Goal: Task Accomplishment & Management: Manage account settings

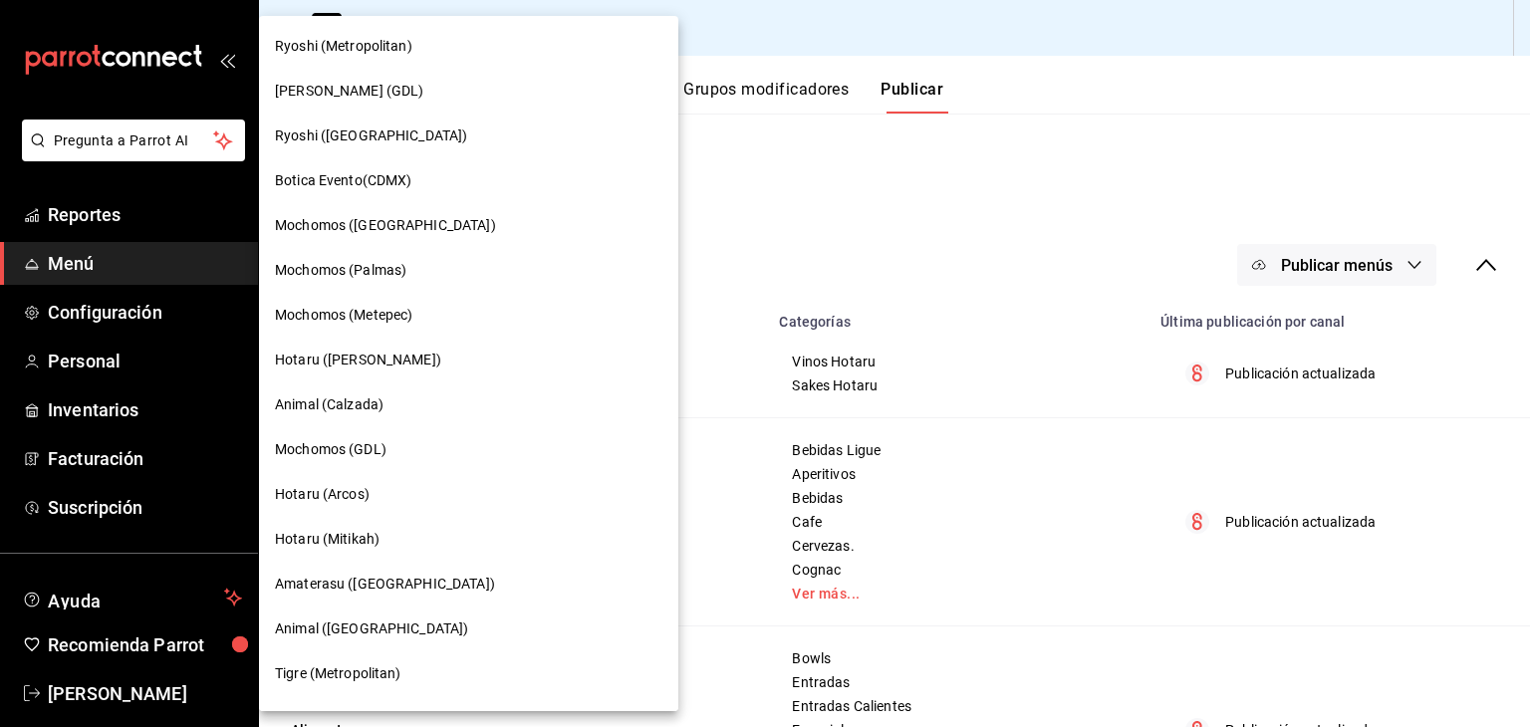
click at [429, 58] on div "Ryoshi (Metropolitan)" at bounding box center [468, 46] width 419 height 45
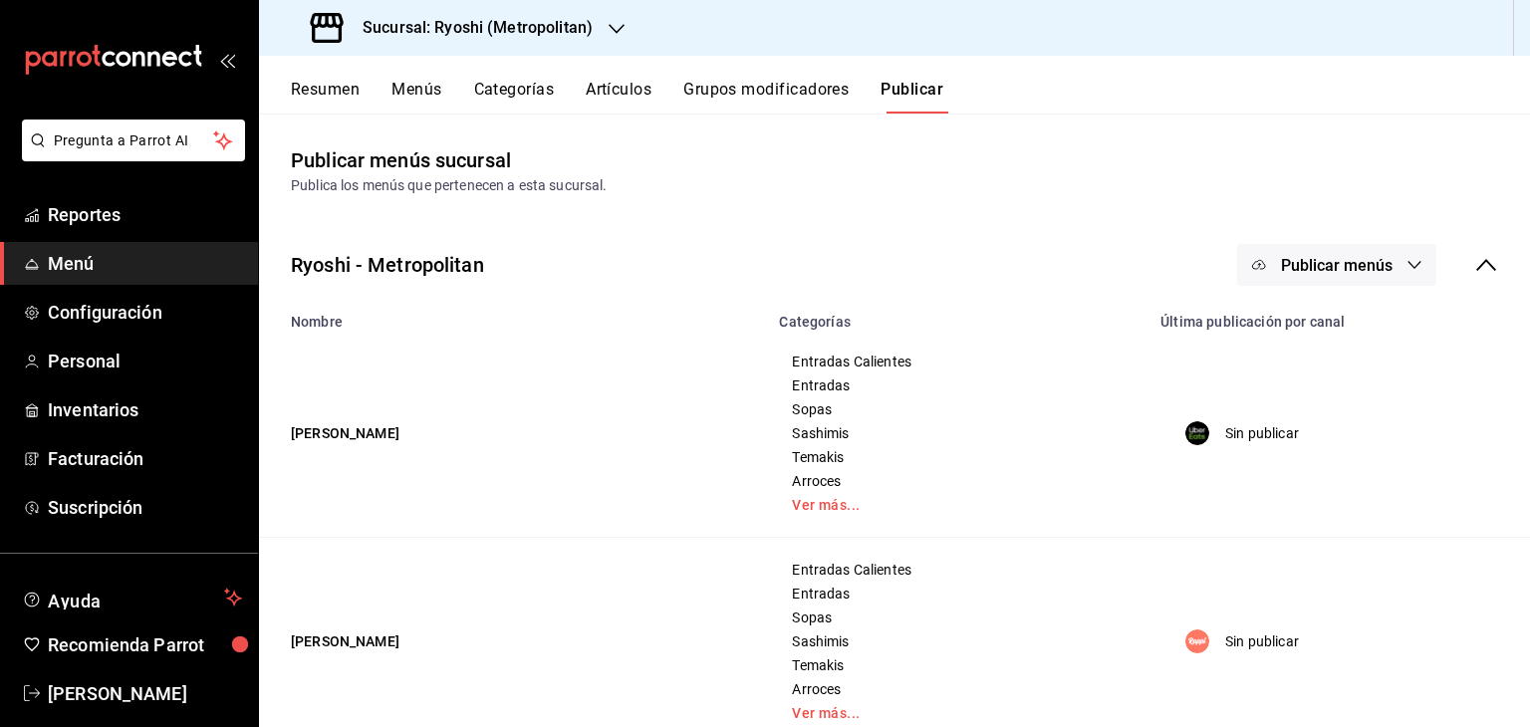
click at [633, 104] on button "Artículos" at bounding box center [619, 97] width 66 height 34
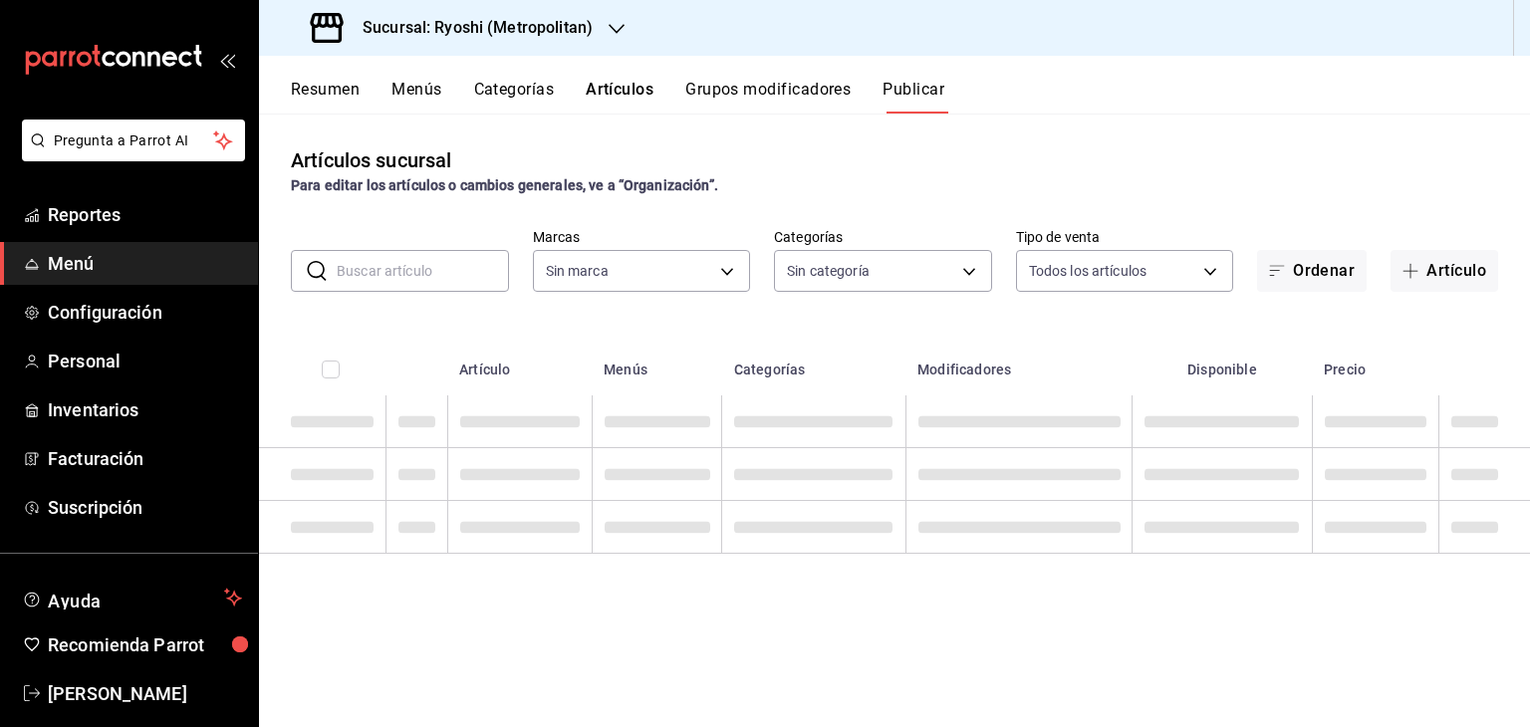
type input "afd8f7e0-6441-4225-b079-3ecb6f1759bb,a0f13850-a6cf-4674-87cd-ec670d2b59b9"
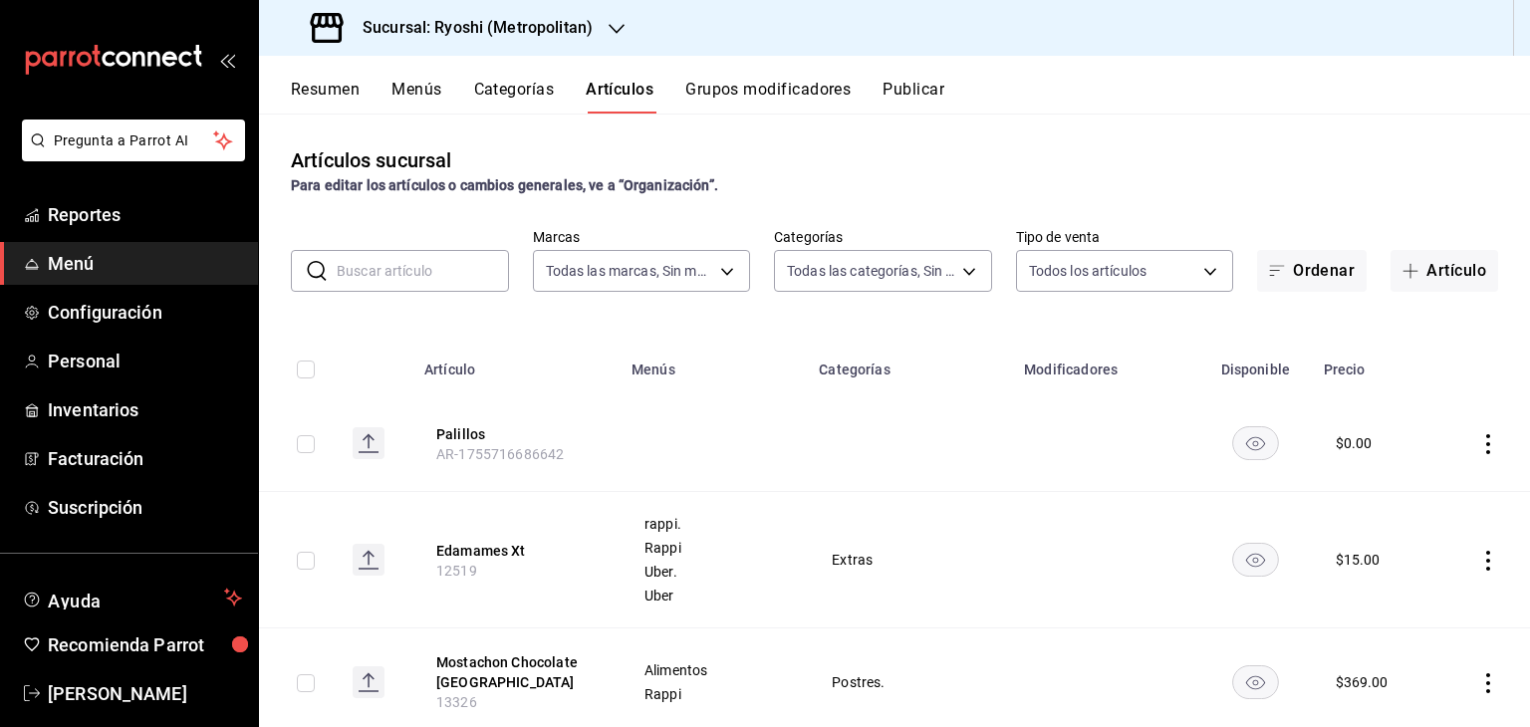
type input "feb80afa-84ca-40b4-b595-bfbaac699c32,812aad81-9313-4289-adaa-71f0113c50cb,f2911…"
click at [383, 279] on input "text" at bounding box center [423, 271] width 172 height 40
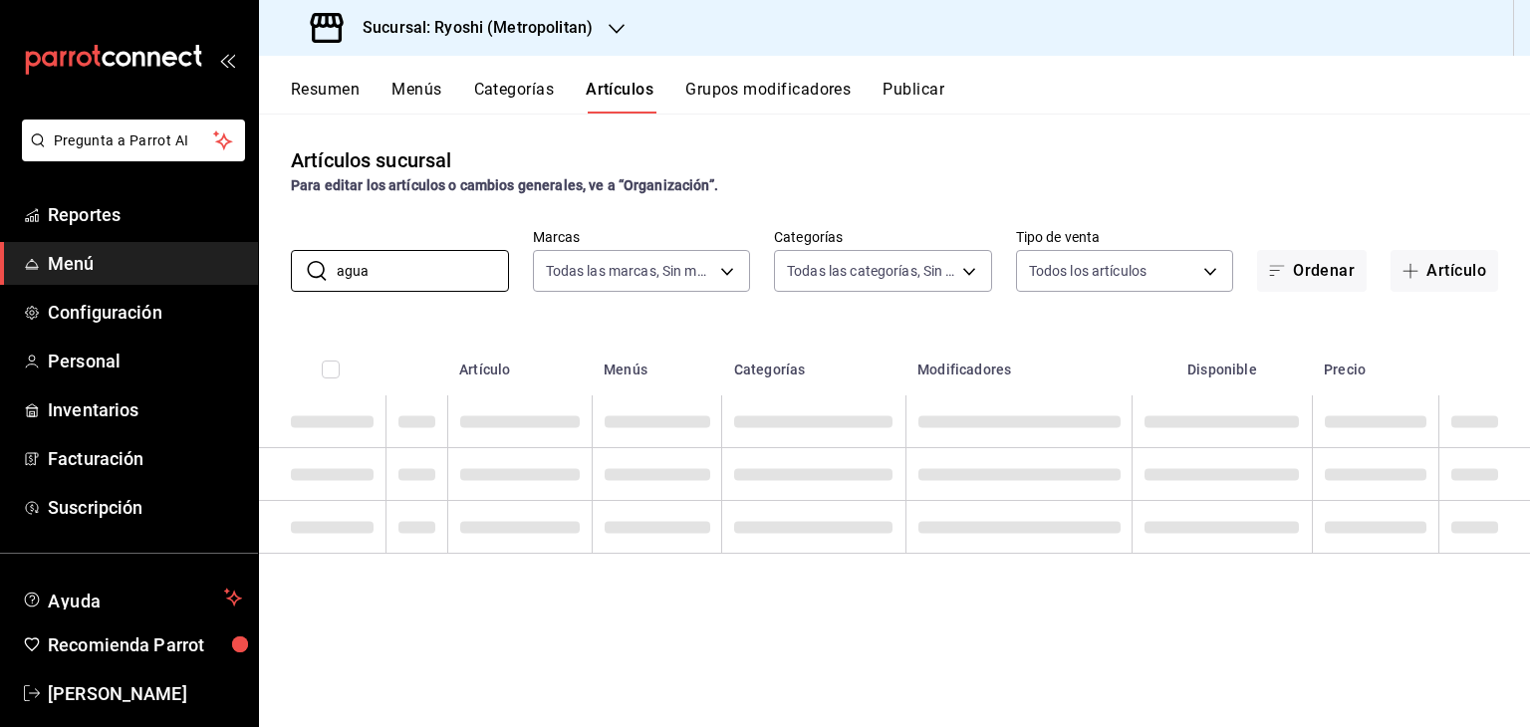
type input "agua"
click at [911, 330] on div "Artículos sucursal Para editar los artículos o cambios generales, ve a “Organiz…" at bounding box center [894, 420] width 1271 height 612
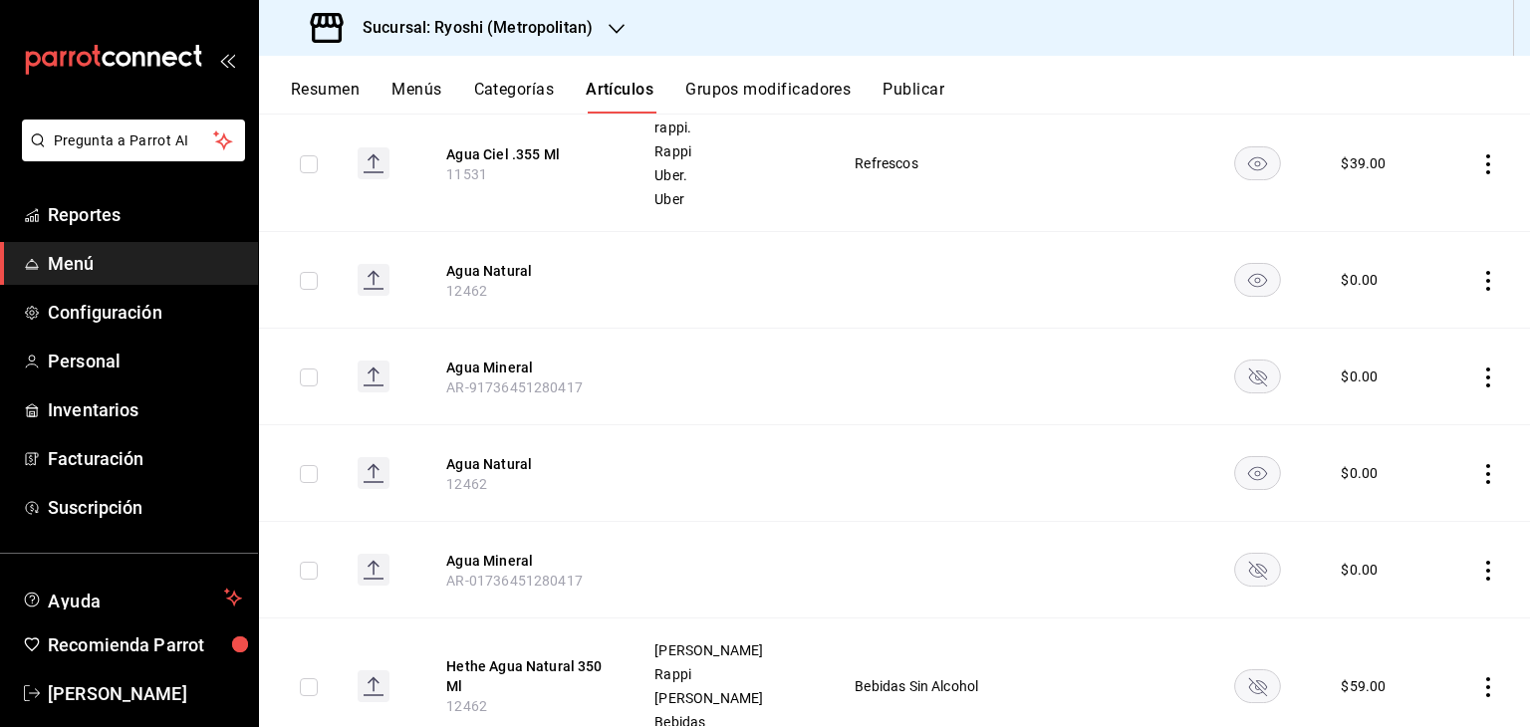
scroll to position [797, 0]
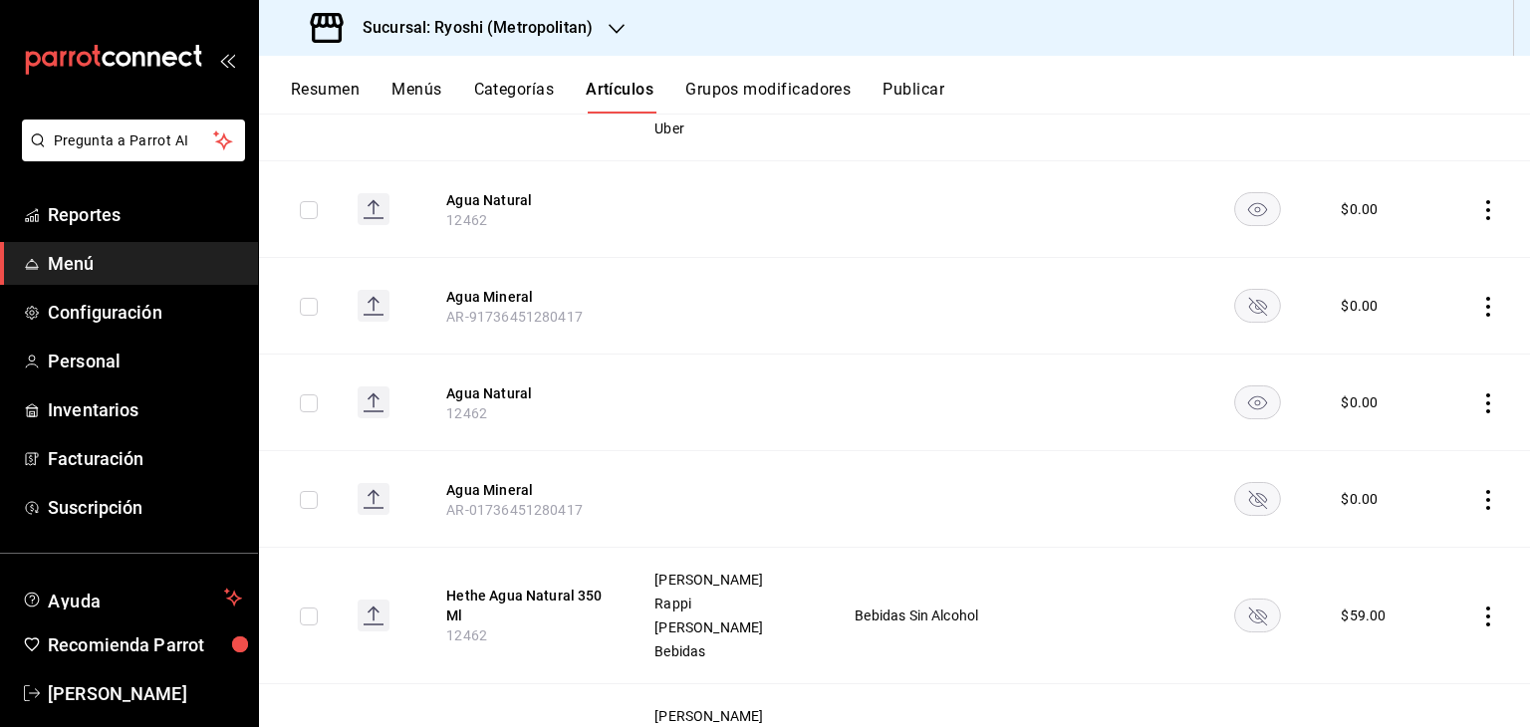
click at [1243, 495] on rect "availability-product" at bounding box center [1257, 498] width 46 height 33
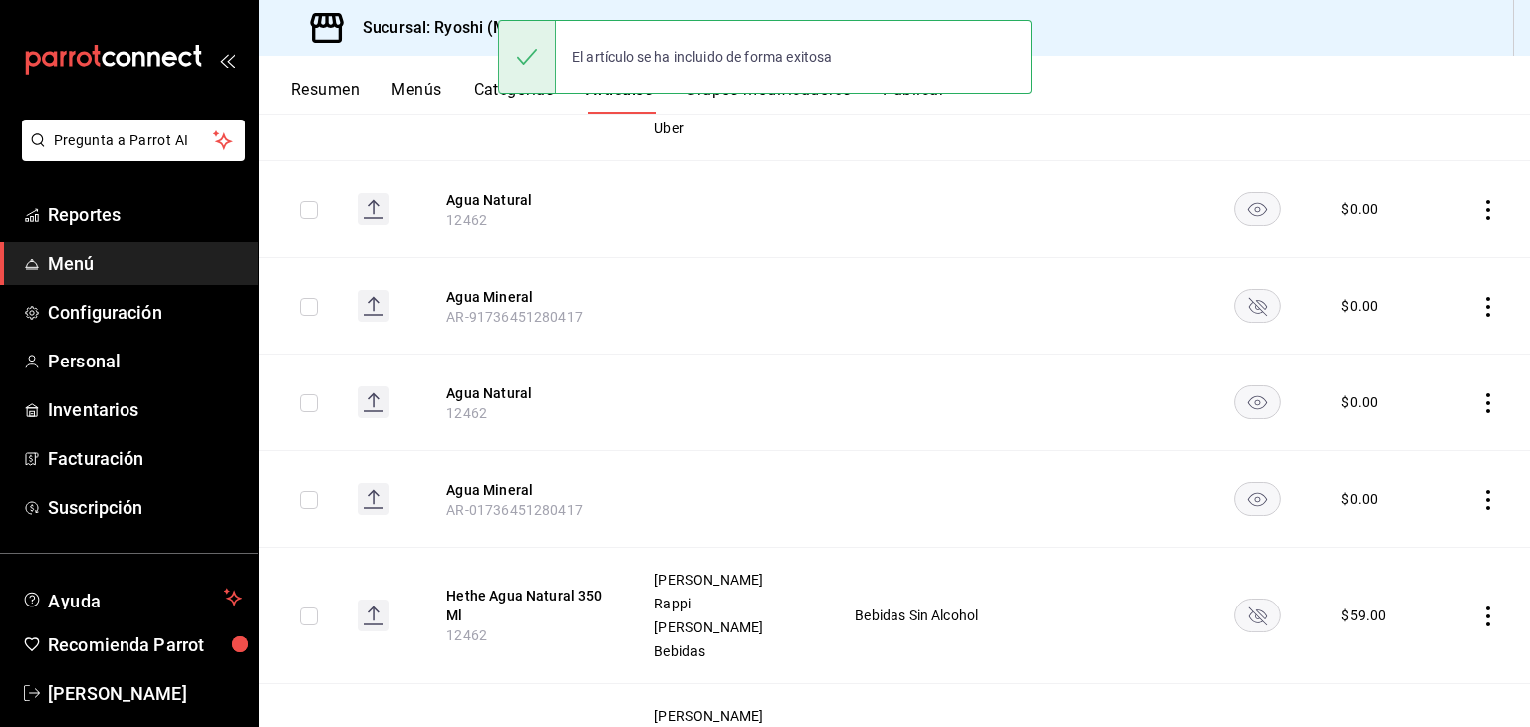
click at [1246, 302] on rect "availability-product" at bounding box center [1257, 305] width 46 height 33
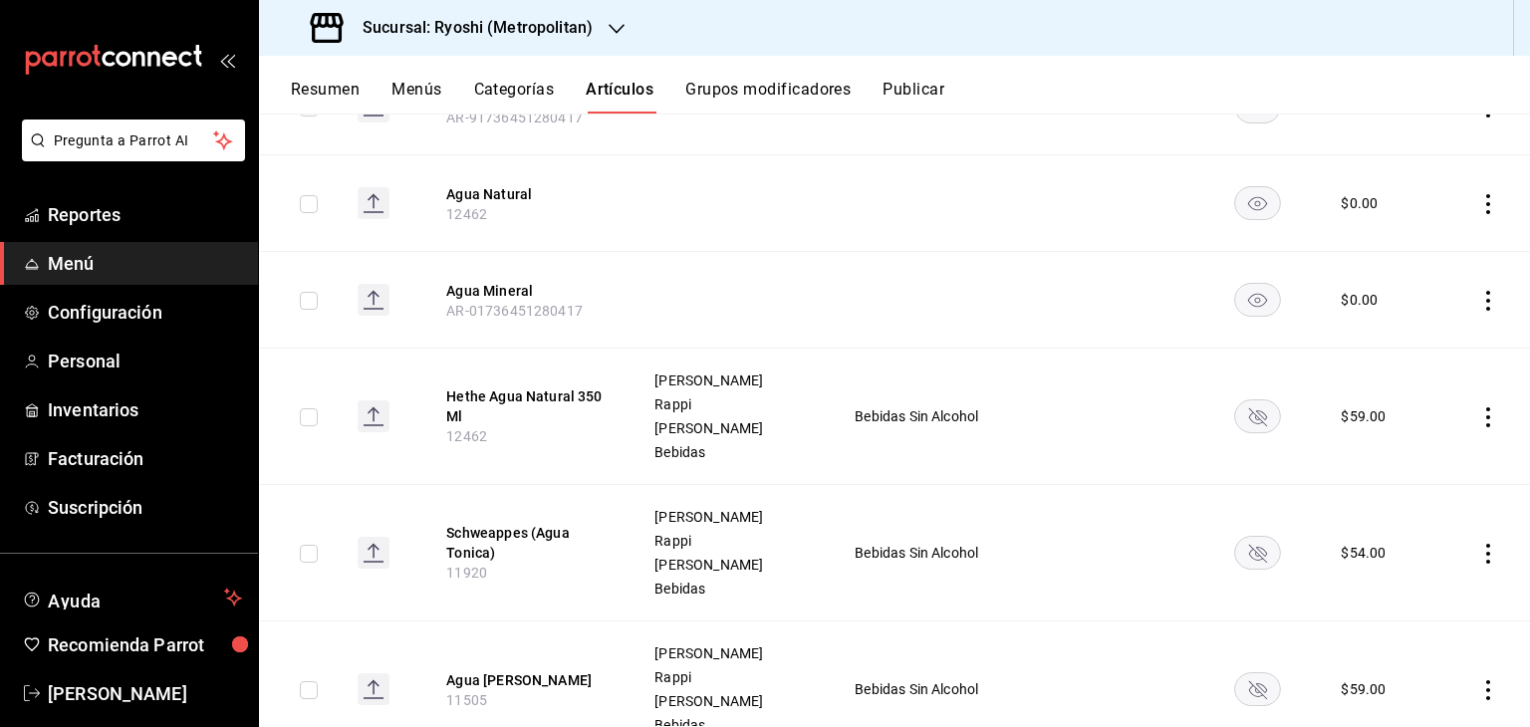
scroll to position [1071, 0]
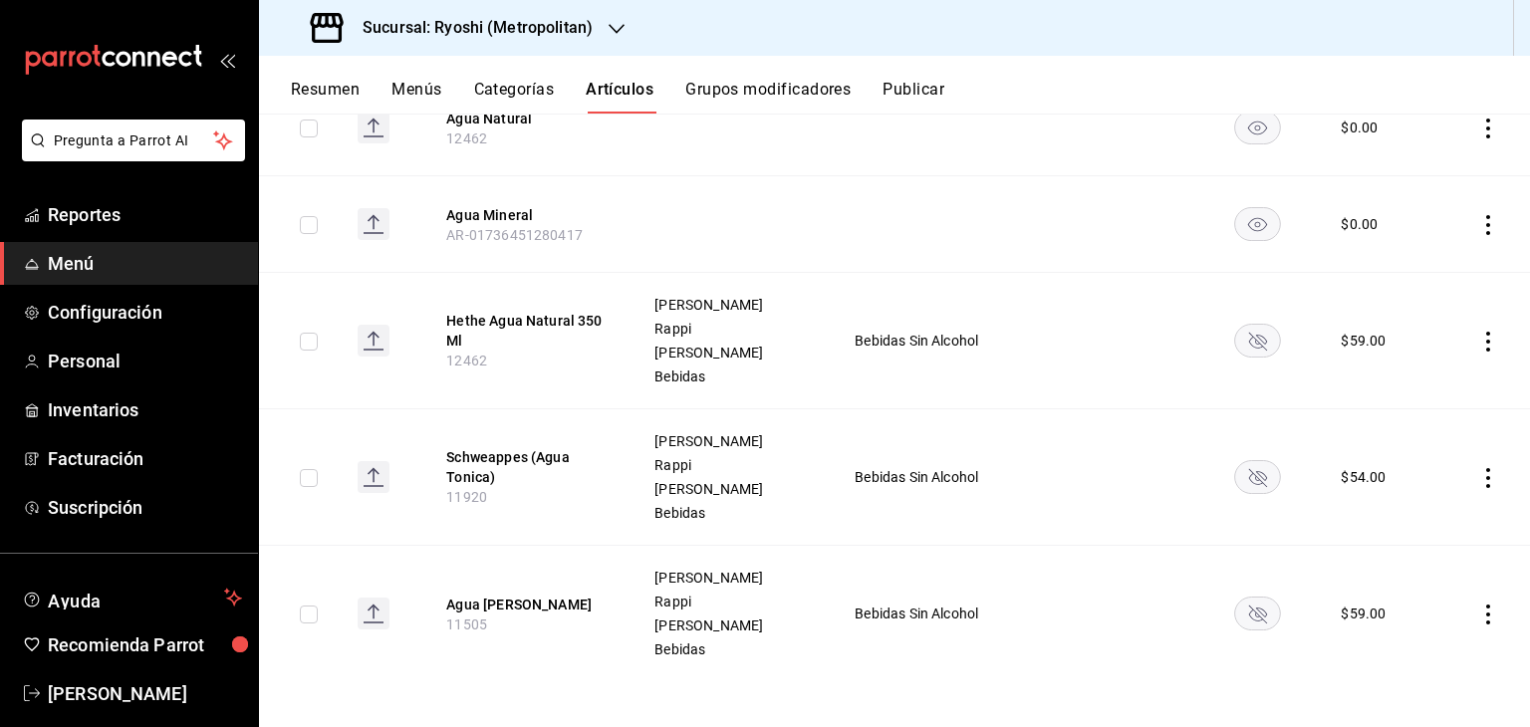
click at [1247, 328] on rect "availability-product" at bounding box center [1257, 340] width 46 height 33
click at [1236, 465] on rect "availability-product" at bounding box center [1257, 476] width 46 height 33
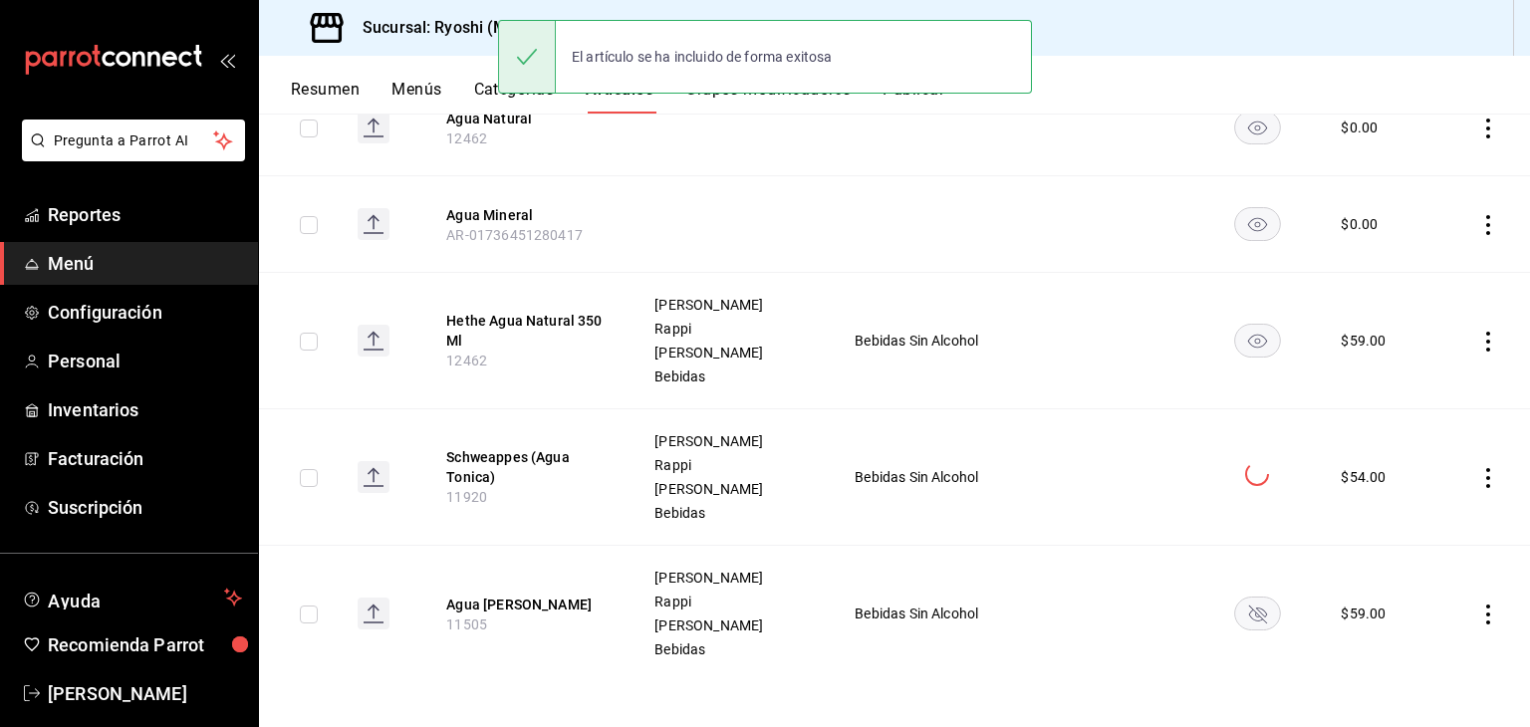
click at [1249, 618] on icon "availability-product" at bounding box center [1258, 614] width 18 height 18
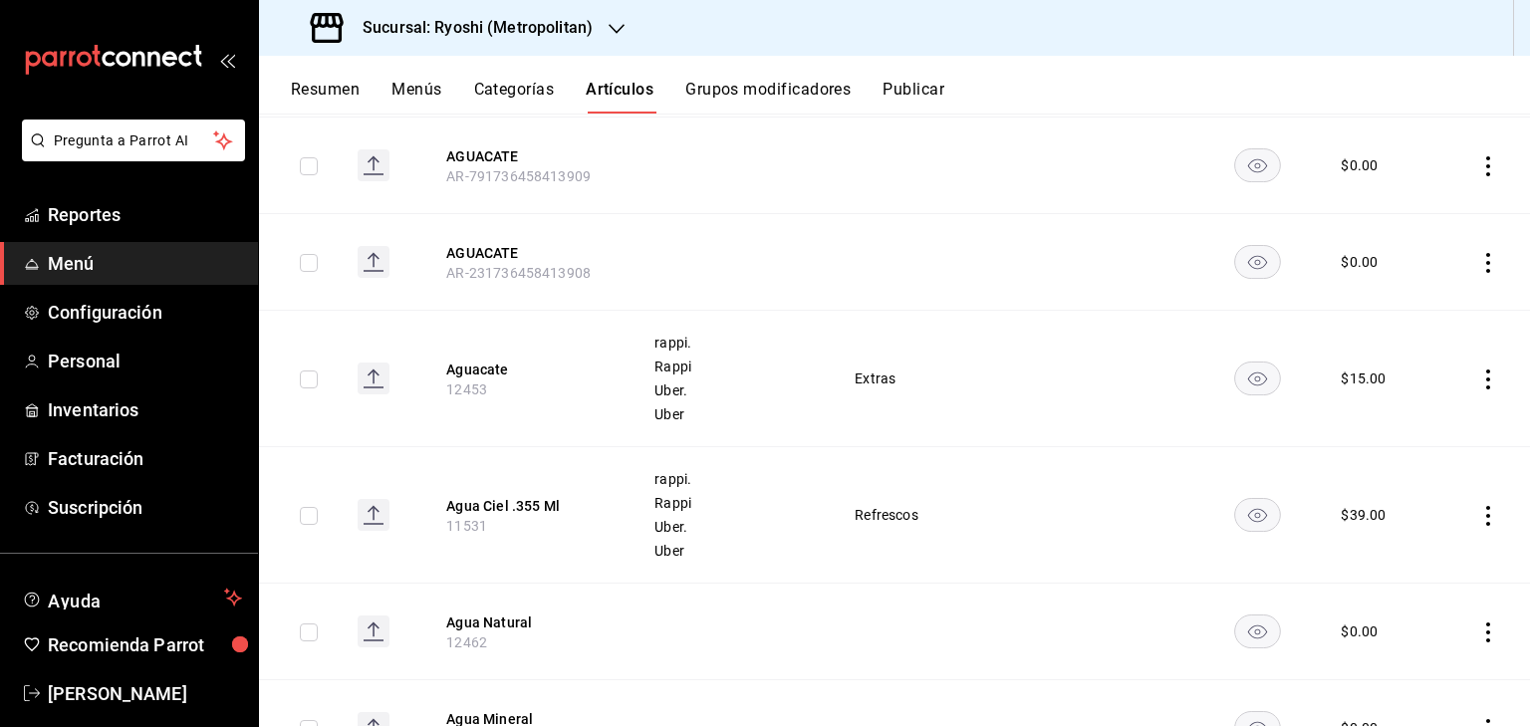
scroll to position [0, 0]
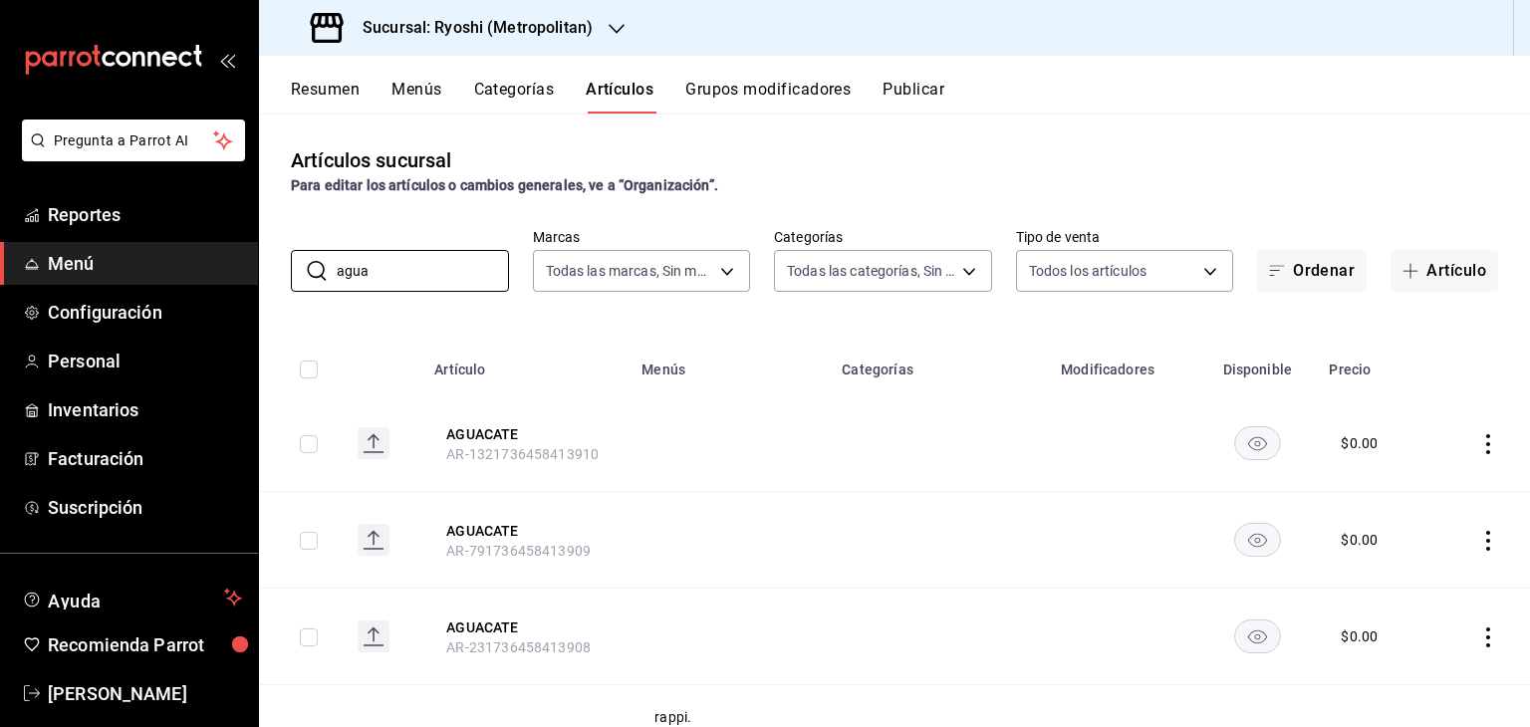
drag, startPoint x: 476, startPoint y: 284, endPoint x: 208, endPoint y: 280, distance: 267.9
click at [208, 280] on div "Pregunta a Parrot AI Reportes Menú Configuración Personal Inventarios Facturaci…" at bounding box center [765, 363] width 1530 height 727
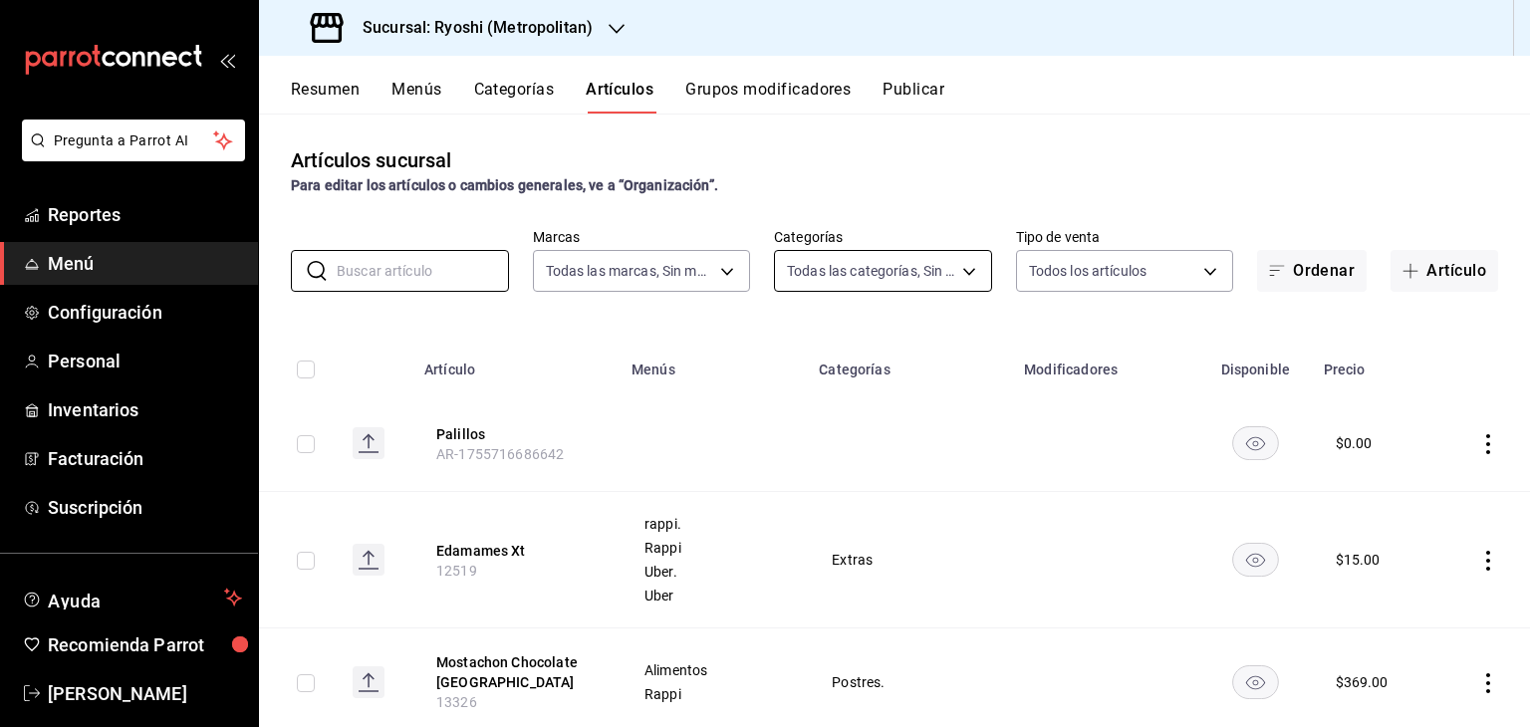
click at [969, 271] on body "Pregunta a Parrot AI Reportes Menú Configuración Personal Inventarios Facturaci…" at bounding box center [765, 363] width 1530 height 727
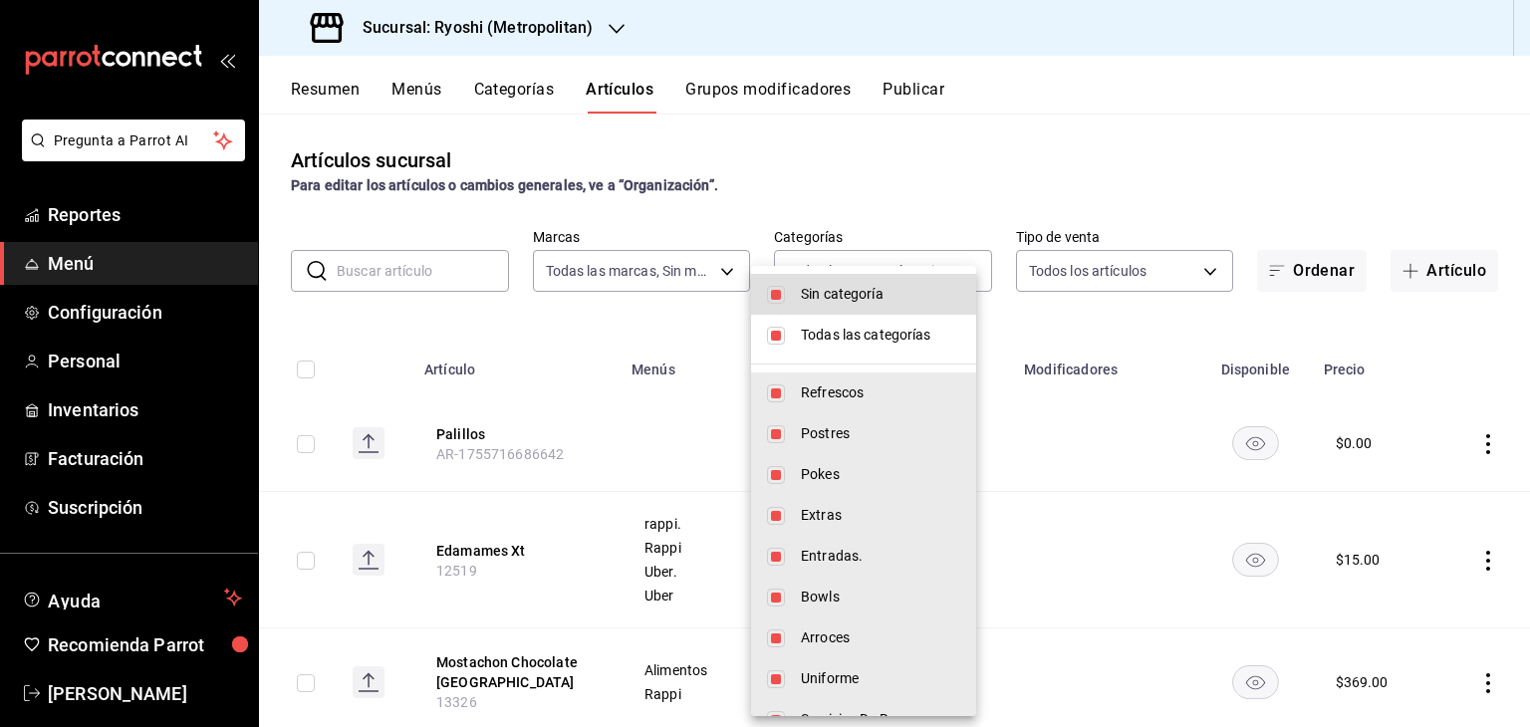
click at [863, 311] on li "Sin categoría" at bounding box center [863, 294] width 225 height 41
checkbox input "false"
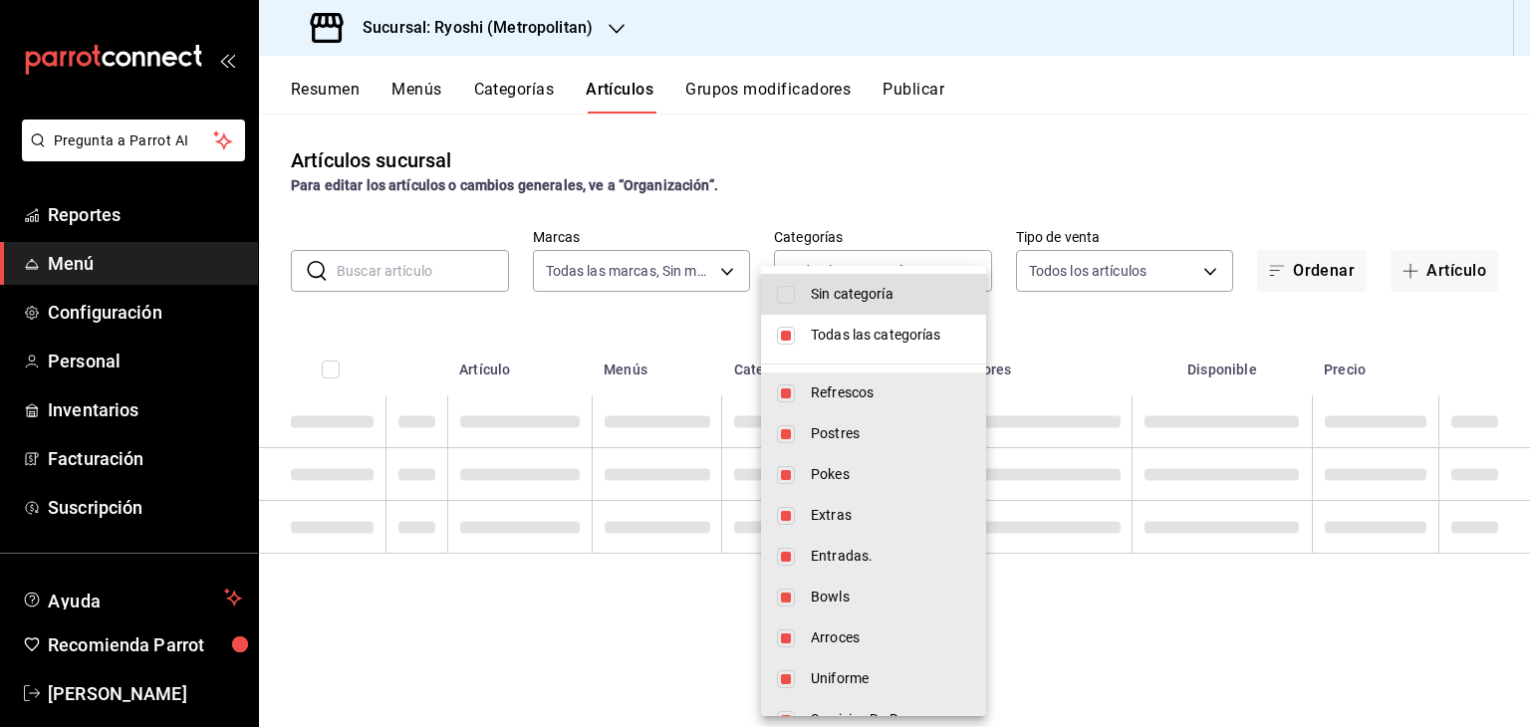
click at [861, 349] on li "Todas las categorías" at bounding box center [873, 335] width 225 height 41
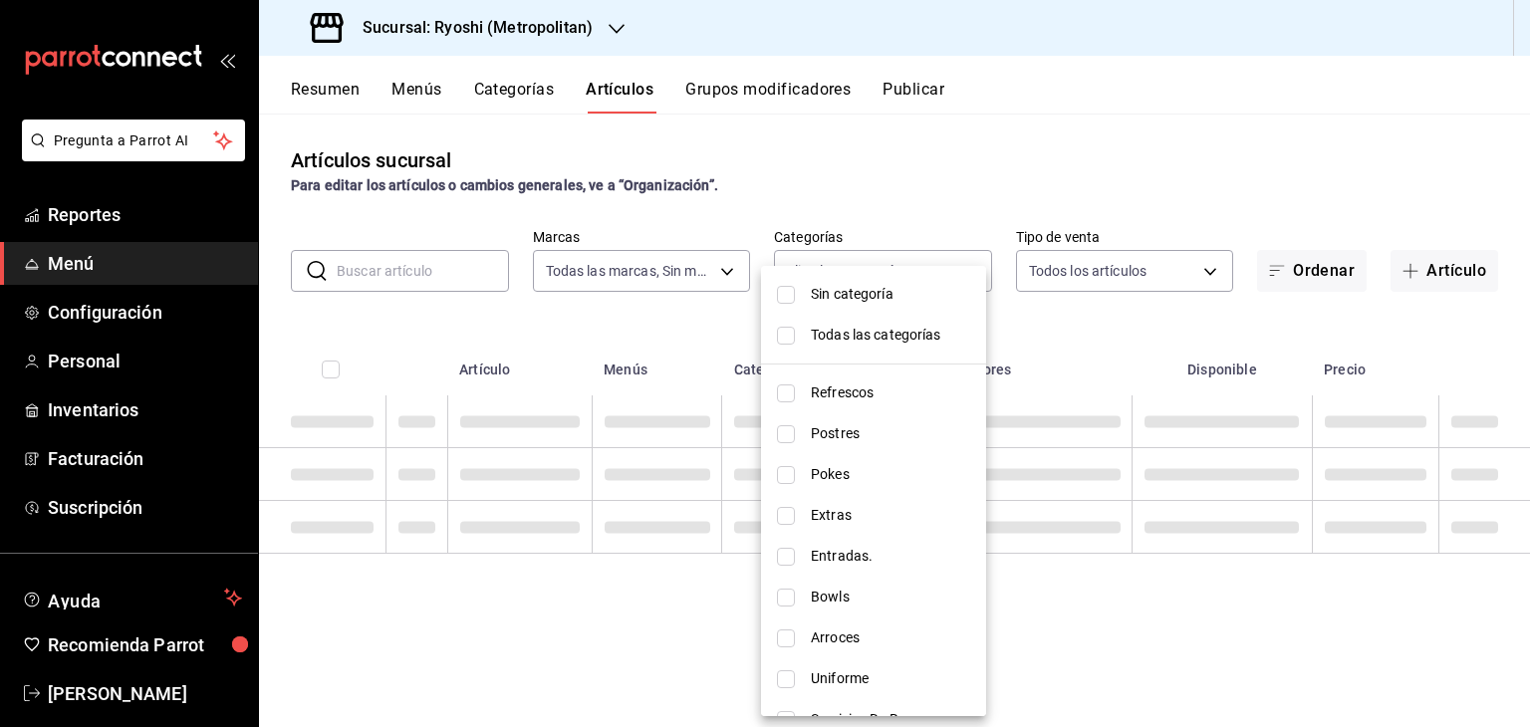
checkbox input "false"
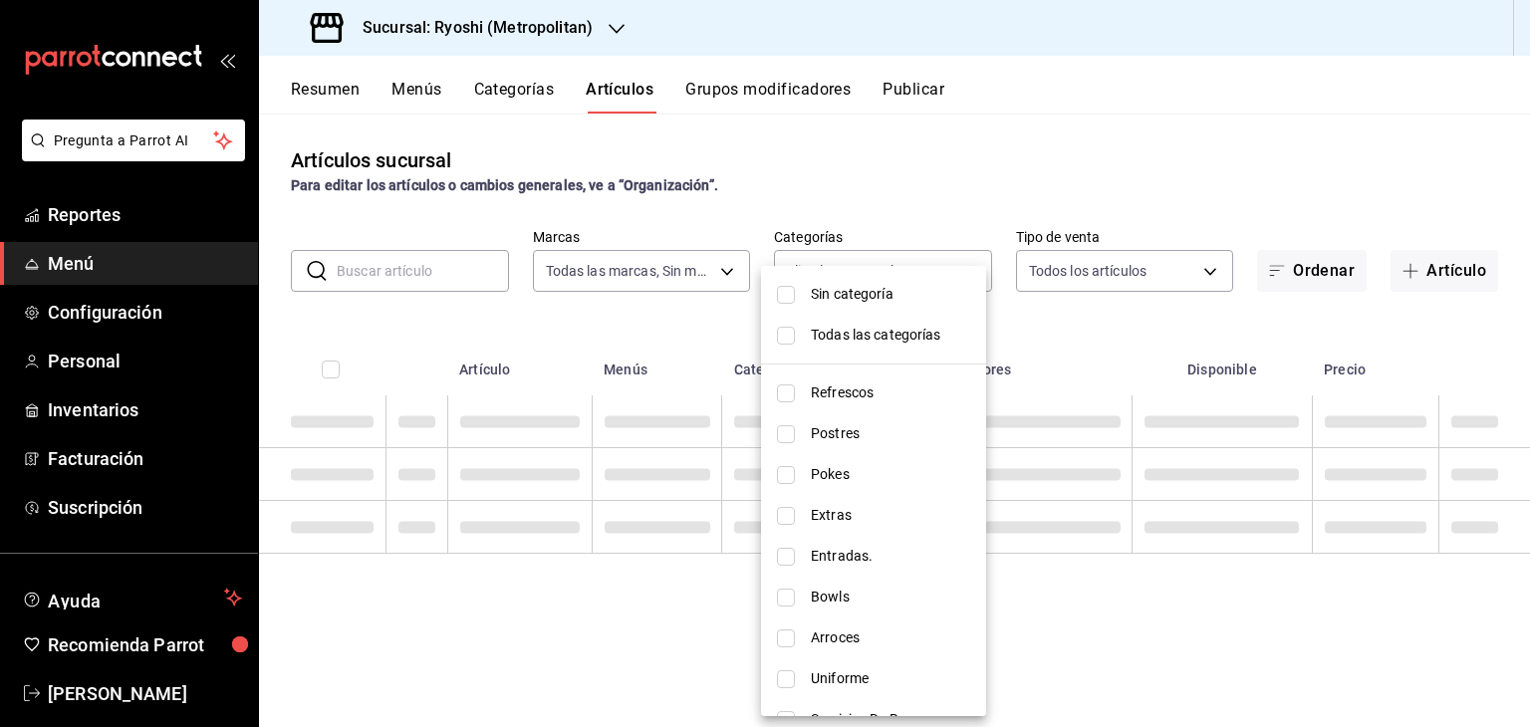
checkbox input "false"
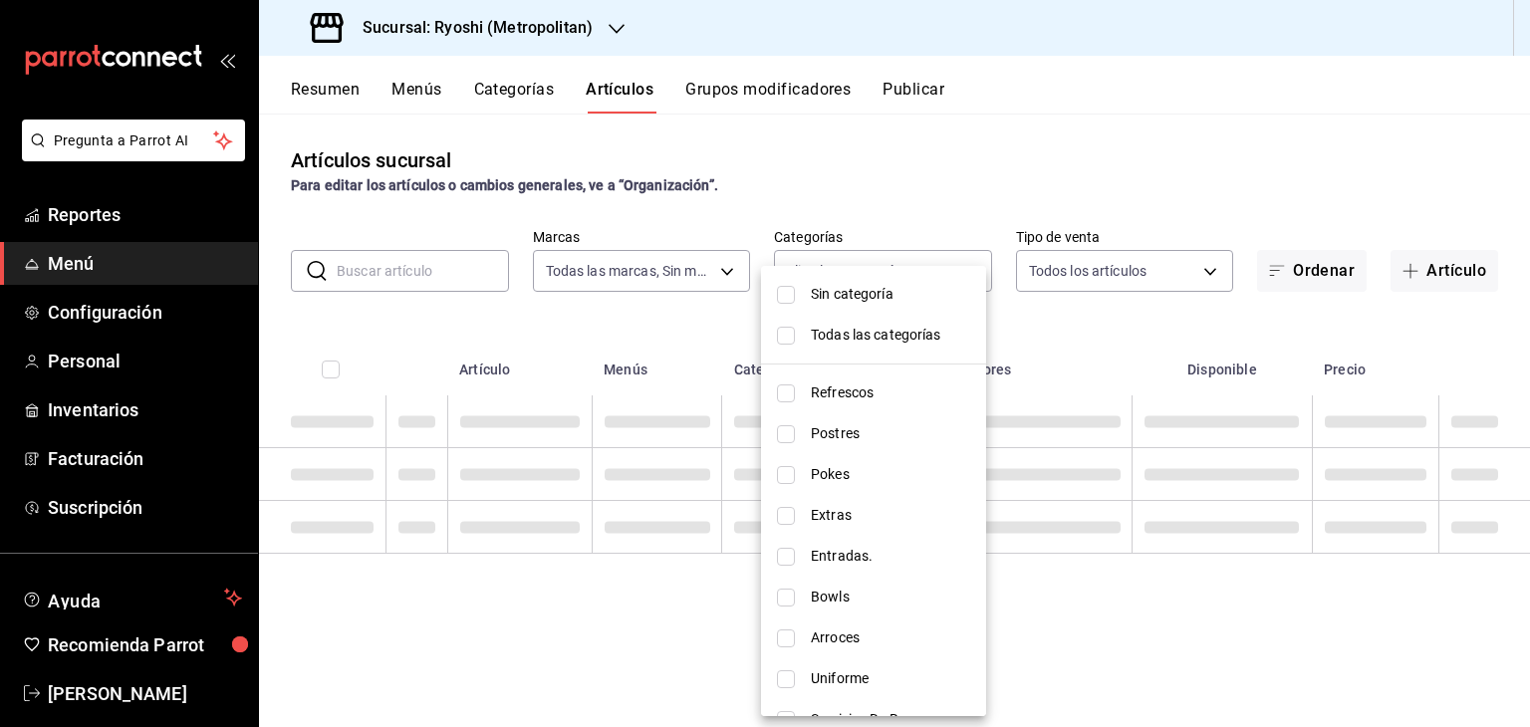
checkbox input "false"
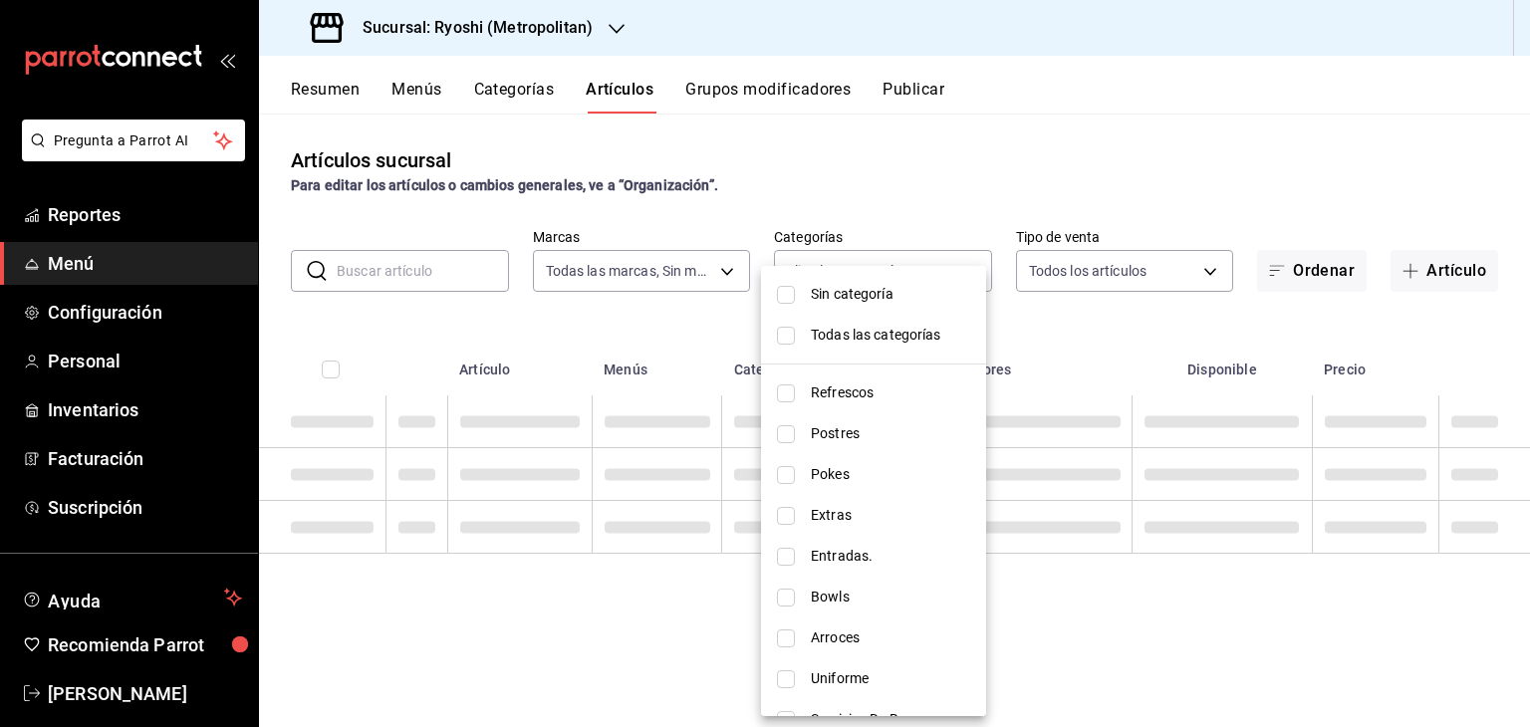
checkbox input "false"
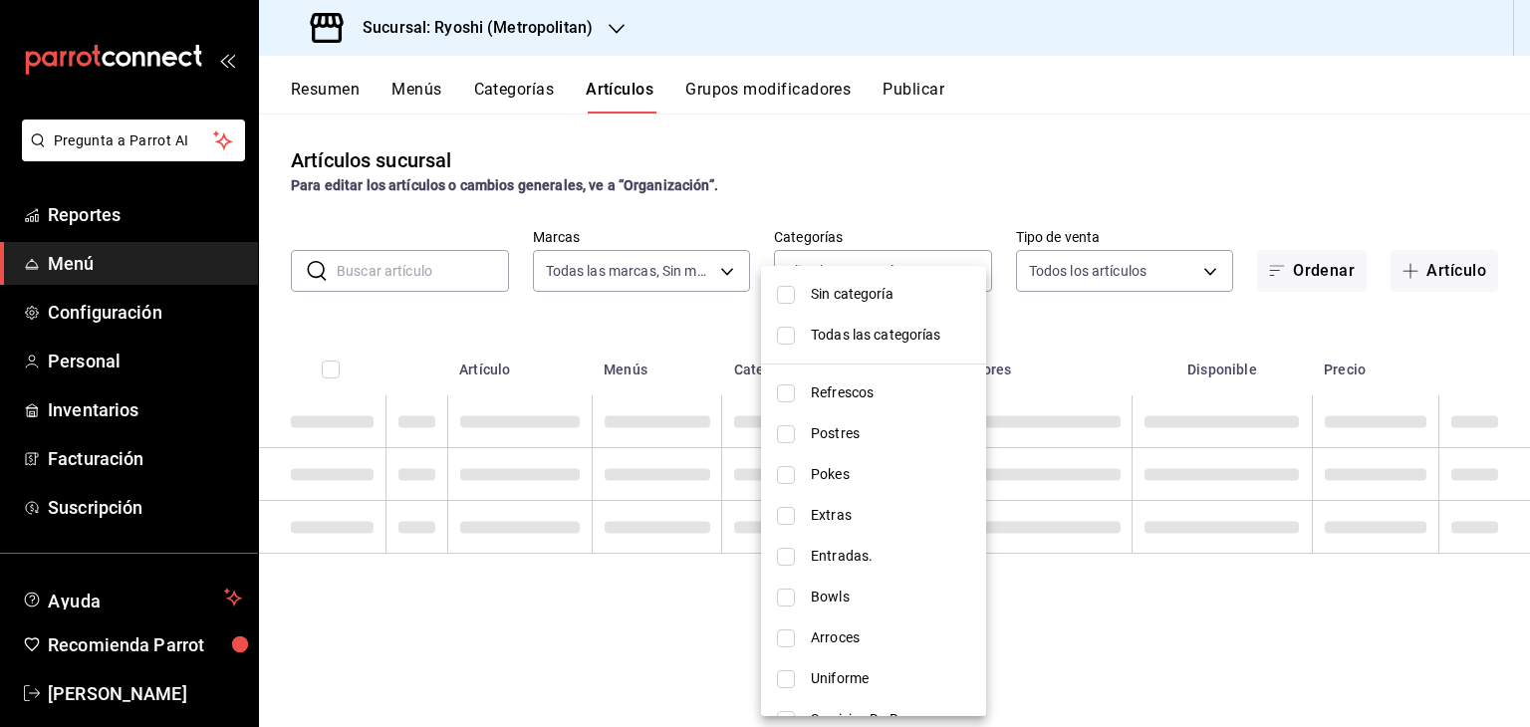
checkbox input "false"
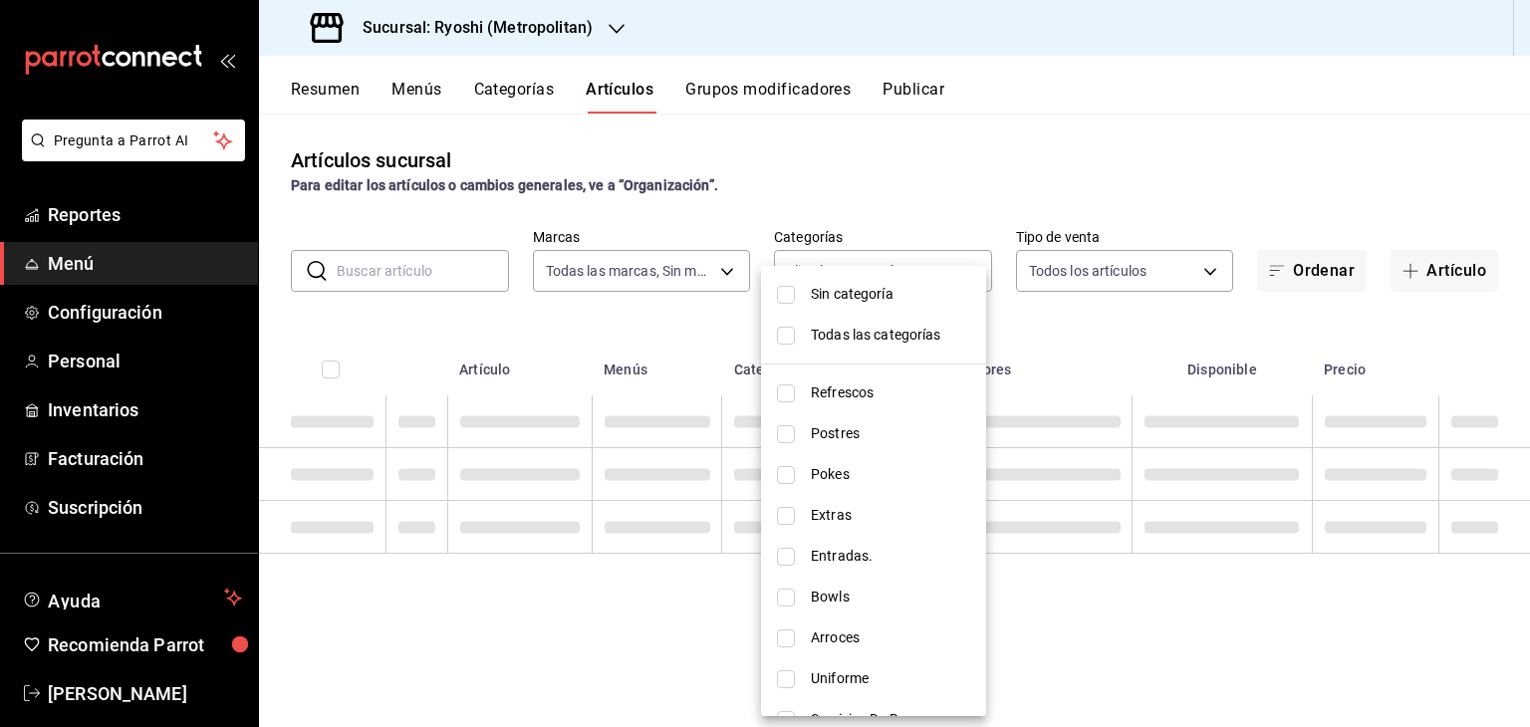
checkbox input "false"
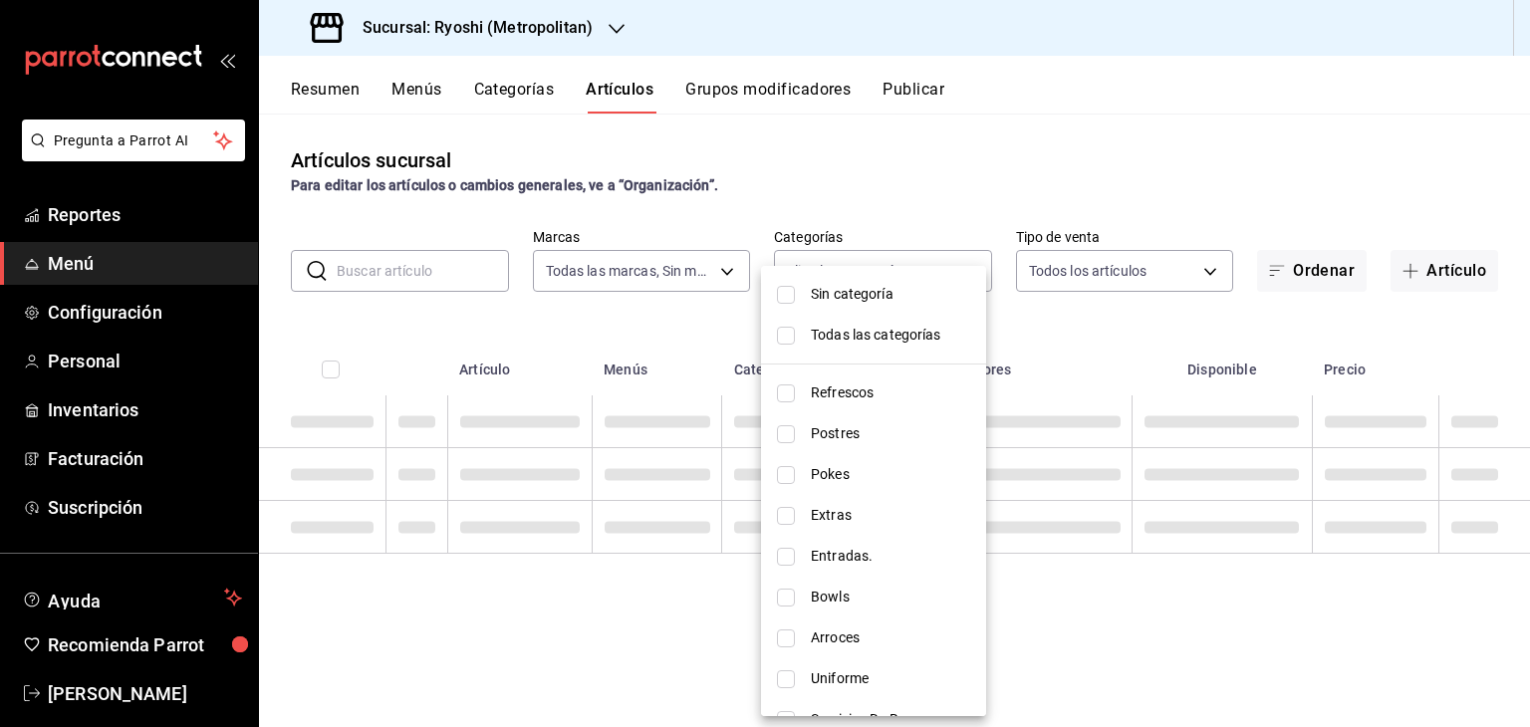
checkbox input "false"
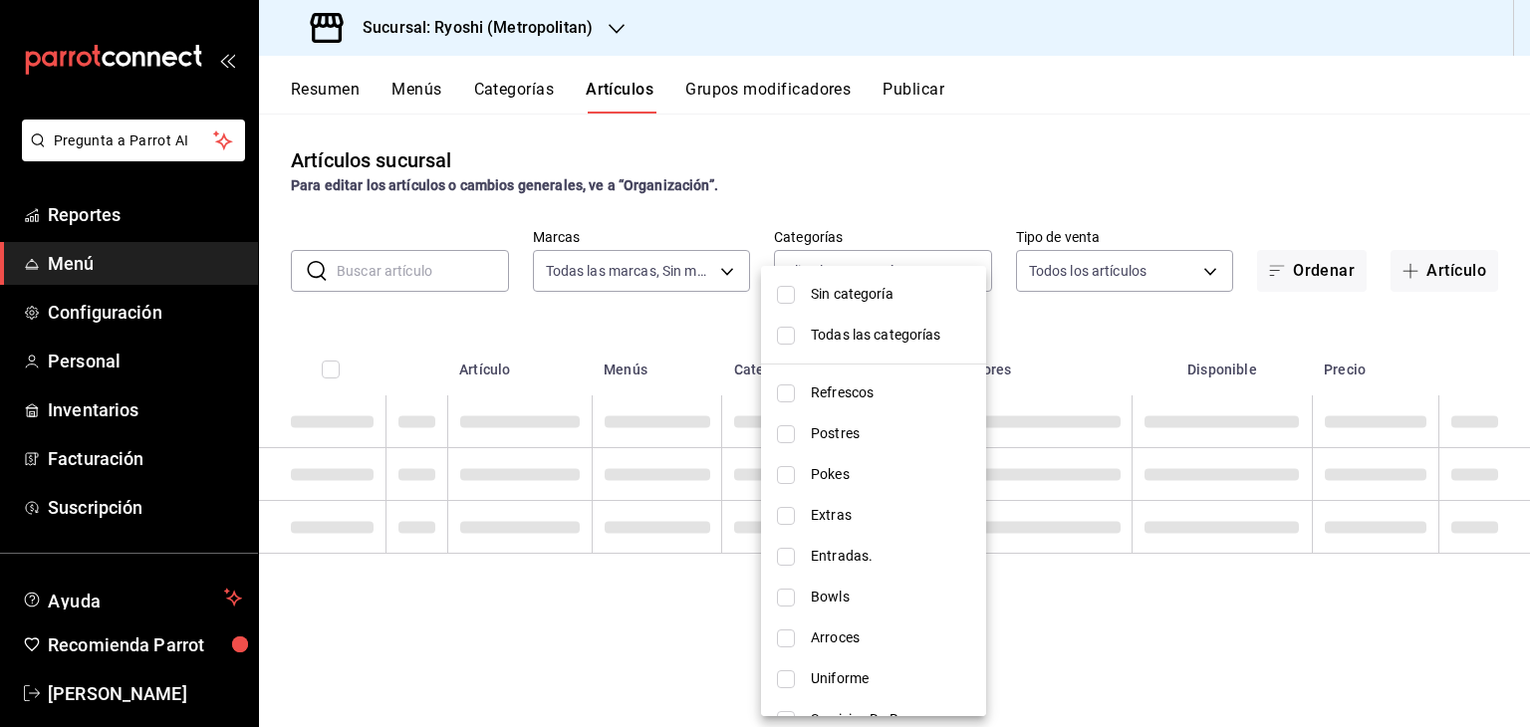
checkbox input "false"
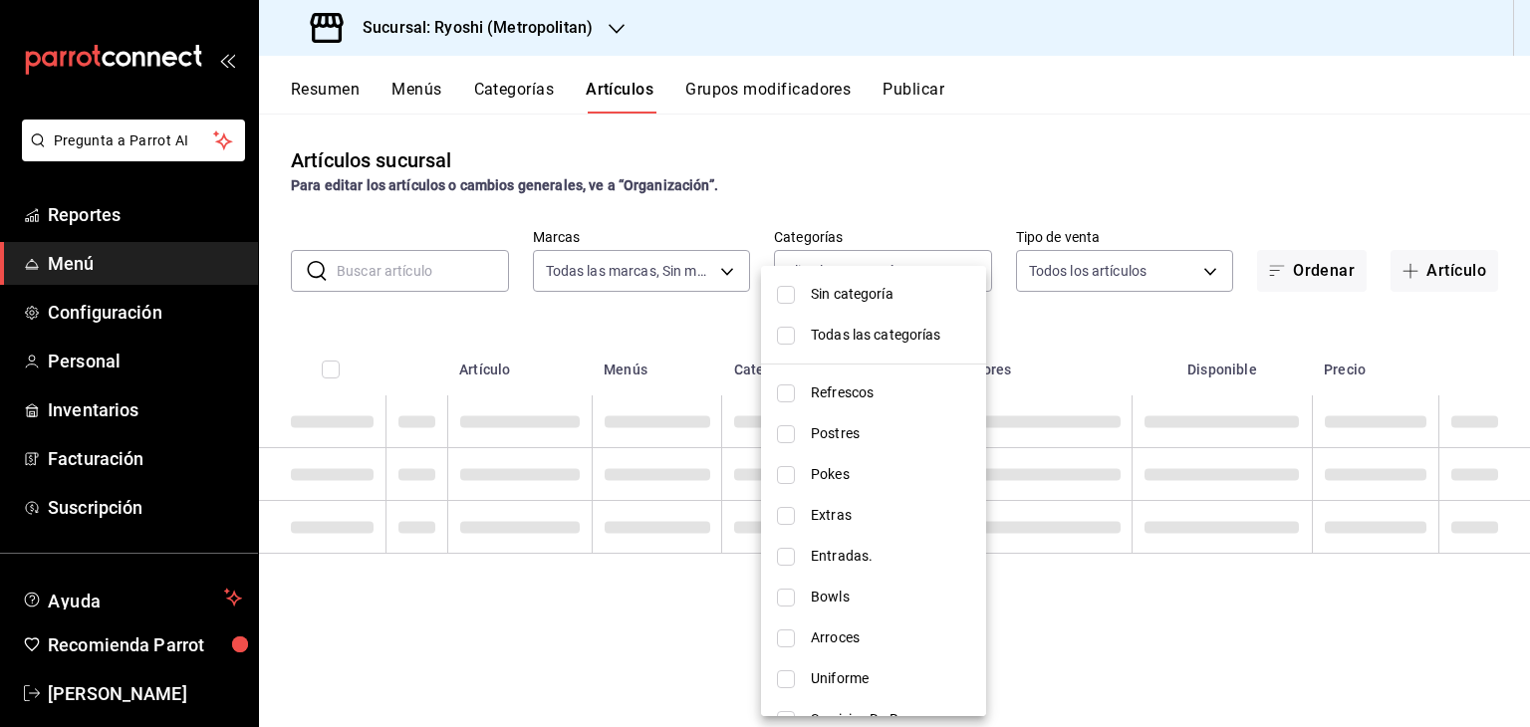
checkbox input "false"
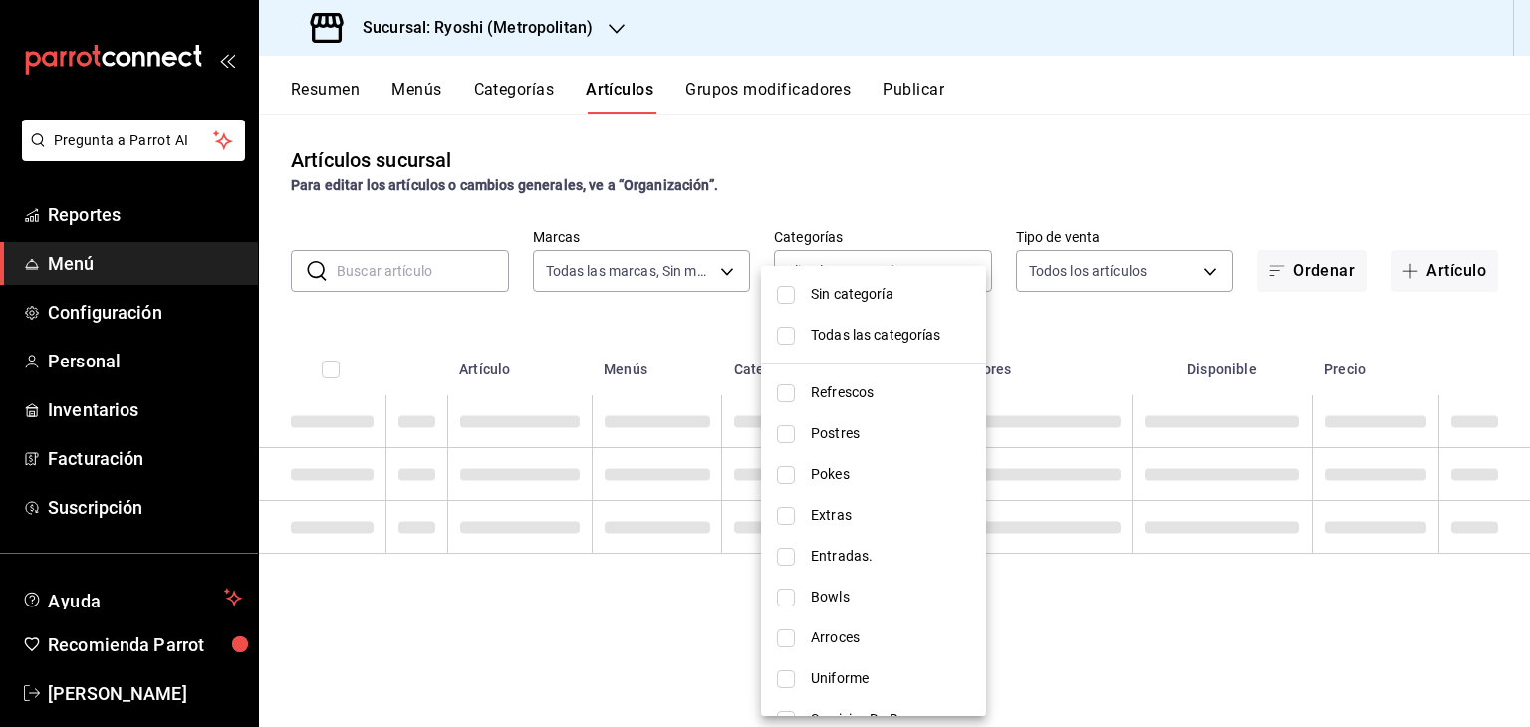
checkbox input "false"
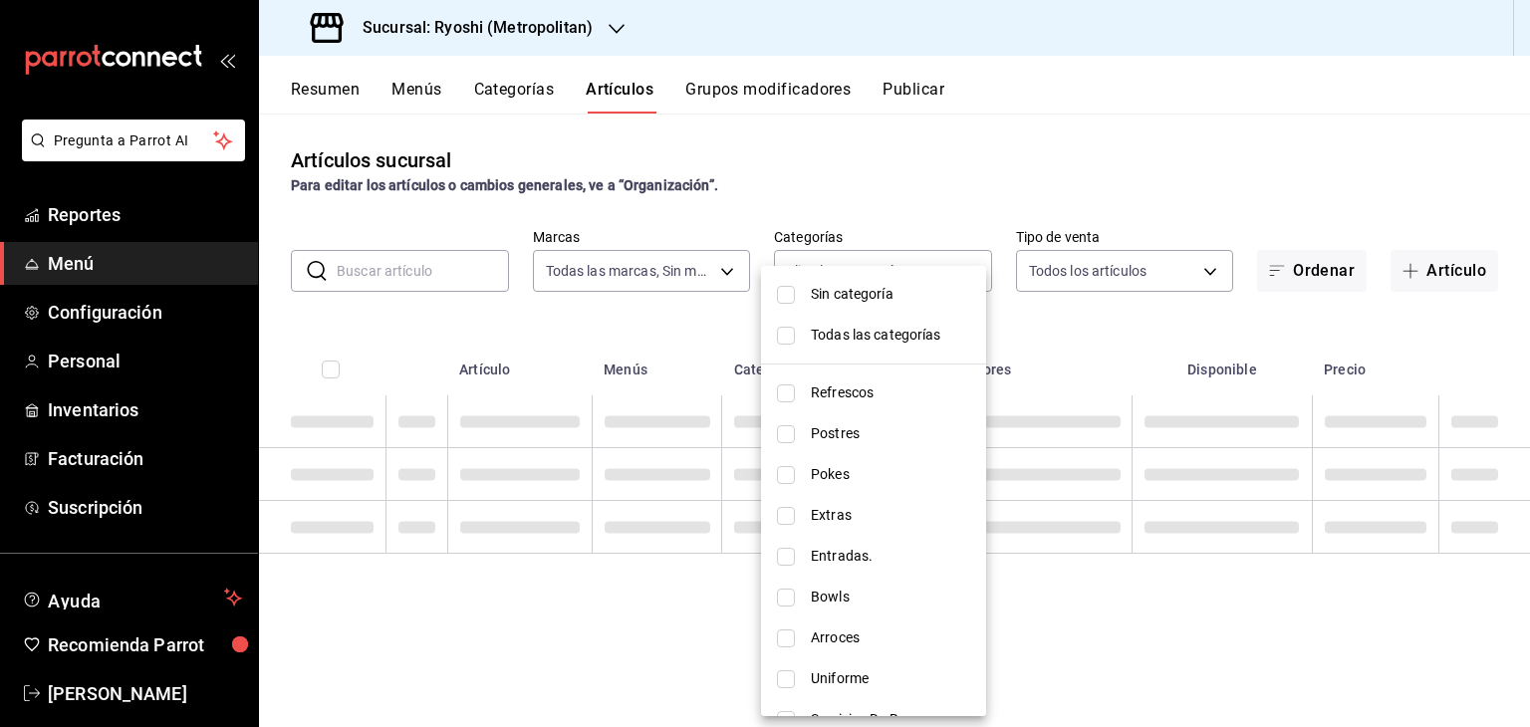
checkbox input "false"
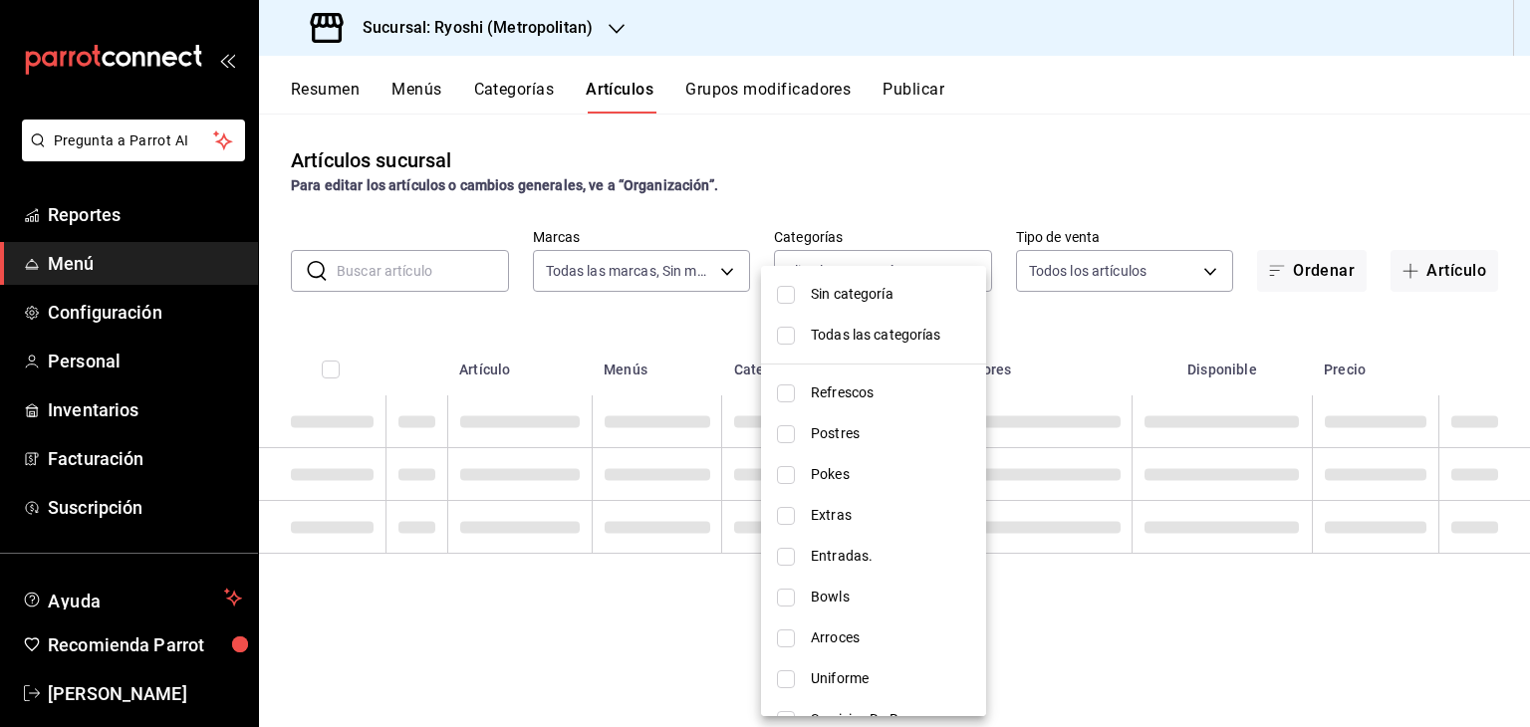
click at [851, 388] on span "Refrescos" at bounding box center [890, 392] width 159 height 21
type input "feb80afa-84ca-40b4-b595-bfbaac699c32"
checkbox input "true"
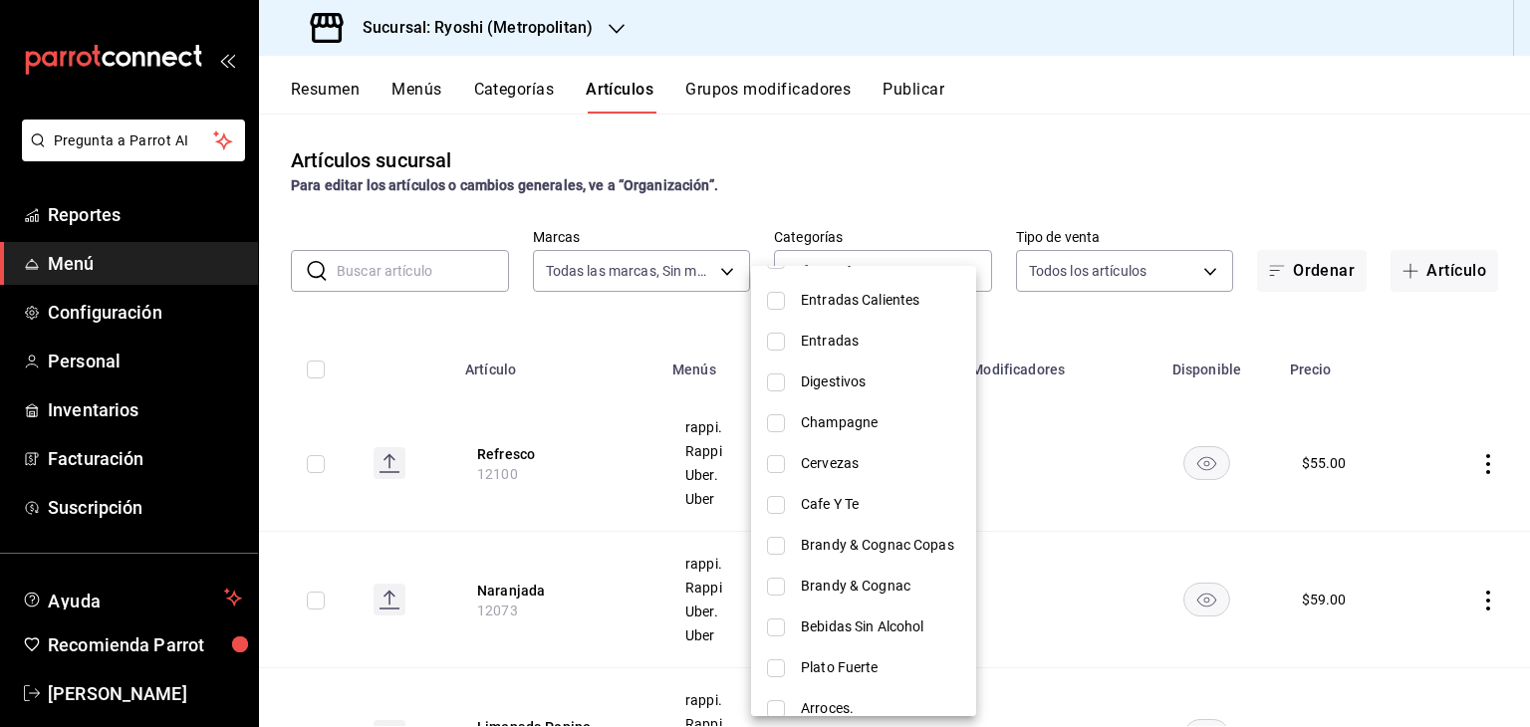
scroll to position [1869, 0]
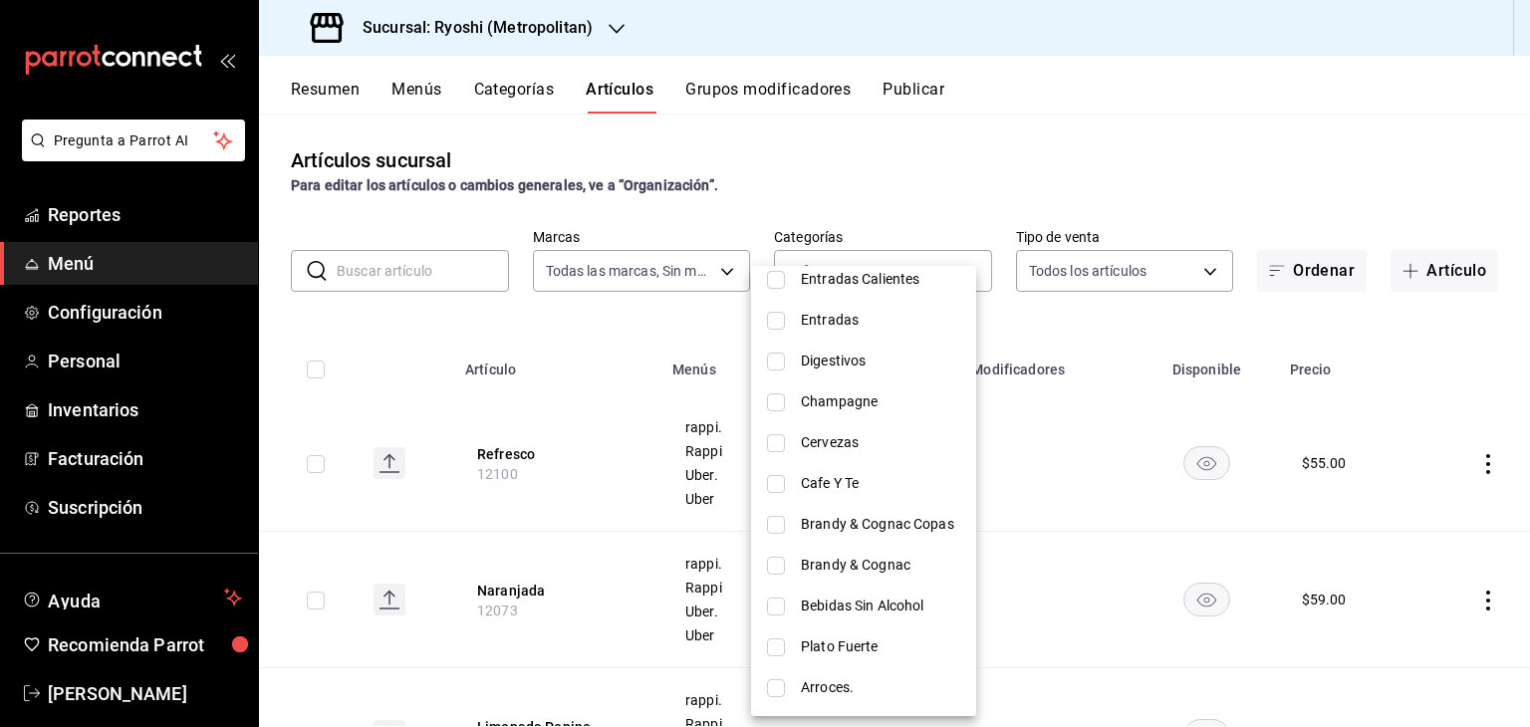
click at [1058, 340] on div at bounding box center [765, 363] width 1530 height 727
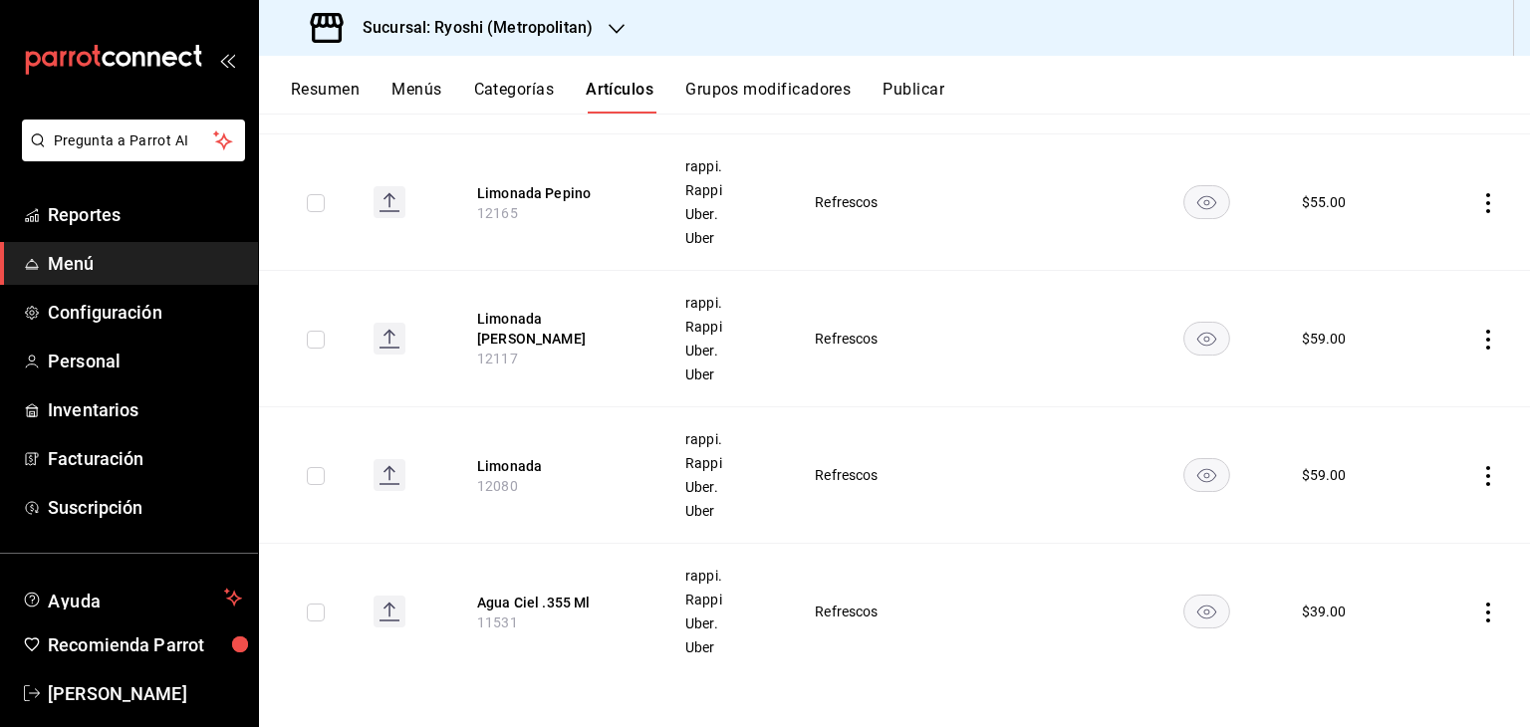
scroll to position [0, 0]
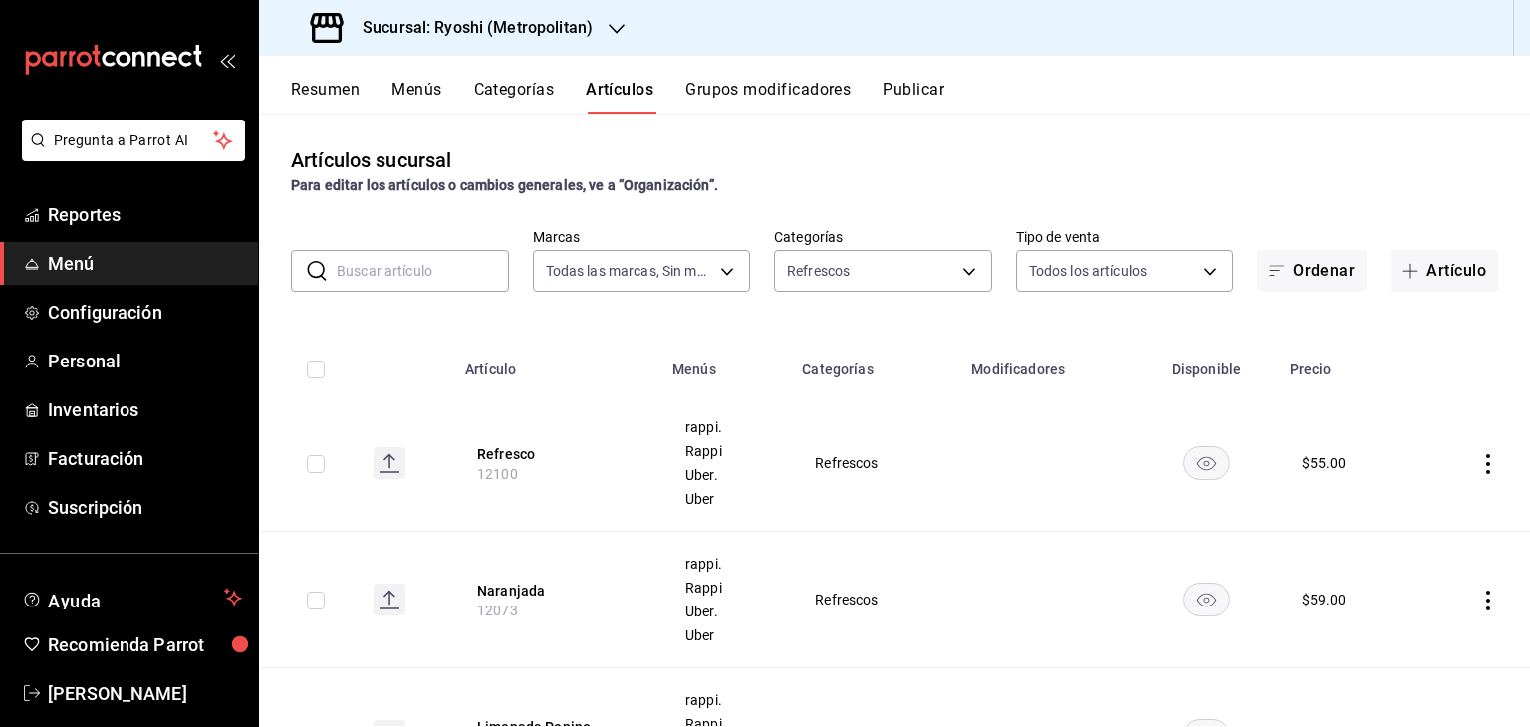
click at [378, 272] on input "text" at bounding box center [423, 271] width 172 height 40
type input "naranj"
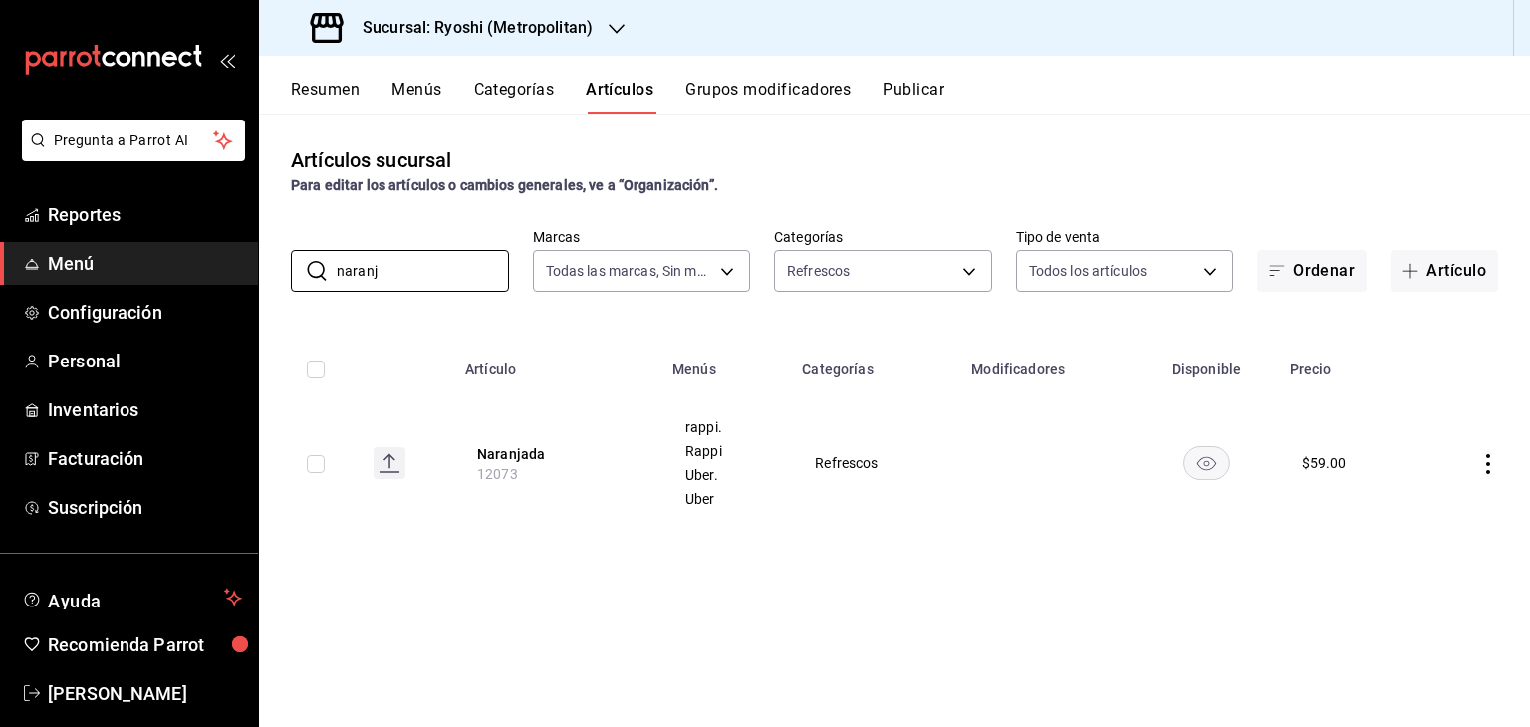
drag, startPoint x: 436, startPoint y: 260, endPoint x: 271, endPoint y: 262, distance: 165.3
click at [271, 262] on div "​ naranj ​ Marcas Todas las marcas, Sin marca afd8f7e0-6441-4225-b079-3ecb6f175…" at bounding box center [894, 260] width 1271 height 64
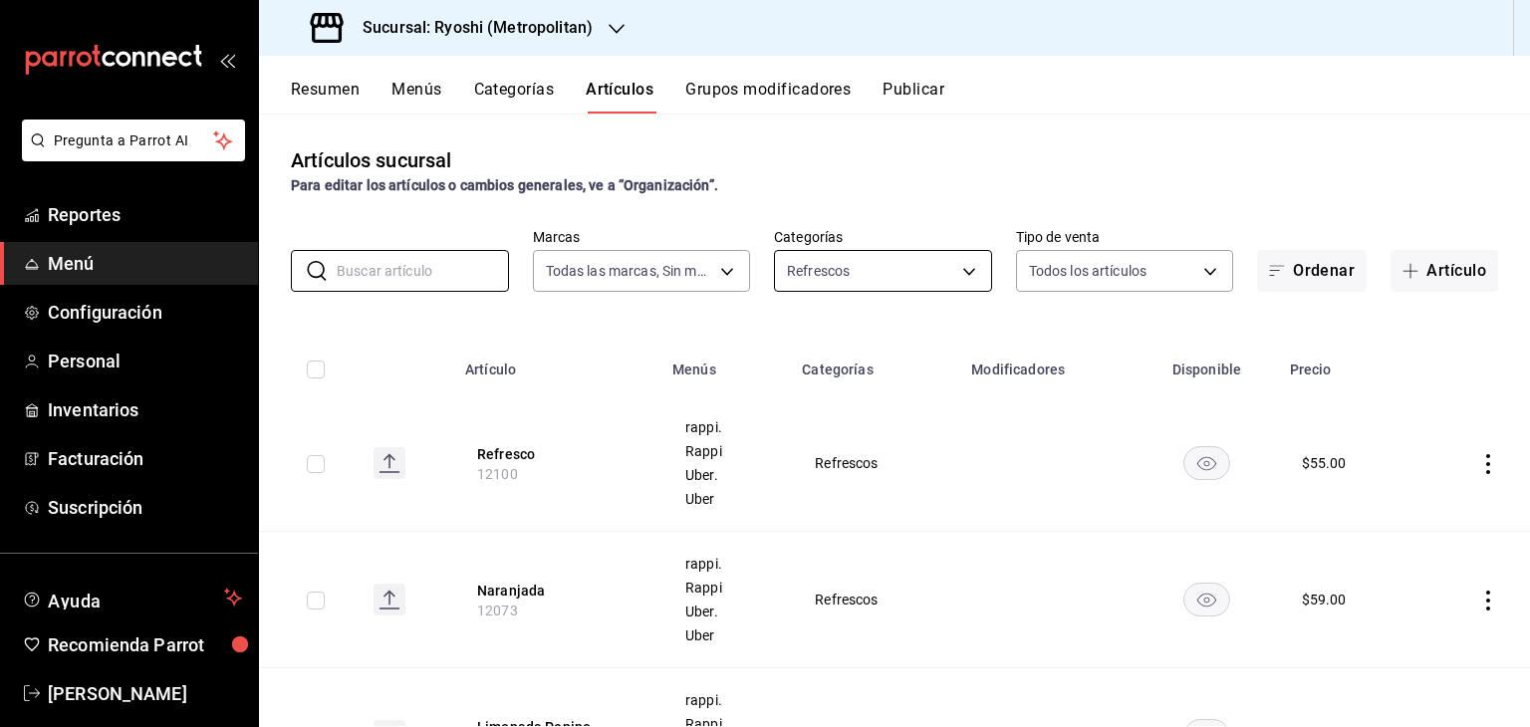
click at [902, 273] on body "Pregunta a Parrot AI Reportes Menú Configuración Personal Inventarios Facturaci…" at bounding box center [765, 363] width 1530 height 727
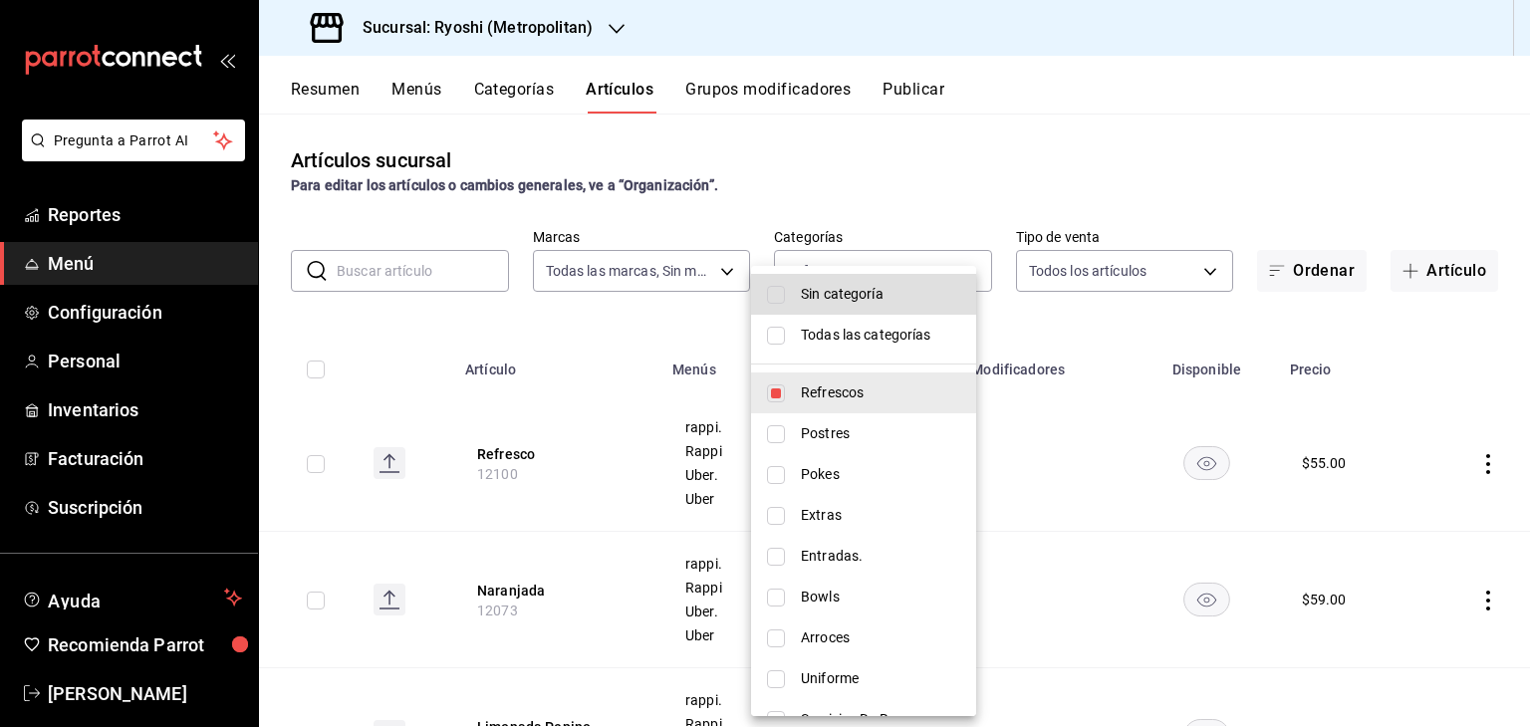
click at [854, 343] on span "Todas las categorías" at bounding box center [880, 335] width 159 height 21
type input "feb80afa-84ca-40b4-b595-bfbaac699c32,812aad81-9313-4289-adaa-71f0113c50cb,f2911…"
checkbox input "true"
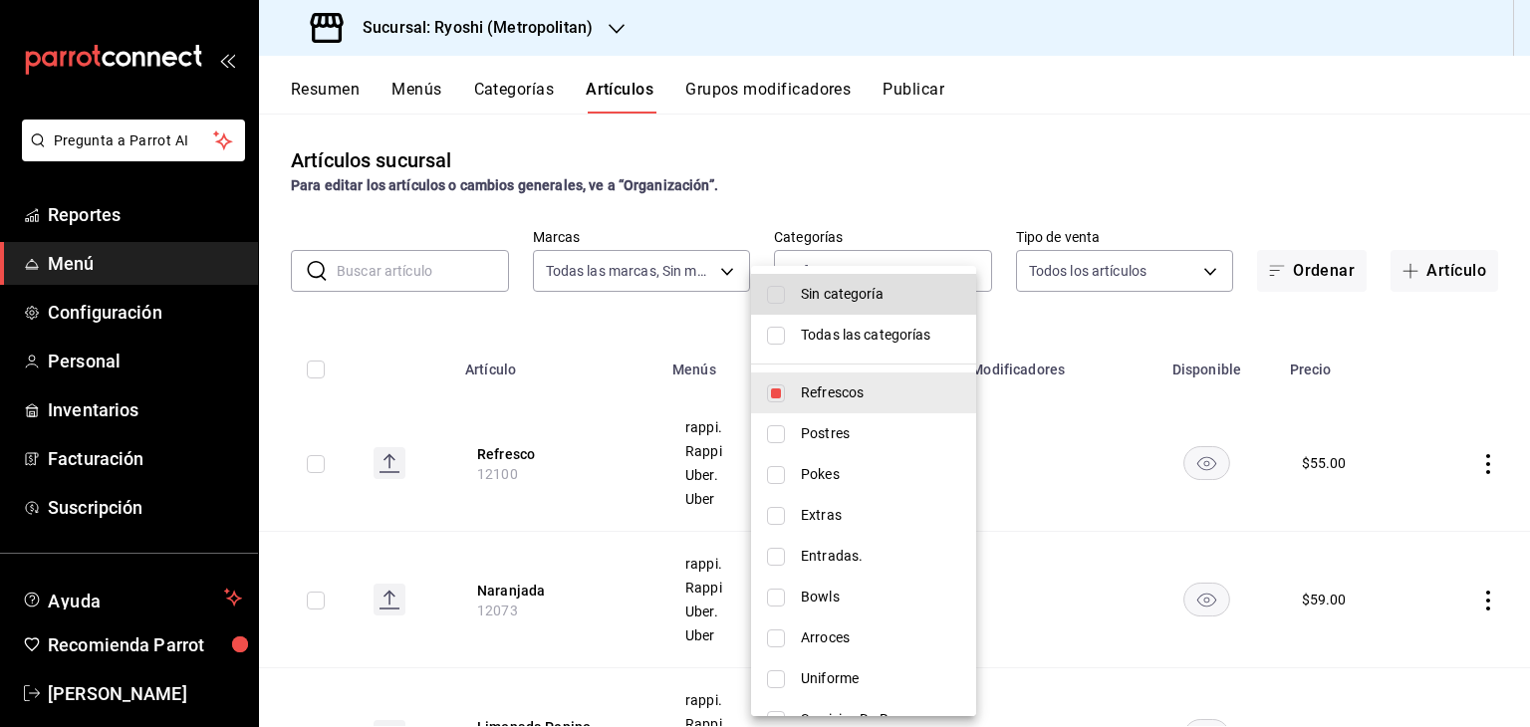
checkbox input "true"
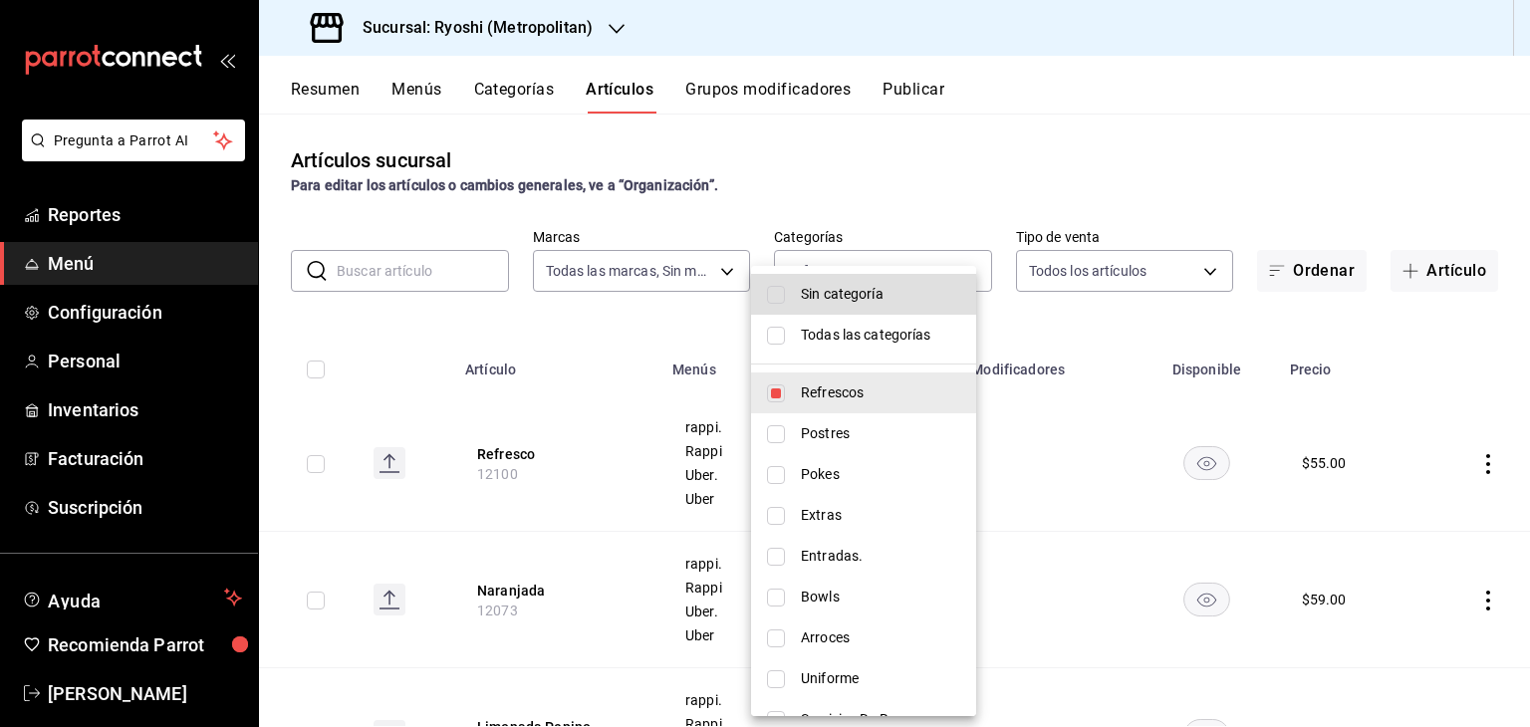
checkbox input "true"
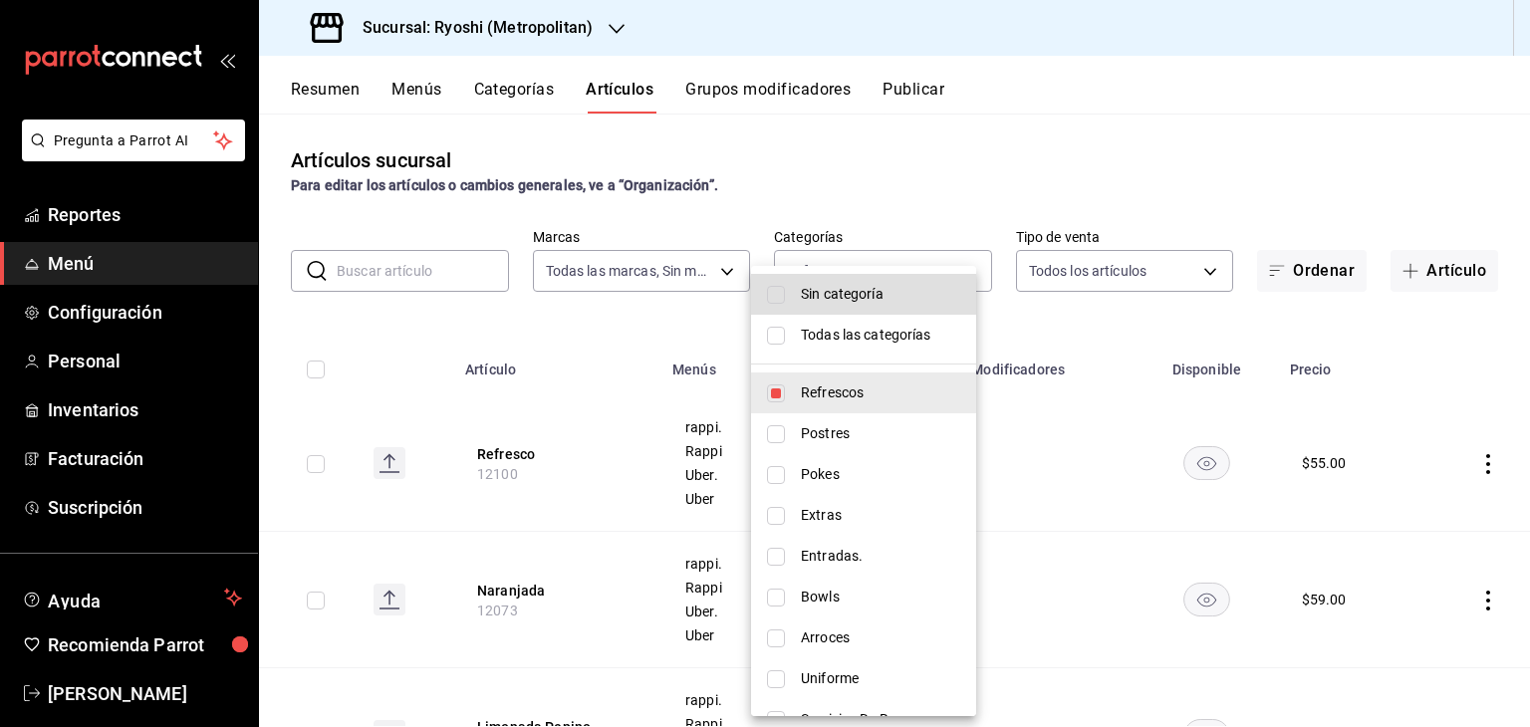
checkbox input "true"
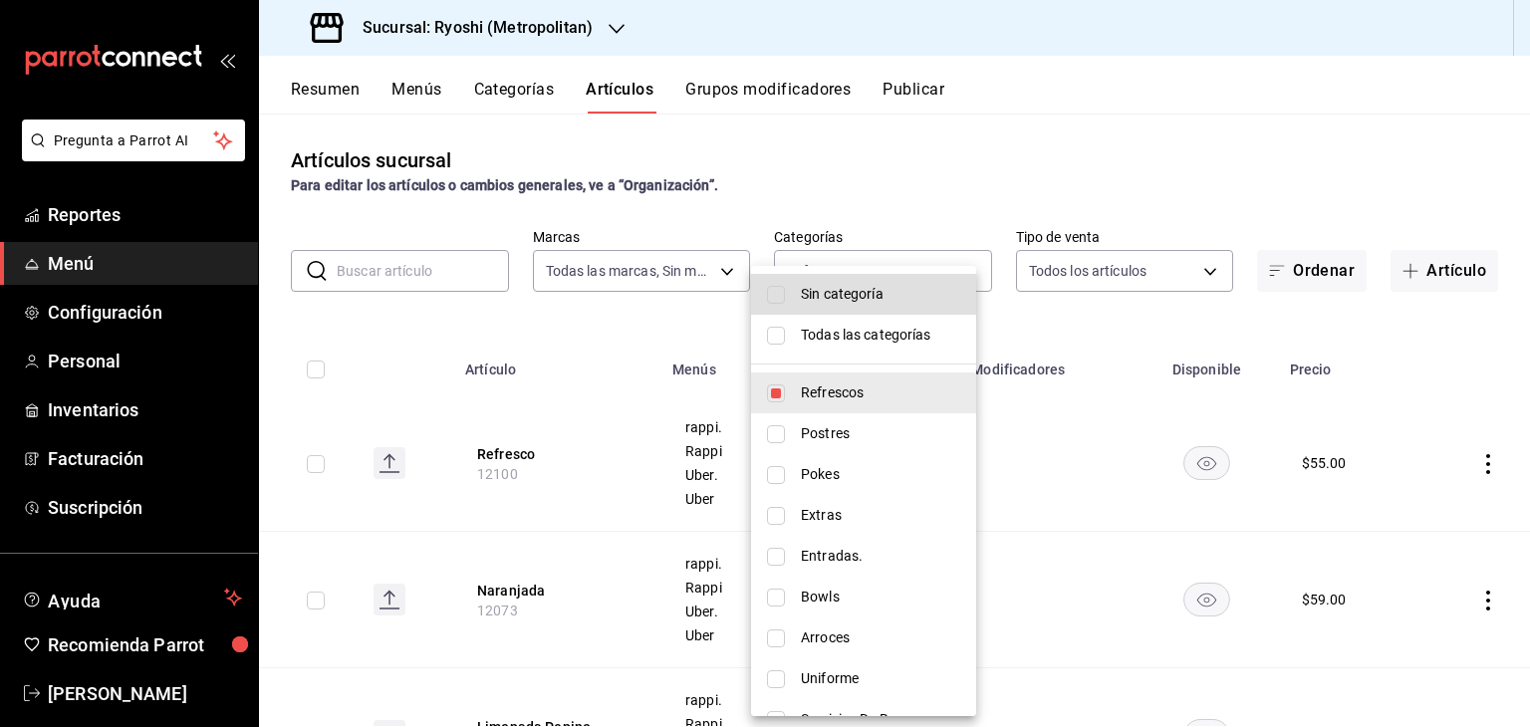
checkbox input "true"
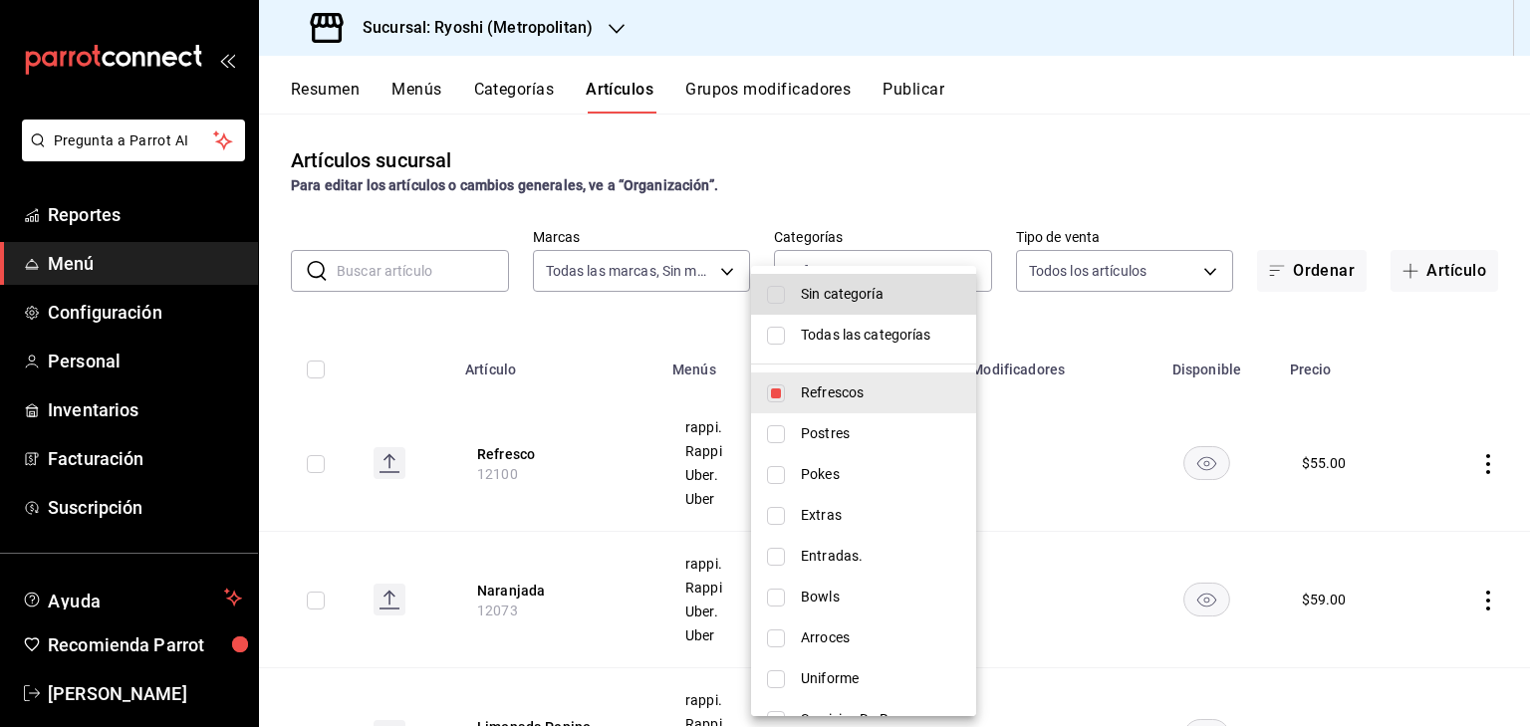
checkbox input "true"
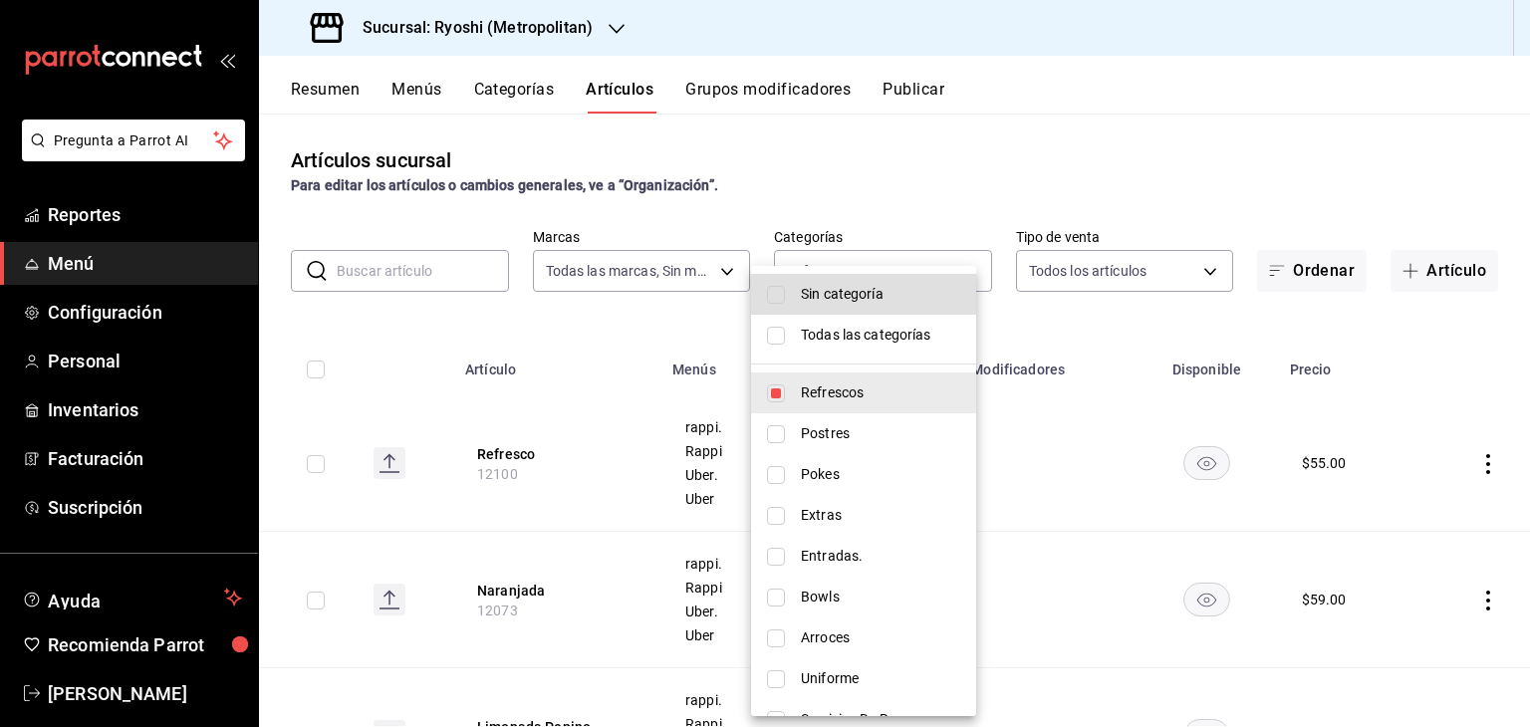
checkbox input "true"
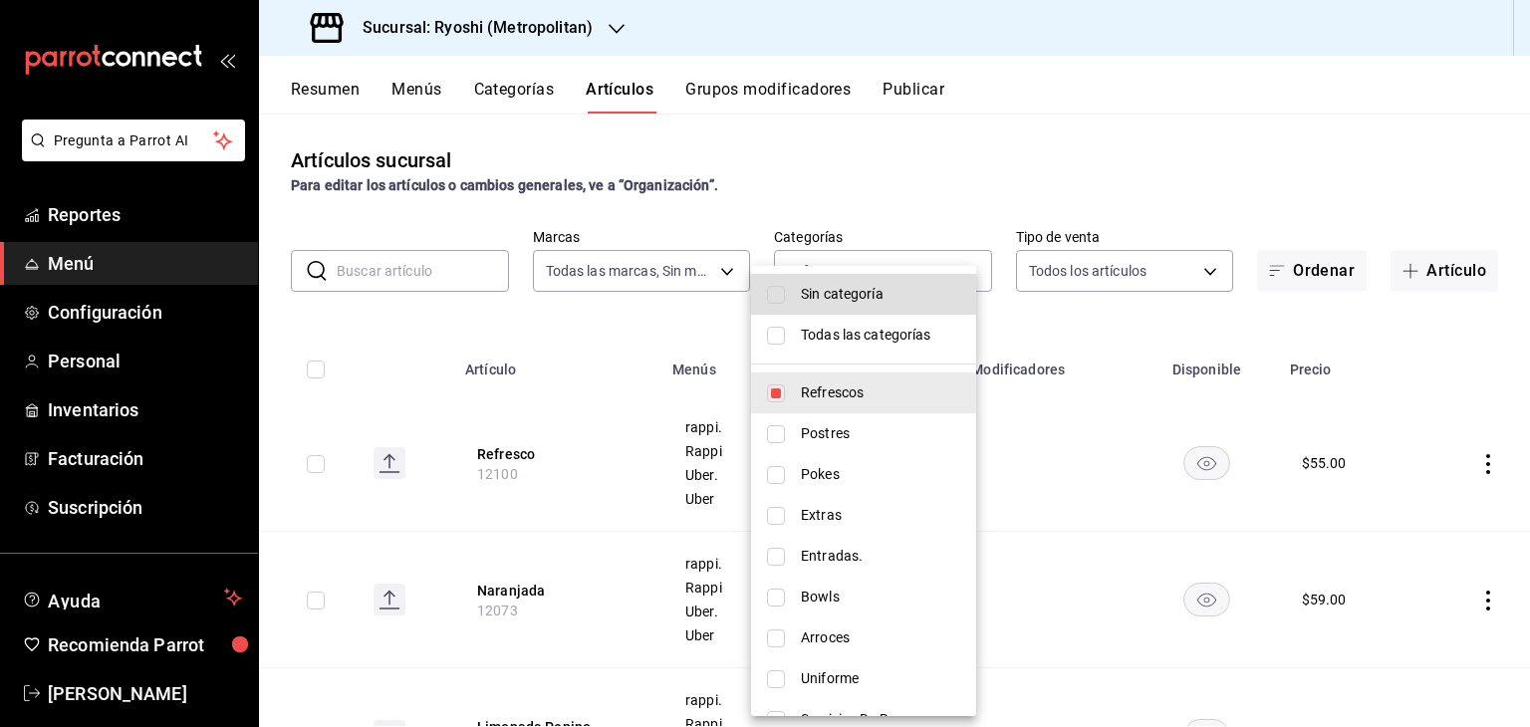
checkbox input "true"
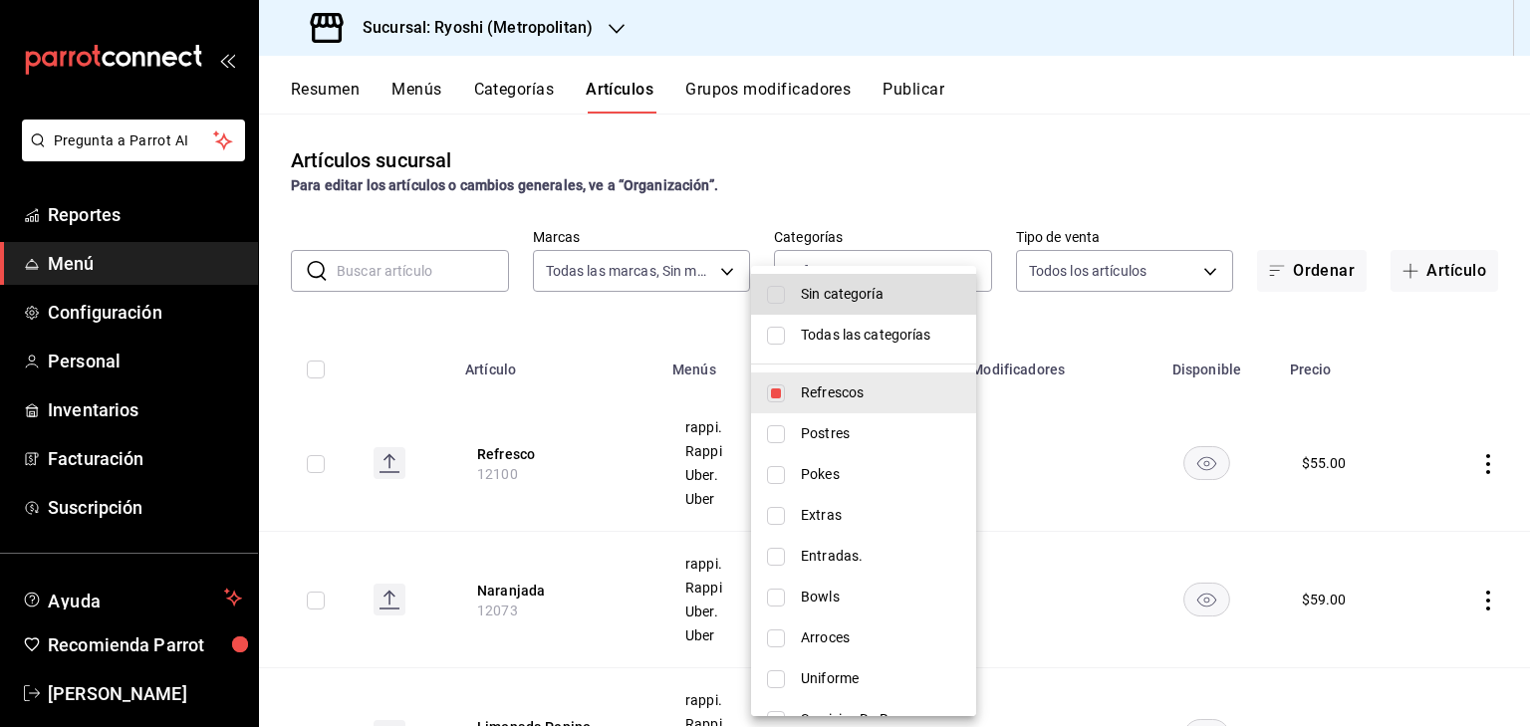
checkbox input "true"
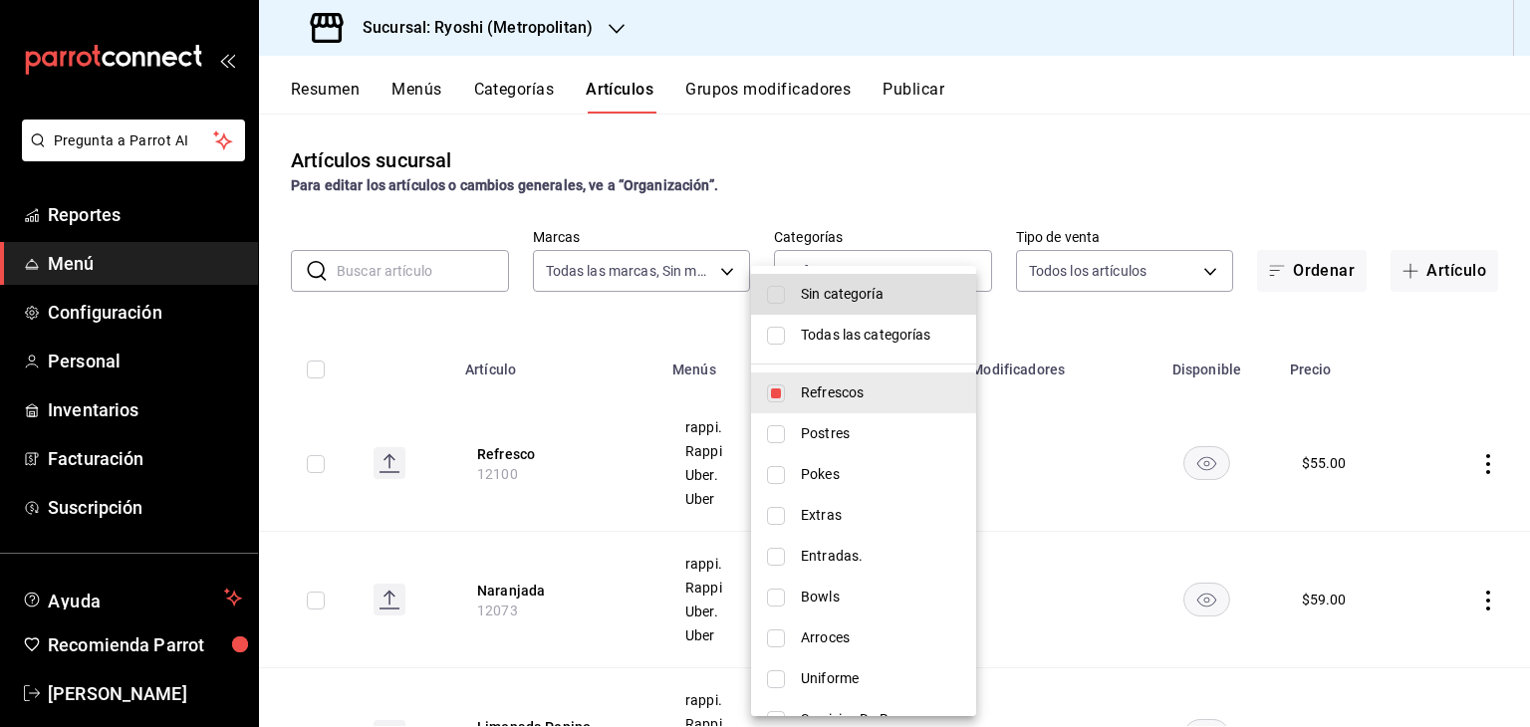
checkbox input "true"
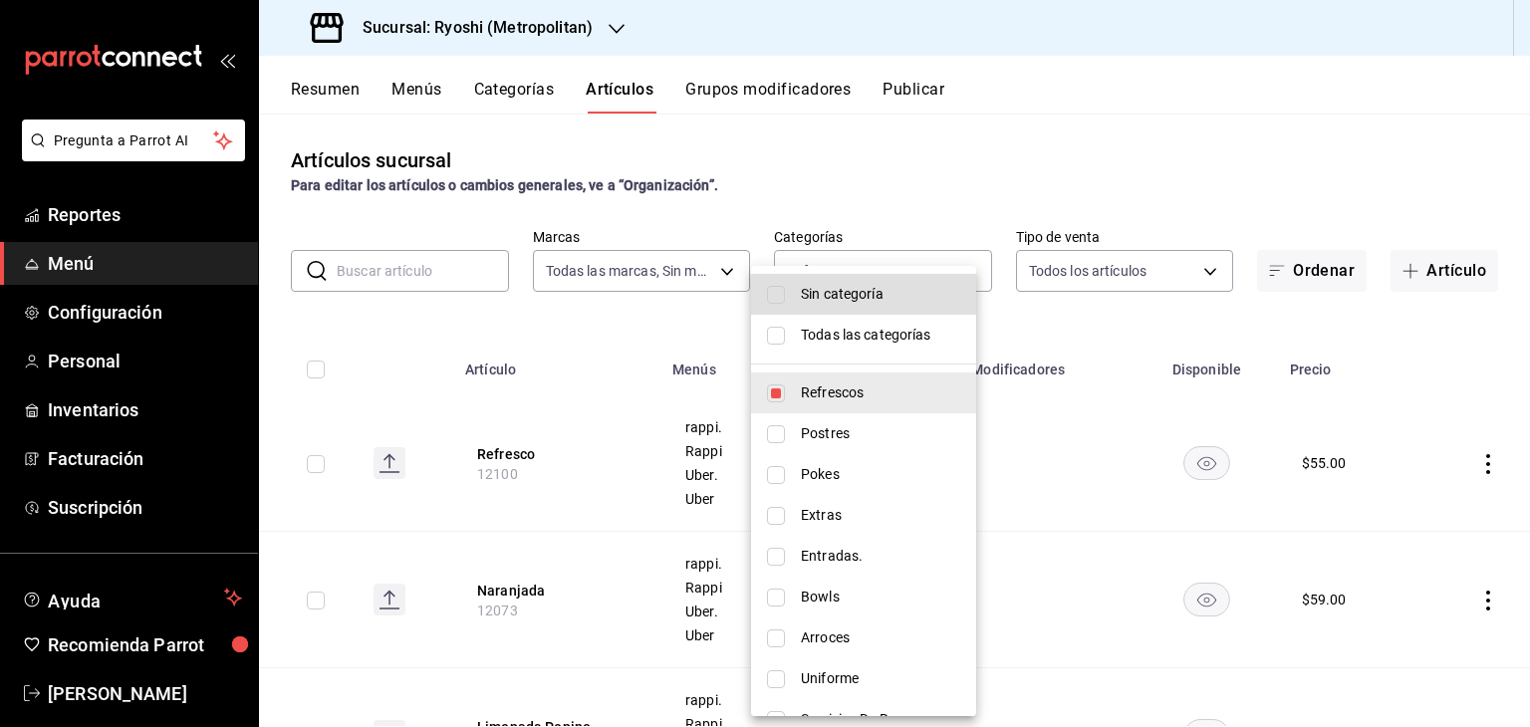
checkbox input "true"
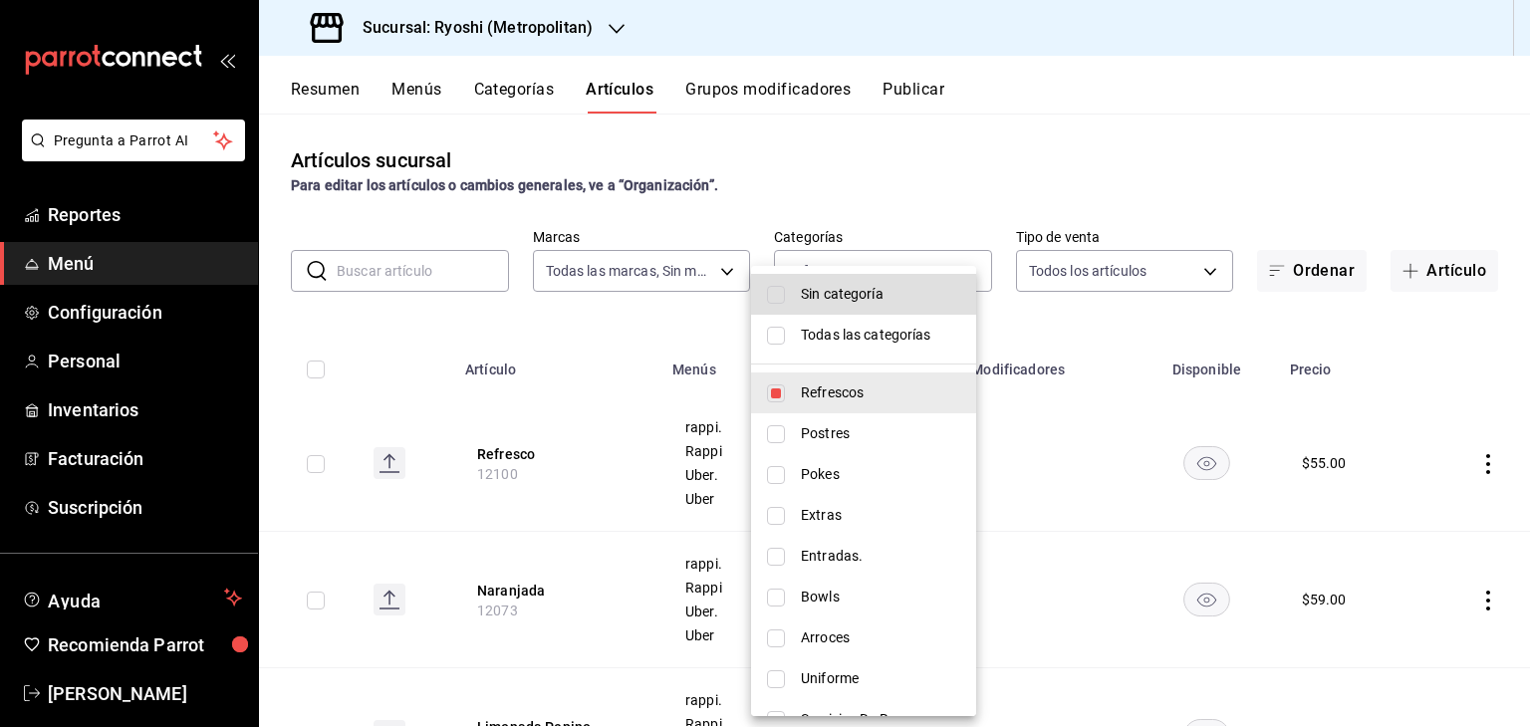
checkbox input "true"
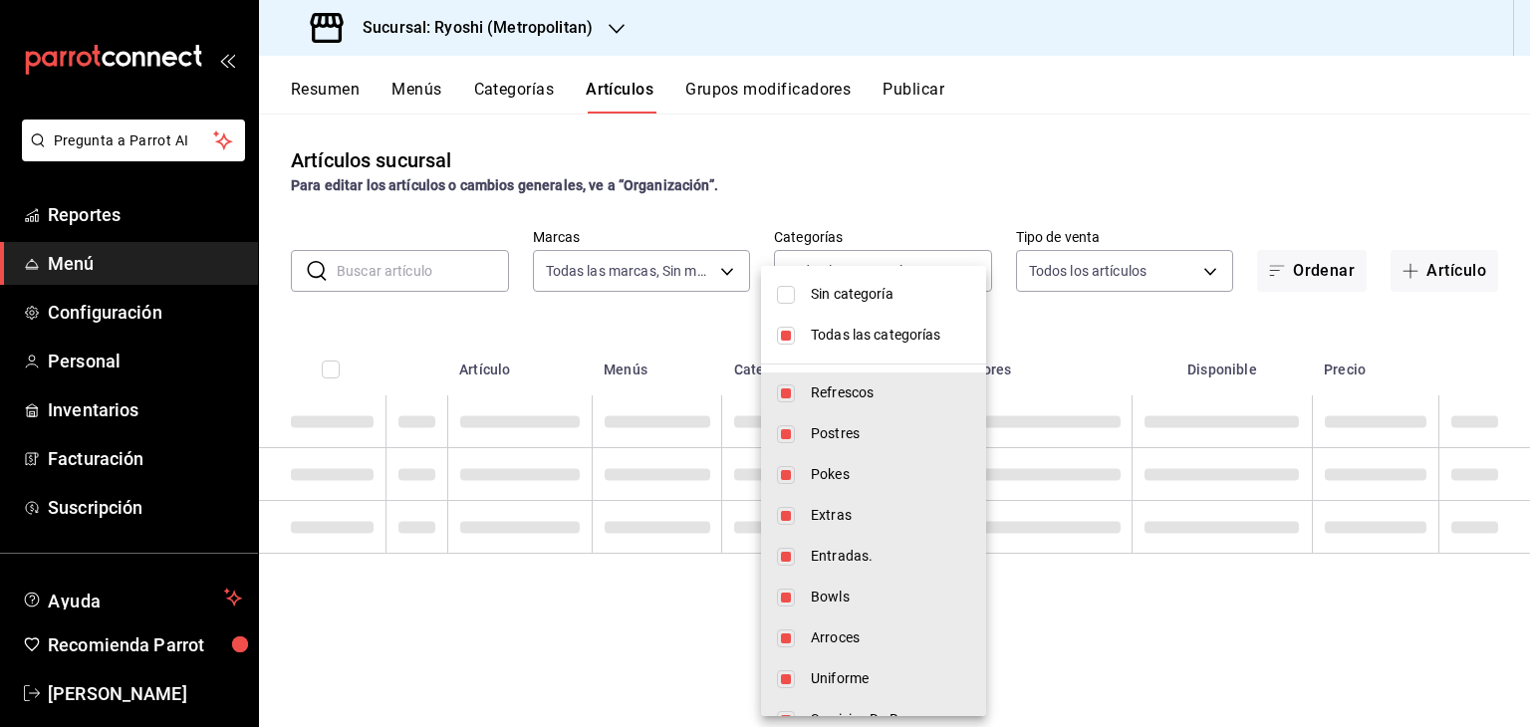
click at [859, 302] on span "Sin categoría" at bounding box center [890, 294] width 159 height 21
checkbox input "true"
click at [472, 261] on div at bounding box center [765, 363] width 1530 height 727
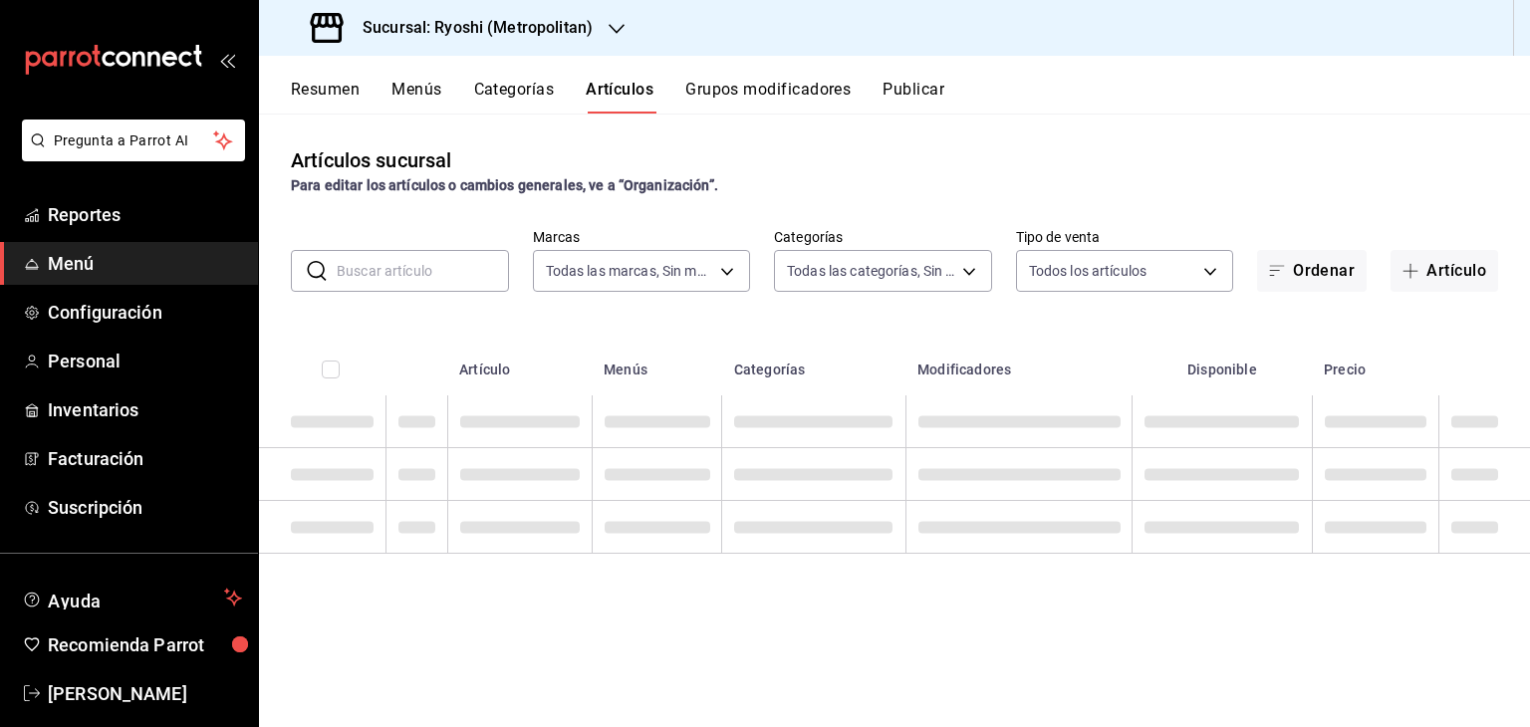
click at [469, 264] on div "Sin categoría Todas las categorías Refrescos Postres Pokes Extras Entradas. Bow…" at bounding box center [765, 363] width 1530 height 727
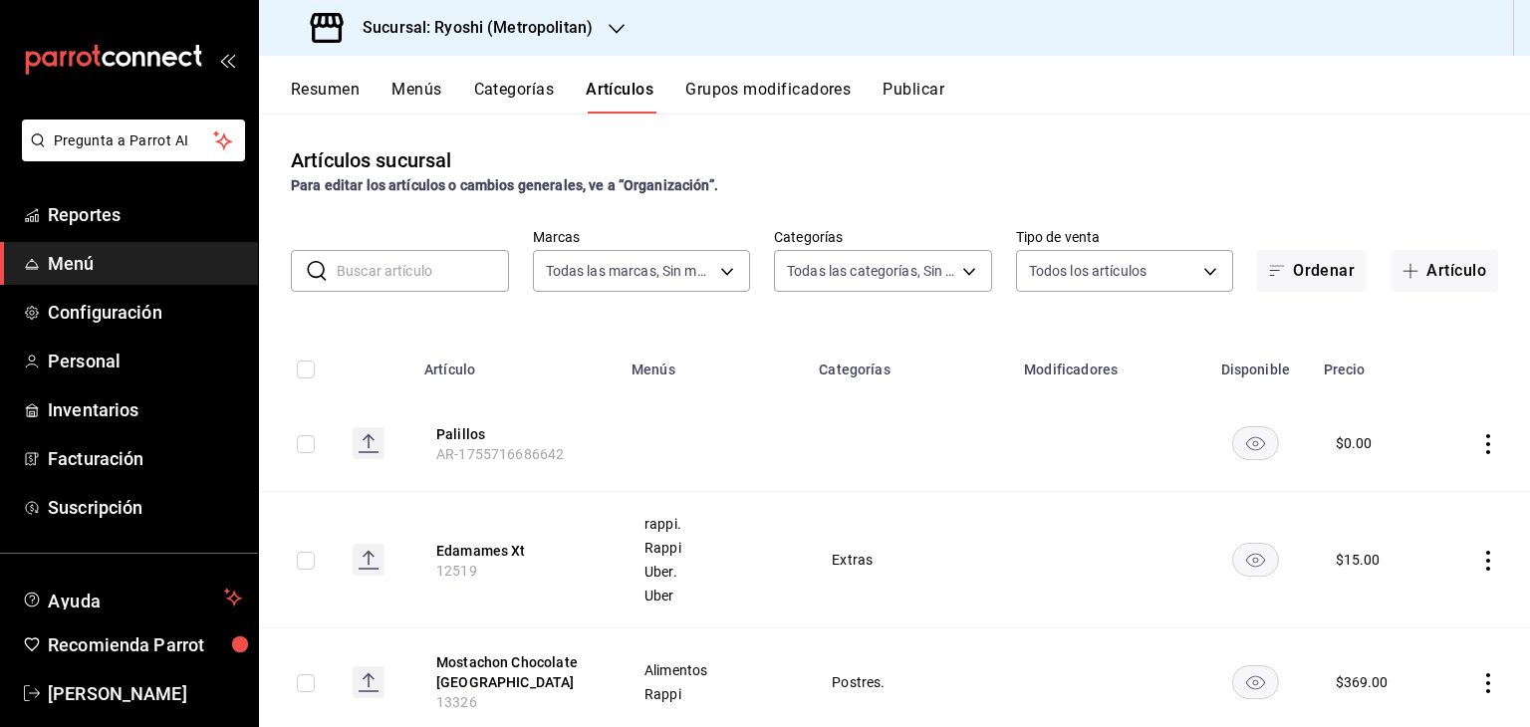
click at [466, 267] on input "text" at bounding box center [423, 271] width 172 height 40
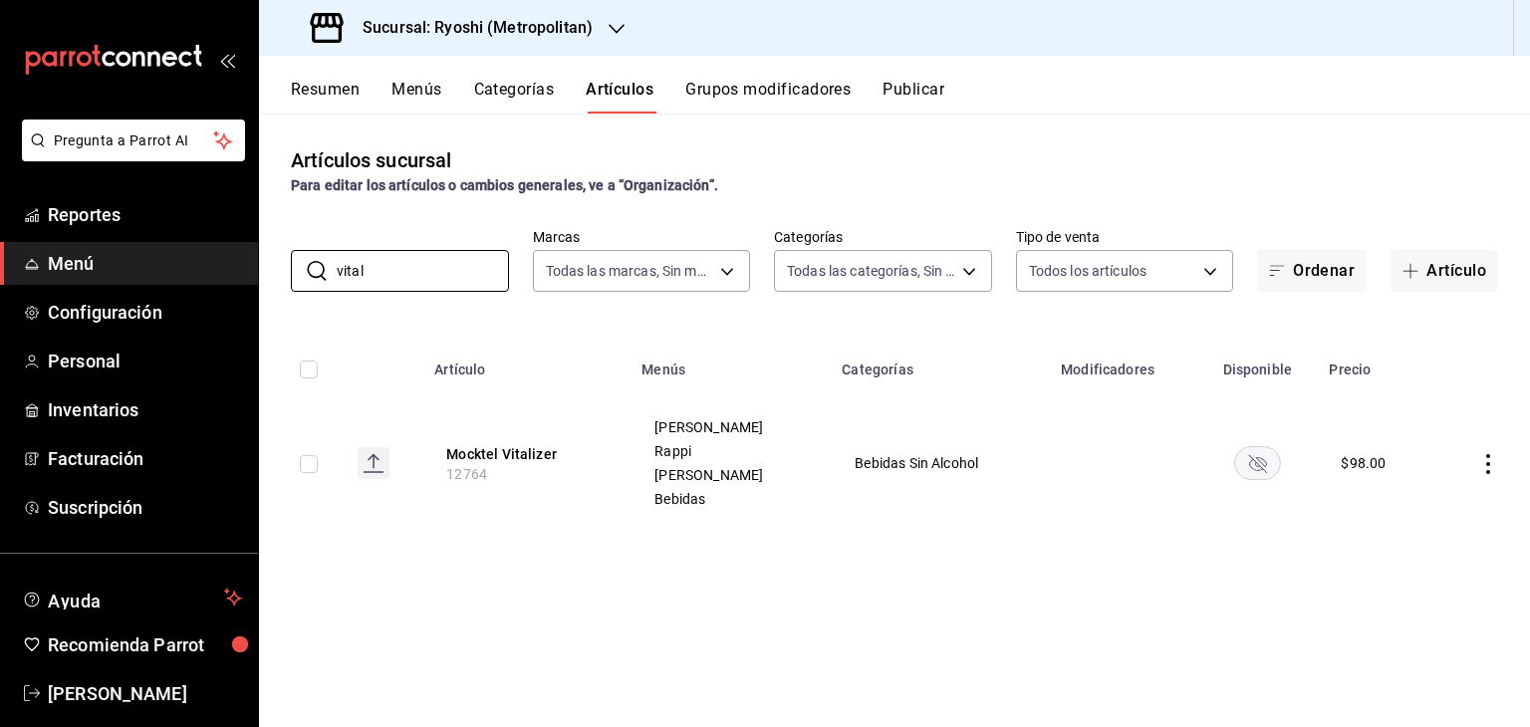
click at [1261, 473] on rect "availability-product" at bounding box center [1257, 462] width 46 height 33
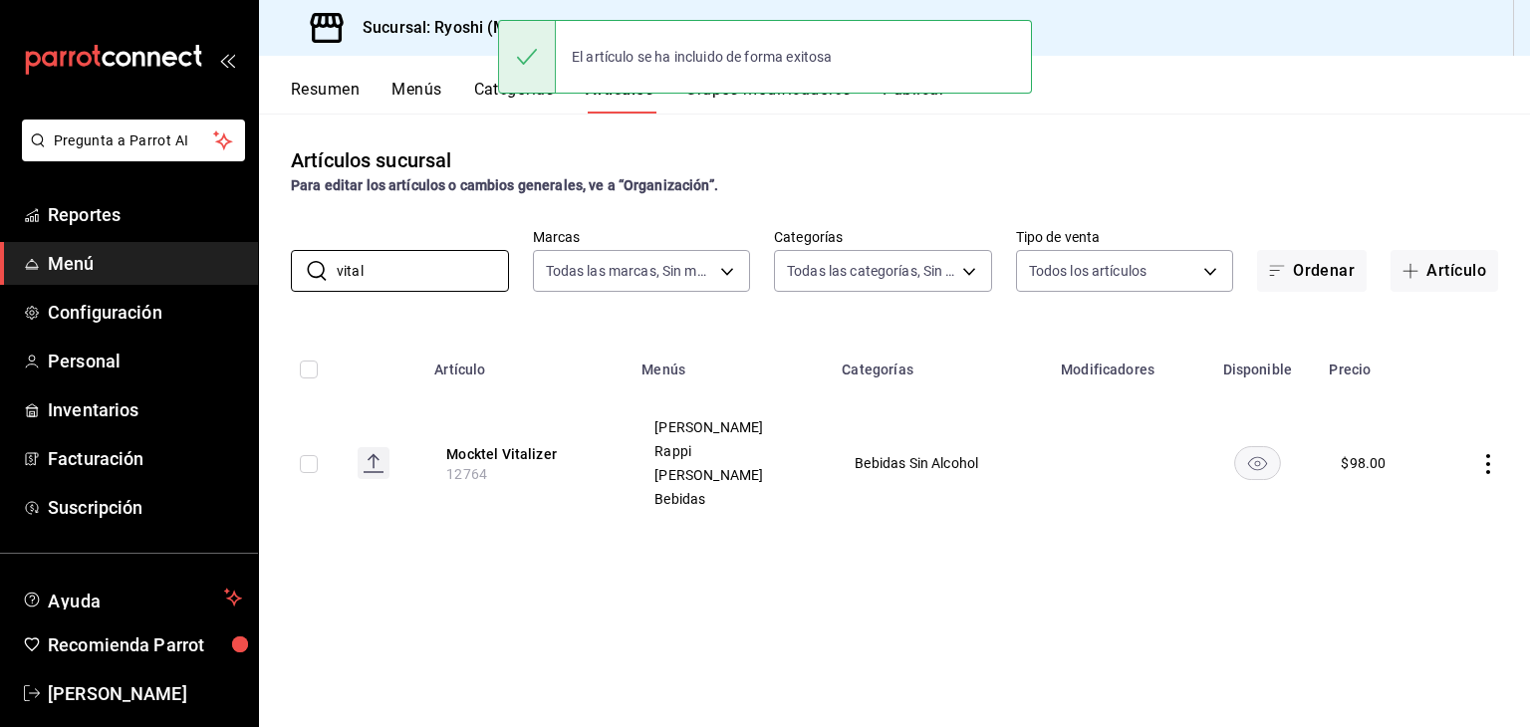
drag, startPoint x: 413, startPoint y: 265, endPoint x: 266, endPoint y: 273, distance: 147.6
click at [266, 273] on div "​ vital ​ Marcas Todas las marcas, Sin marca afd8f7e0-6441-4225-b079-3ecb6f1759…" at bounding box center [894, 260] width 1271 height 64
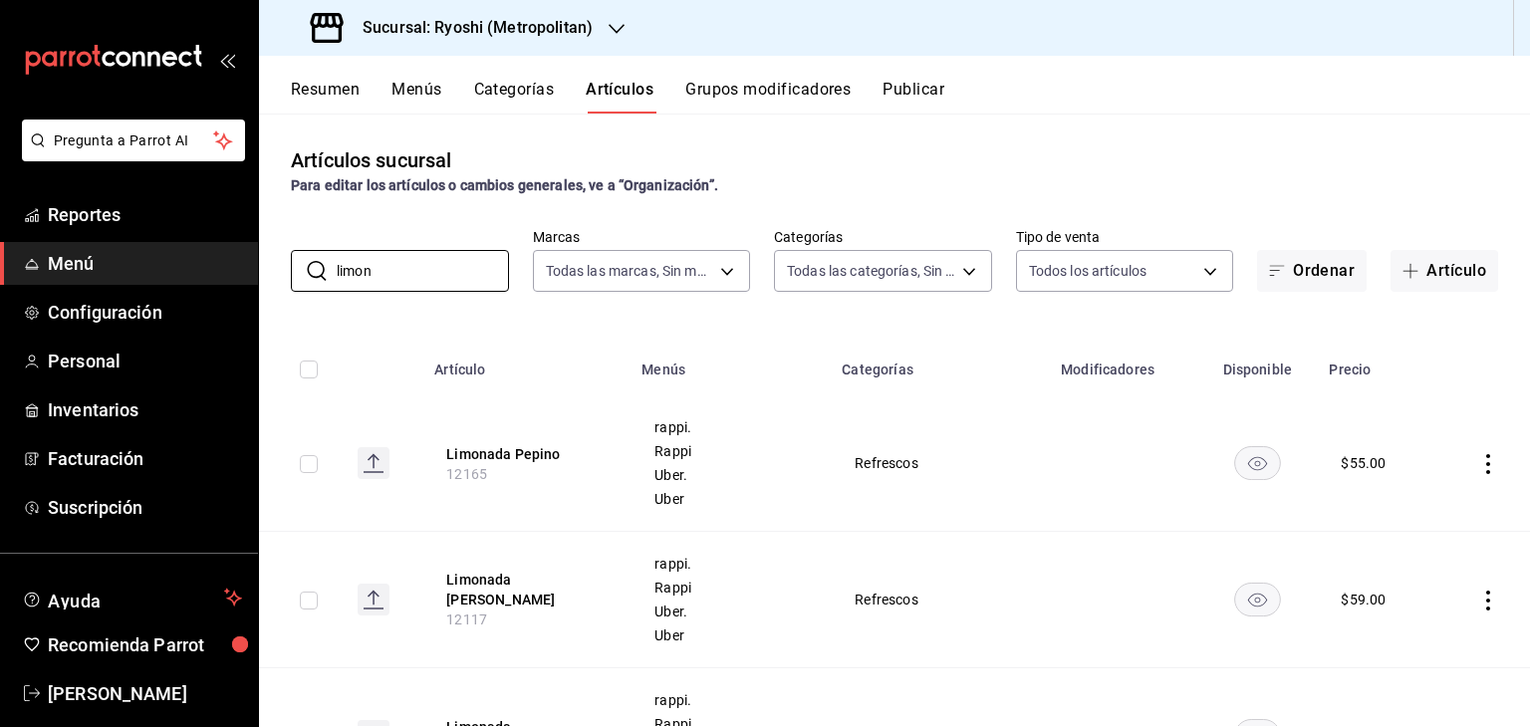
click at [901, 342] on th "Categorías" at bounding box center [938, 364] width 219 height 64
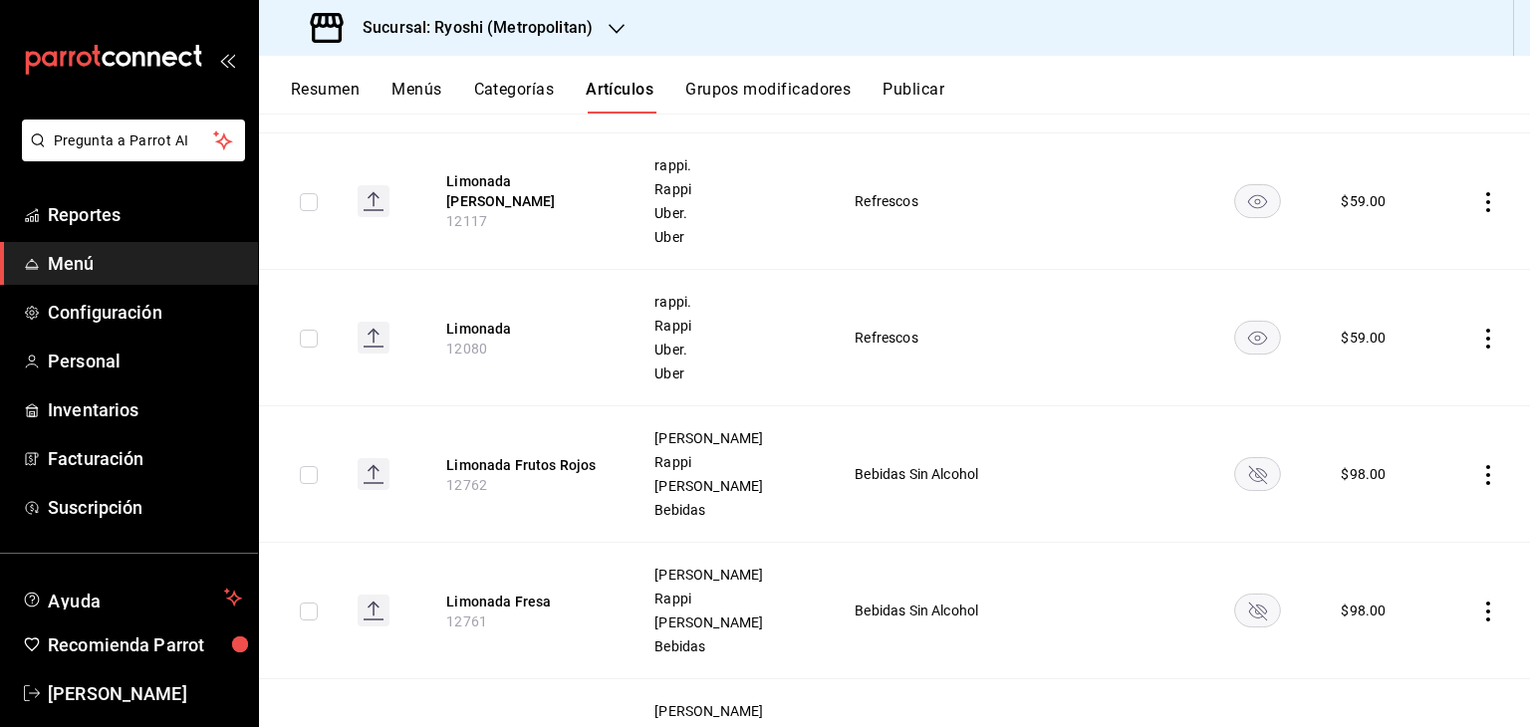
scroll to position [498, 0]
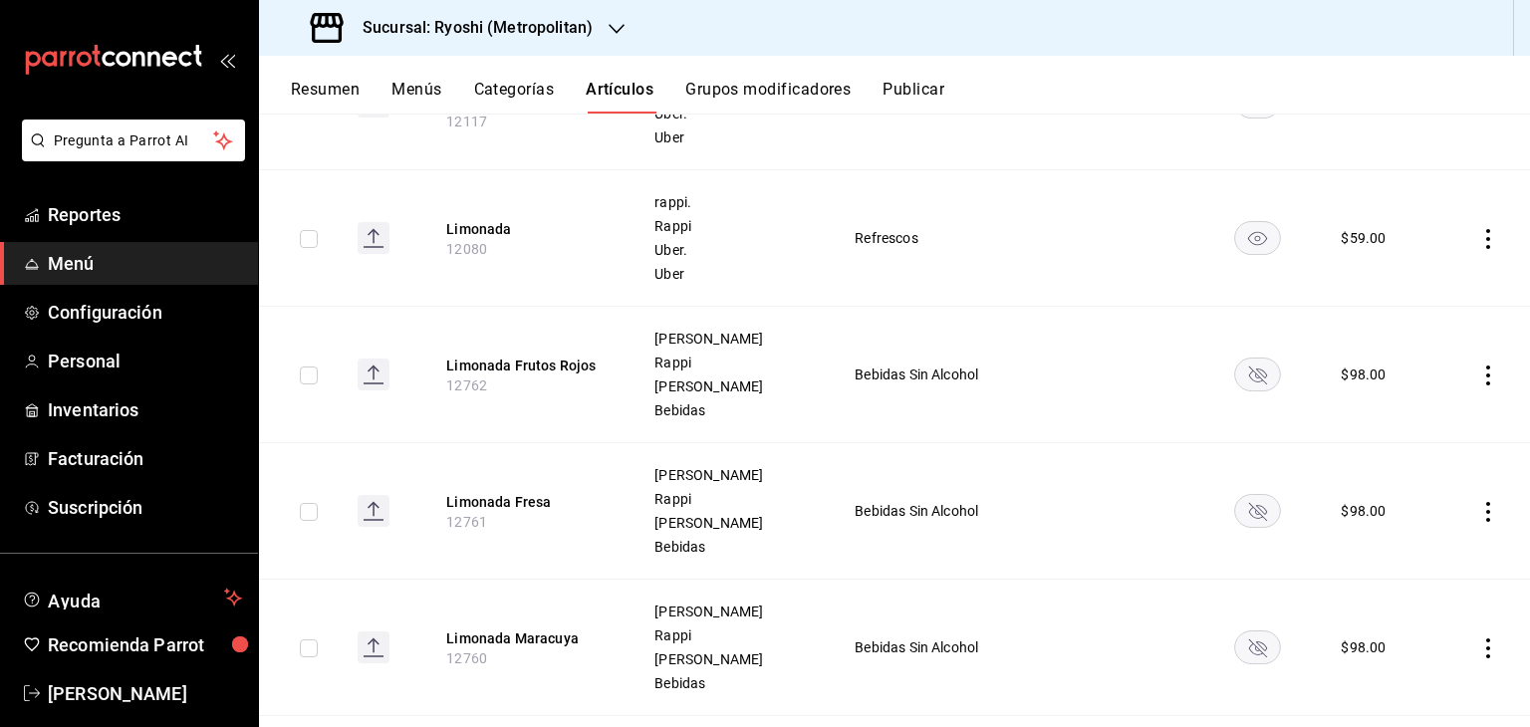
click at [1254, 379] on rect "availability-product" at bounding box center [1257, 373] width 46 height 33
click at [1251, 506] on rect "availability-product" at bounding box center [1257, 510] width 46 height 33
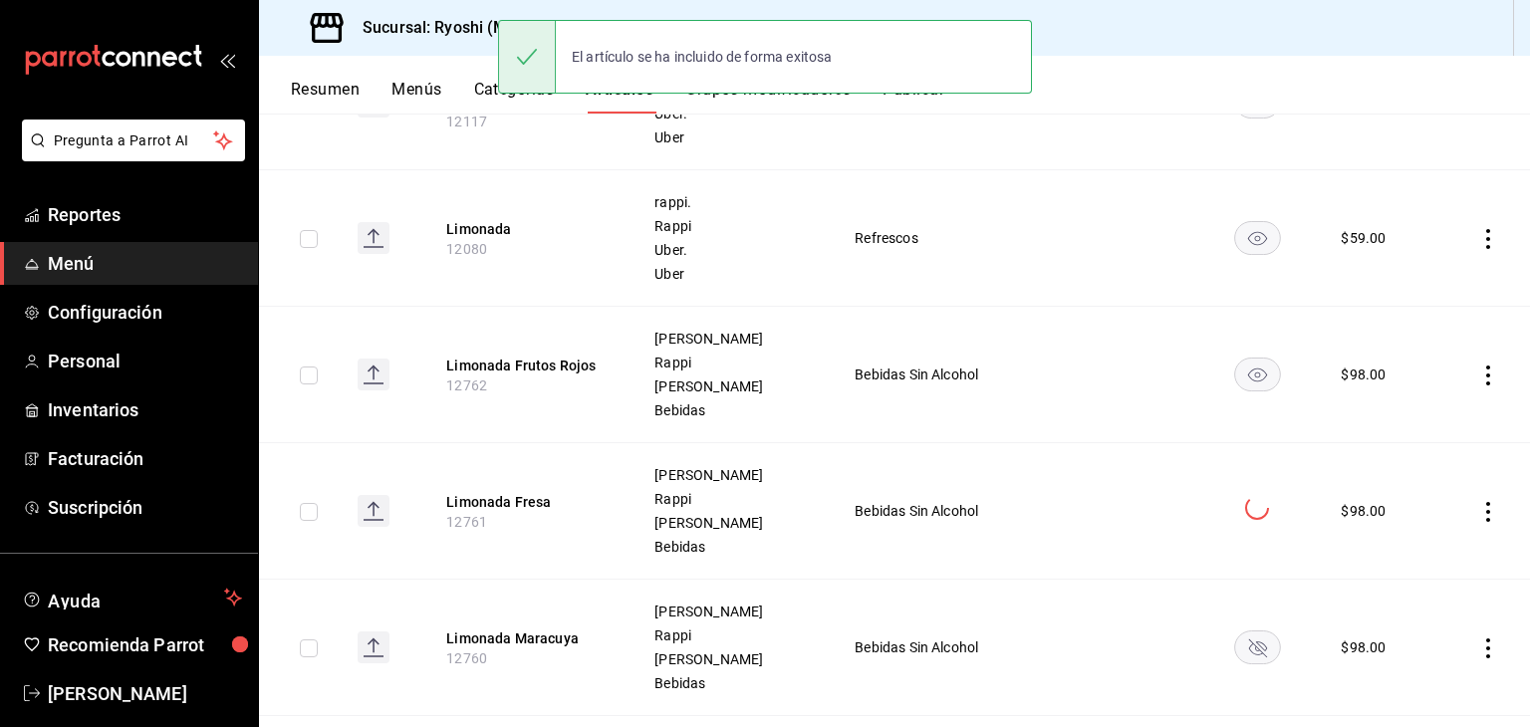
click at [1255, 637] on rect "availability-product" at bounding box center [1257, 646] width 46 height 33
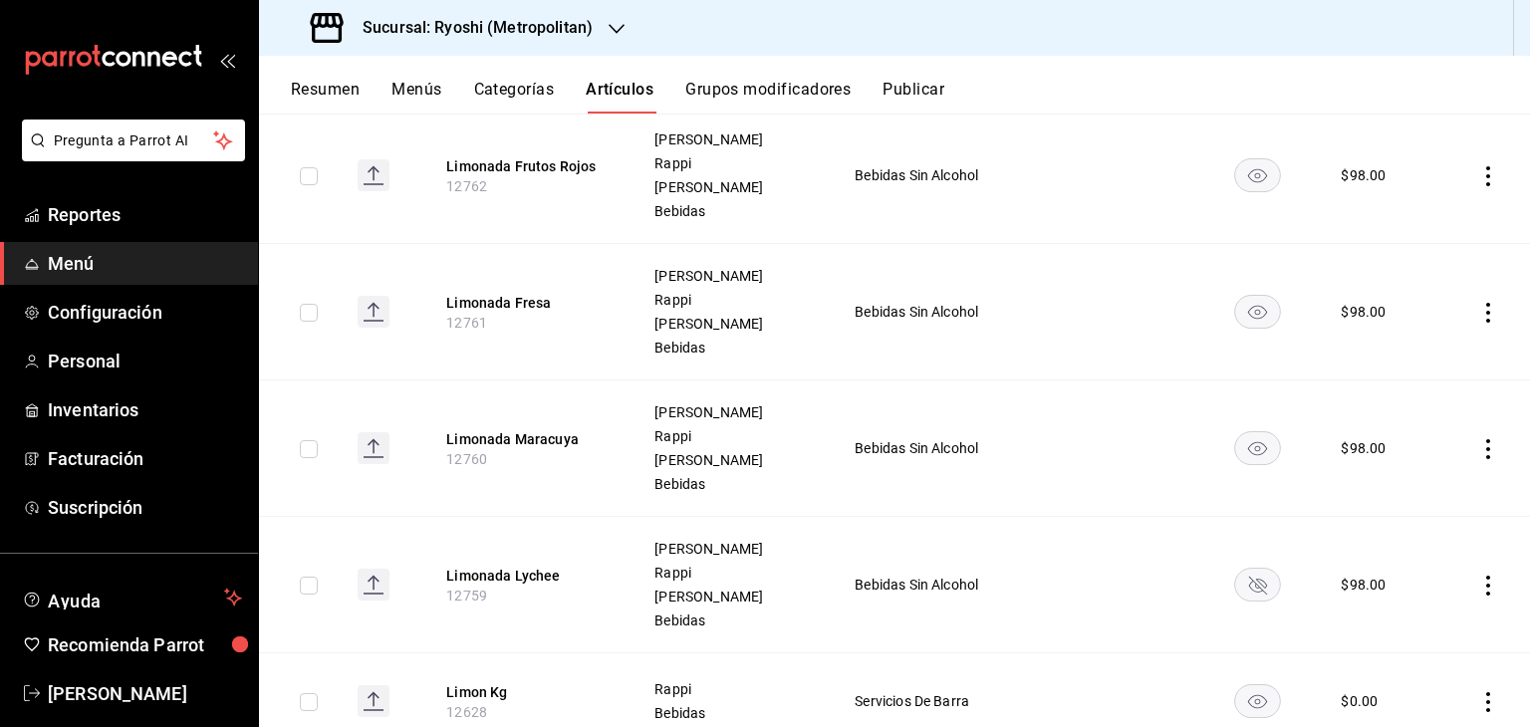
click at [1249, 578] on icon "availability-product" at bounding box center [1258, 586] width 18 height 18
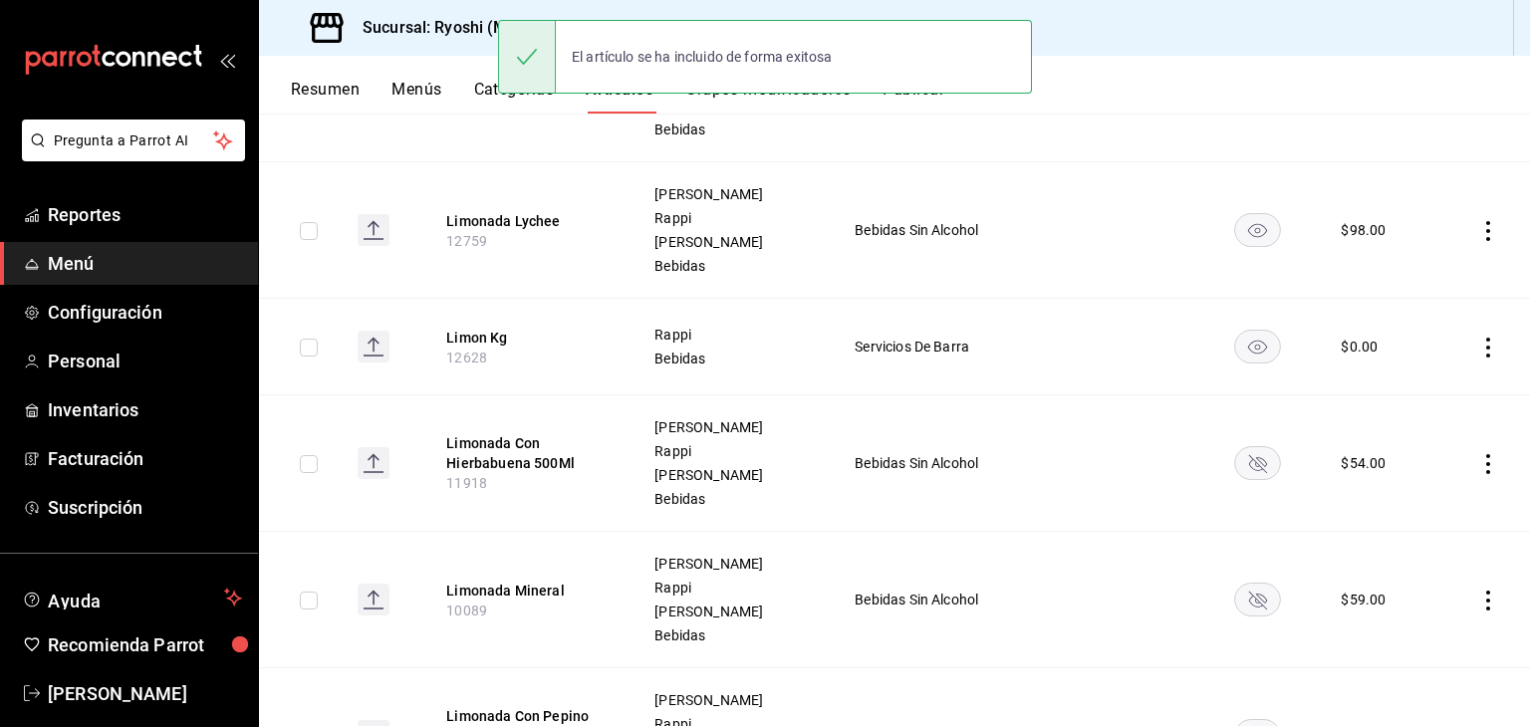
scroll to position [1095, 0]
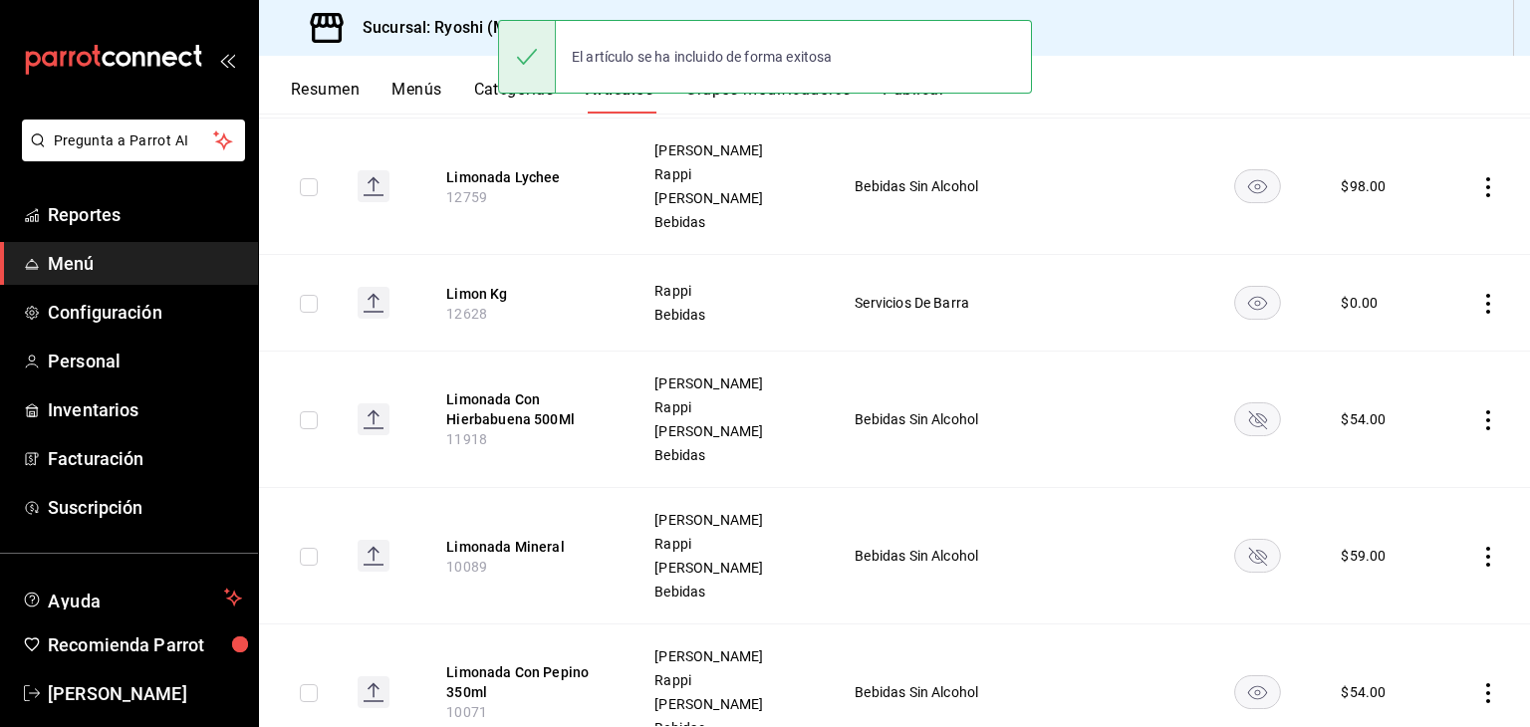
click at [1244, 431] on rect "availability-product" at bounding box center [1257, 418] width 46 height 33
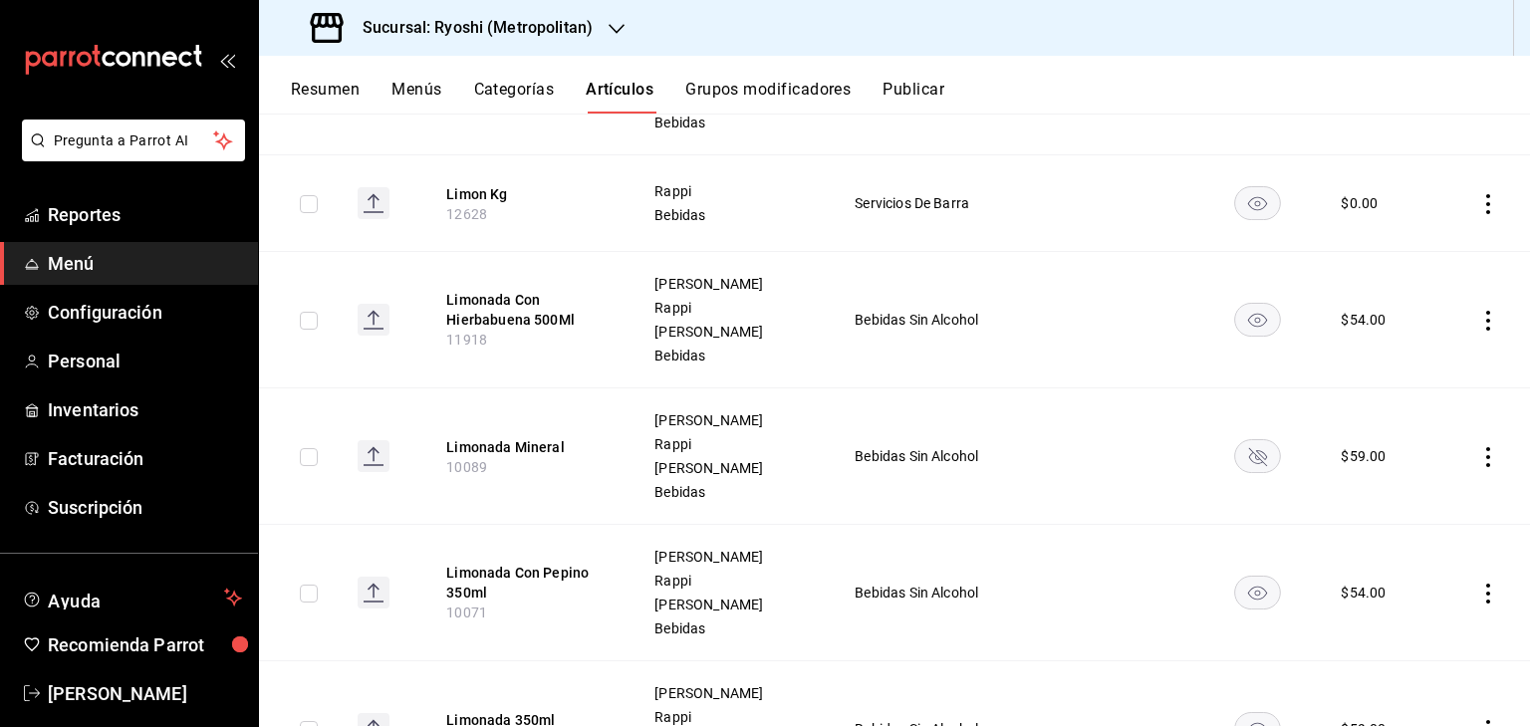
click at [1239, 462] on rect "availability-product" at bounding box center [1257, 455] width 46 height 33
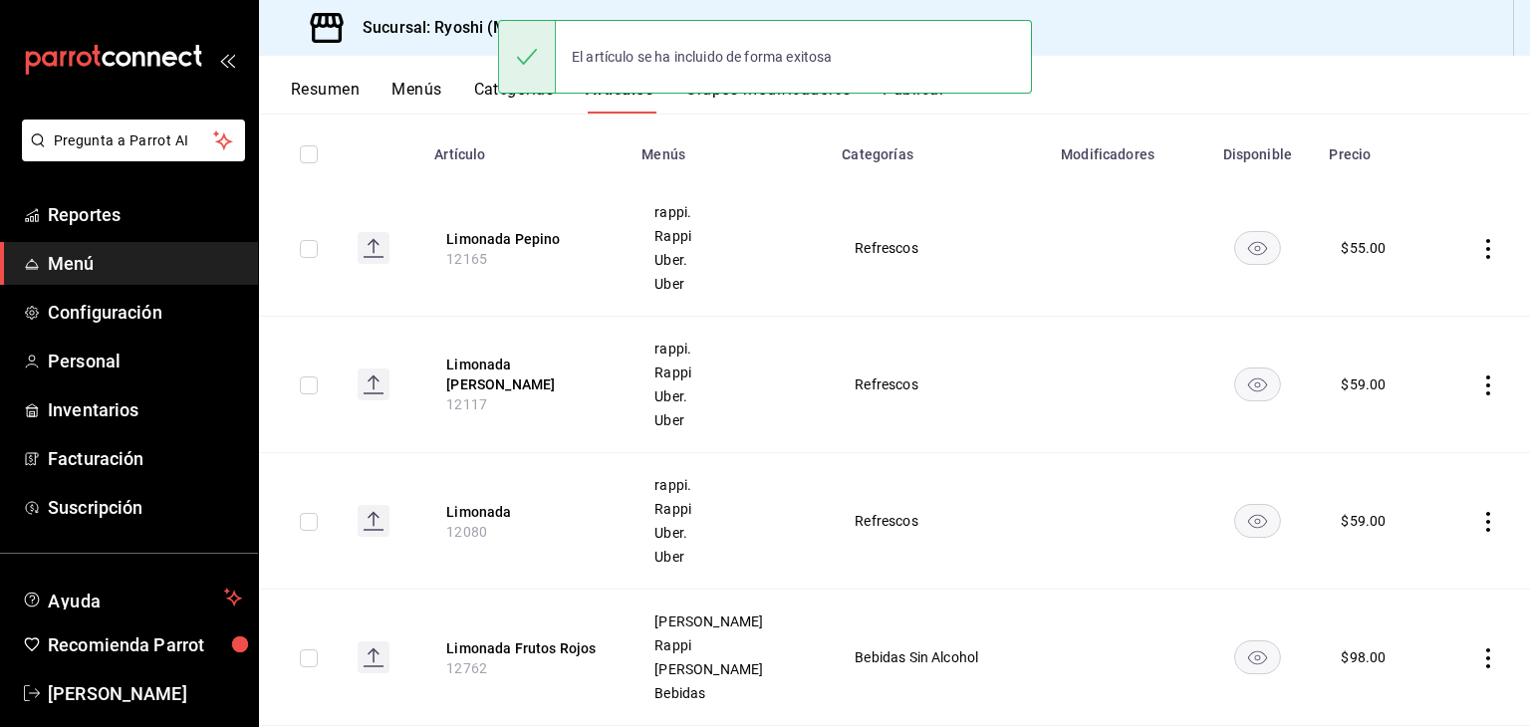
scroll to position [0, 0]
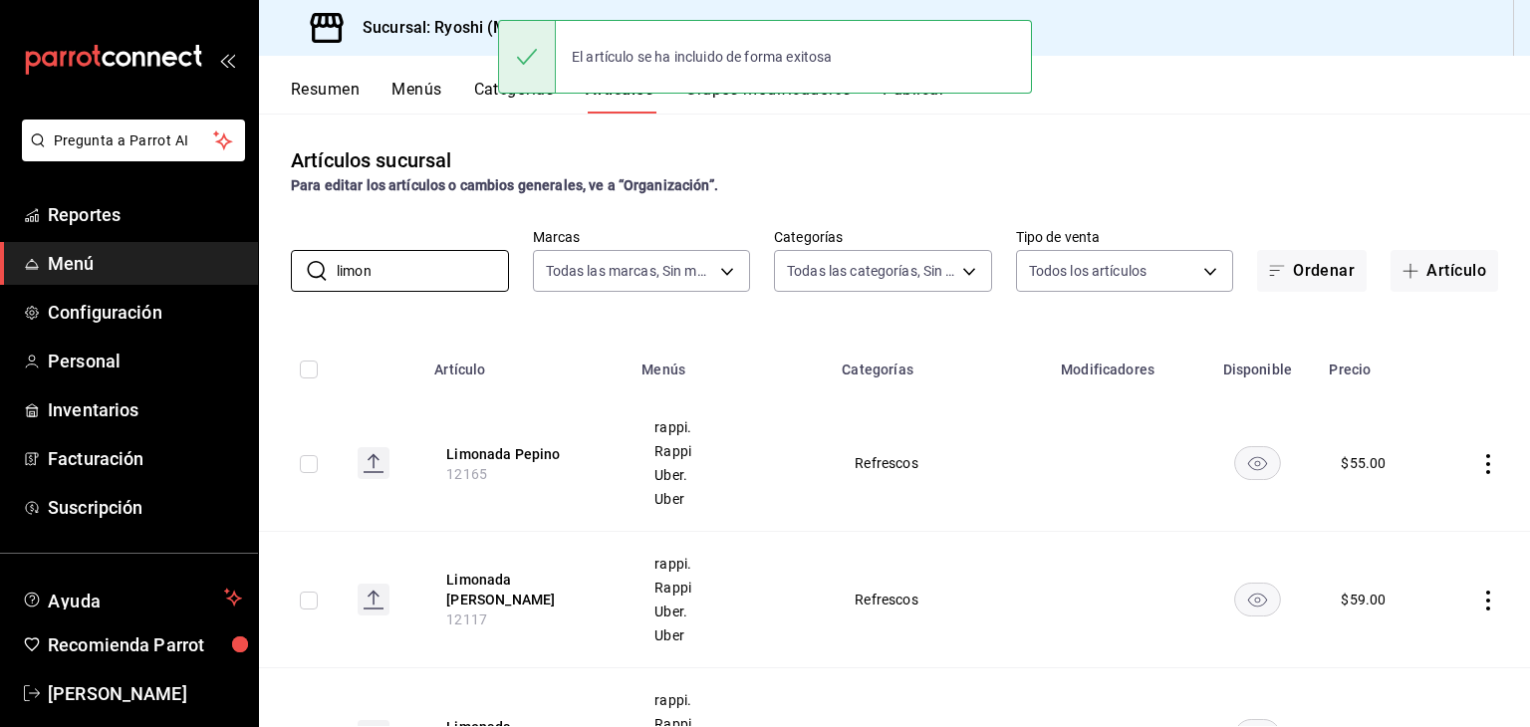
drag, startPoint x: 458, startPoint y: 273, endPoint x: 247, endPoint y: 268, distance: 211.2
click at [247, 268] on div "Pregunta a Parrot AI Reportes Menú Configuración Personal Inventarios Facturaci…" at bounding box center [765, 363] width 1530 height 727
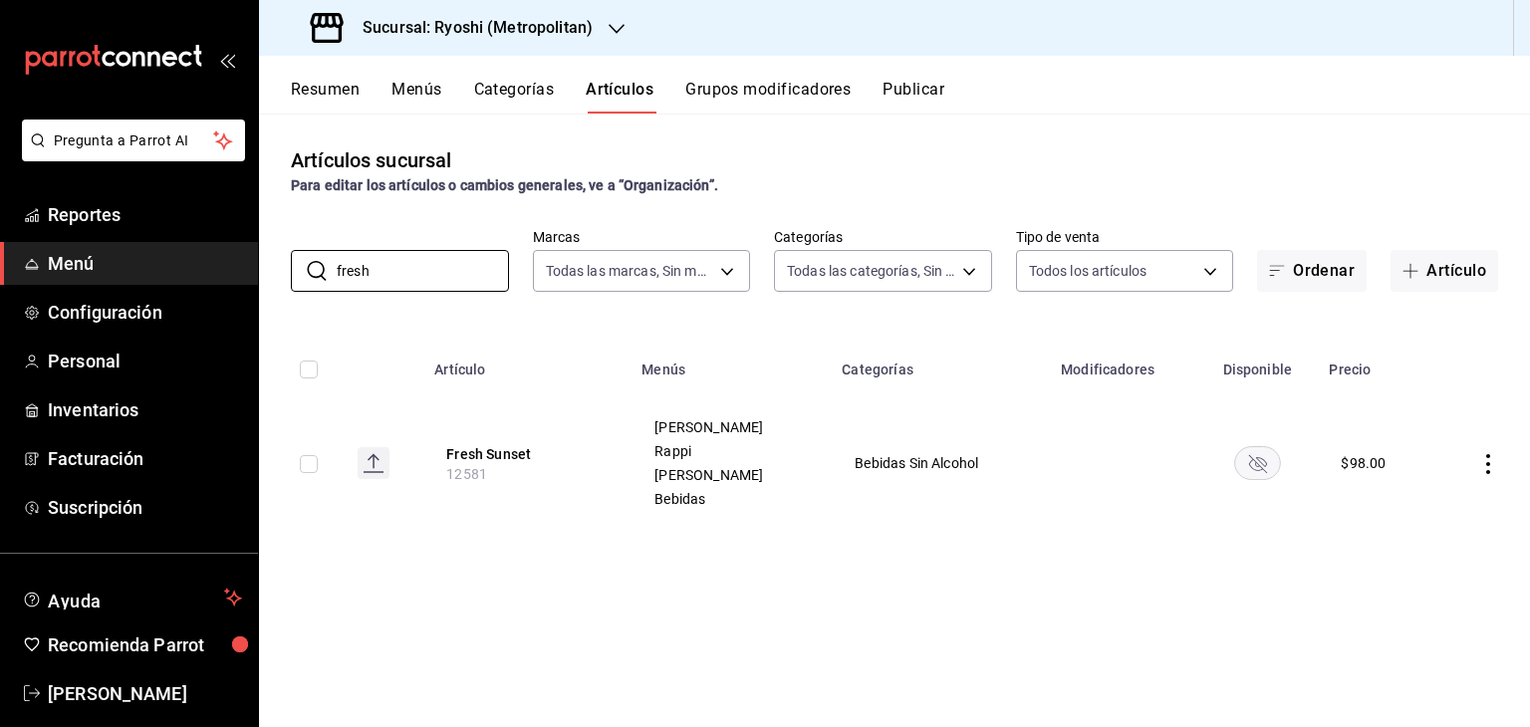
click at [1255, 455] on rect "availability-product" at bounding box center [1257, 462] width 46 height 33
drag, startPoint x: 417, startPoint y: 261, endPoint x: 48, endPoint y: 300, distance: 371.5
click at [48, 300] on div "Pregunta a Parrot AI Reportes Menú Configuración Personal Inventarios Facturaci…" at bounding box center [765, 363] width 1530 height 727
type input "[PERSON_NAME]"
click at [1251, 459] on icon "availability-product" at bounding box center [1258, 464] width 18 height 18
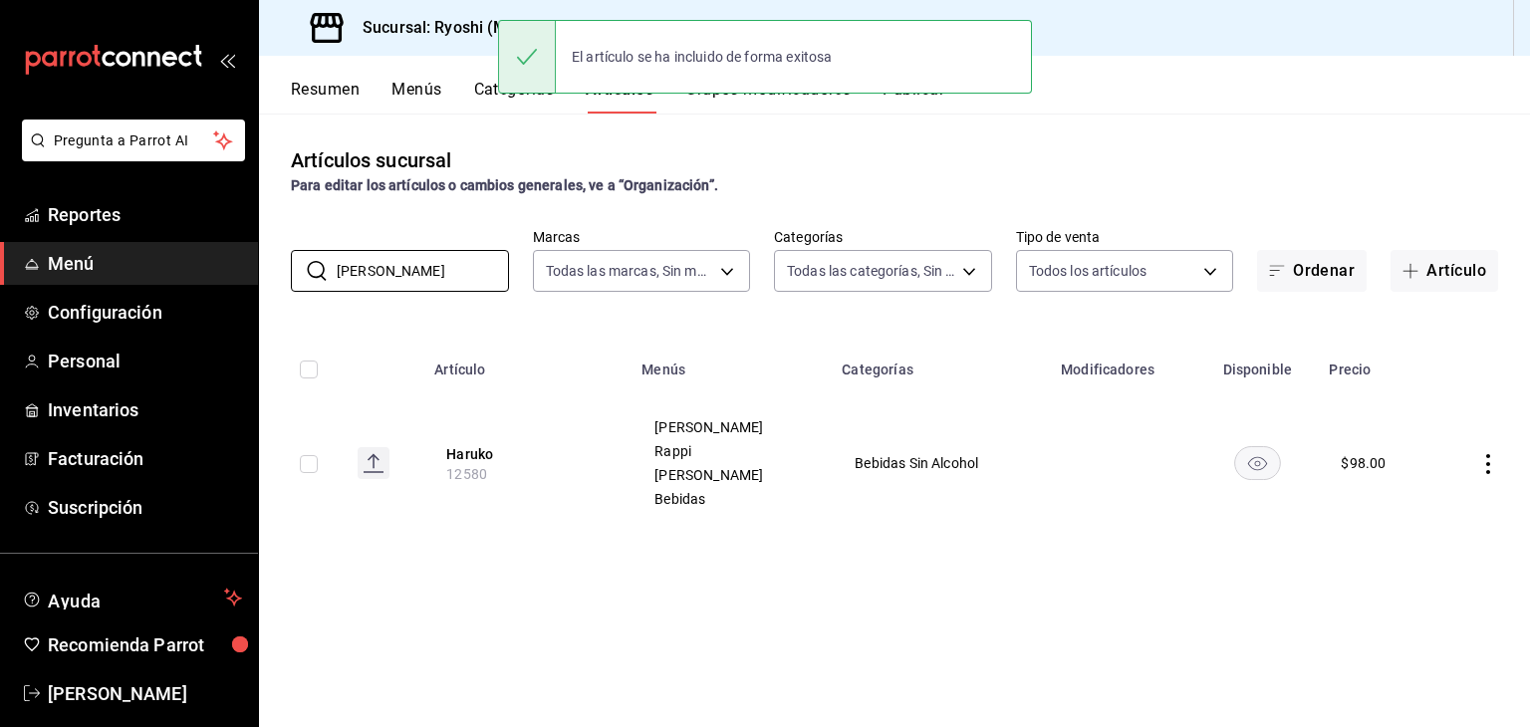
drag, startPoint x: 450, startPoint y: 276, endPoint x: 243, endPoint y: 288, distance: 207.5
click at [243, 288] on div "Pregunta a Parrot AI Reportes Menú Configuración Personal Inventarios Facturaci…" at bounding box center [765, 363] width 1530 height 727
click at [876, 271] on body "Pregunta a Parrot AI Reportes Menú Configuración Personal Inventarios Facturaci…" at bounding box center [765, 363] width 1530 height 727
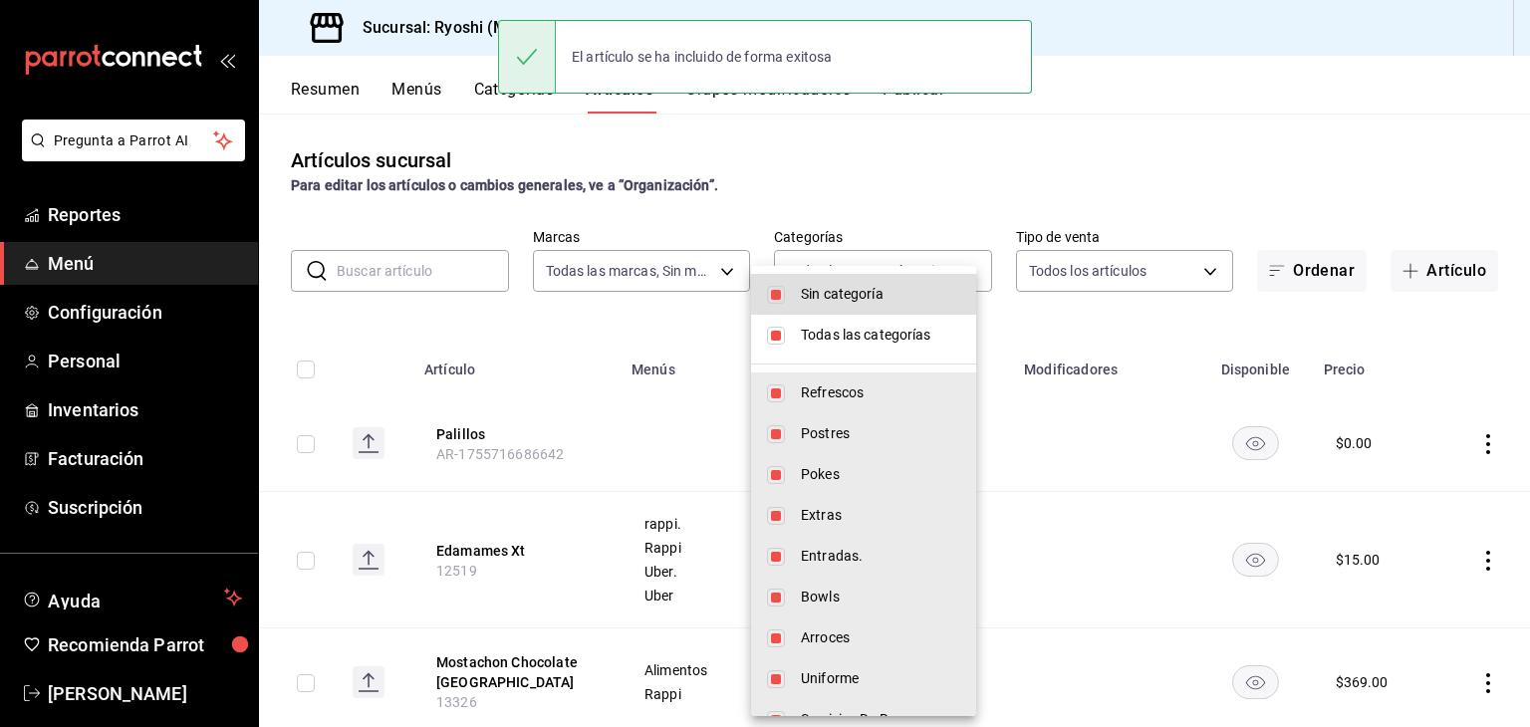
click at [875, 330] on span "Todas las categorías" at bounding box center [880, 335] width 159 height 21
checkbox input "false"
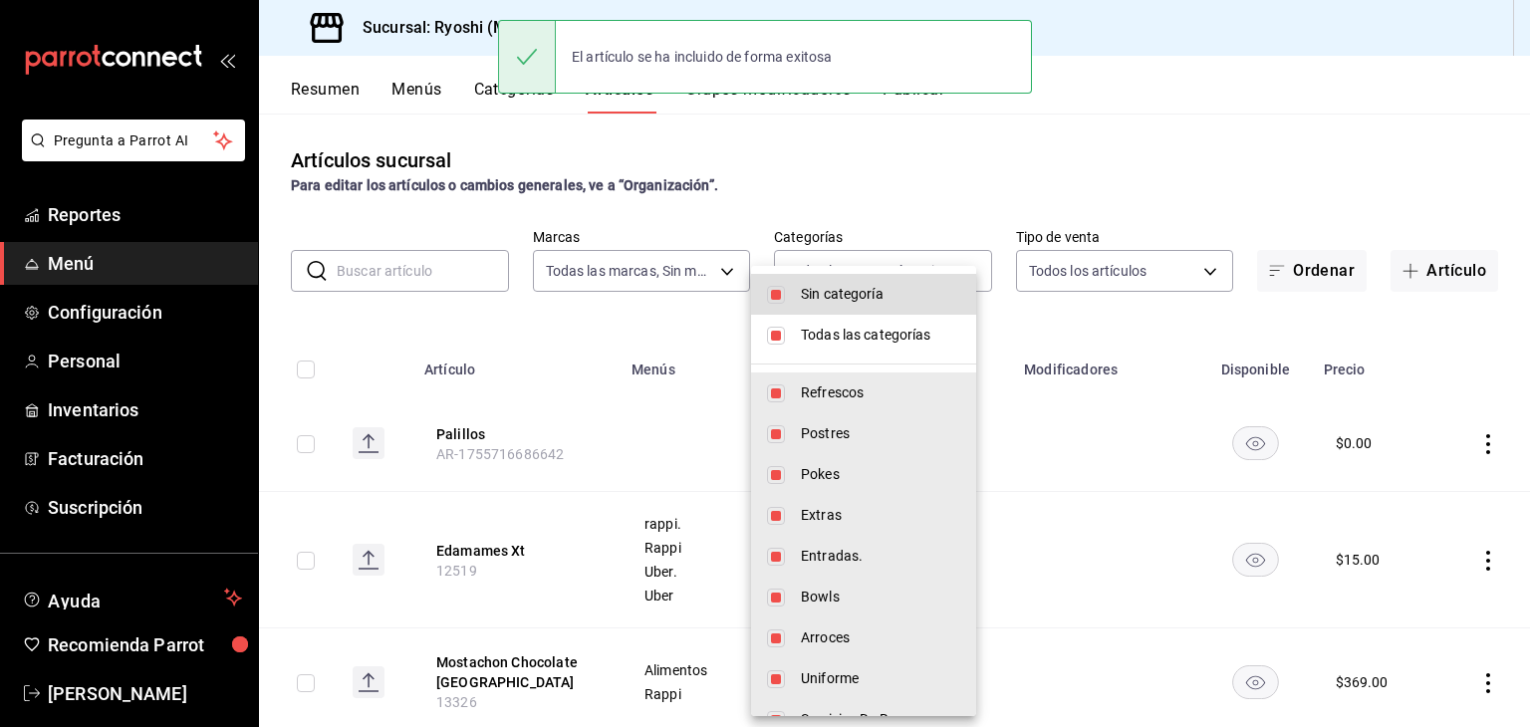
checkbox input "false"
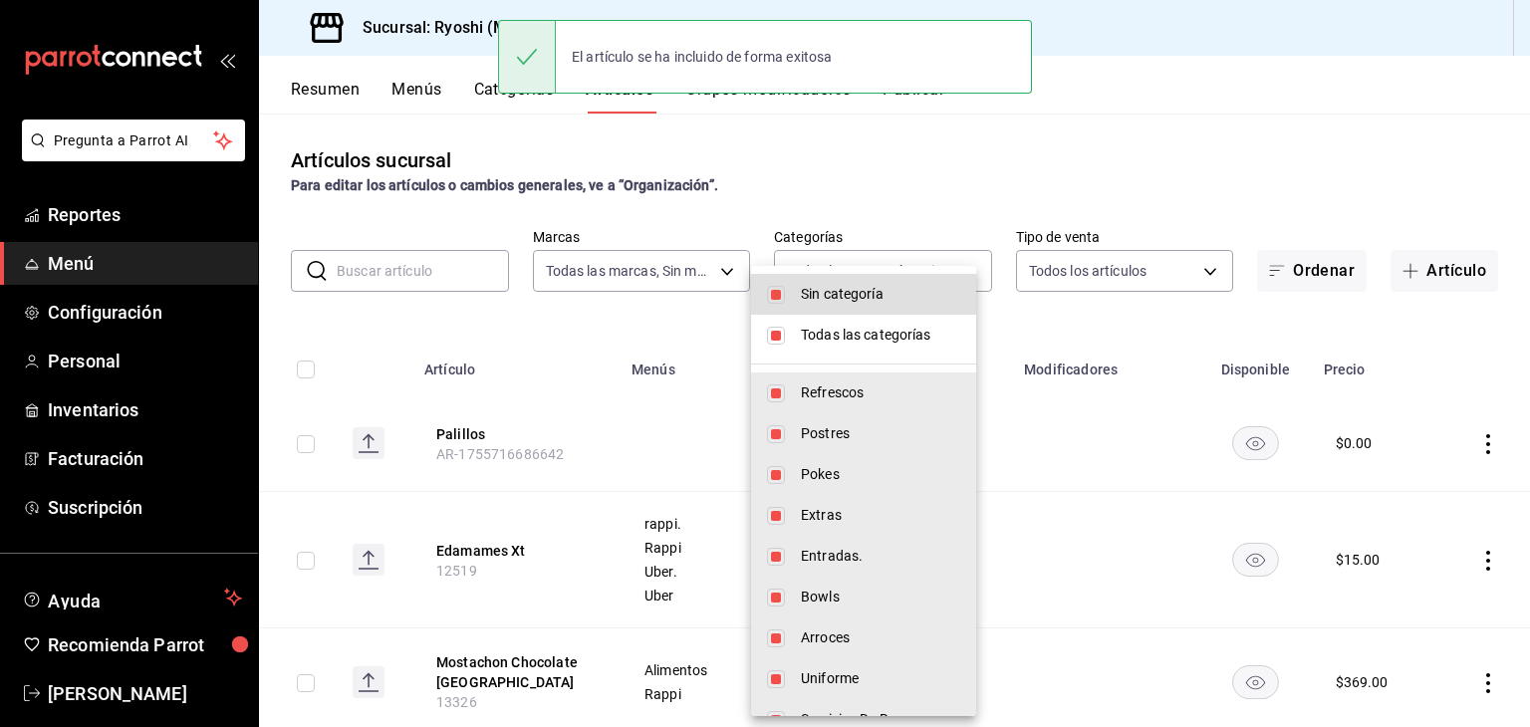
checkbox input "false"
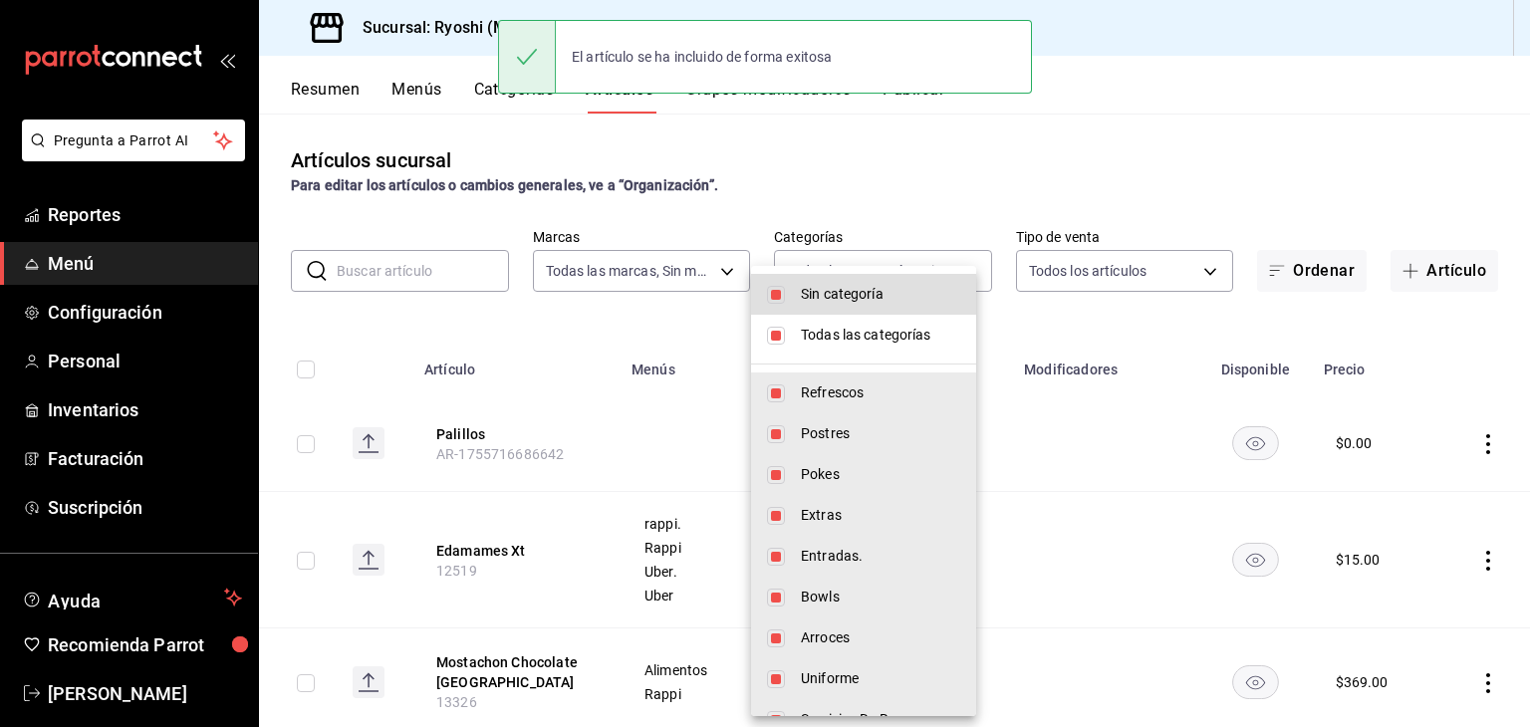
checkbox input "false"
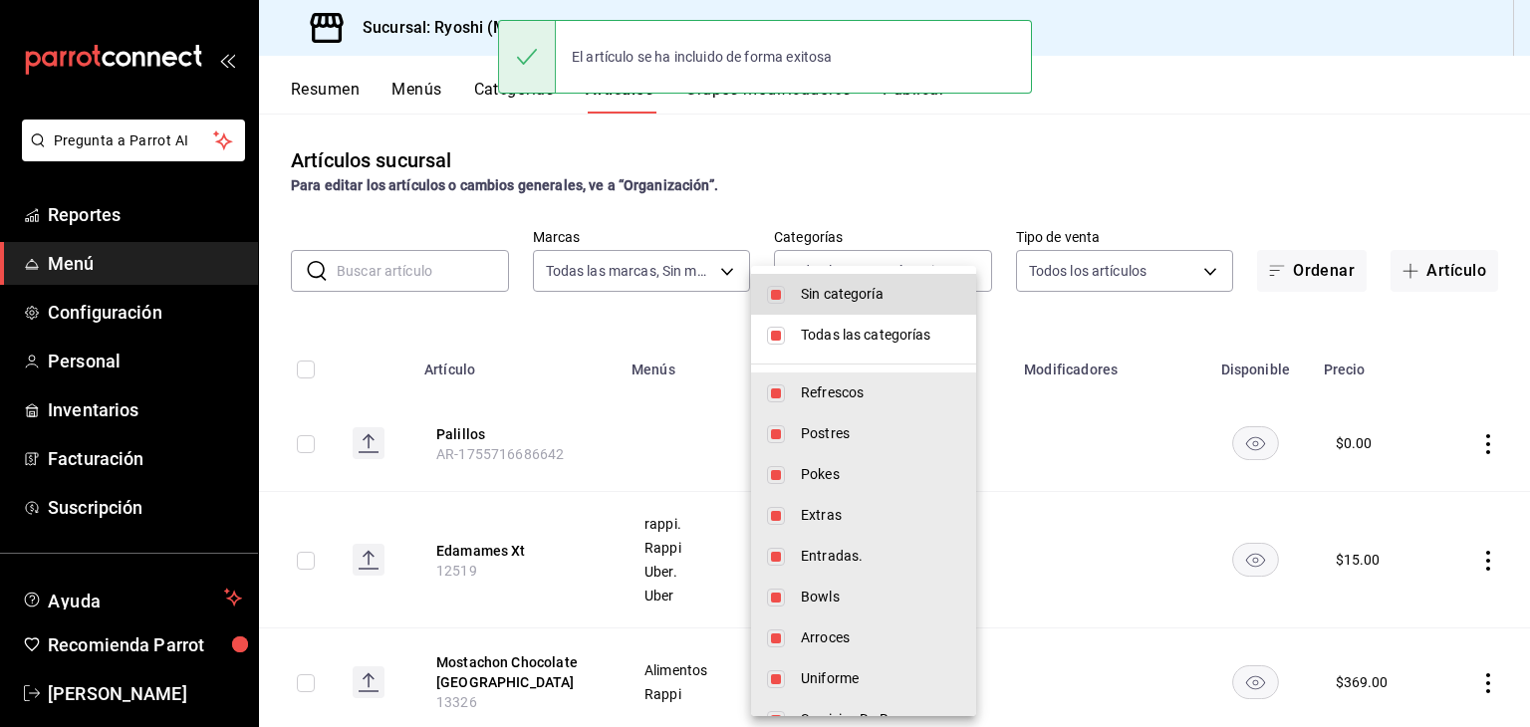
checkbox input "false"
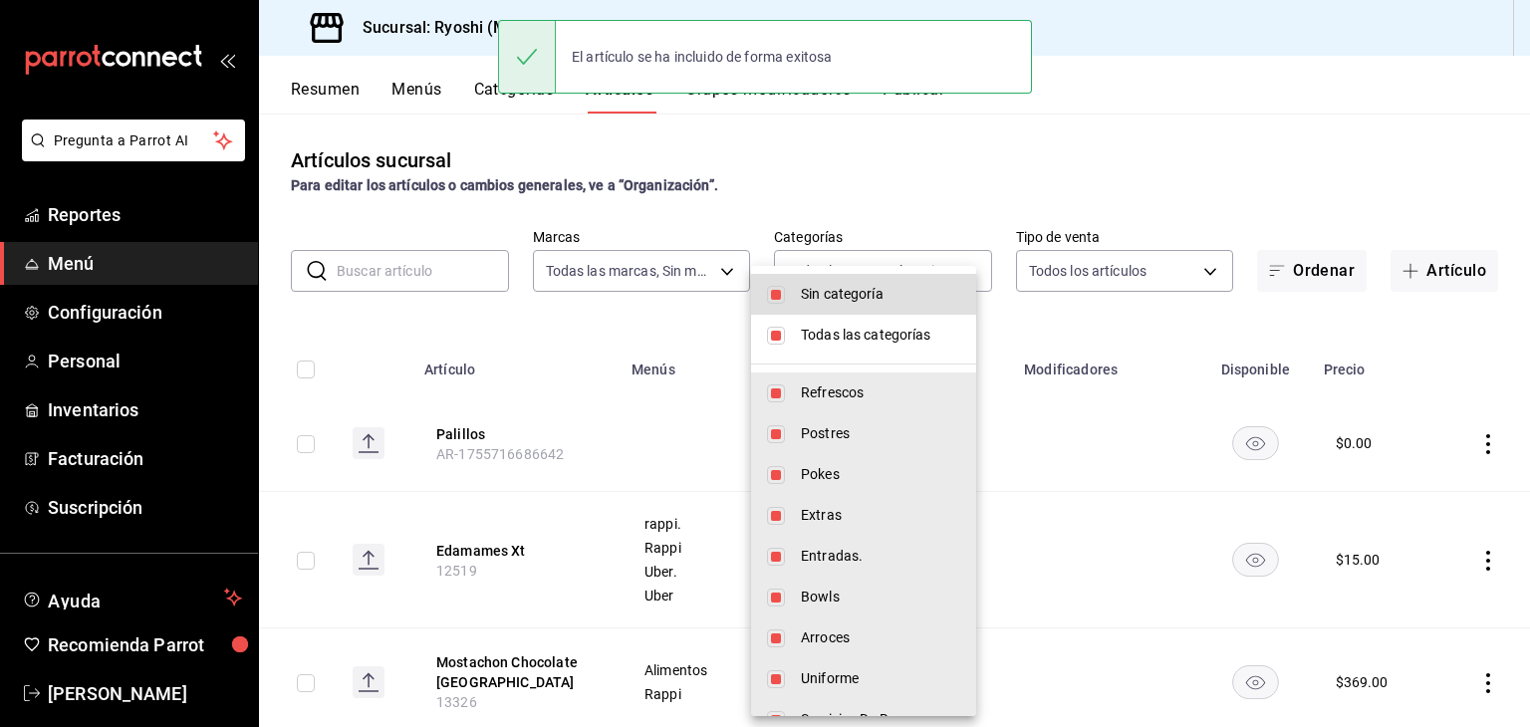
checkbox input "false"
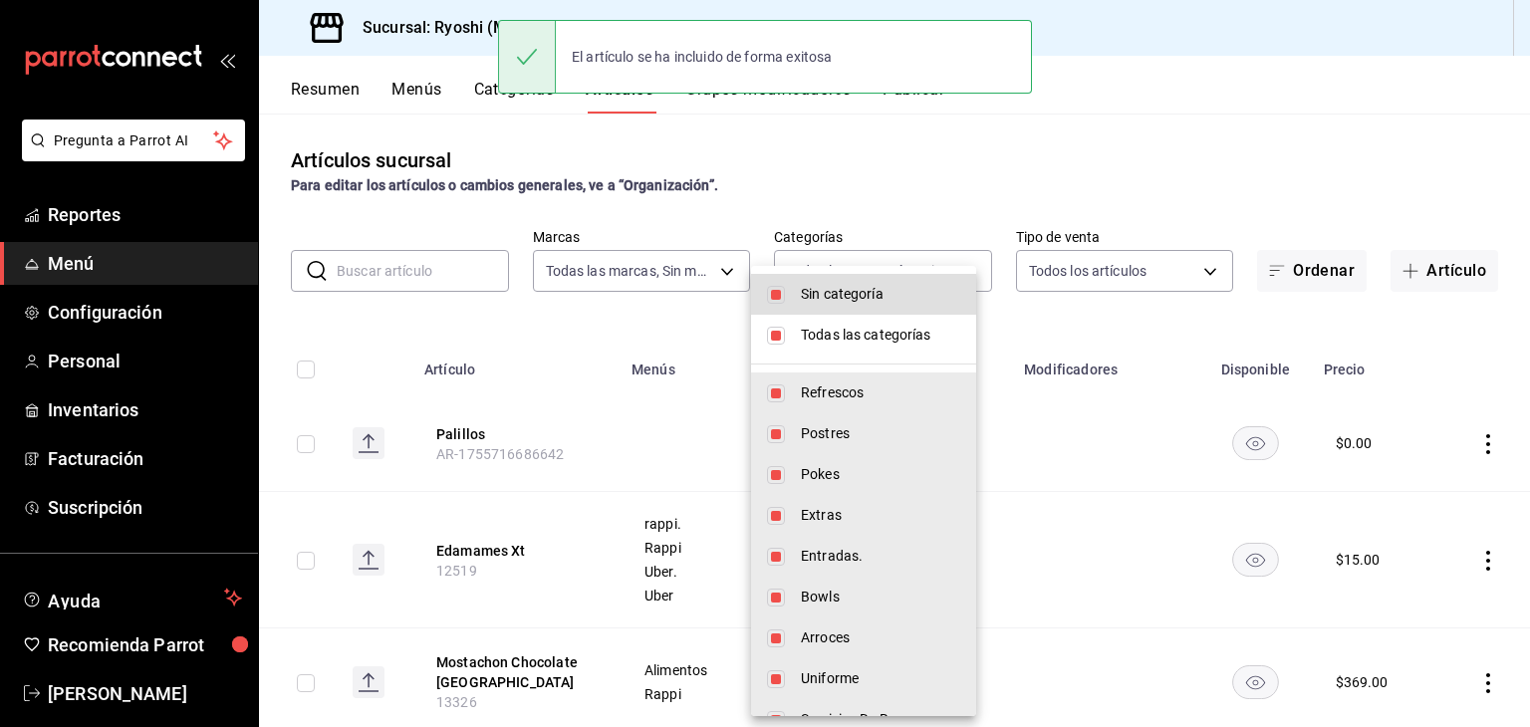
checkbox input "false"
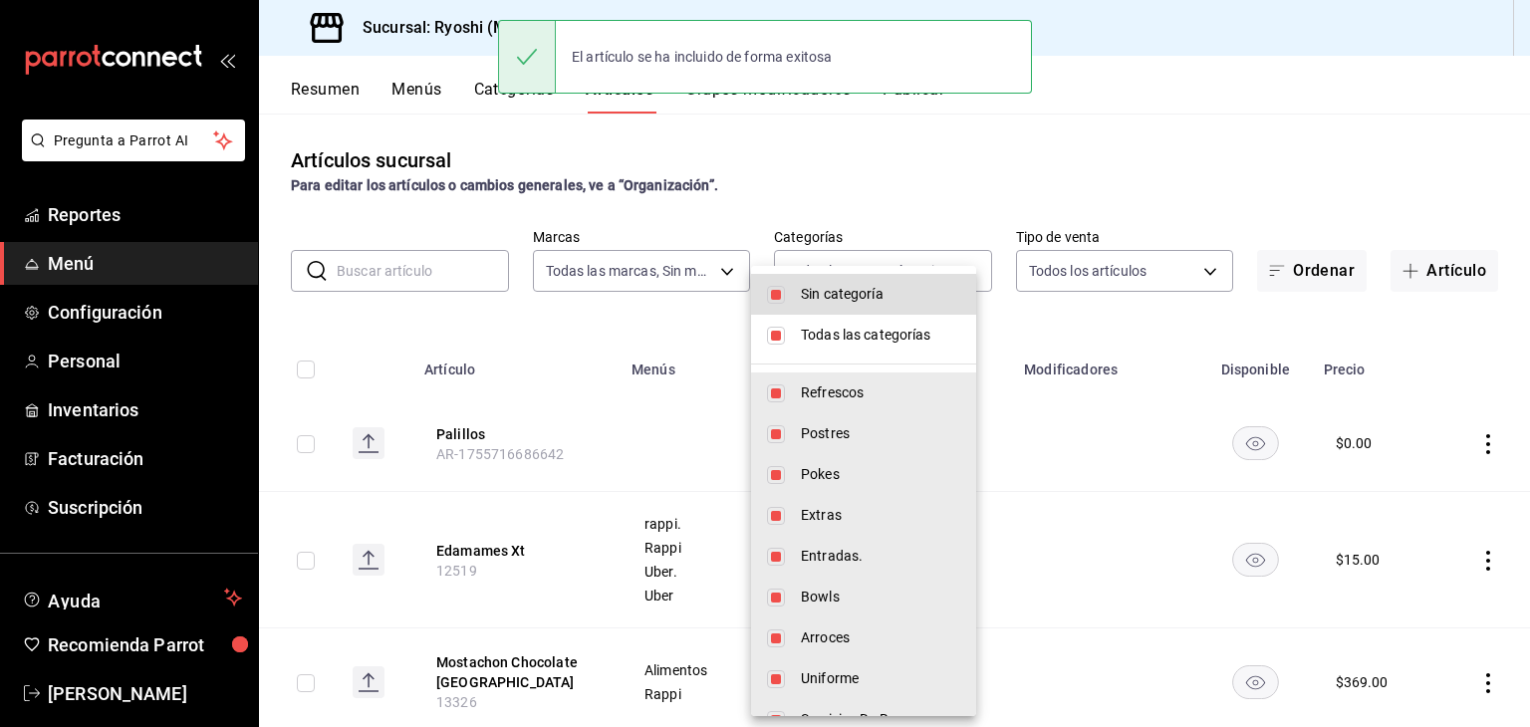
checkbox input "false"
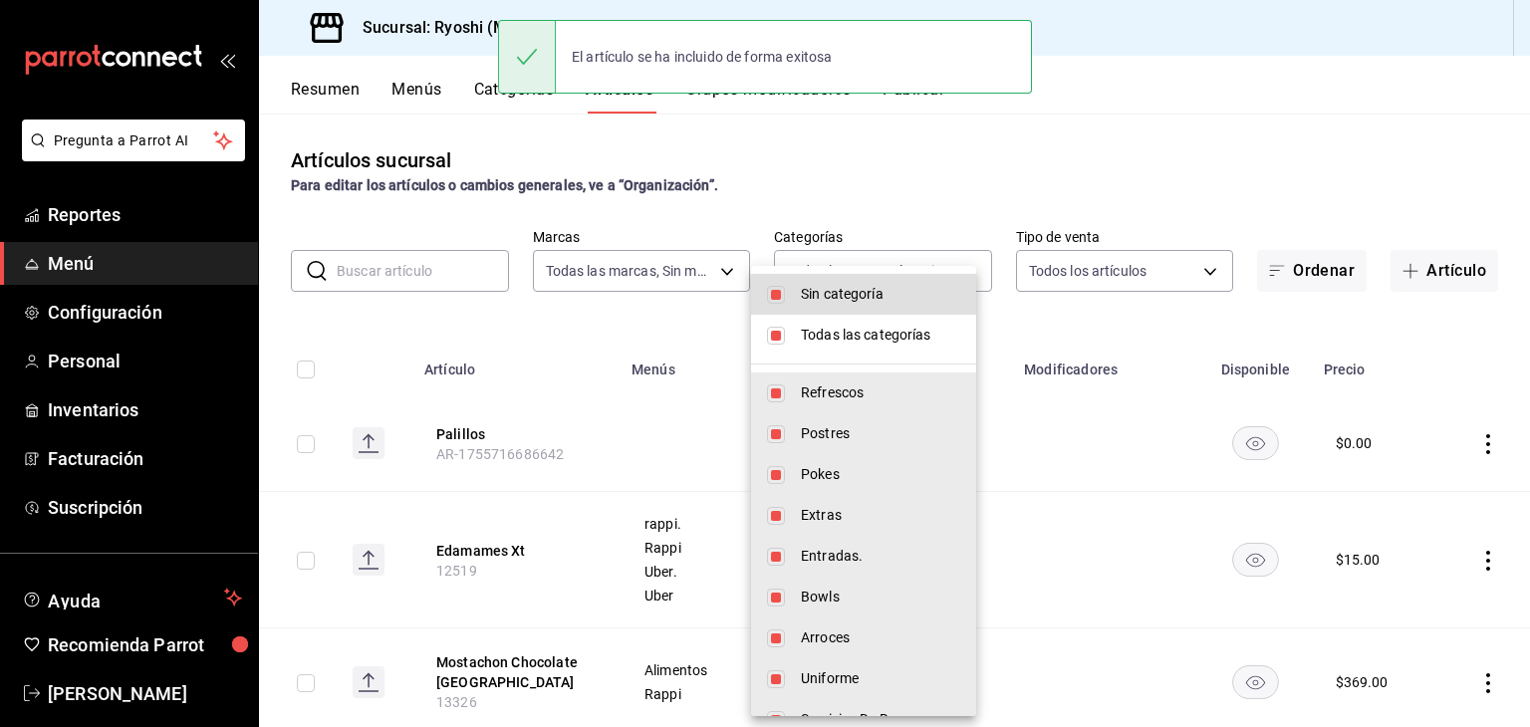
checkbox input "false"
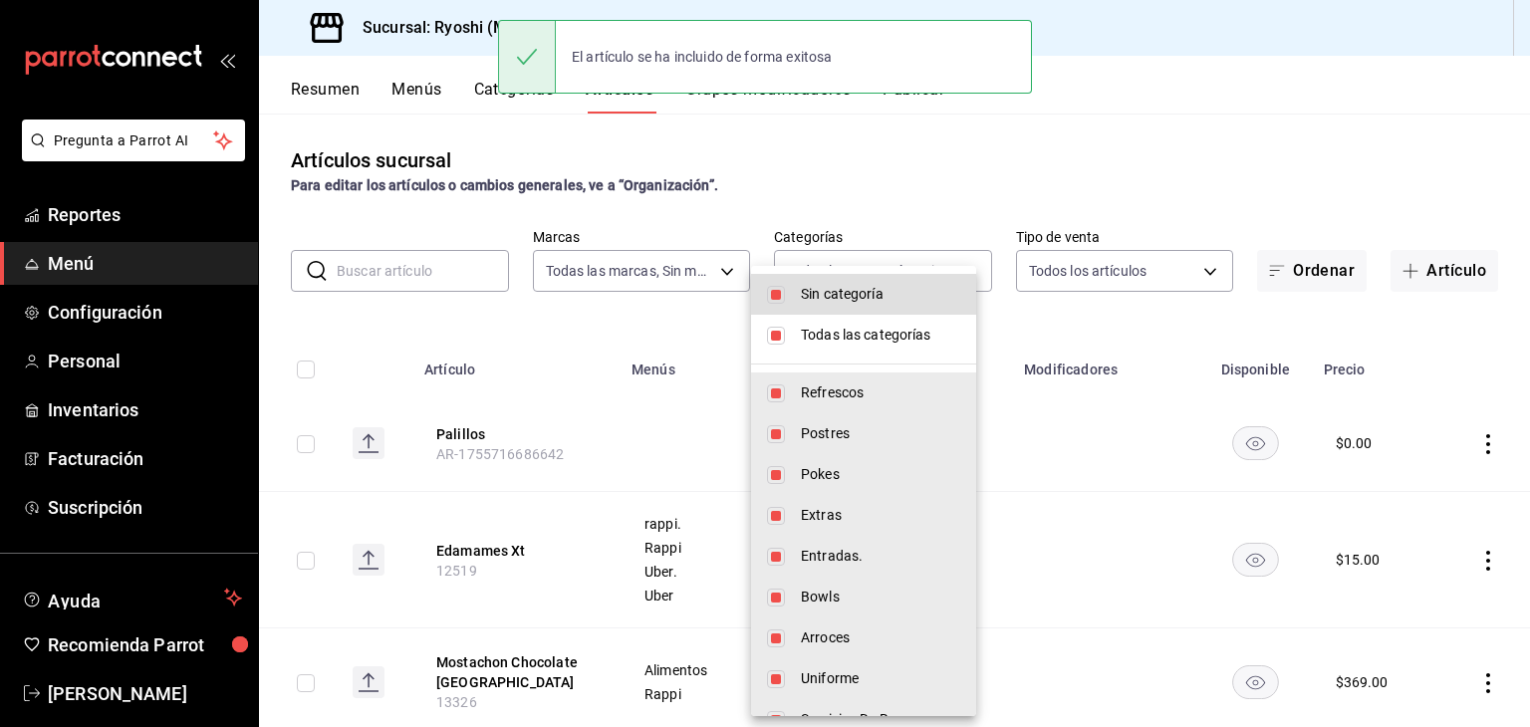
checkbox input "false"
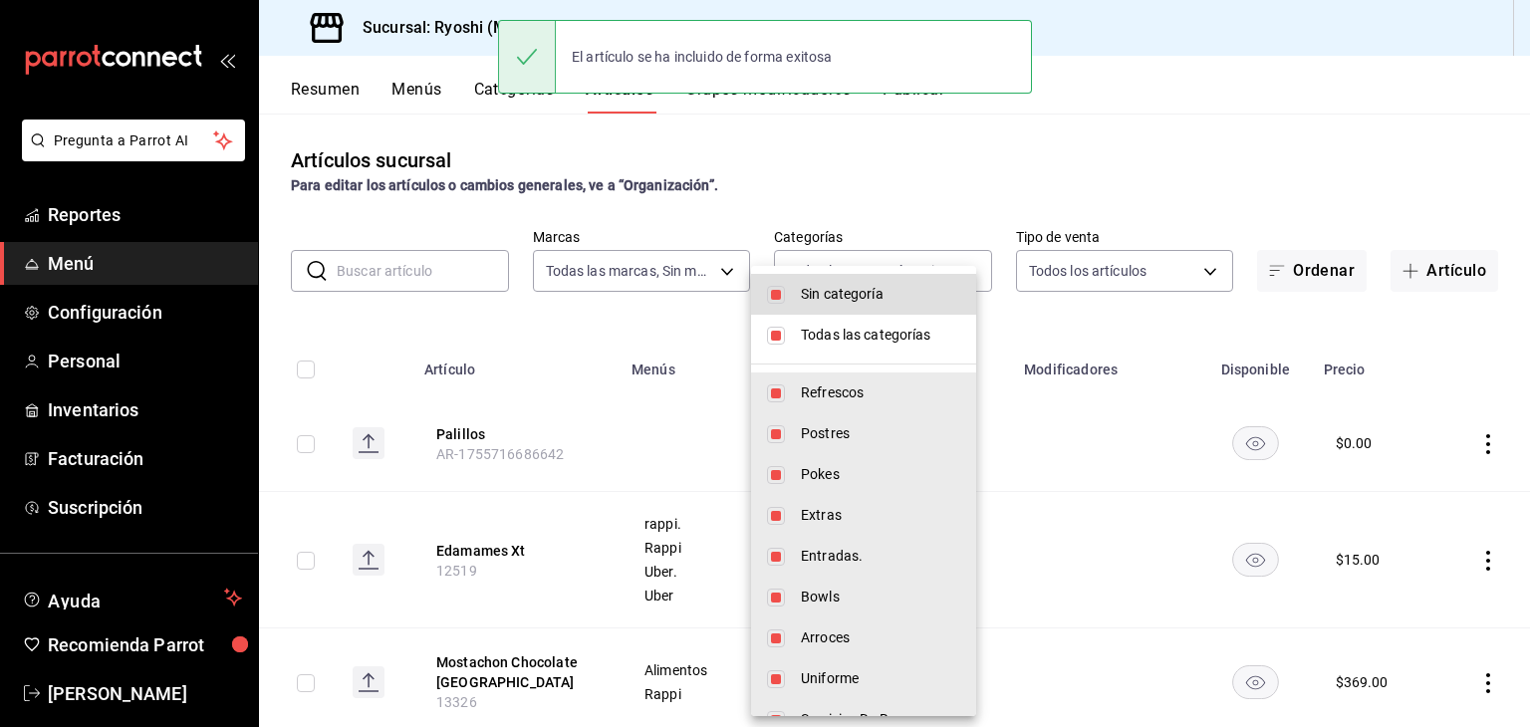
checkbox input "false"
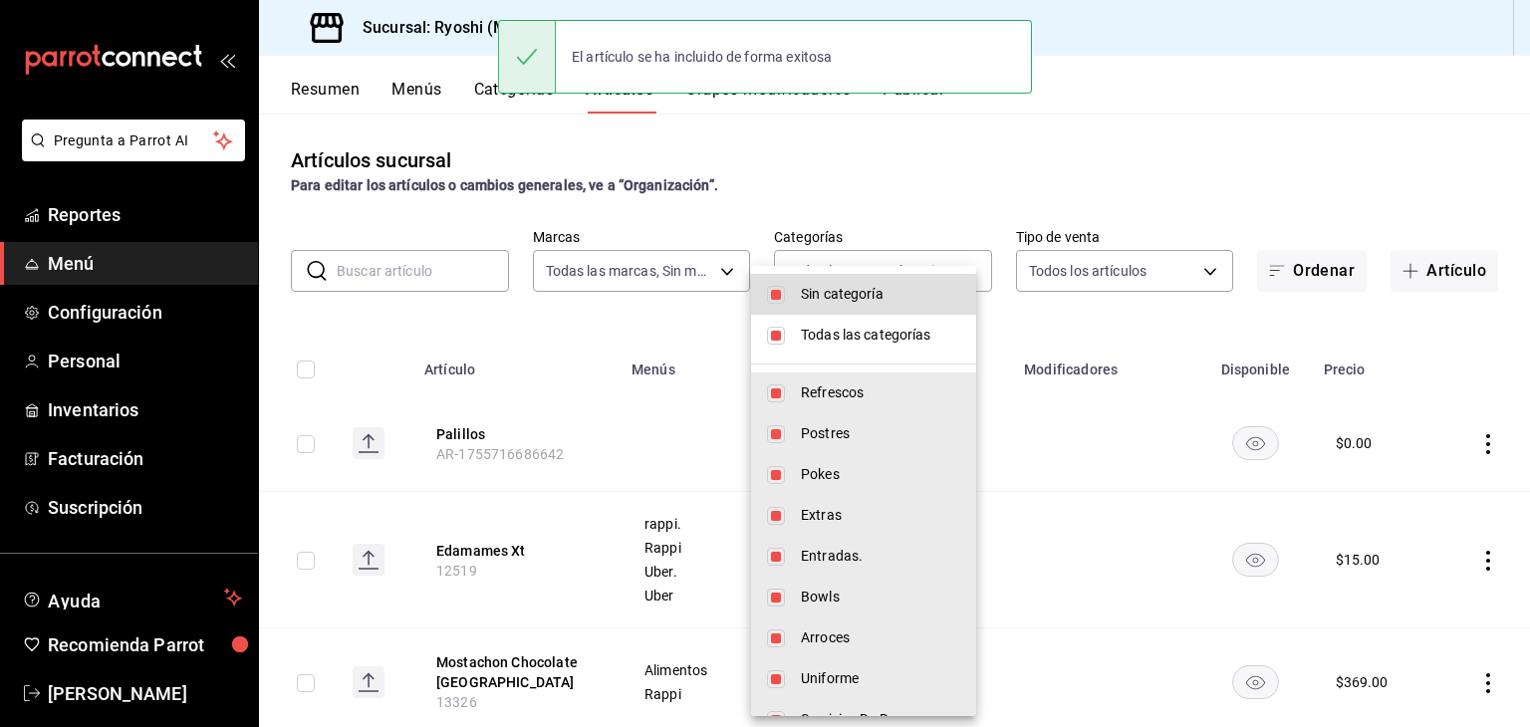
checkbox input "false"
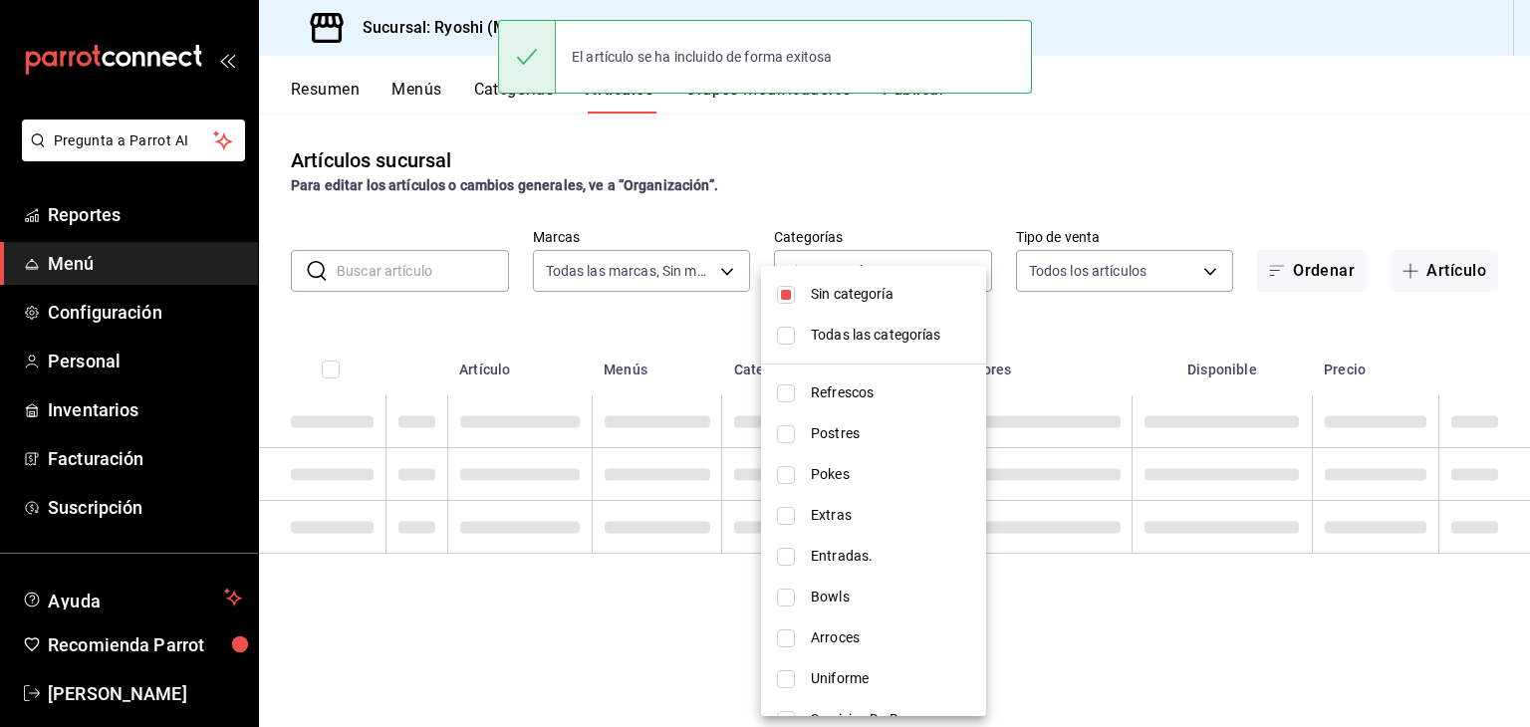
click at [872, 283] on li "Sin categoría" at bounding box center [873, 294] width 225 height 41
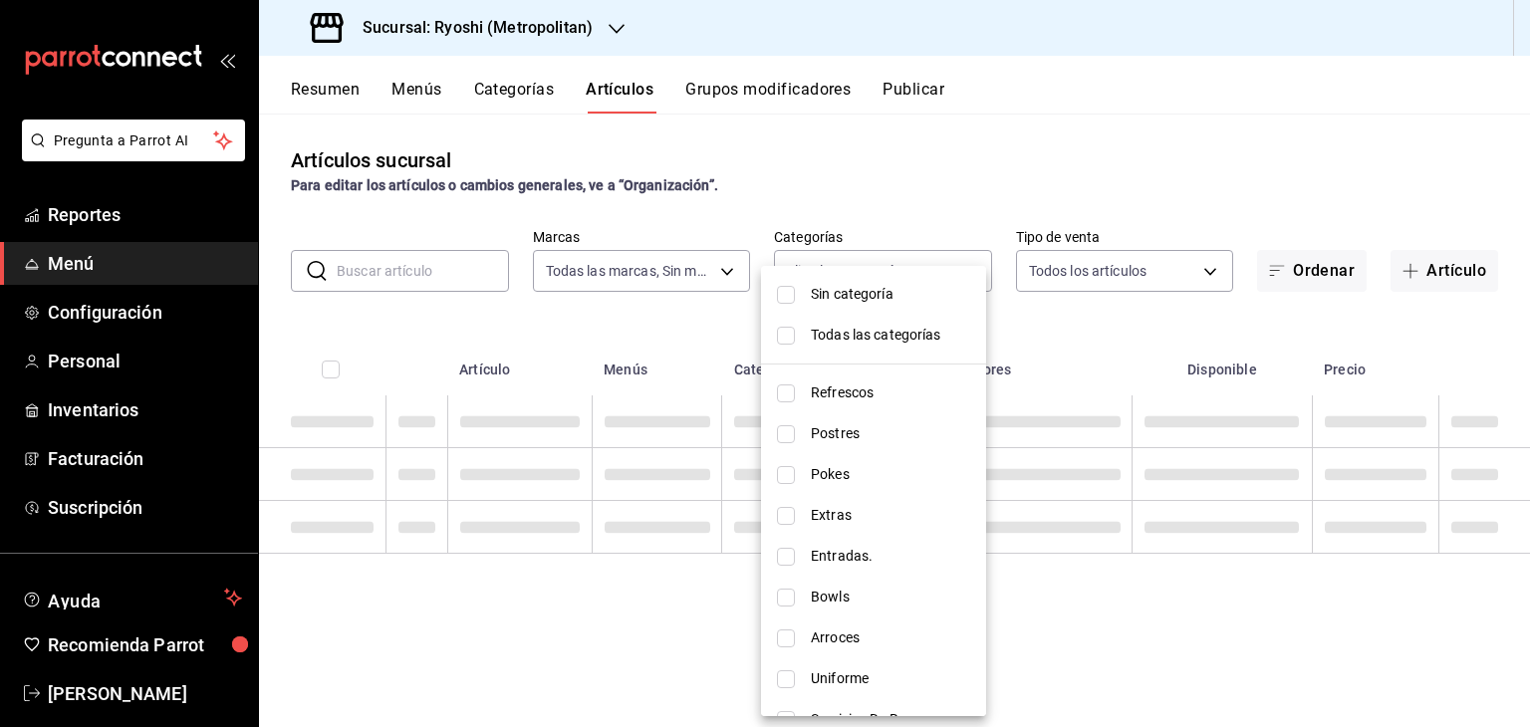
checkbox input "false"
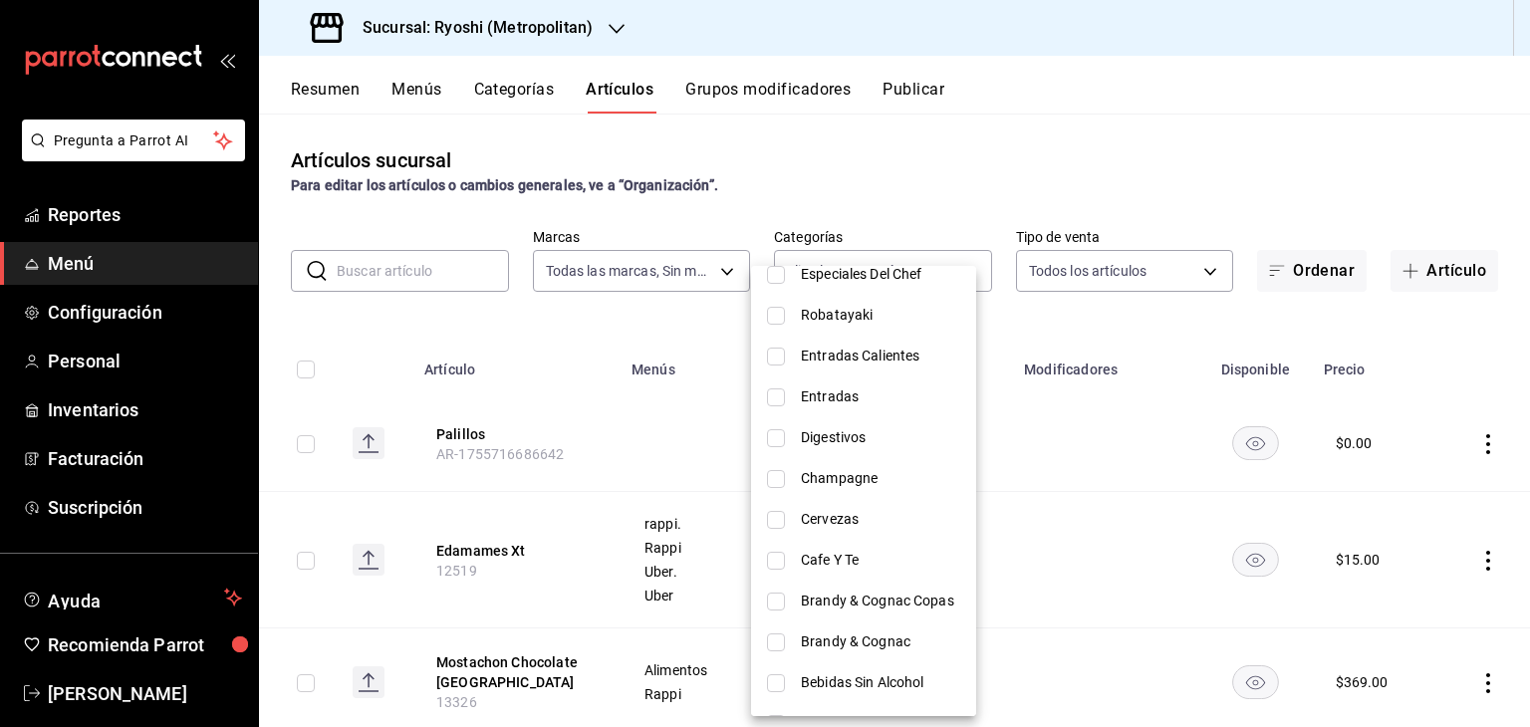
scroll to position [1869, 0]
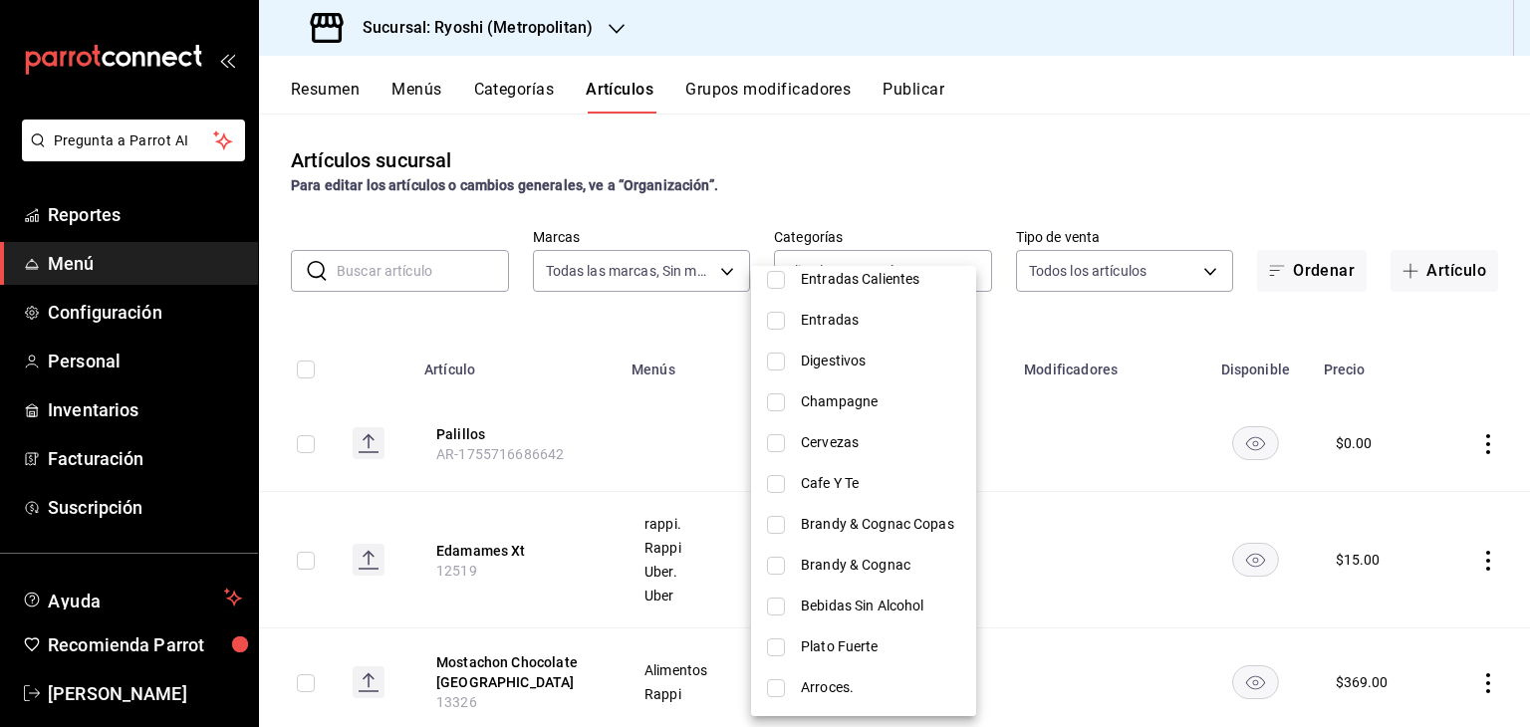
click at [927, 622] on li "Bebidas Sin Alcohol" at bounding box center [863, 606] width 225 height 41
type input "ca1cbb36-4cdb-4379-a591-7cc2c7bb88fd"
checkbox input "true"
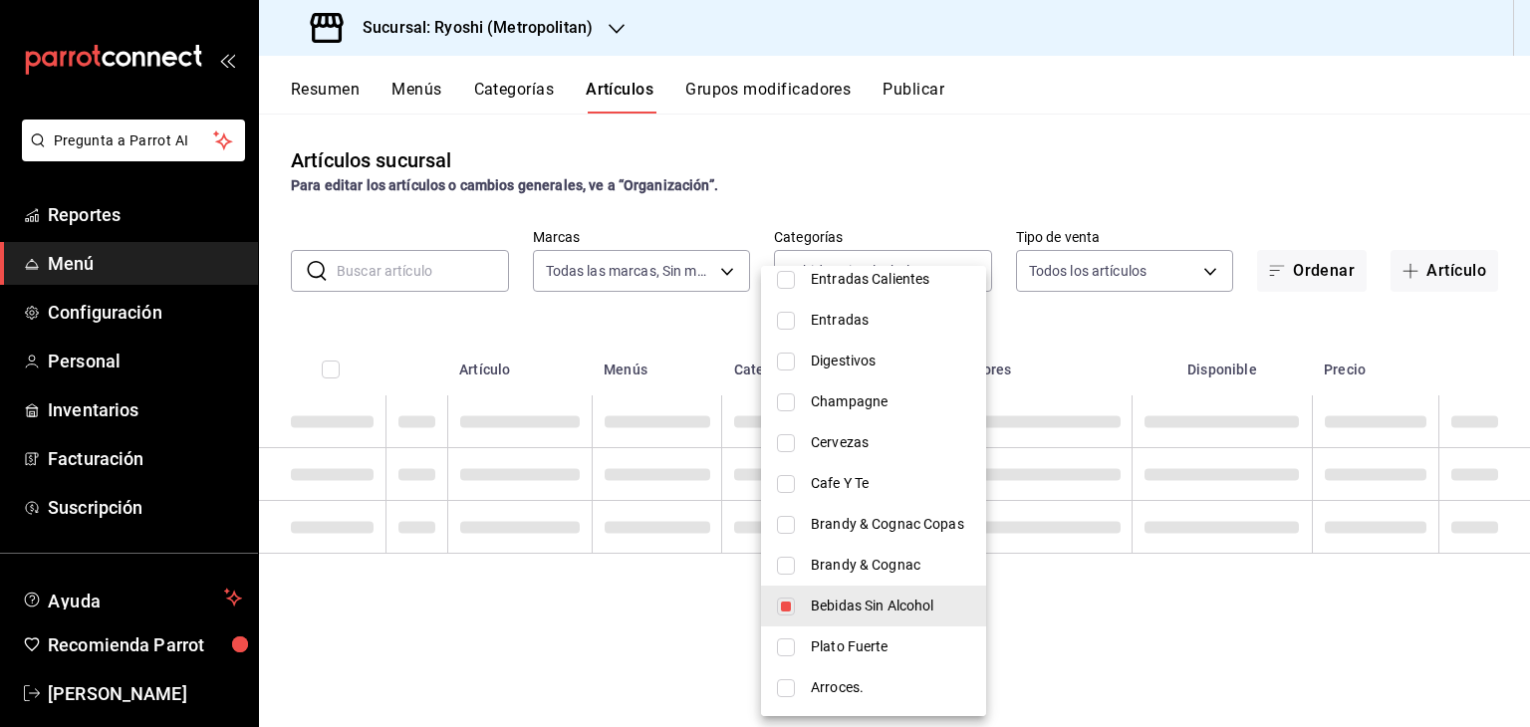
click at [1123, 355] on div at bounding box center [765, 363] width 1530 height 727
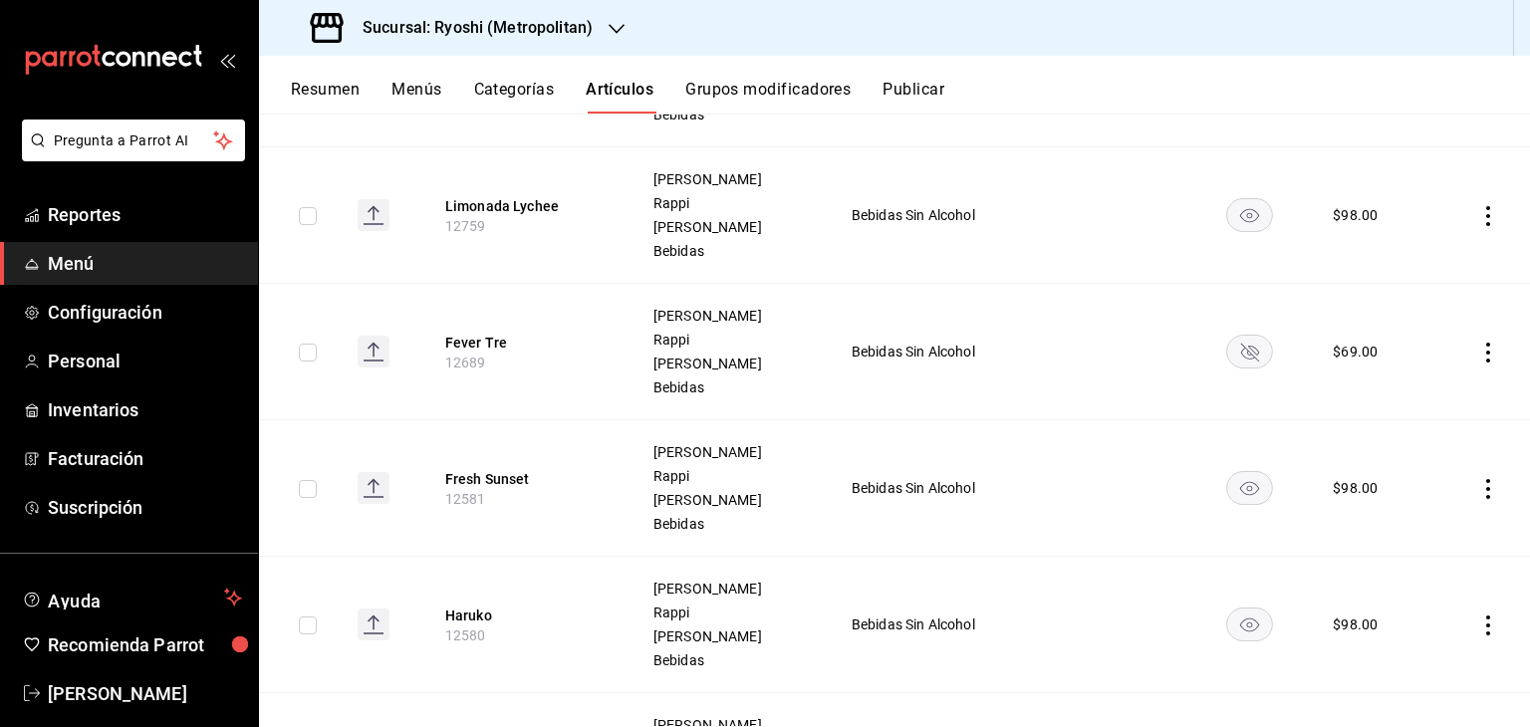
scroll to position [896, 0]
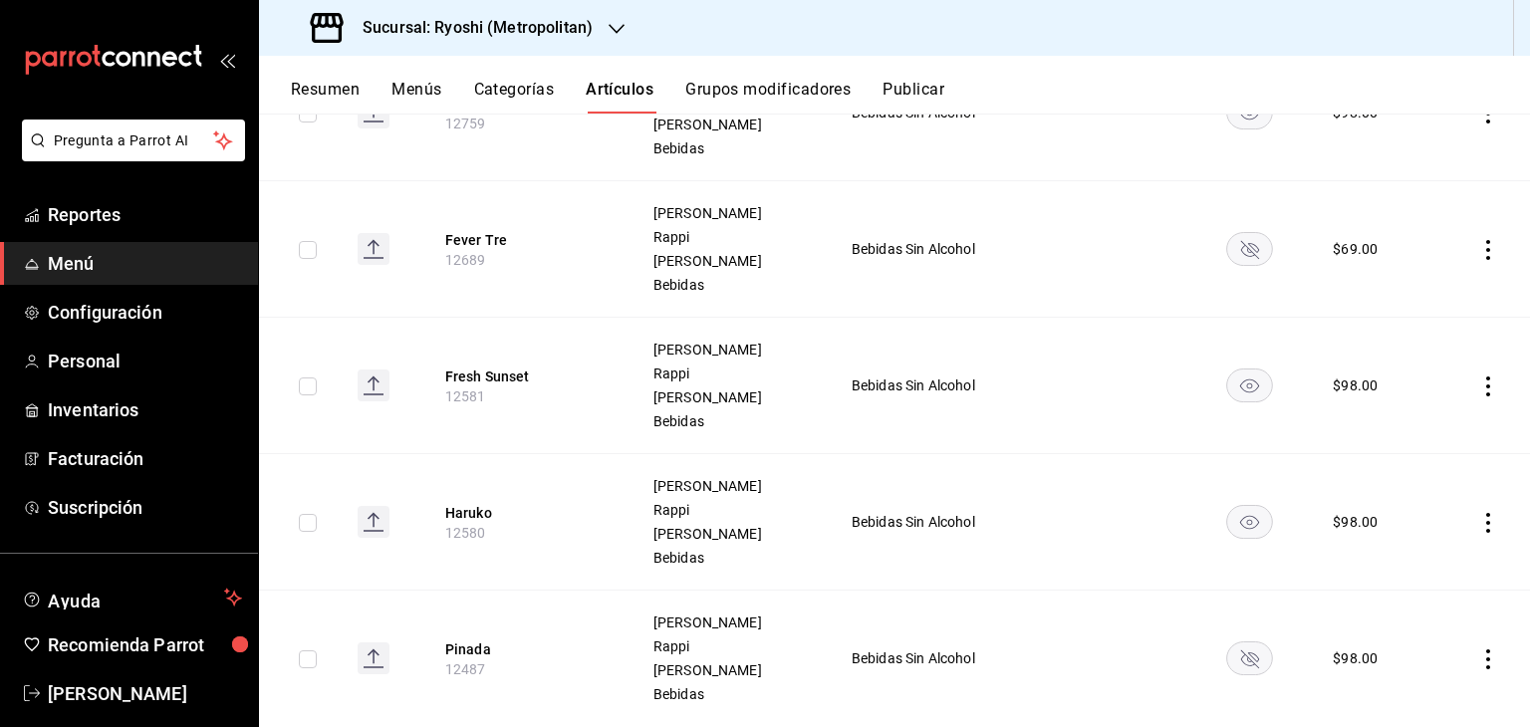
click at [1242, 254] on rect "availability-product" at bounding box center [1250, 248] width 46 height 33
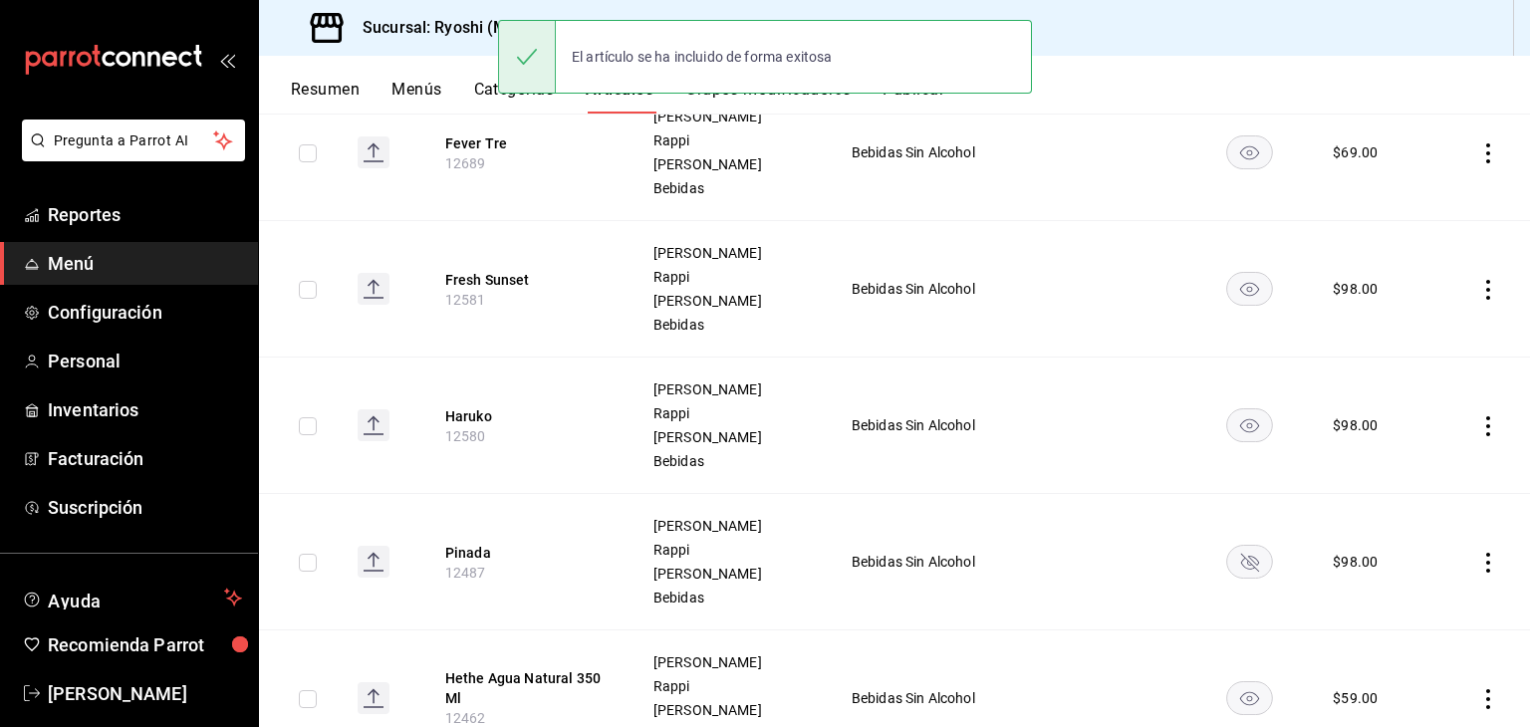
scroll to position [1095, 0]
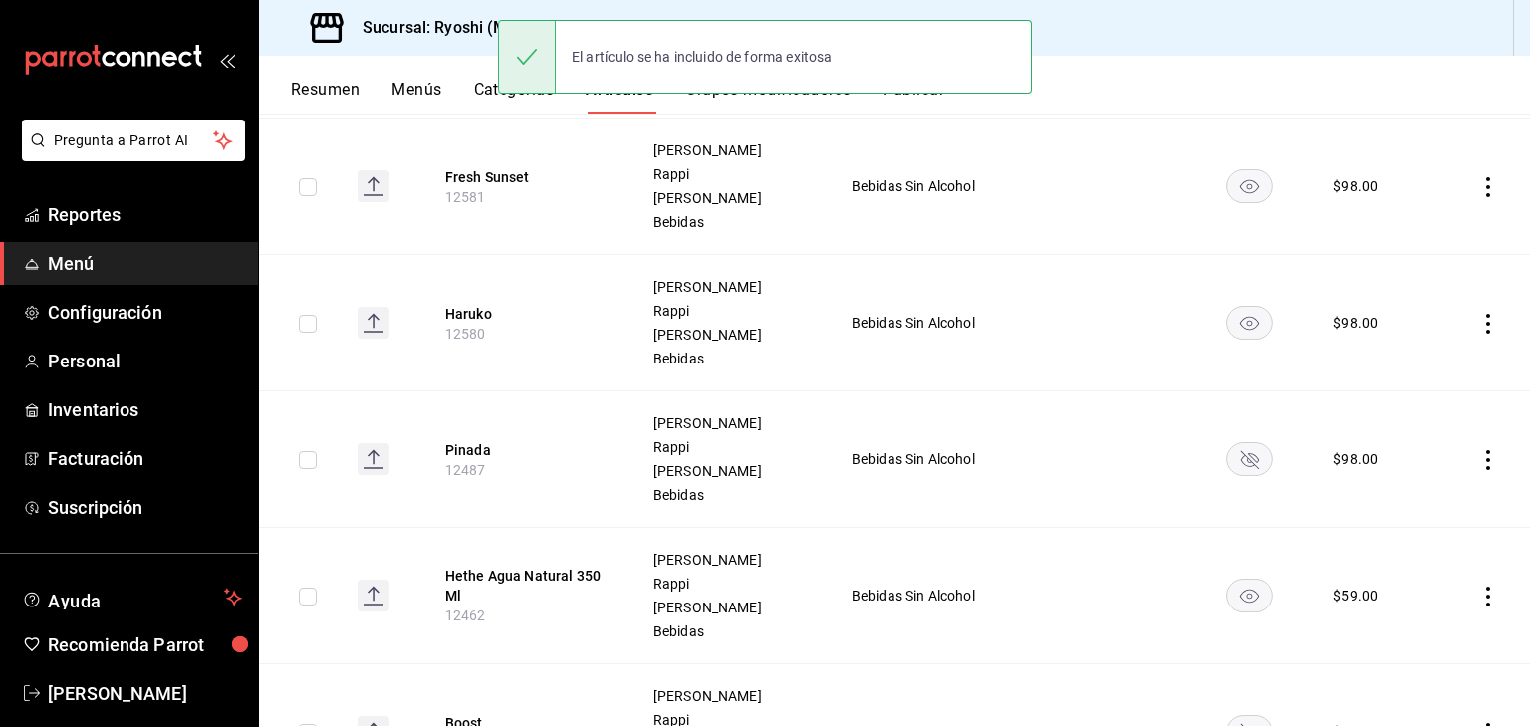
click at [1232, 467] on rect "availability-product" at bounding box center [1250, 458] width 46 height 33
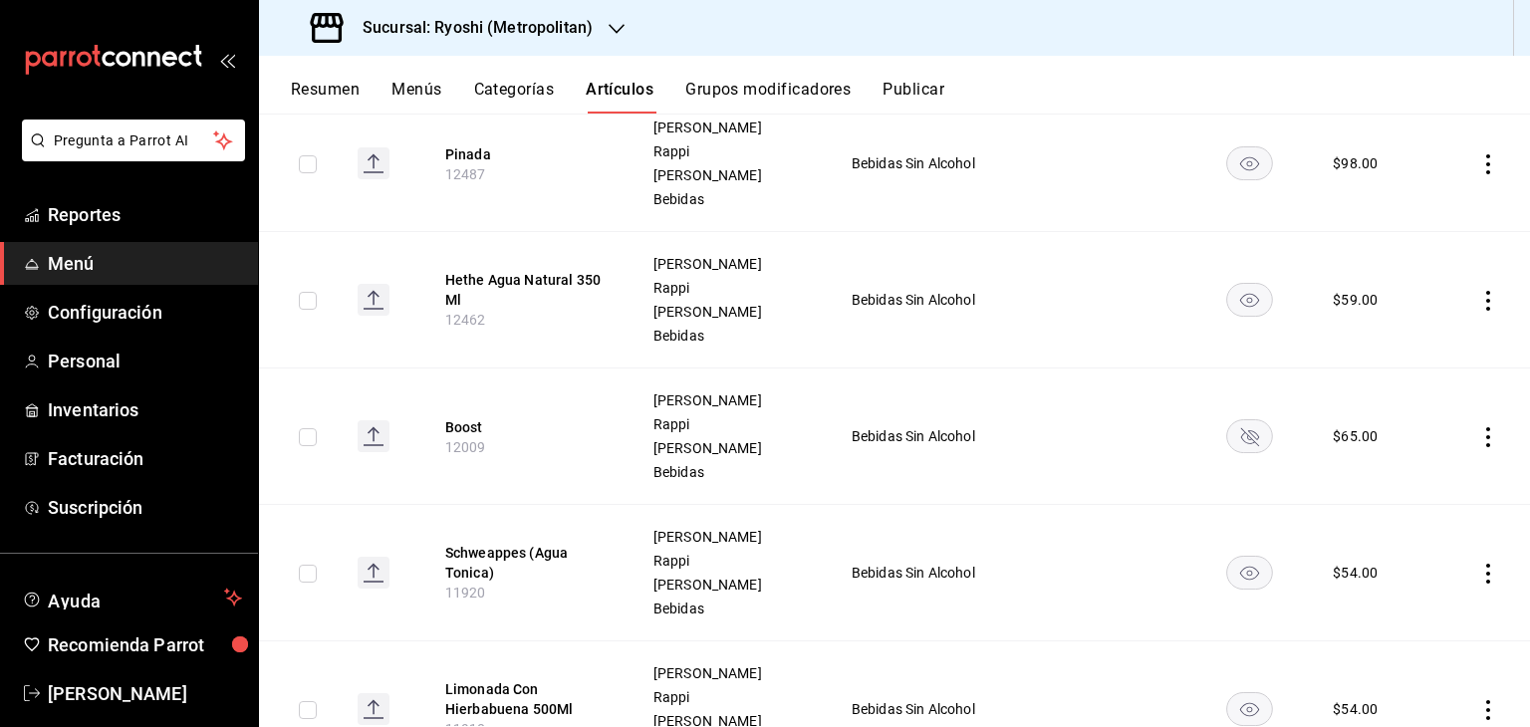
scroll to position [1394, 0]
click at [1239, 428] on rect "availability-product" at bounding box center [1250, 432] width 46 height 33
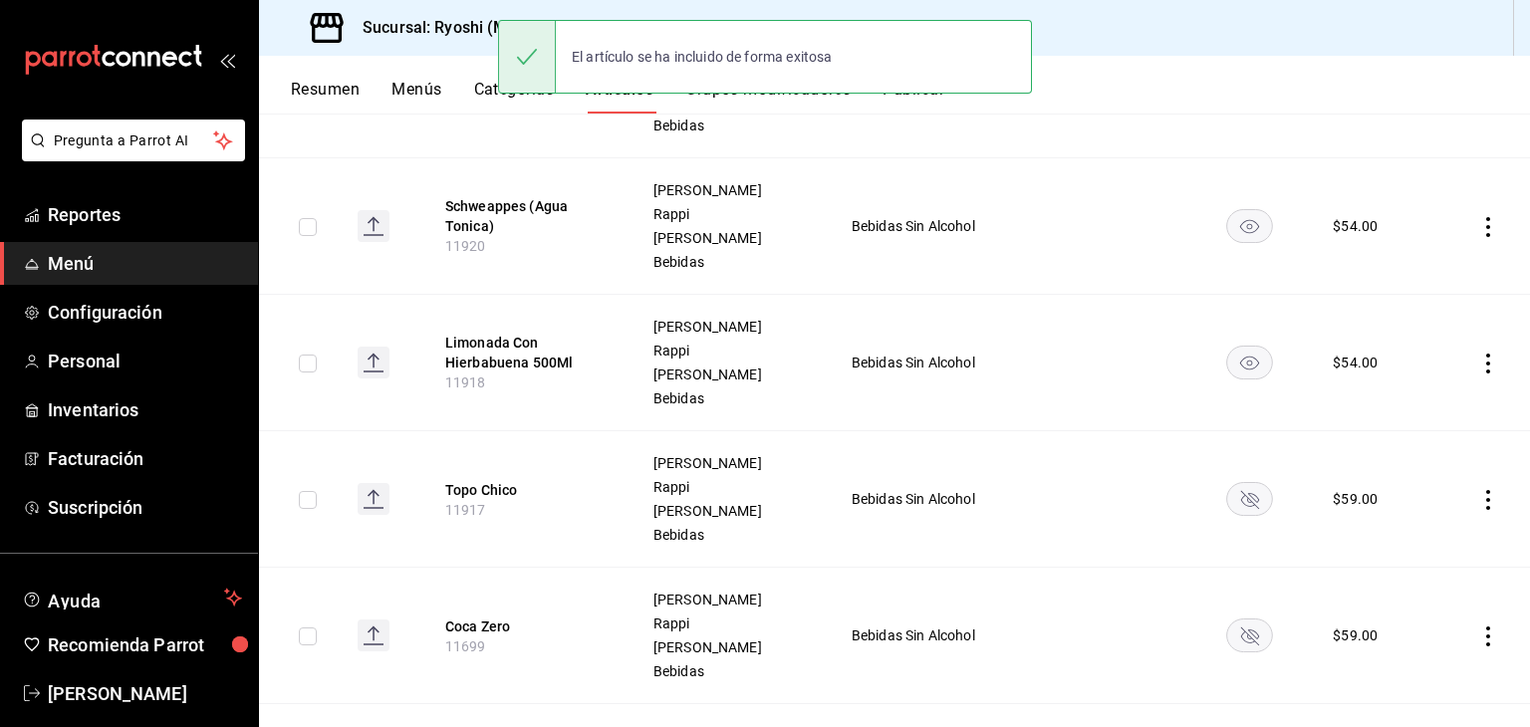
scroll to position [1792, 0]
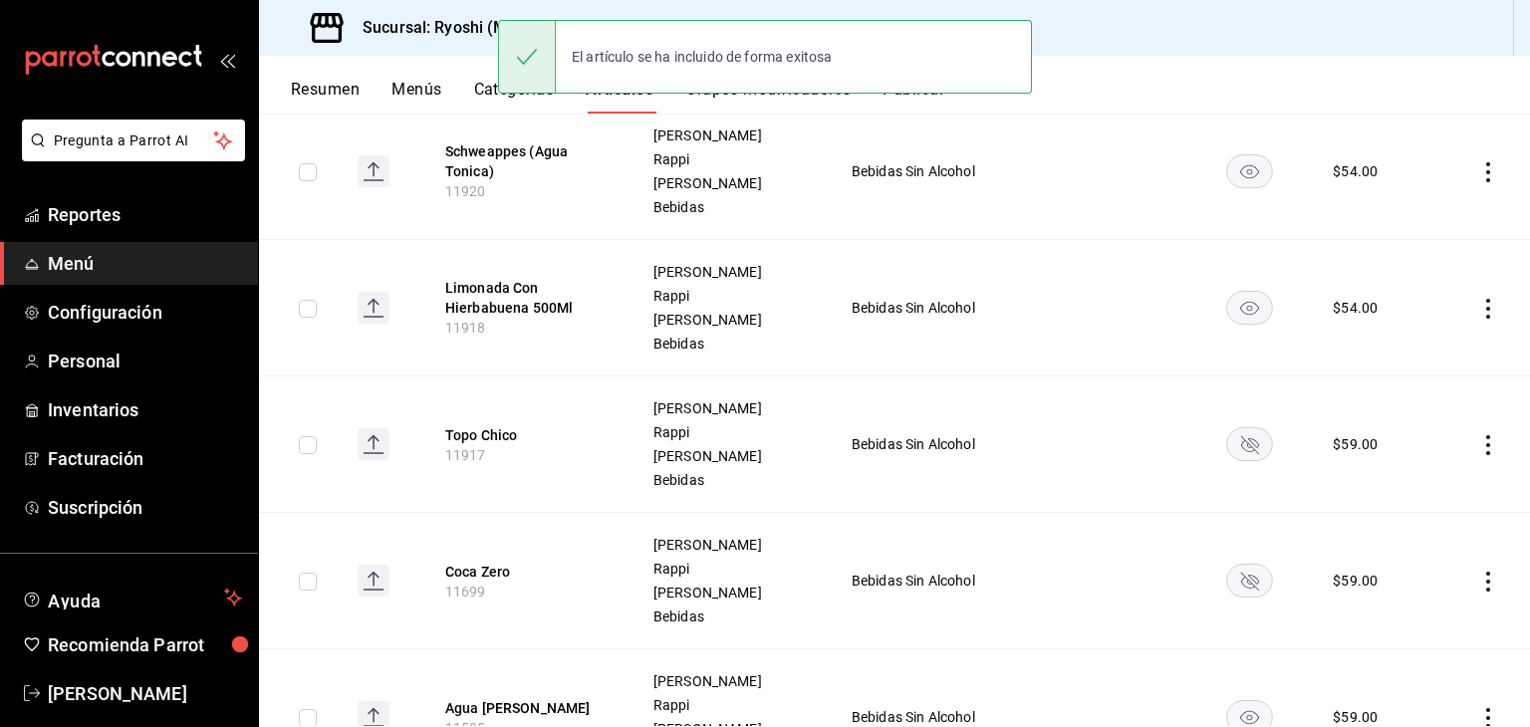
click at [1230, 447] on rect "availability-product" at bounding box center [1250, 443] width 46 height 33
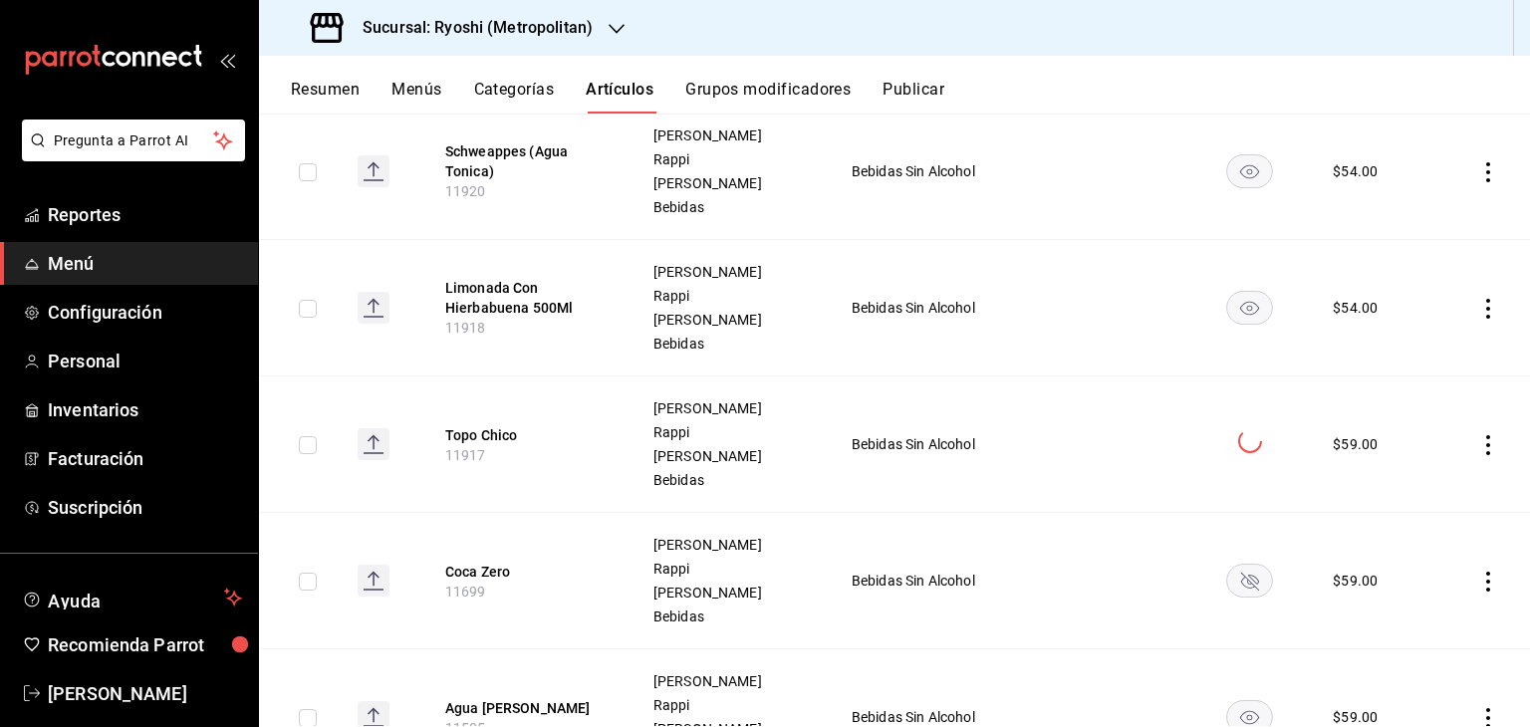
click at [1244, 580] on rect "availability-product" at bounding box center [1250, 580] width 46 height 33
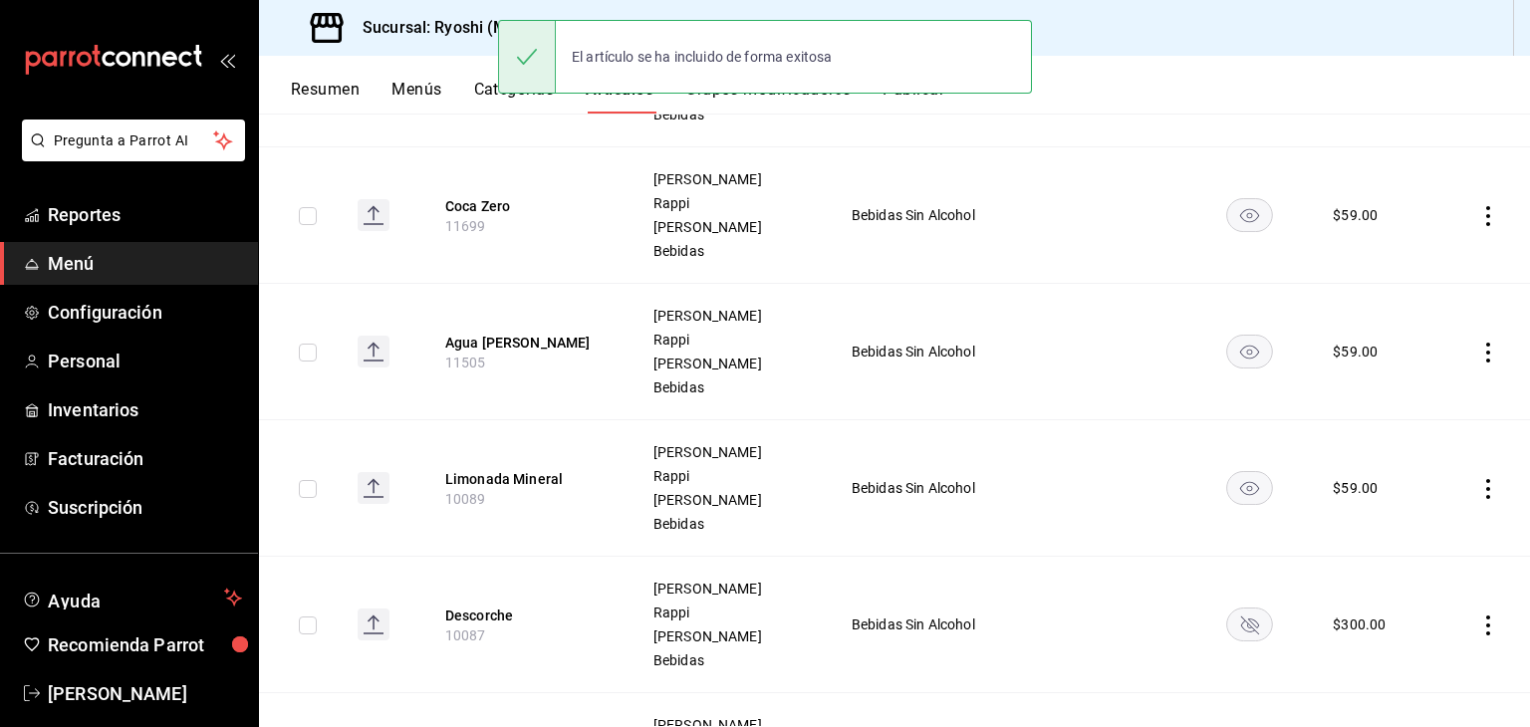
scroll to position [2390, 0]
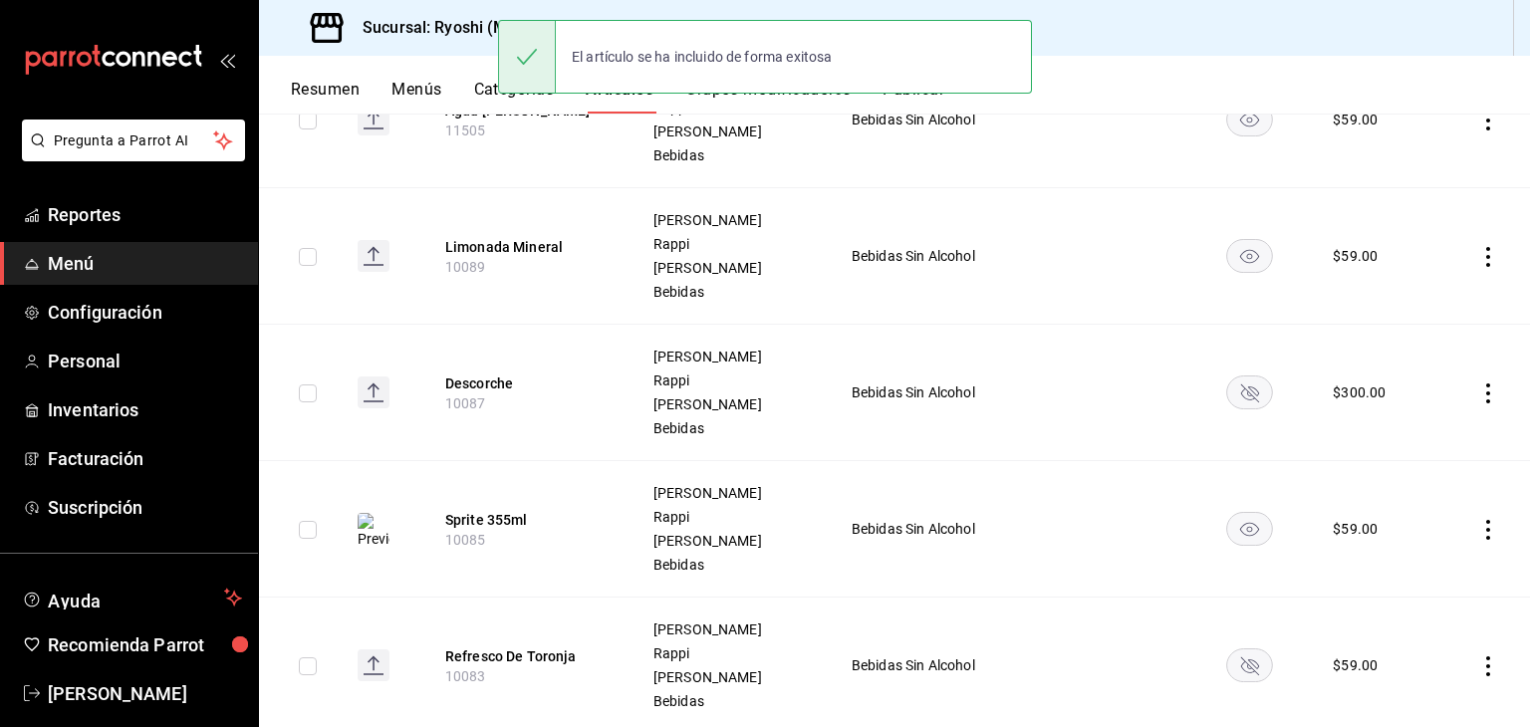
click at [1227, 391] on rect "availability-product" at bounding box center [1250, 391] width 46 height 33
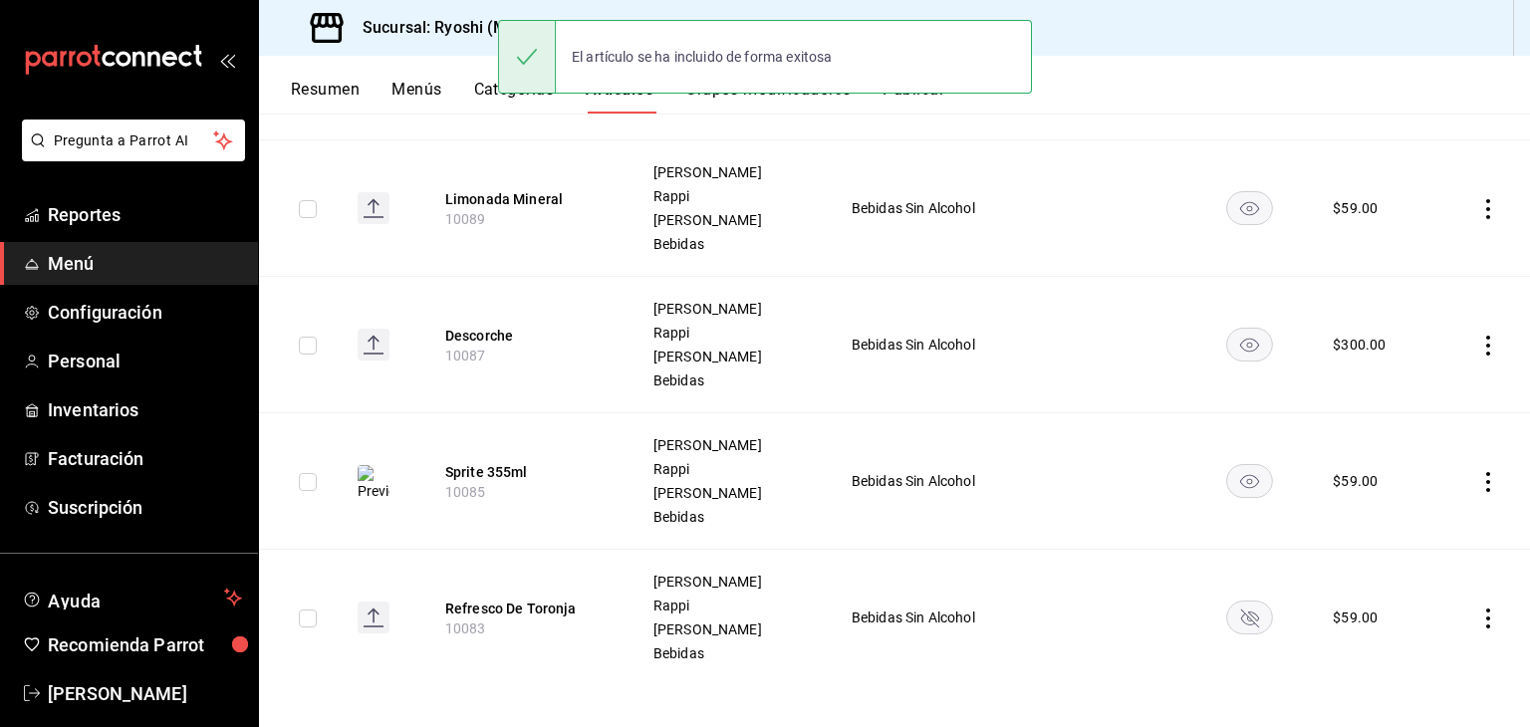
scroll to position [2441, 0]
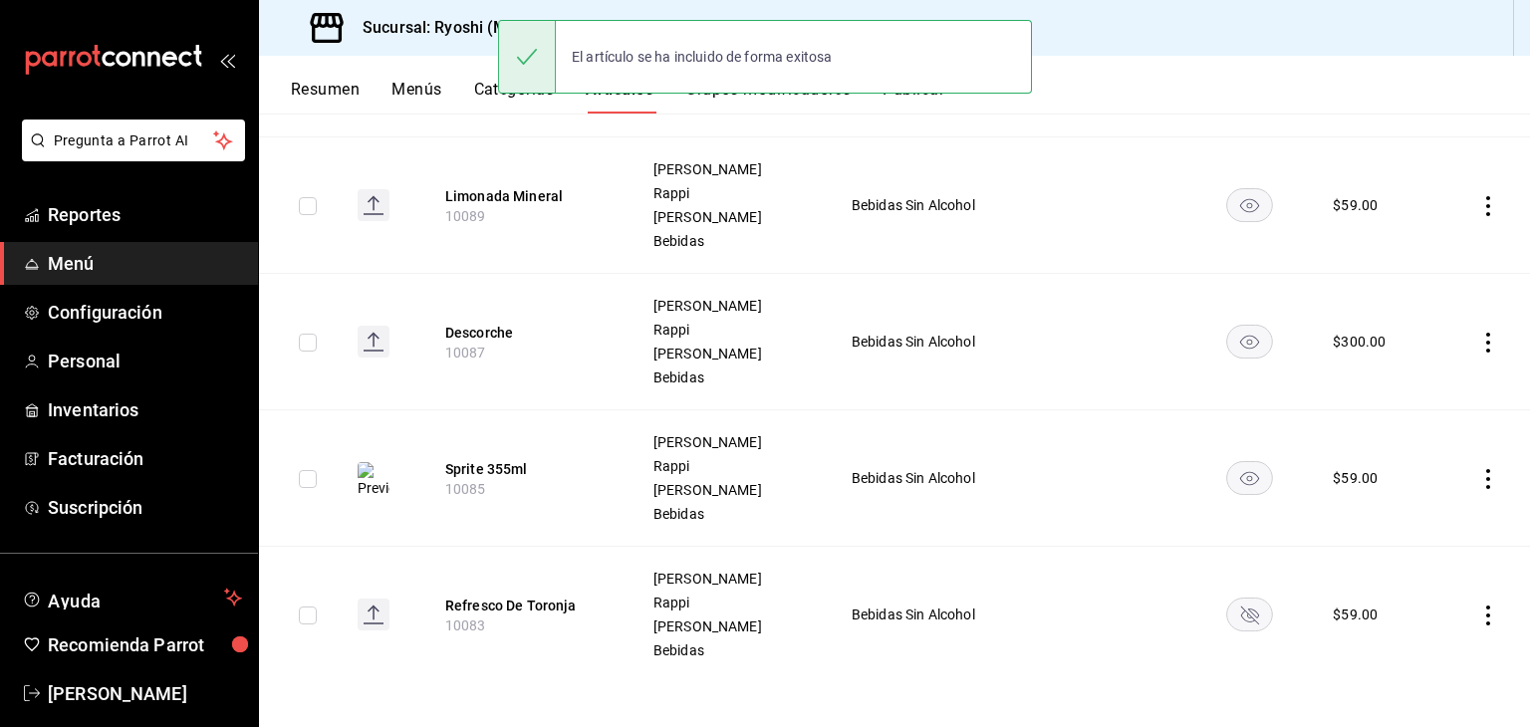
click at [1231, 607] on rect "availability-product" at bounding box center [1250, 613] width 46 height 33
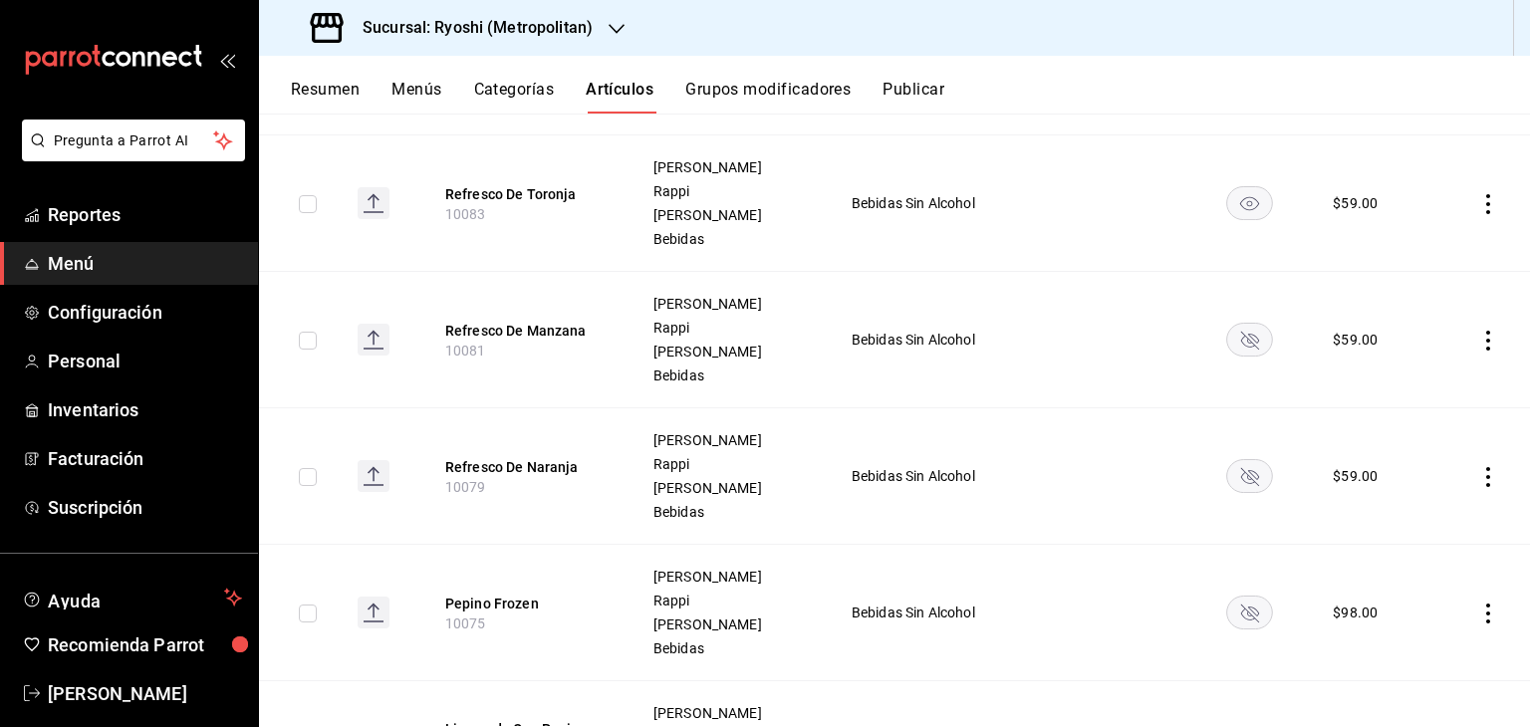
scroll to position [2897, 0]
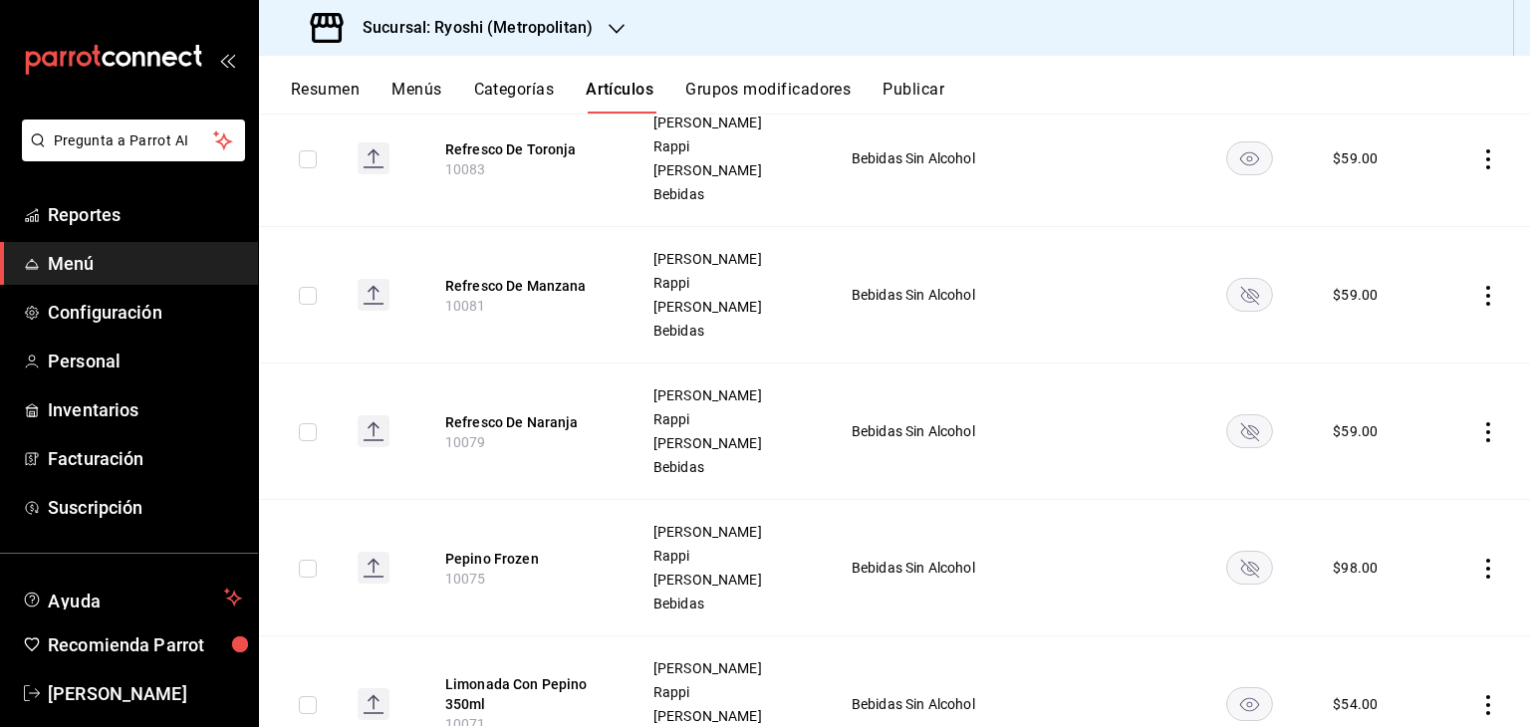
click at [1246, 293] on rect "availability-product" at bounding box center [1250, 294] width 46 height 33
drag, startPoint x: 1225, startPoint y: 433, endPoint x: 1223, endPoint y: 552, distance: 118.5
click at [1227, 433] on rect "availability-product" at bounding box center [1250, 430] width 46 height 33
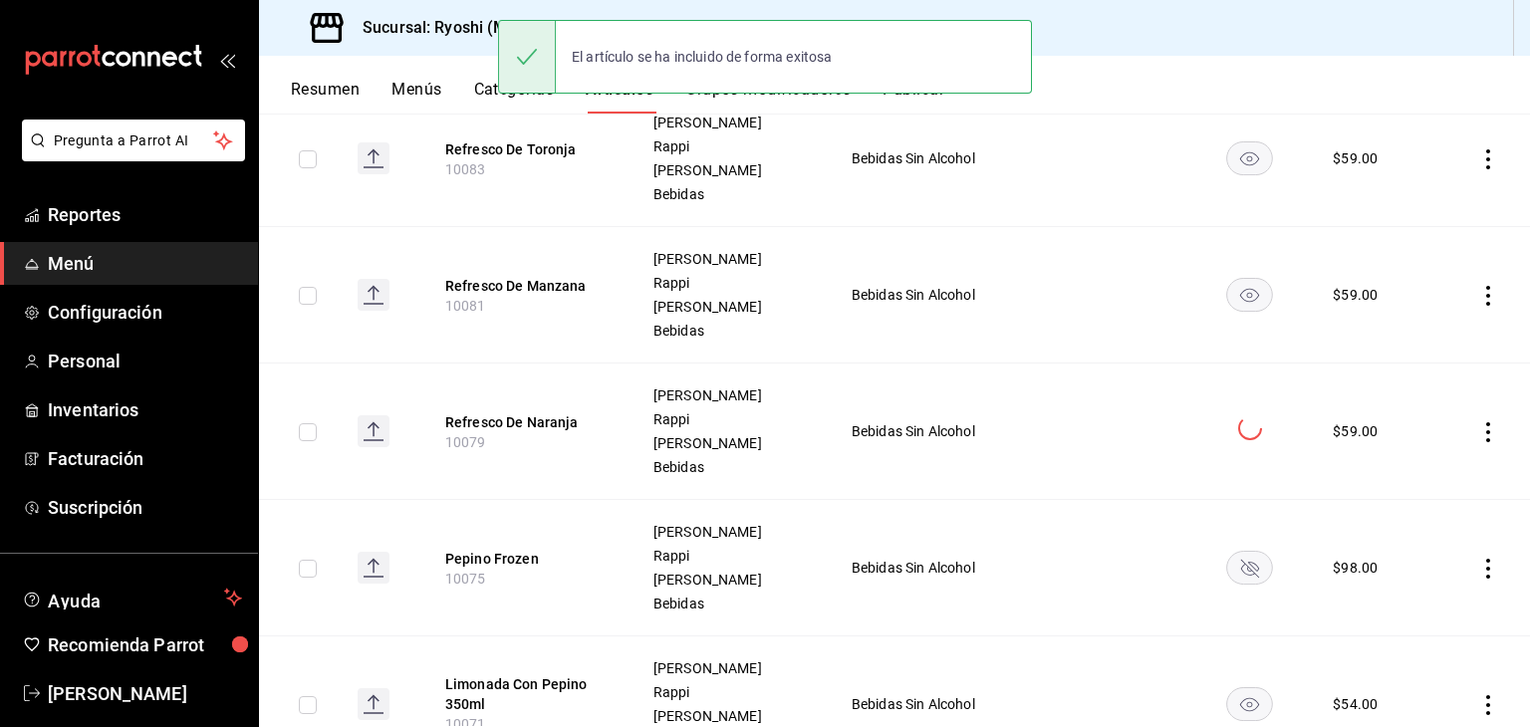
click at [1227, 557] on rect "availability-product" at bounding box center [1250, 567] width 46 height 33
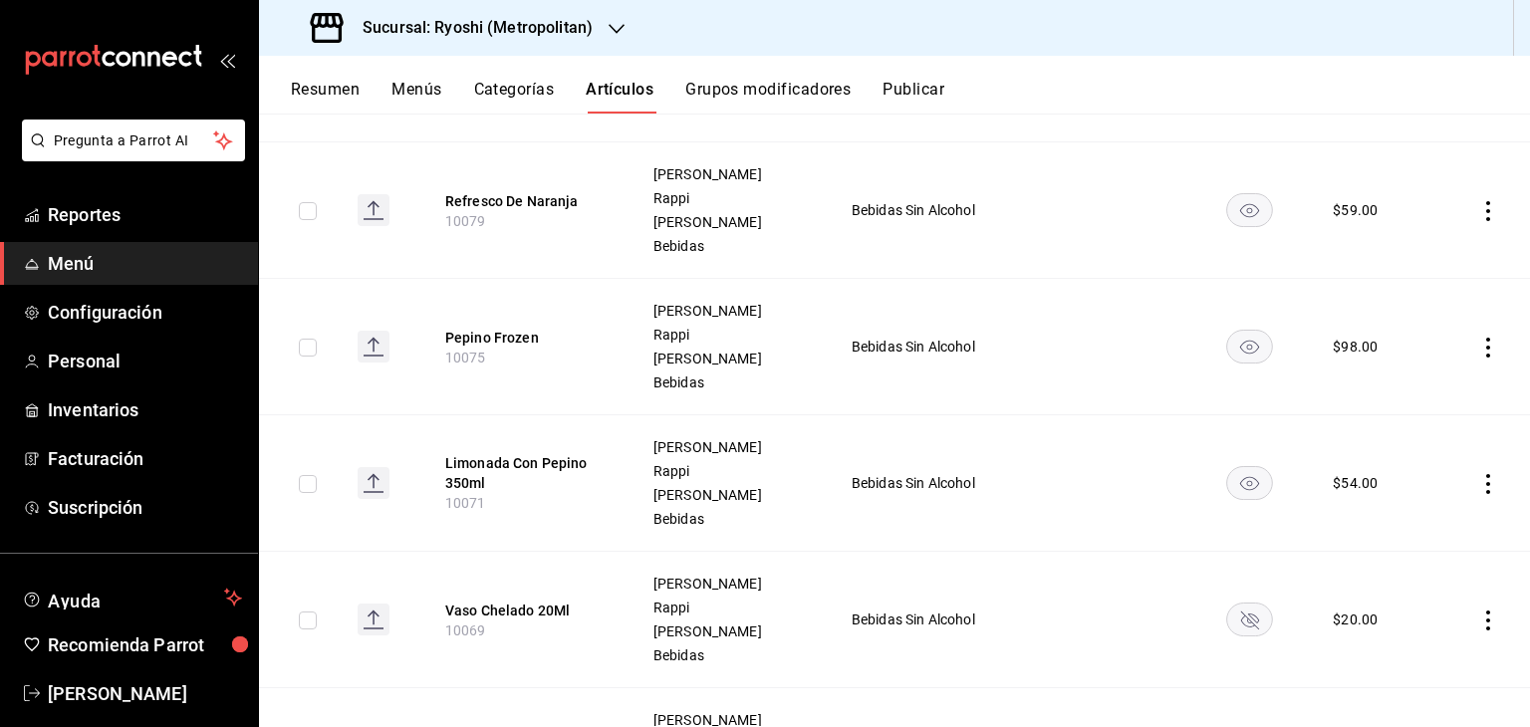
scroll to position [3196, 0]
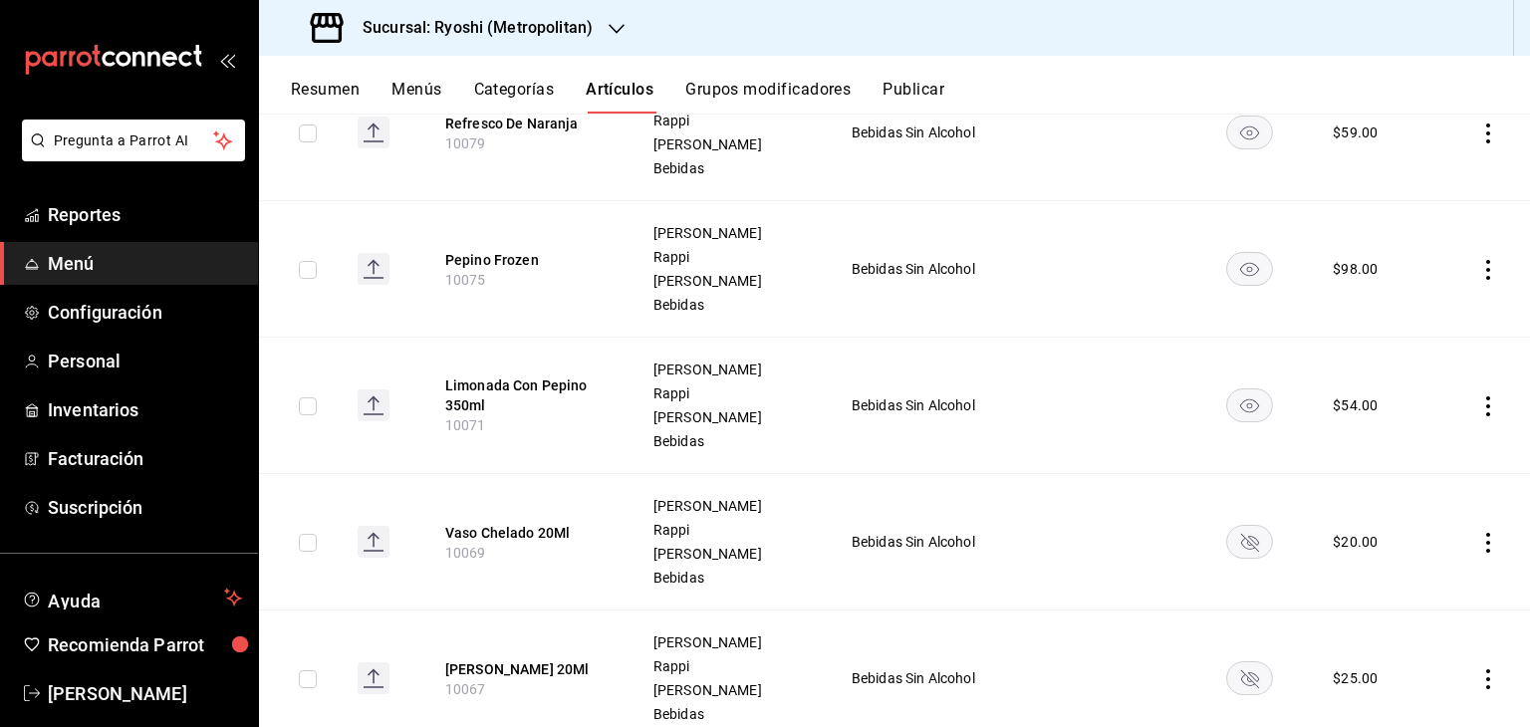
click at [1235, 548] on rect "availability-product" at bounding box center [1250, 541] width 46 height 33
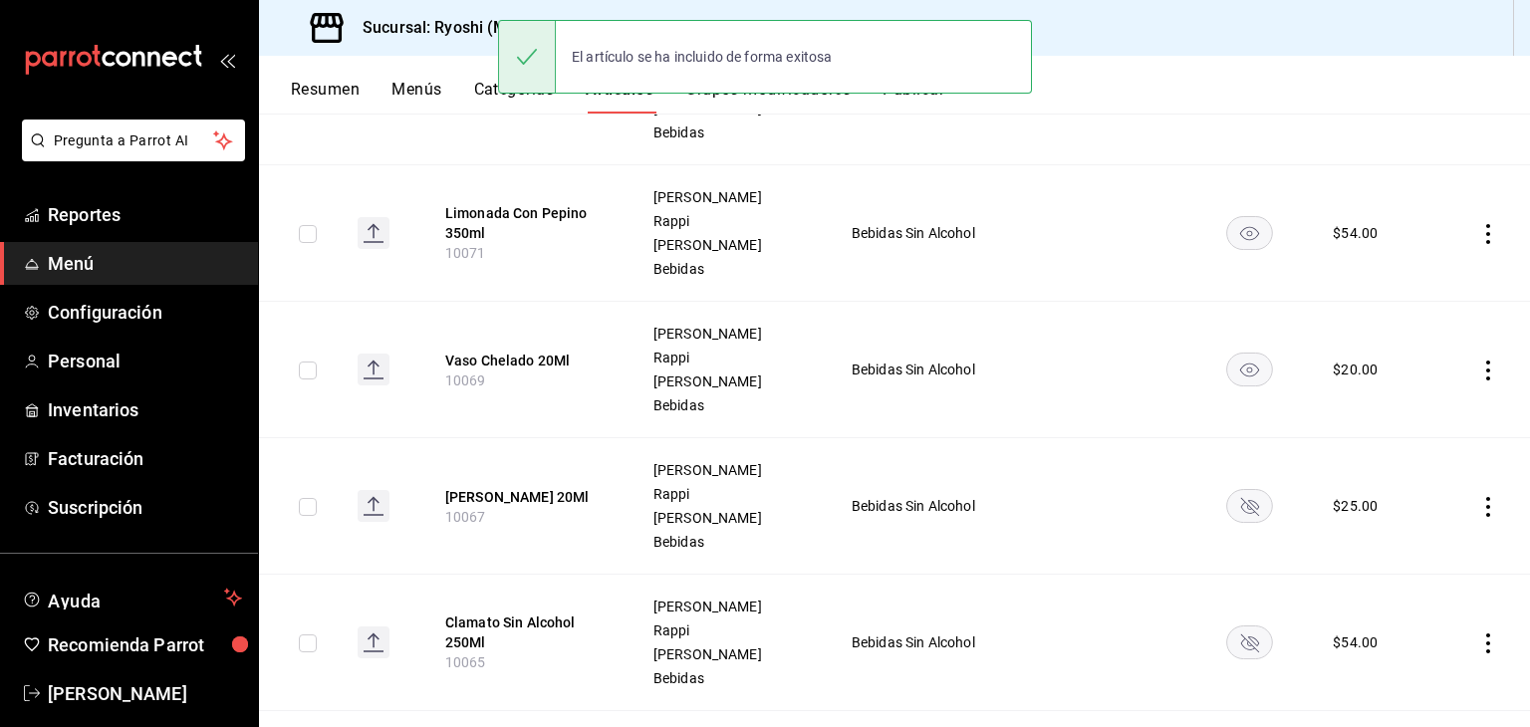
scroll to position [3395, 0]
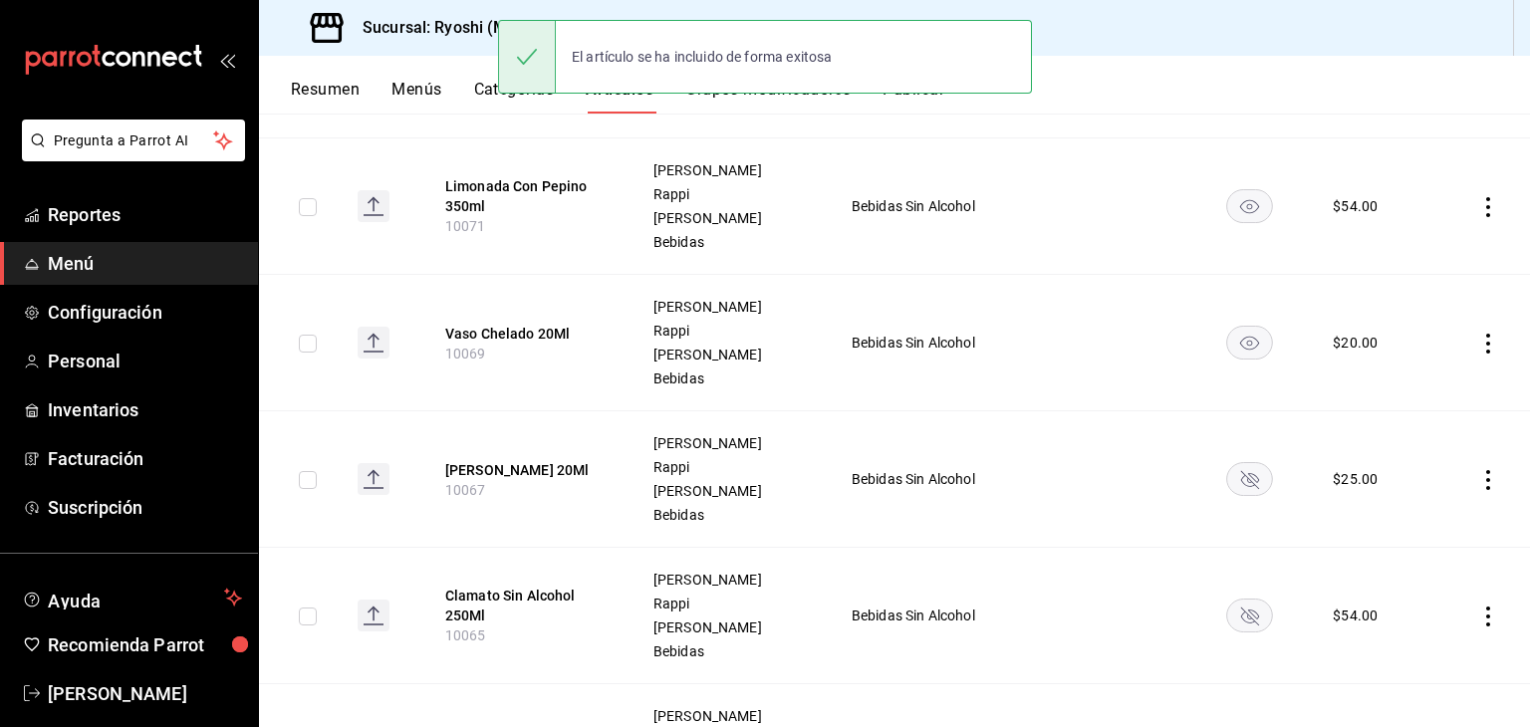
click at [1244, 489] on icon "availability-product" at bounding box center [1249, 479] width 47 height 34
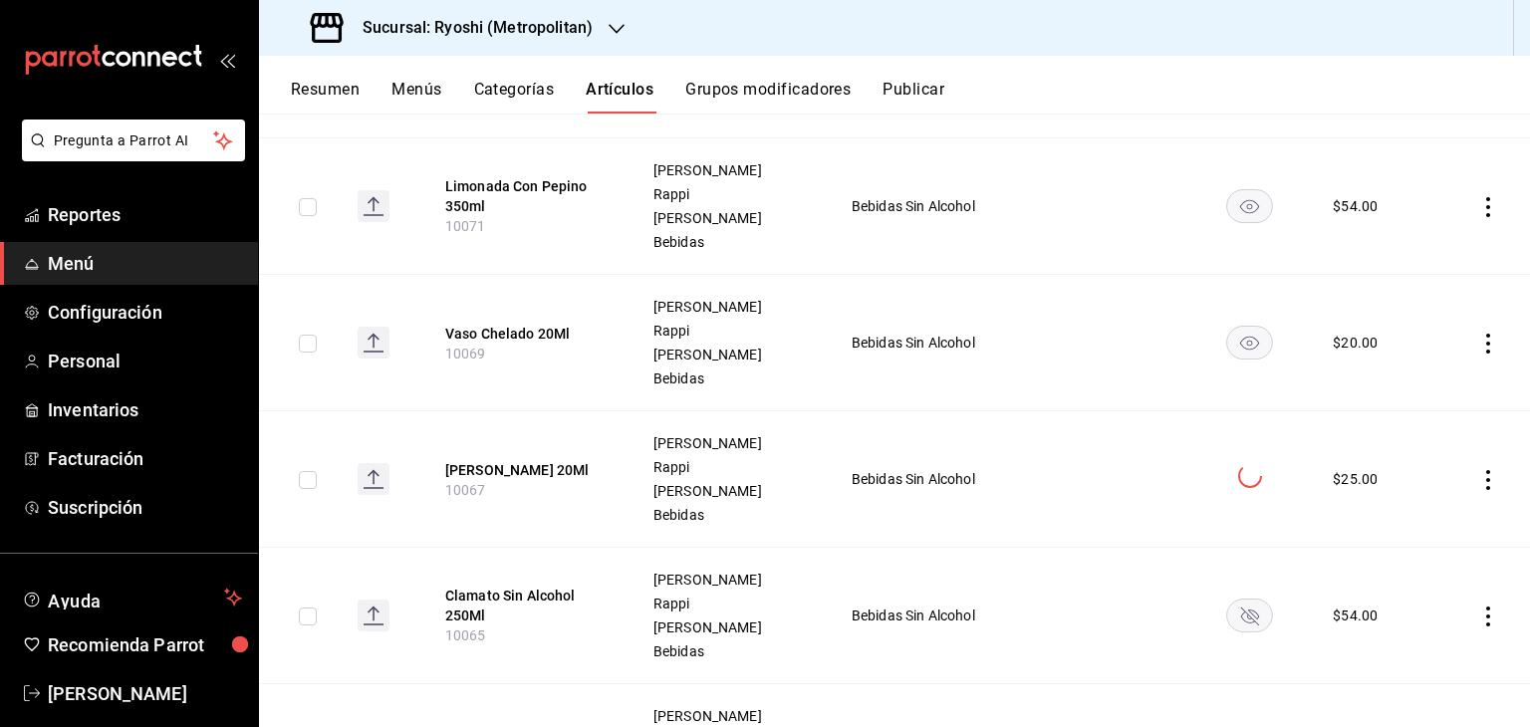
click at [1236, 602] on rect "availability-product" at bounding box center [1250, 614] width 46 height 33
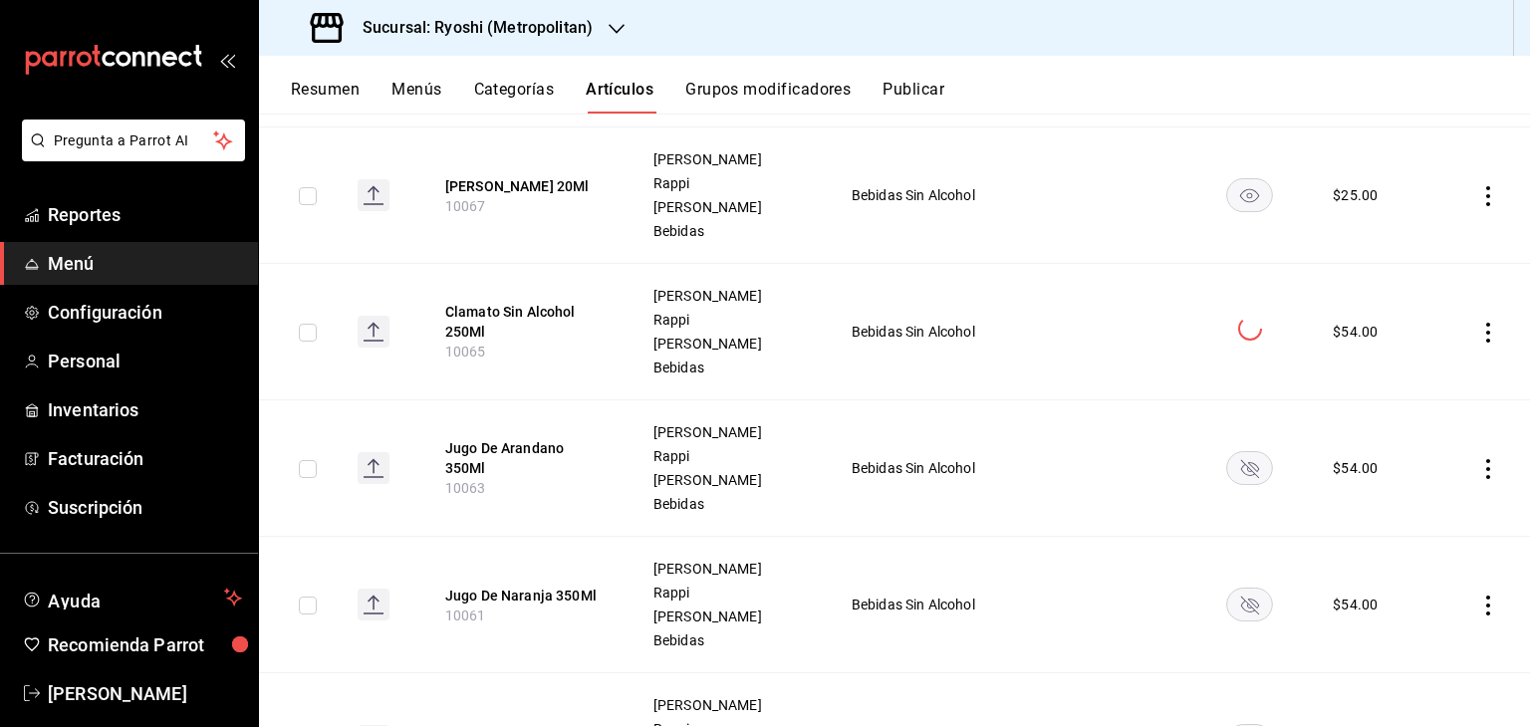
scroll to position [3693, 0]
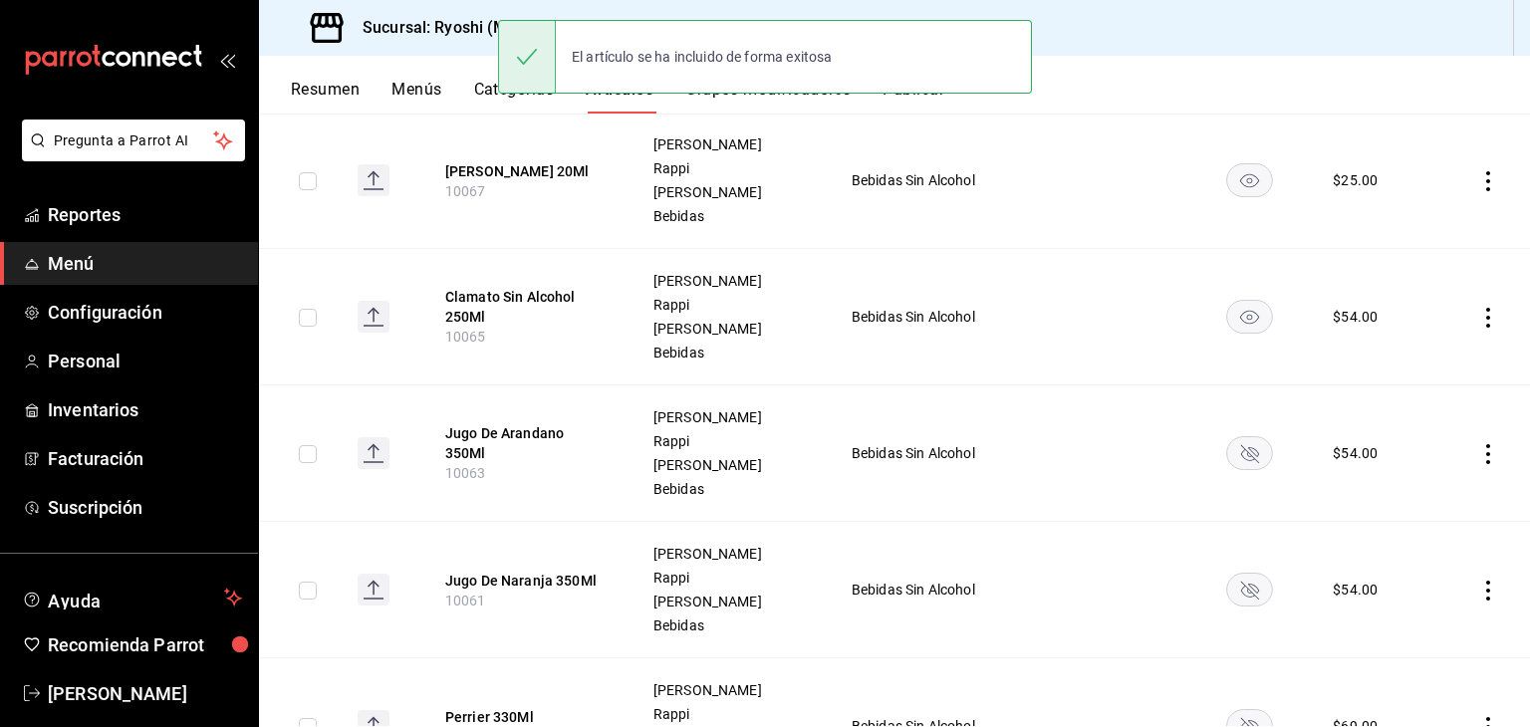
click at [1243, 443] on rect "availability-product" at bounding box center [1250, 452] width 46 height 33
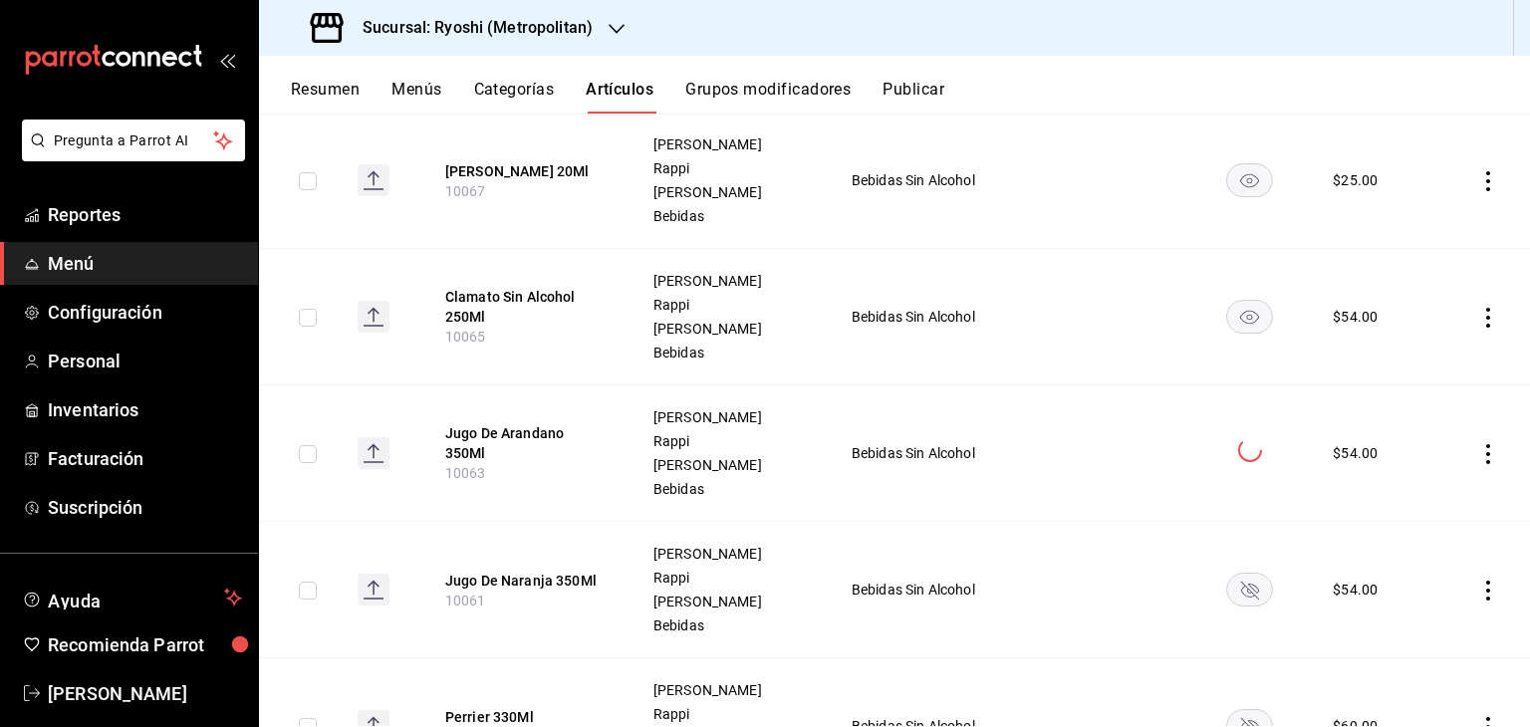
click at [1229, 592] on rect "availability-product" at bounding box center [1250, 589] width 46 height 33
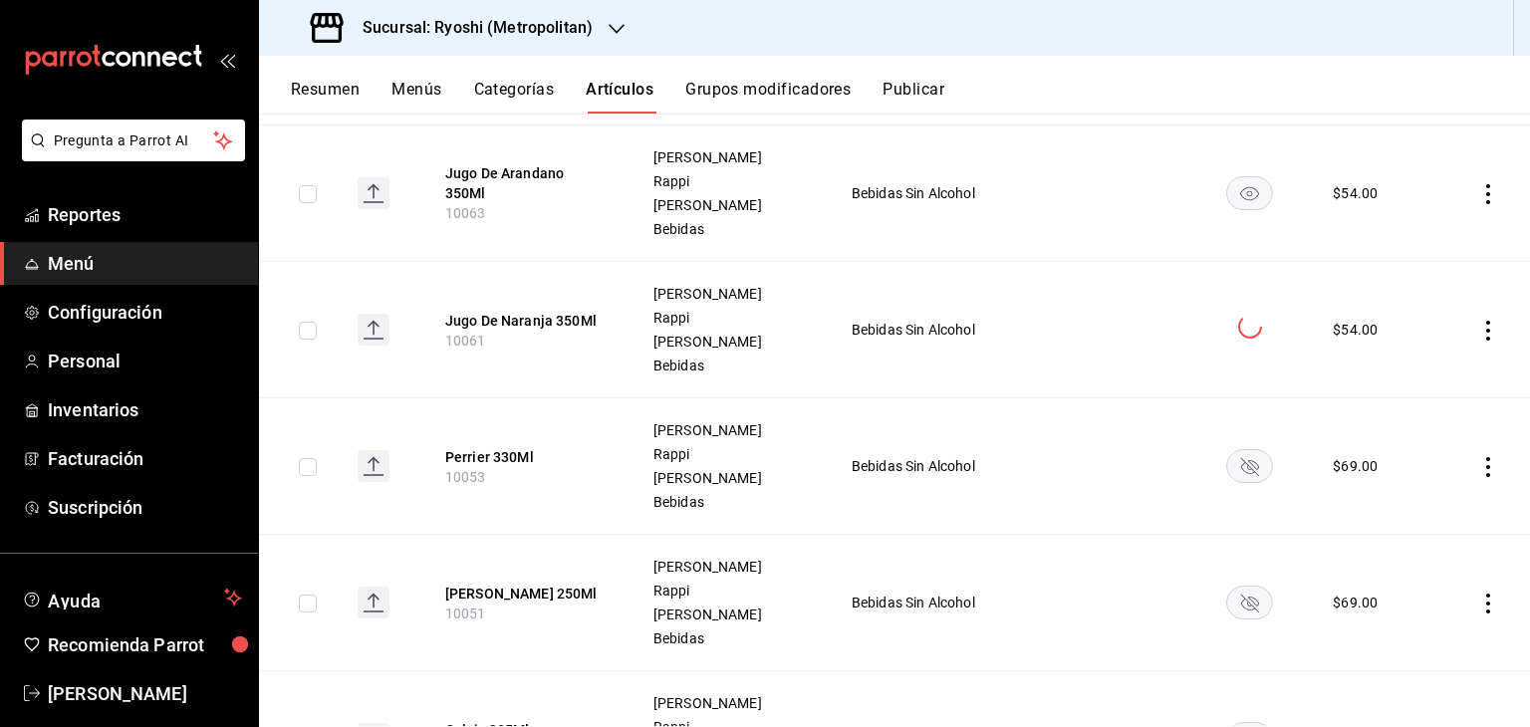
scroll to position [3992, 0]
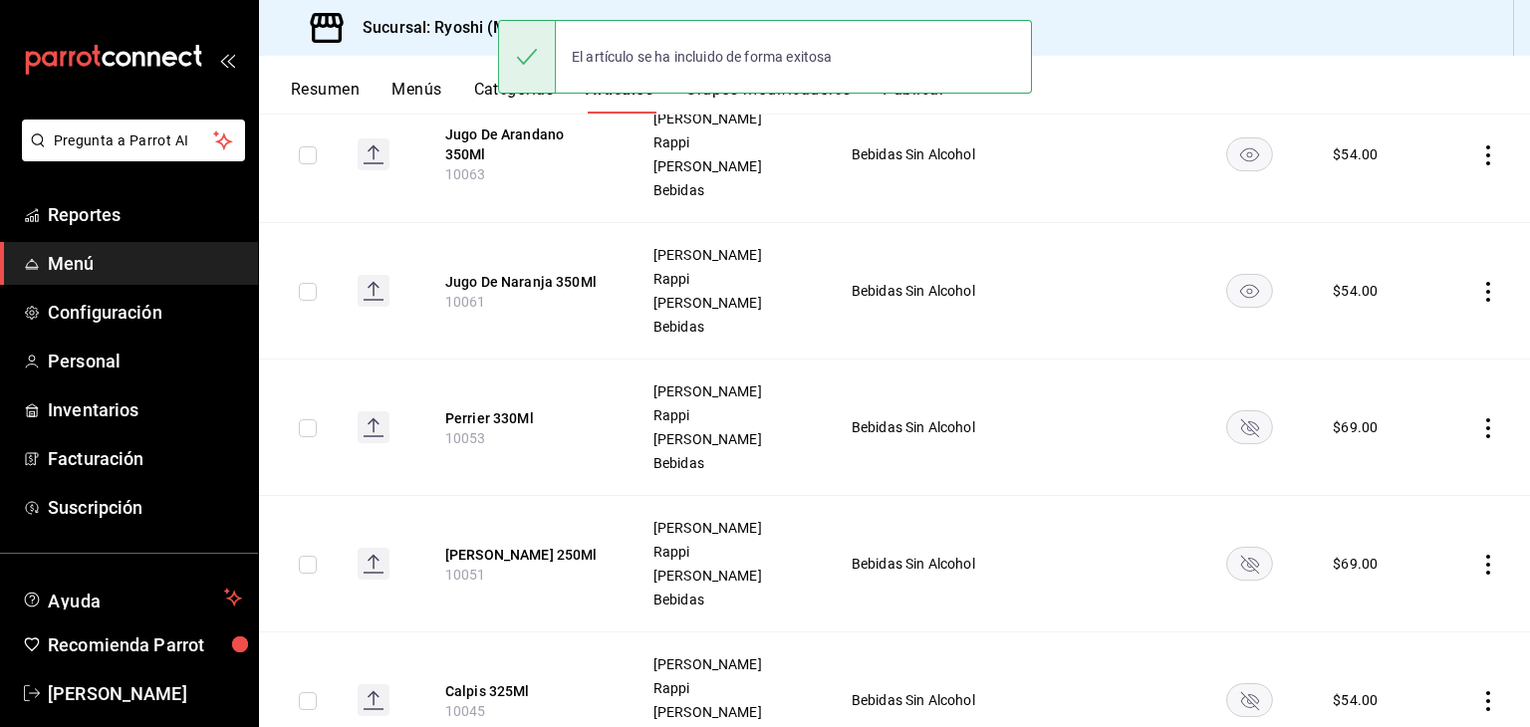
click at [1242, 428] on rect "availability-product" at bounding box center [1250, 426] width 46 height 33
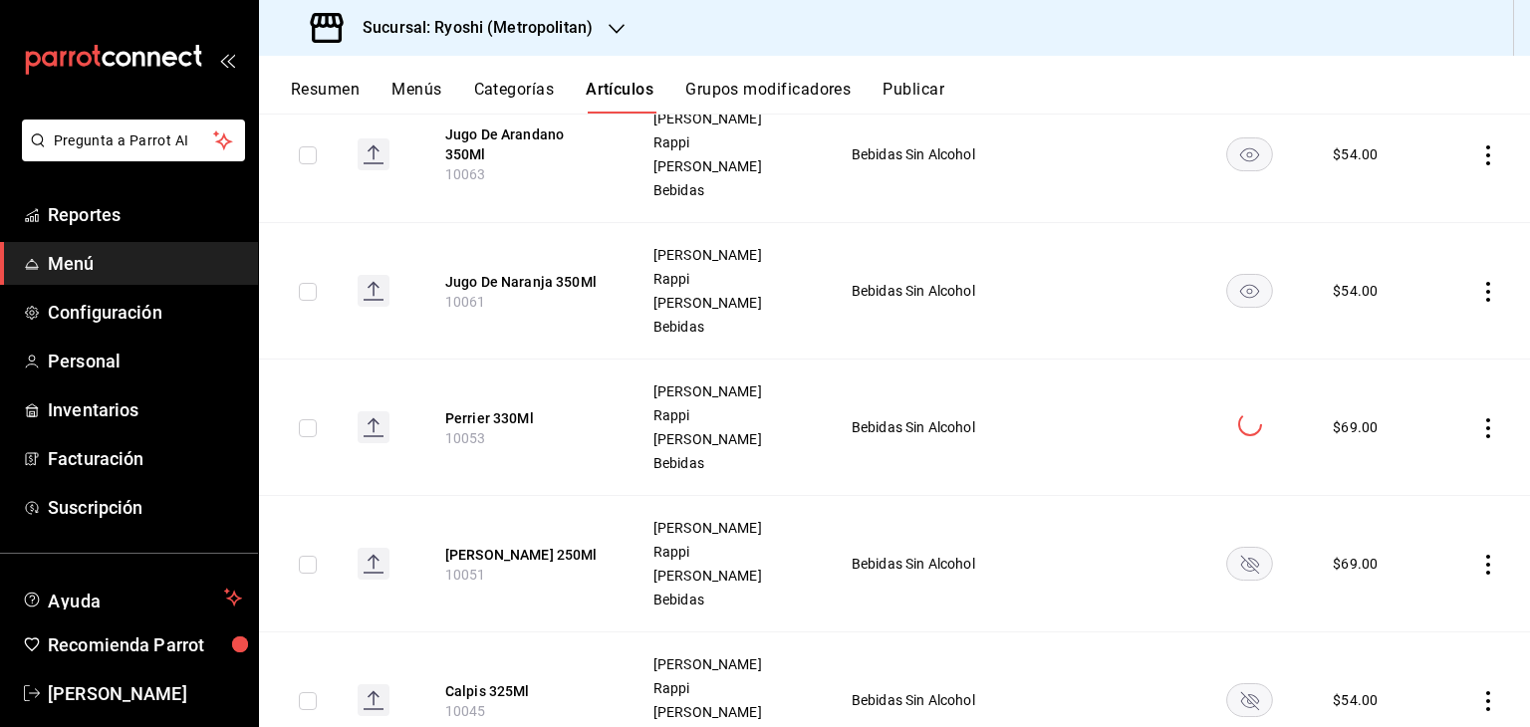
click at [1227, 551] on rect "availability-product" at bounding box center [1250, 563] width 46 height 33
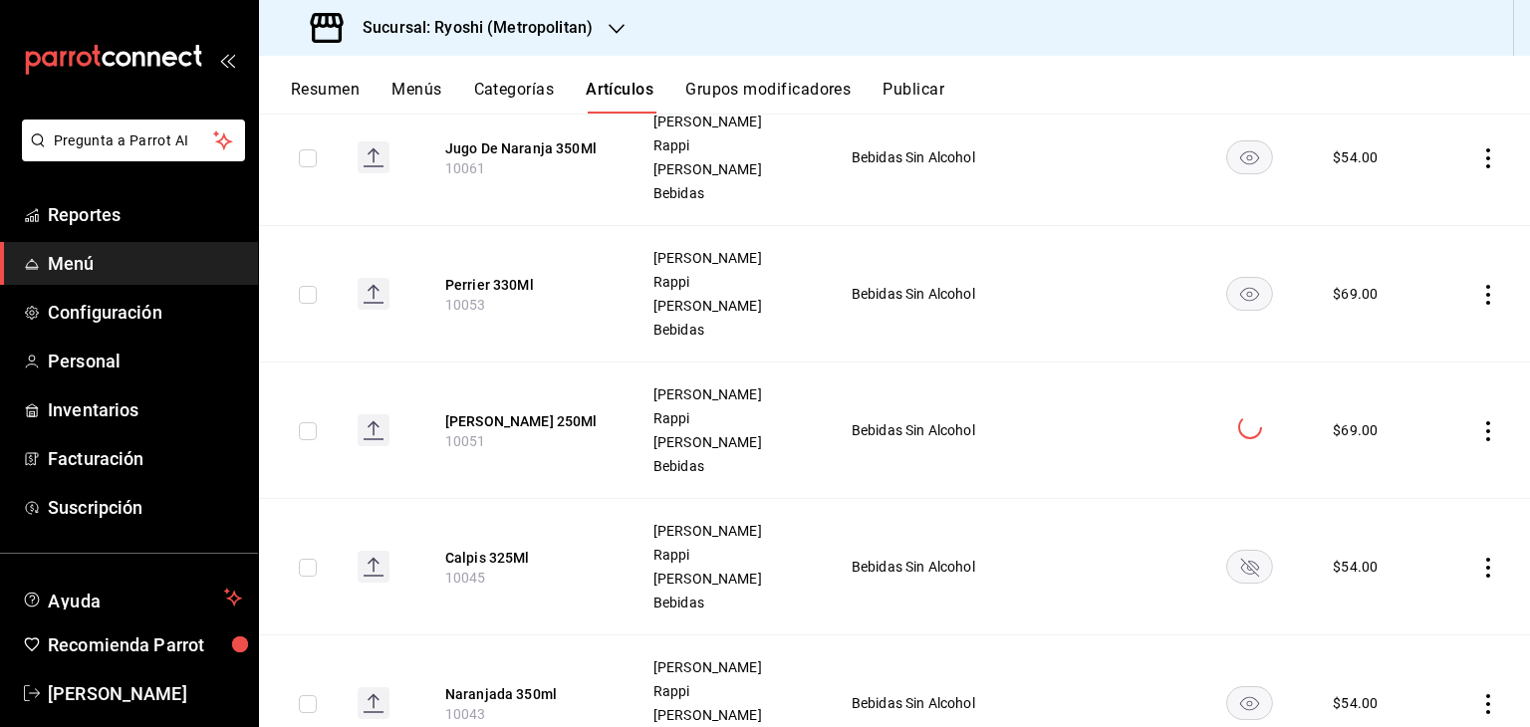
scroll to position [4191, 0]
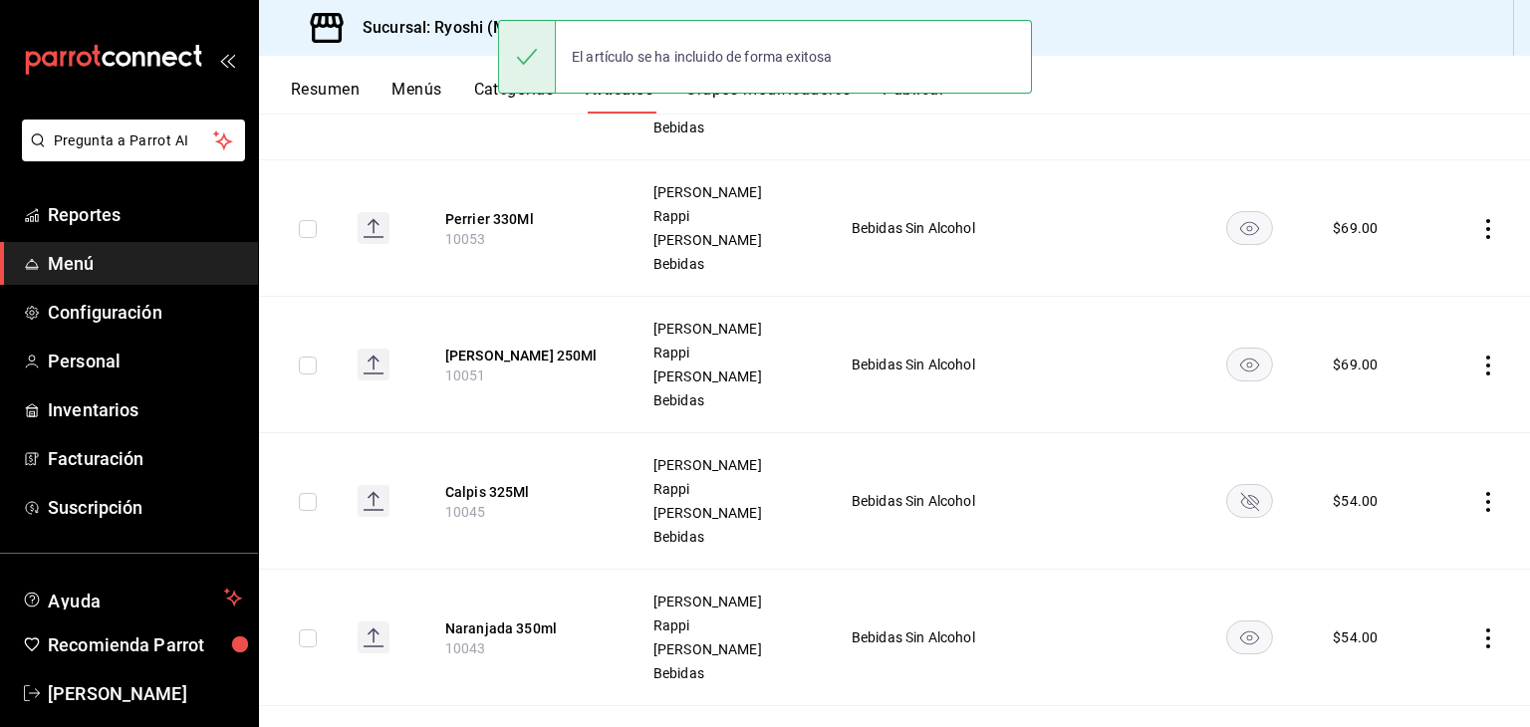
click at [1239, 499] on rect "availability-product" at bounding box center [1250, 500] width 46 height 33
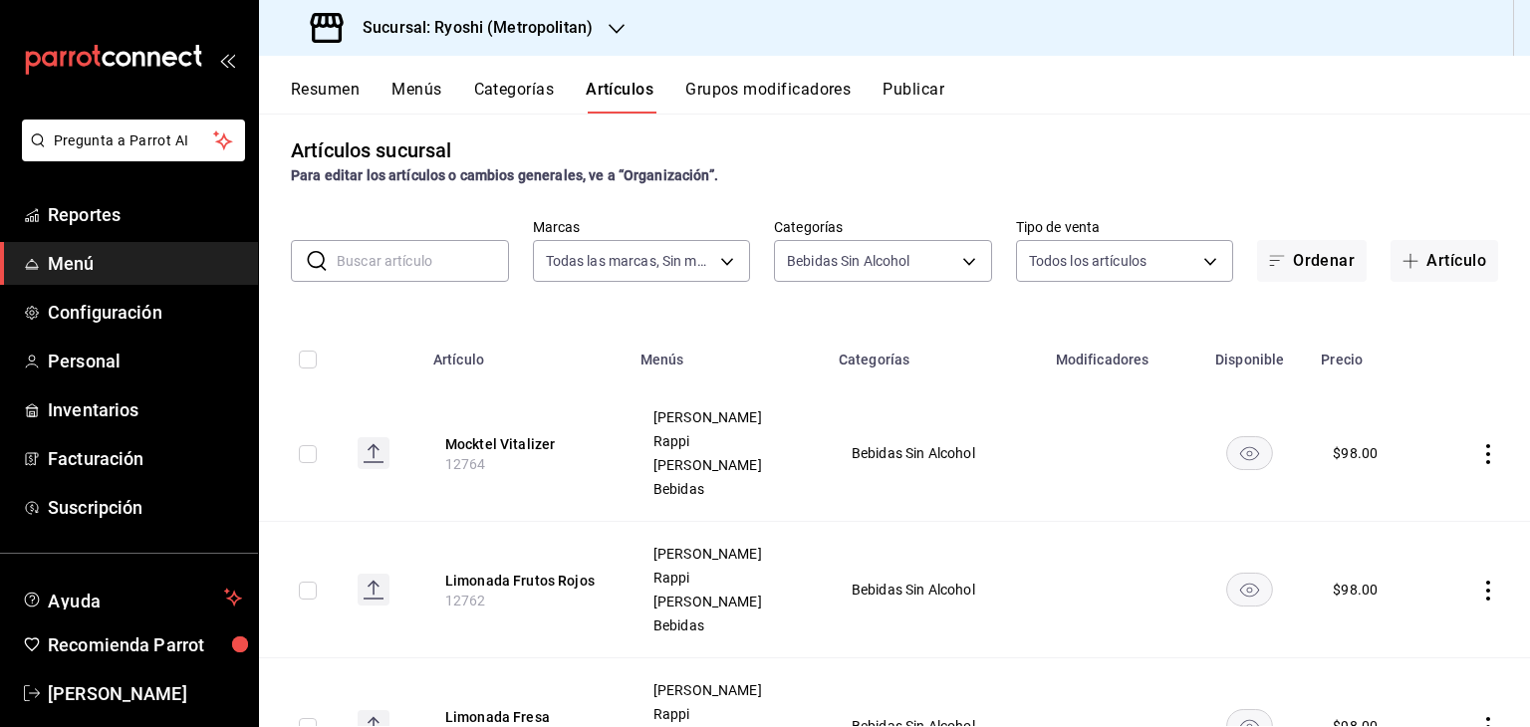
scroll to position [0, 0]
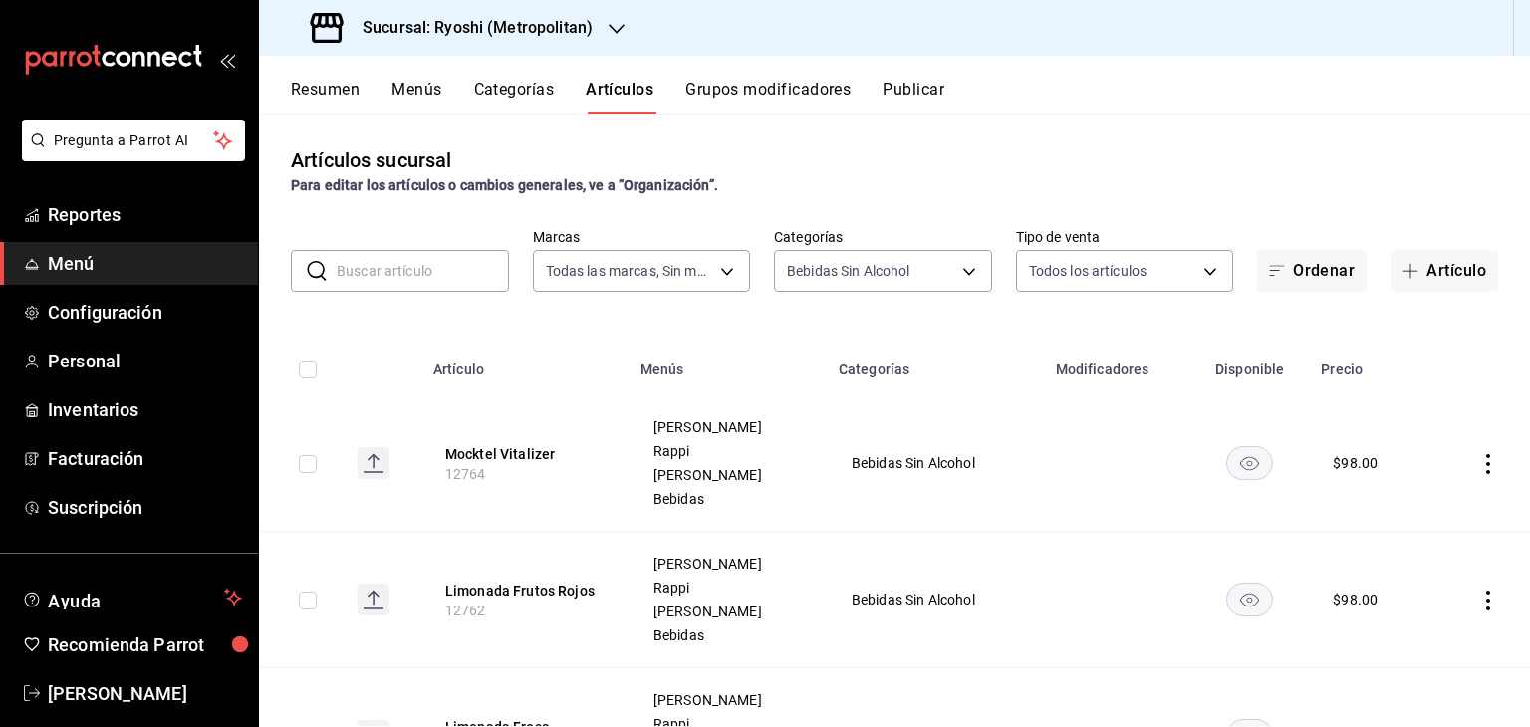
click at [1275, 141] on div "Artículos sucursal Para editar los artículos o cambios generales, ve a “Organiz…" at bounding box center [894, 420] width 1271 height 612
click at [399, 250] on div "​ ​" at bounding box center [400, 271] width 218 height 42
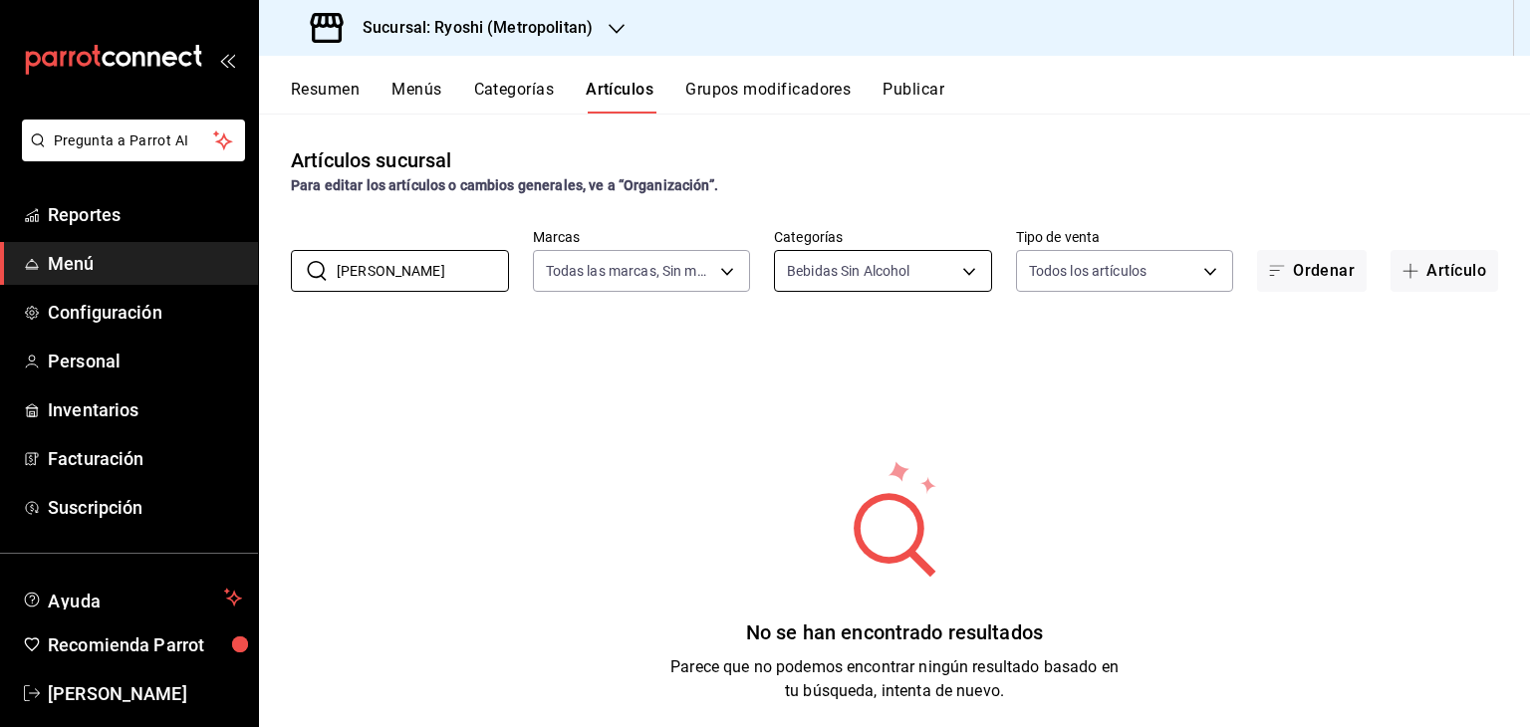
type input "[PERSON_NAME]"
click at [892, 272] on body "Pregunta a Parrot AI Reportes Menú Configuración Personal Inventarios Facturaci…" at bounding box center [765, 363] width 1530 height 727
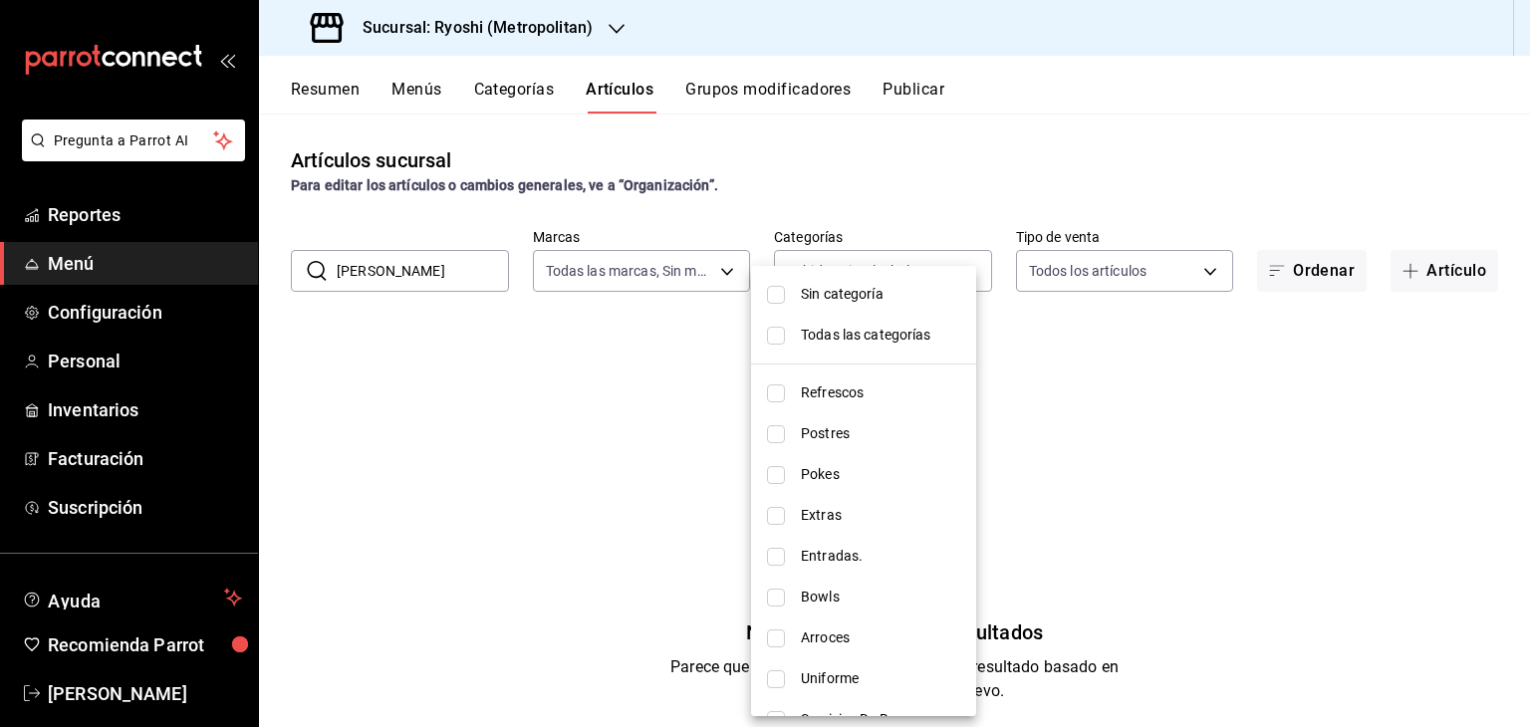
click at [869, 340] on span "Todas las categorías" at bounding box center [880, 335] width 159 height 21
type input "feb80afa-84ca-40b4-b595-bfbaac699c32,812aad81-9313-4289-adaa-71f0113c50cb,f2911…"
checkbox input "true"
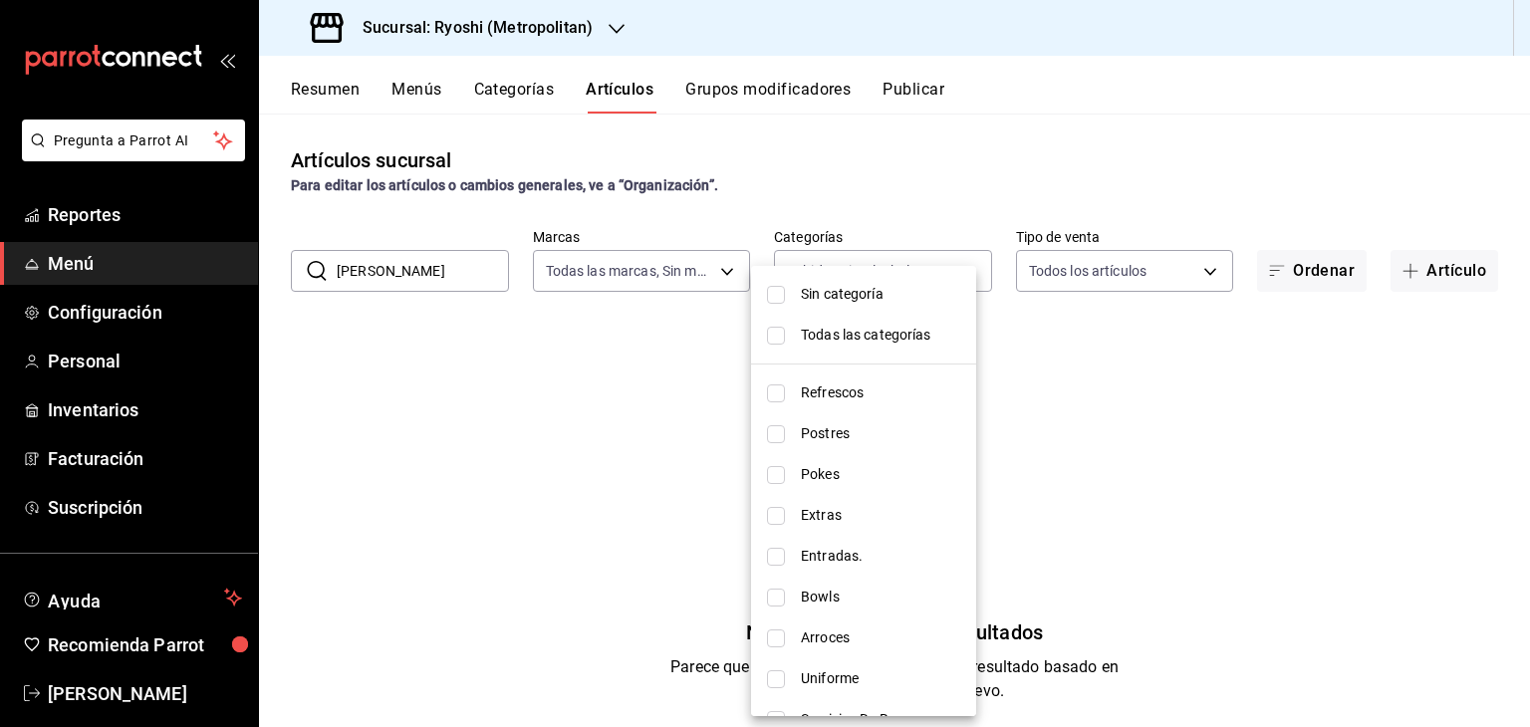
checkbox input "true"
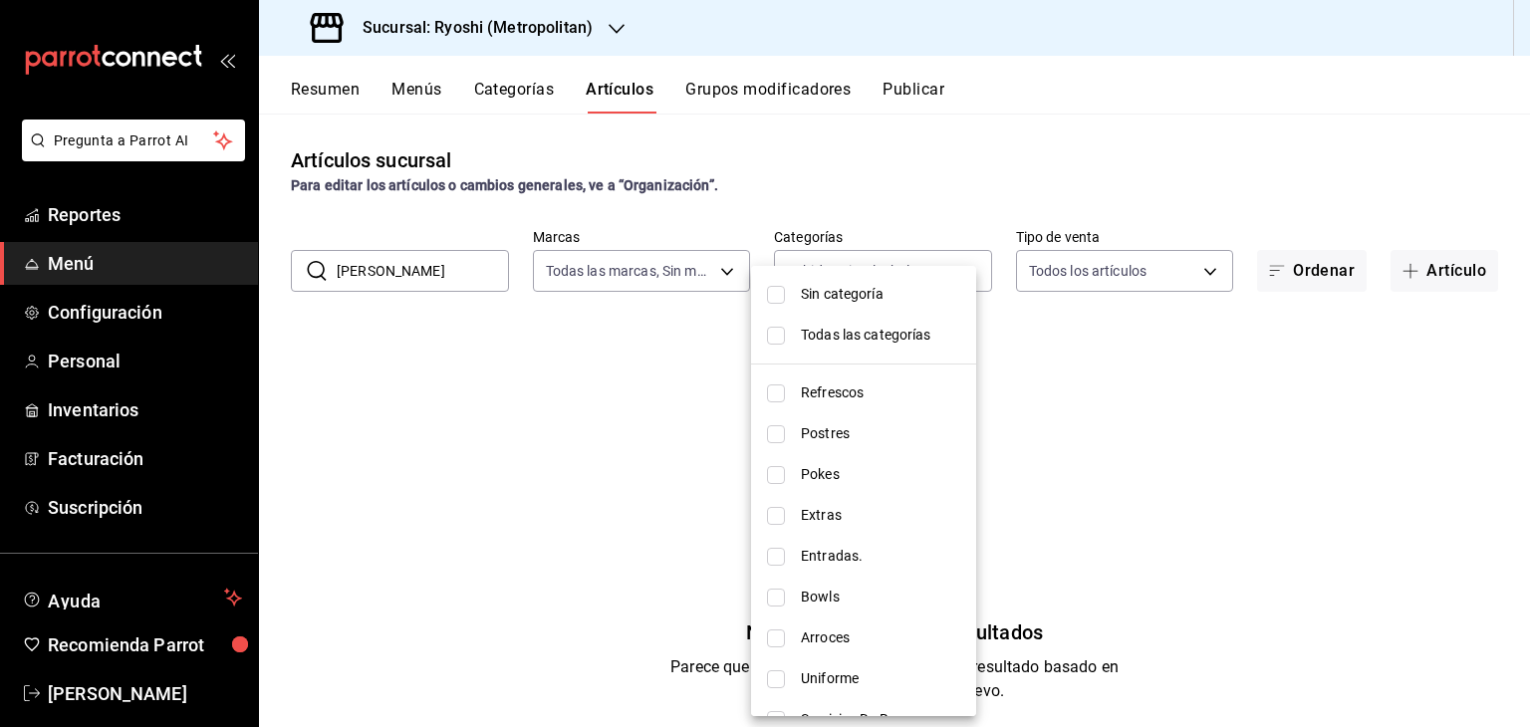
checkbox input "true"
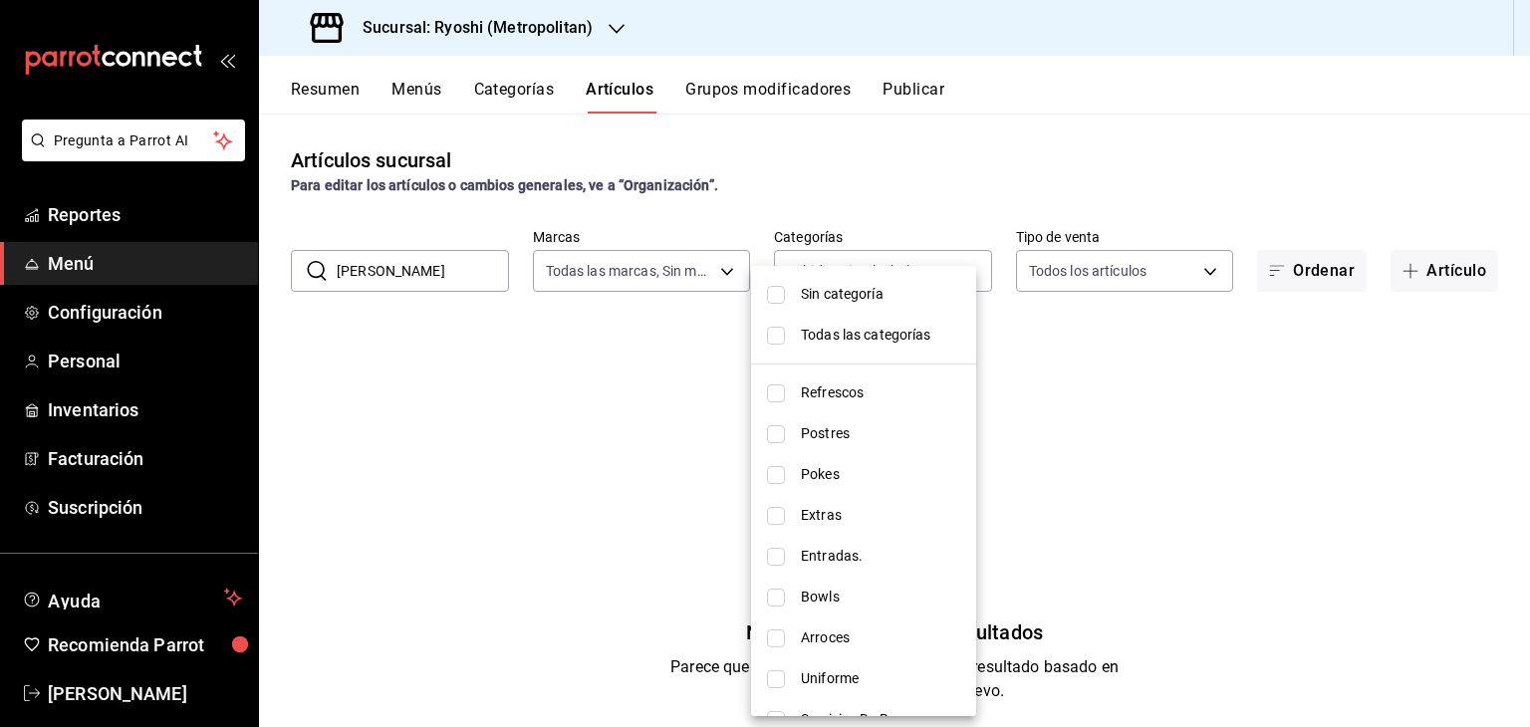
checkbox input "true"
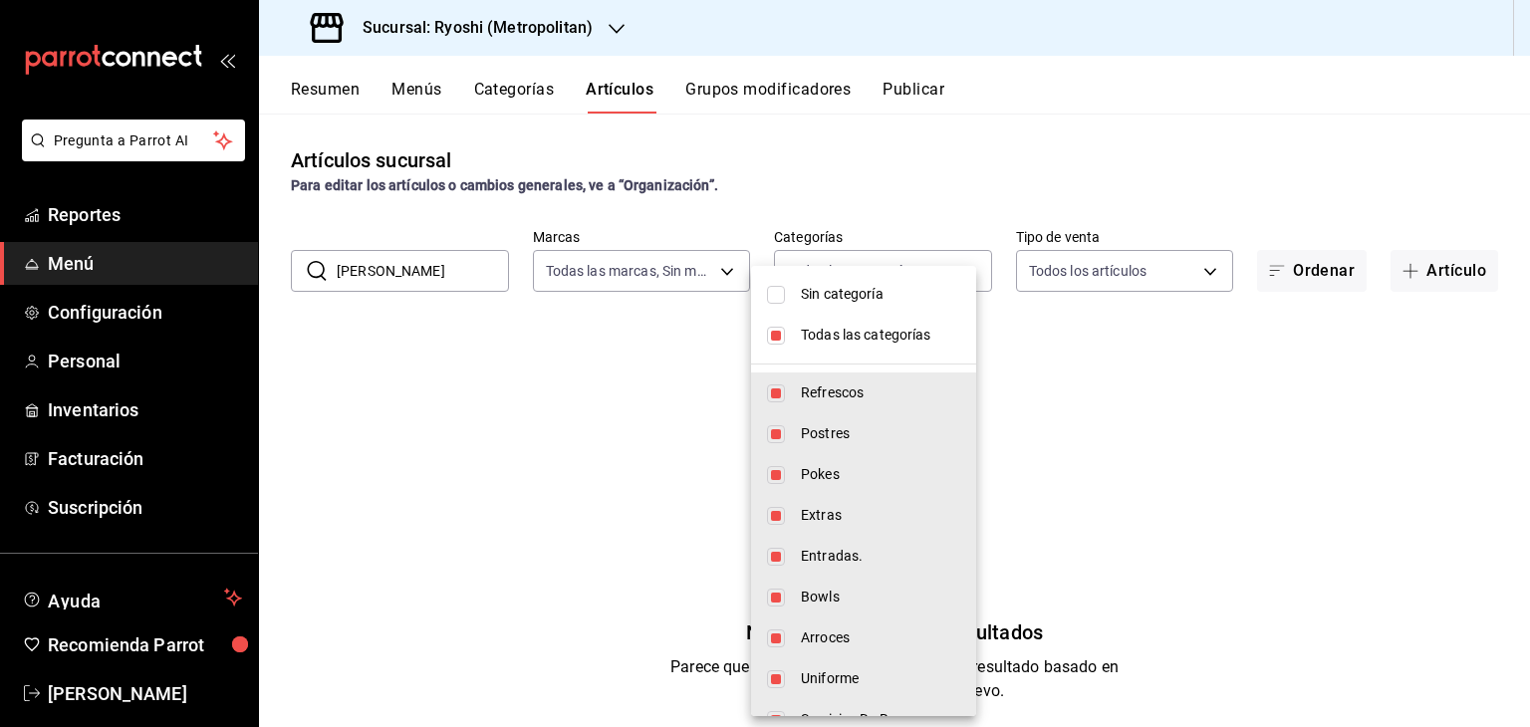
click at [860, 296] on span "Sin categoría" at bounding box center [880, 294] width 159 height 21
click at [507, 375] on div at bounding box center [765, 363] width 1530 height 727
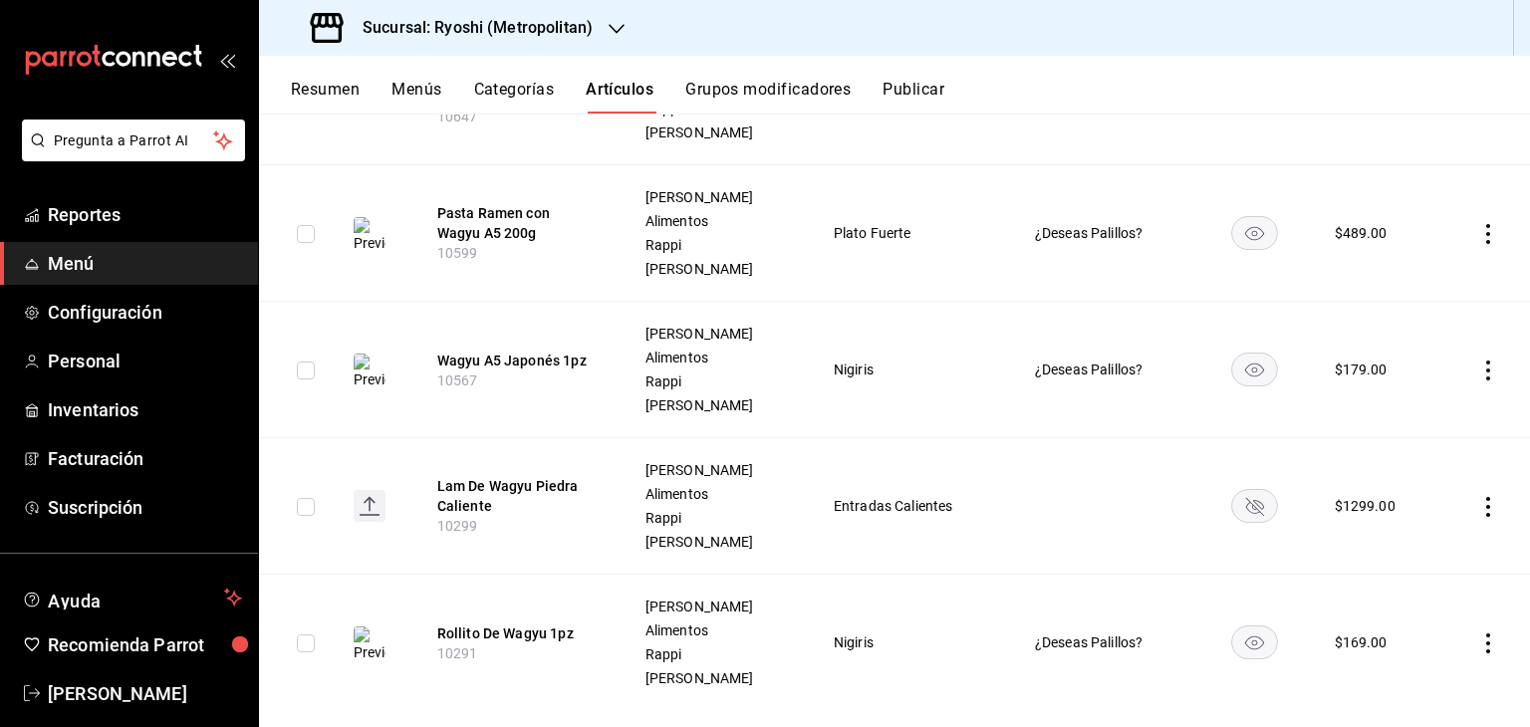
scroll to position [397, 0]
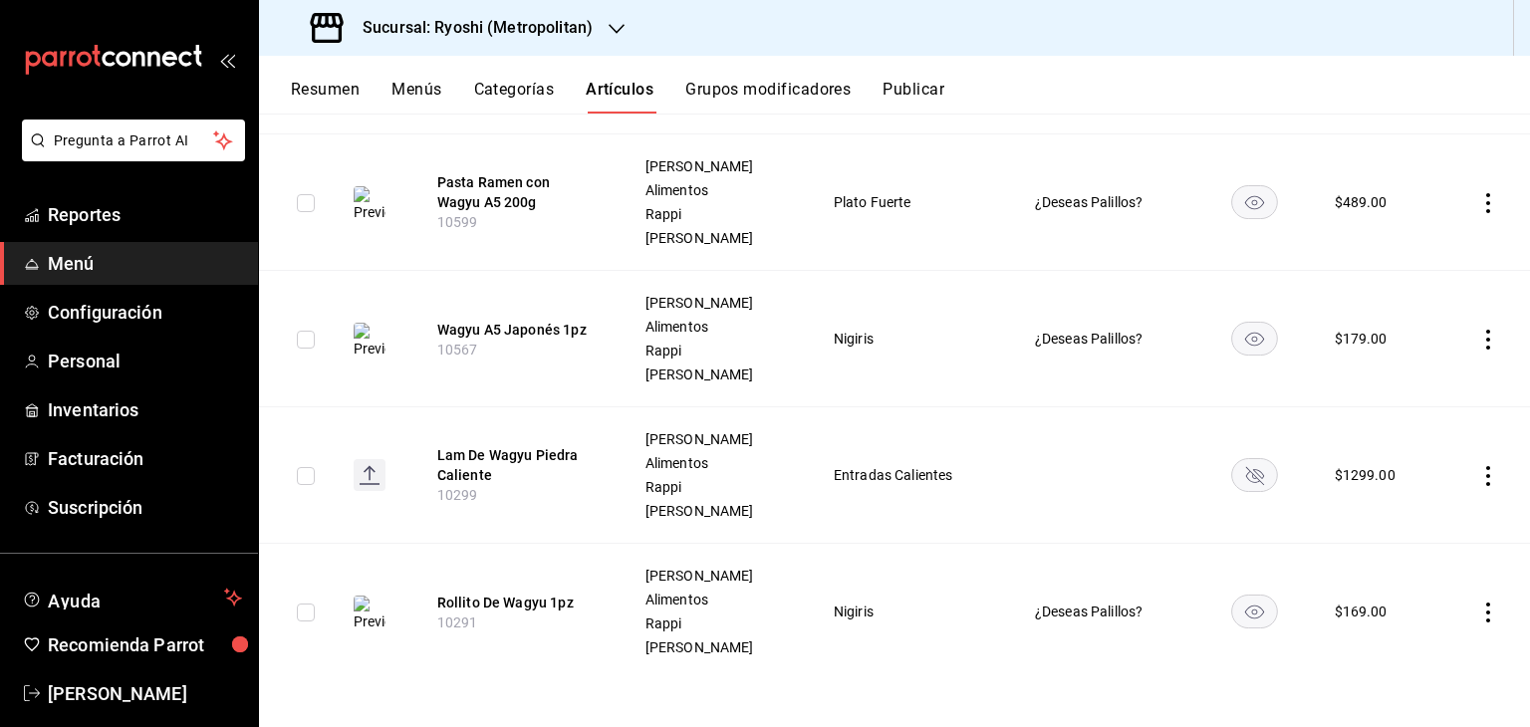
click at [1245, 475] on icon "availability-product" at bounding box center [1254, 476] width 18 height 18
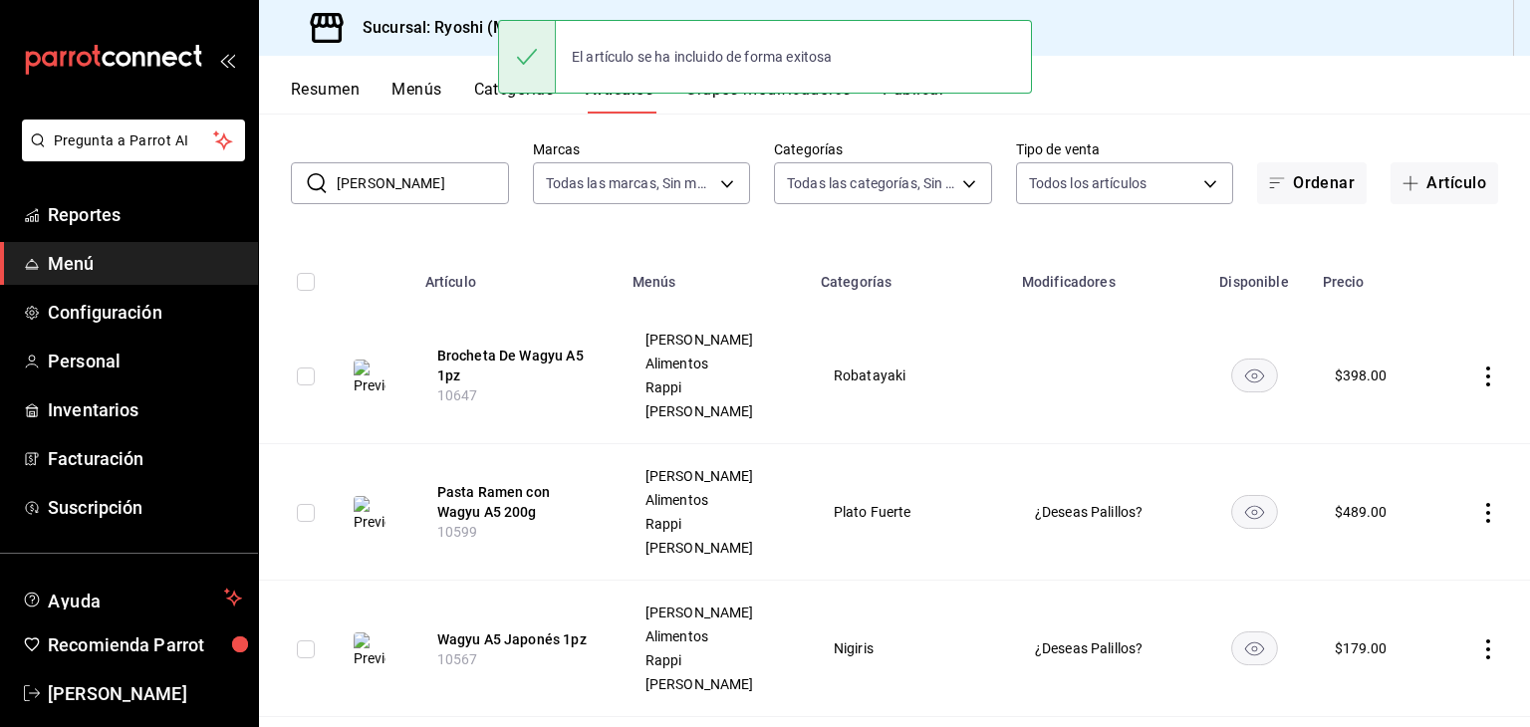
scroll to position [0, 0]
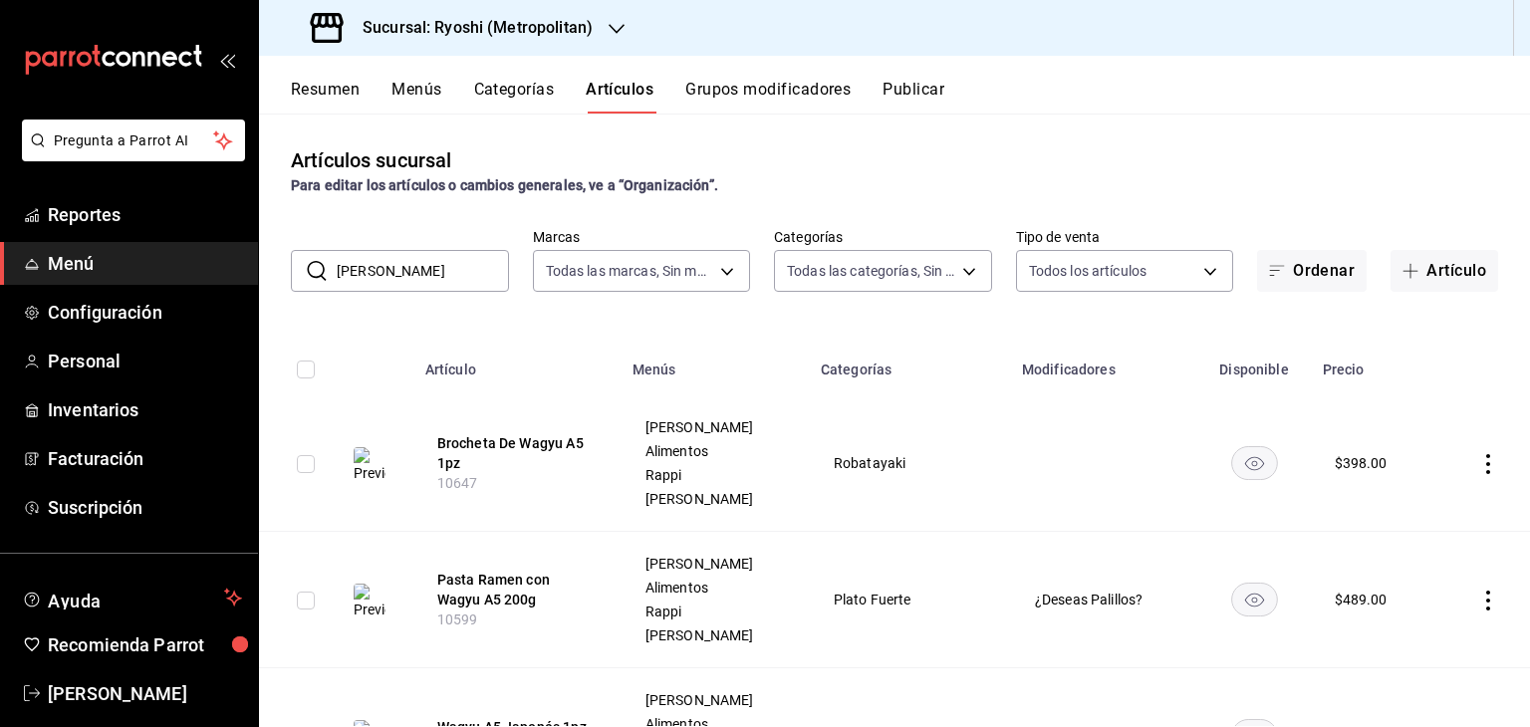
drag, startPoint x: 447, startPoint y: 272, endPoint x: 307, endPoint y: 271, distance: 140.4
click at [307, 271] on div "​ [PERSON_NAME] ​" at bounding box center [400, 271] width 218 height 42
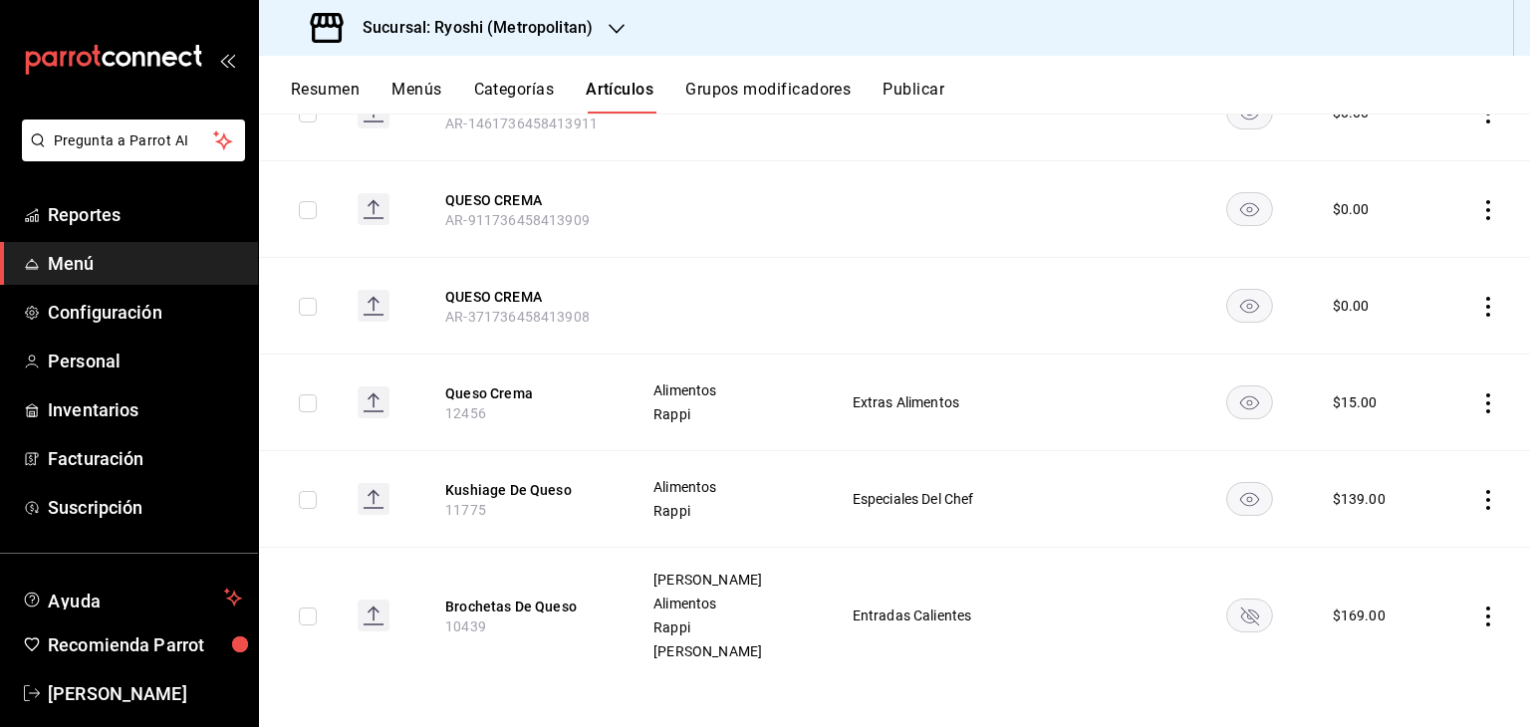
scroll to position [335, 0]
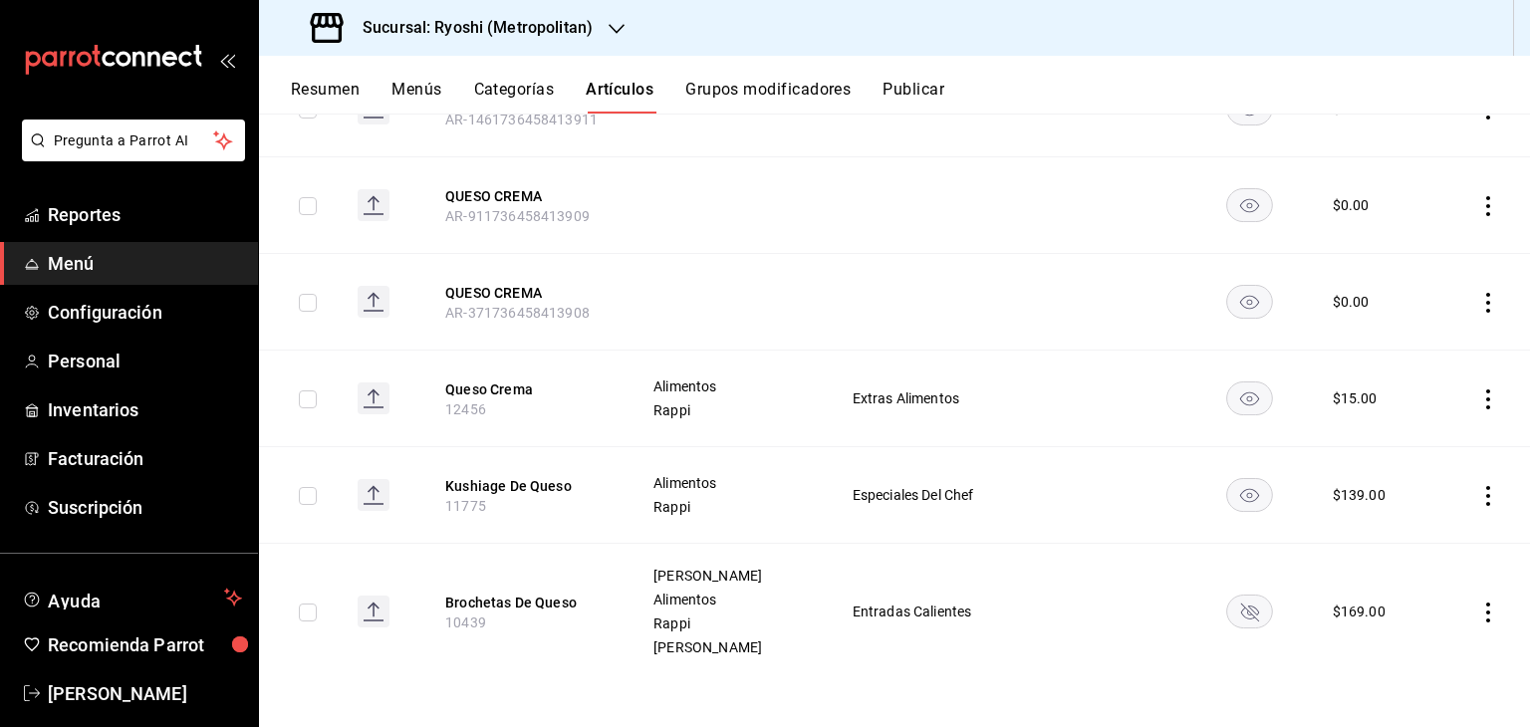
click at [1226, 615] on rect "availability-product" at bounding box center [1249, 610] width 46 height 33
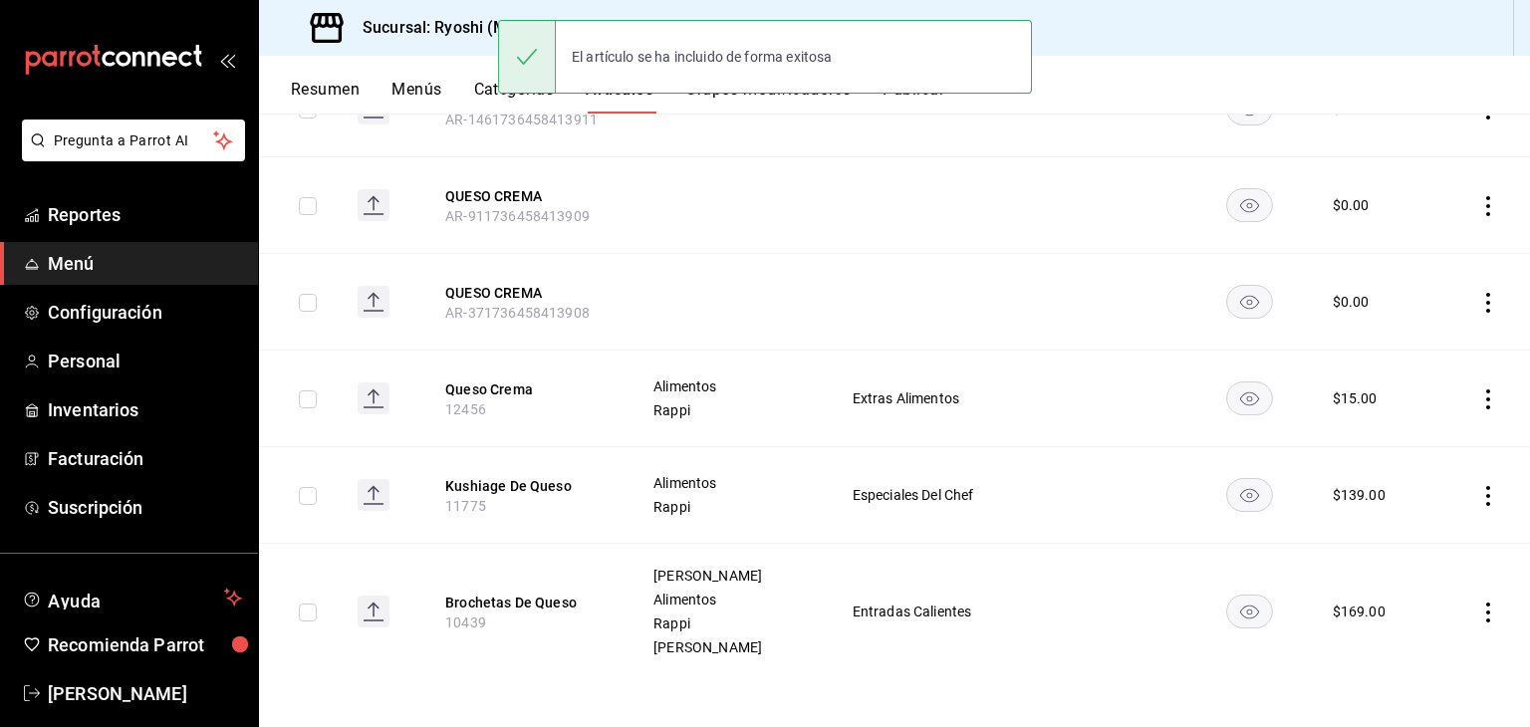
scroll to position [0, 0]
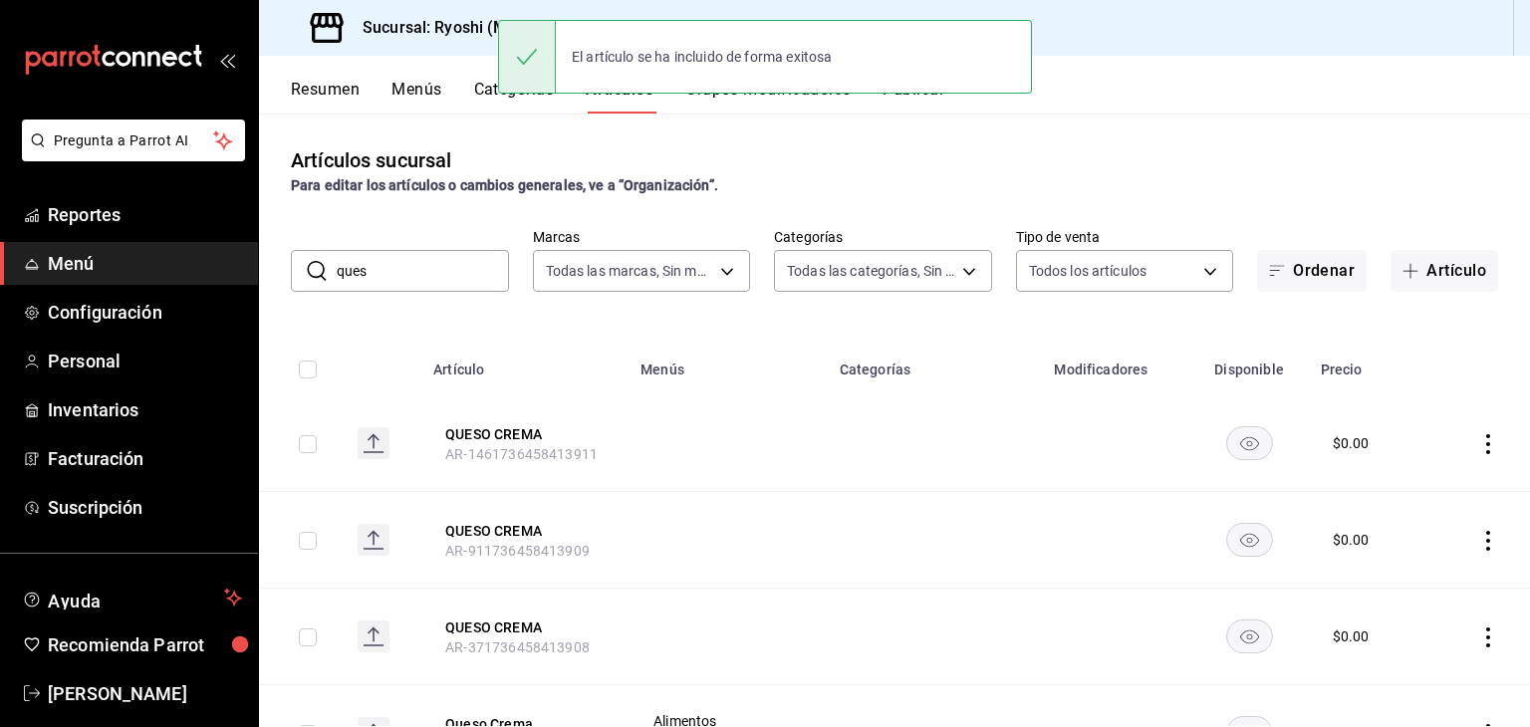
drag, startPoint x: 435, startPoint y: 276, endPoint x: 300, endPoint y: 278, distance: 135.4
click at [300, 278] on div "​ ques ​" at bounding box center [400, 271] width 218 height 42
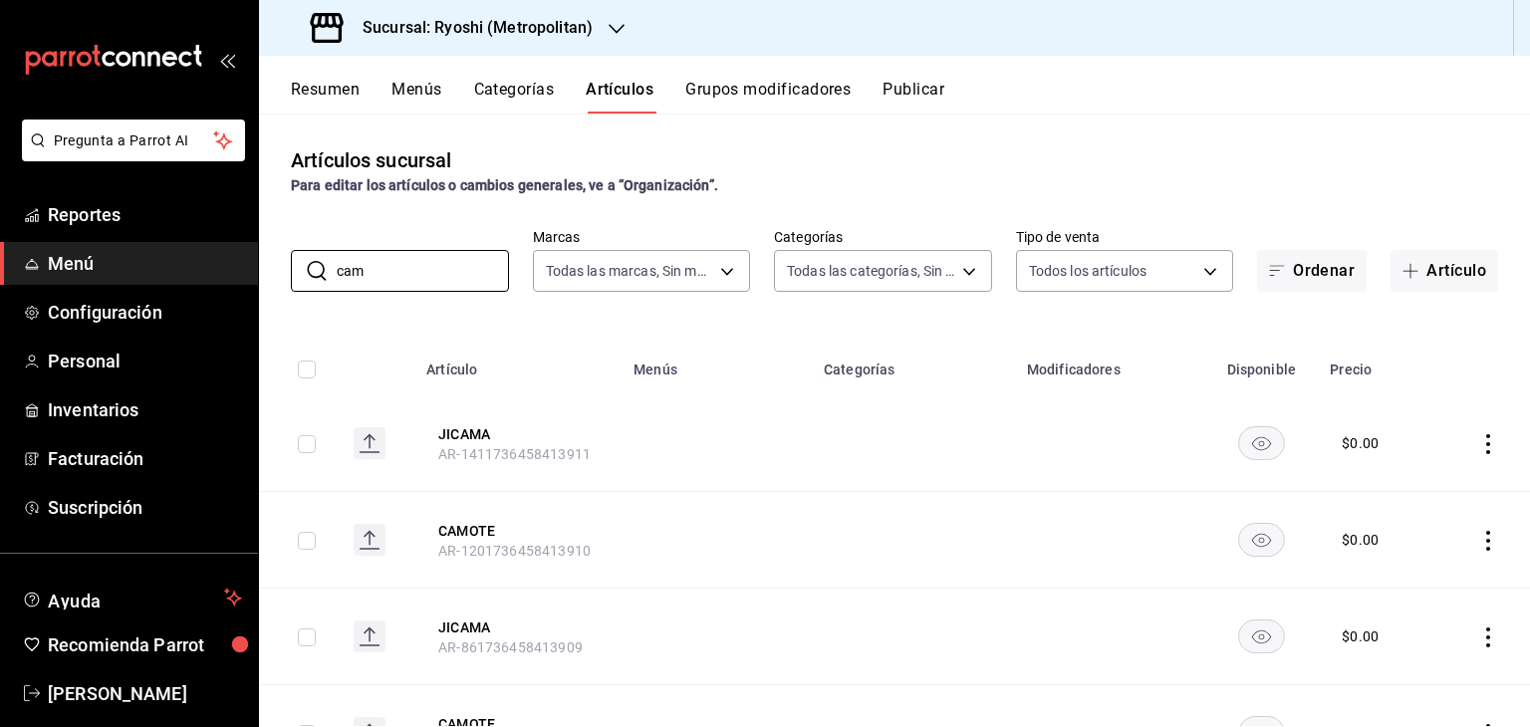
drag, startPoint x: 398, startPoint y: 268, endPoint x: 253, endPoint y: 258, distance: 145.7
click at [253, 258] on div "Pregunta a Parrot AI Reportes Menú Configuración Personal Inventarios Facturaci…" at bounding box center [765, 363] width 1530 height 727
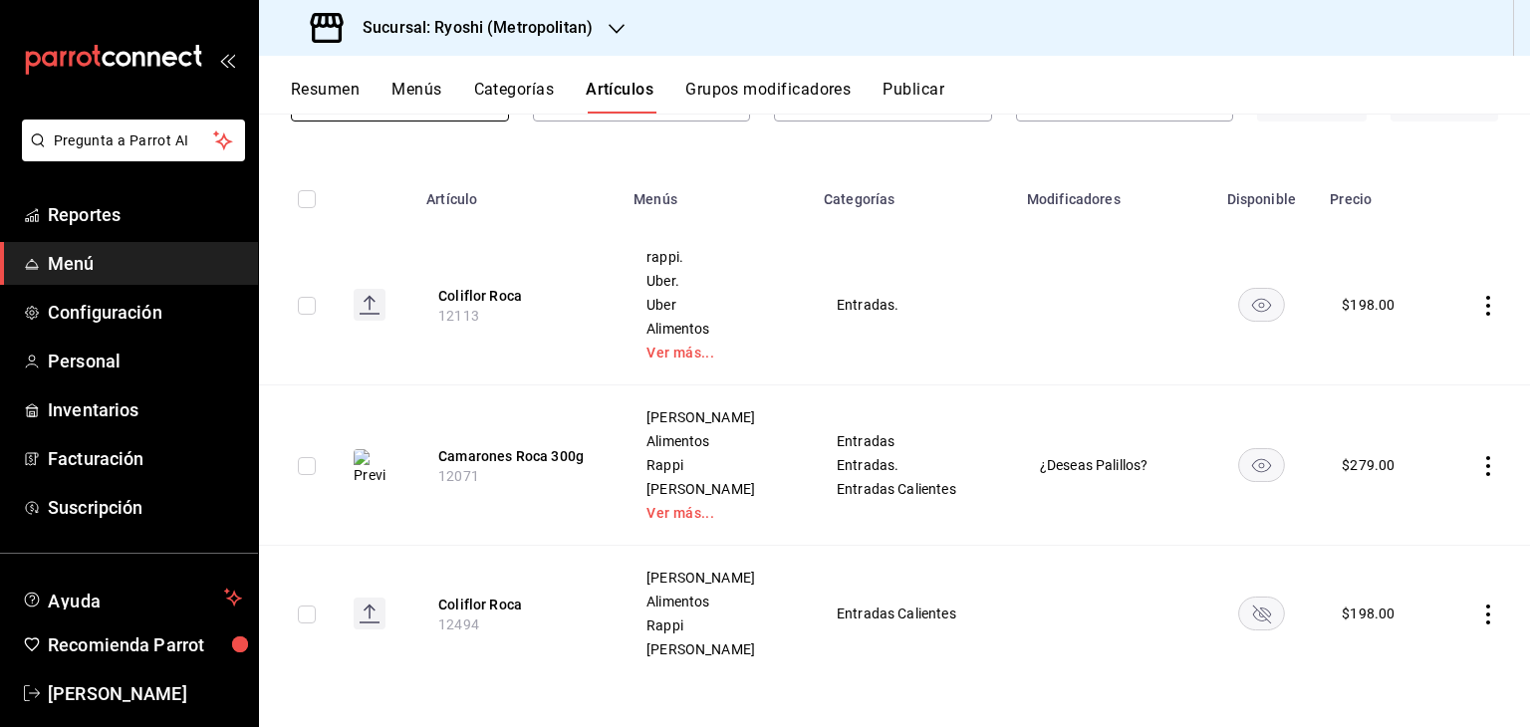
scroll to position [172, 0]
click at [1155, 359] on td at bounding box center [1109, 303] width 189 height 160
click at [1252, 607] on icon "availability-product" at bounding box center [1261, 612] width 18 height 18
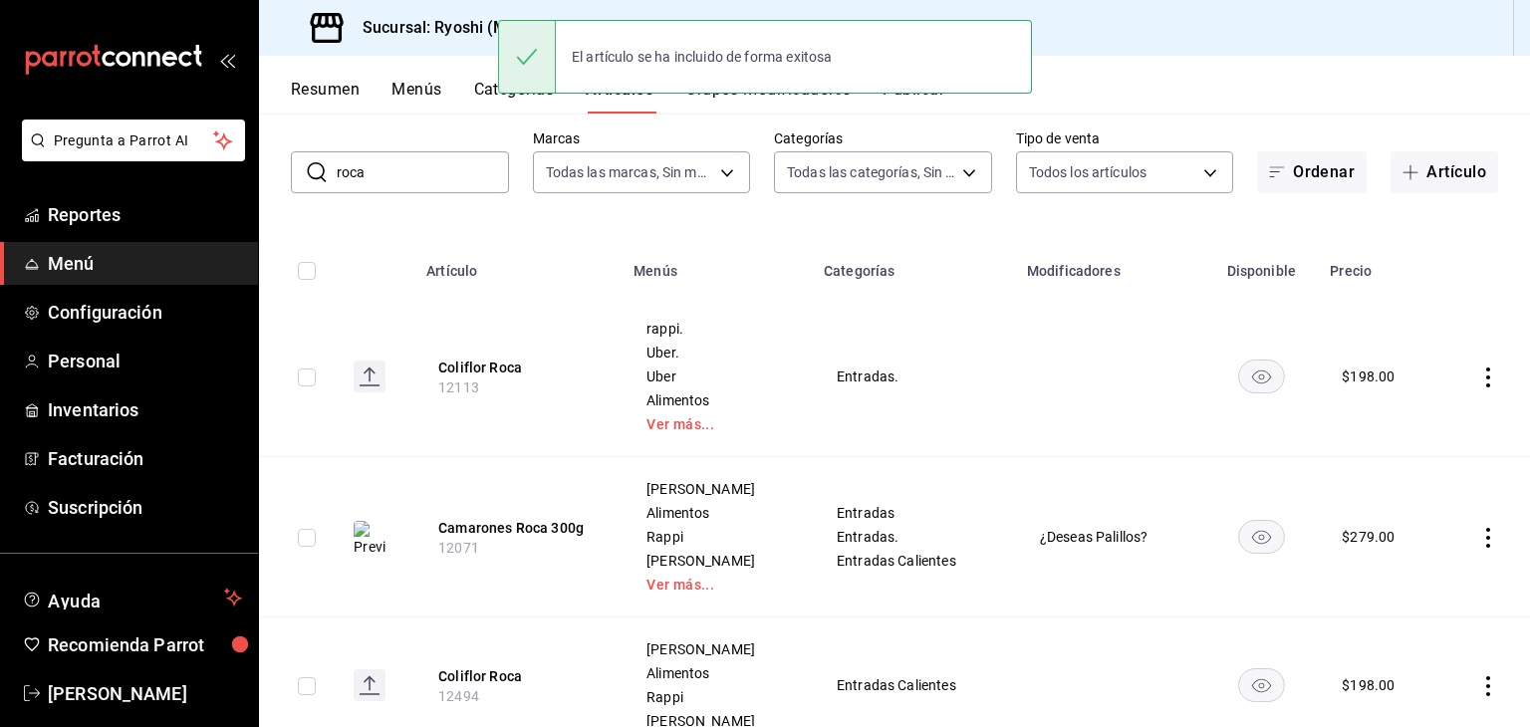
scroll to position [0, 0]
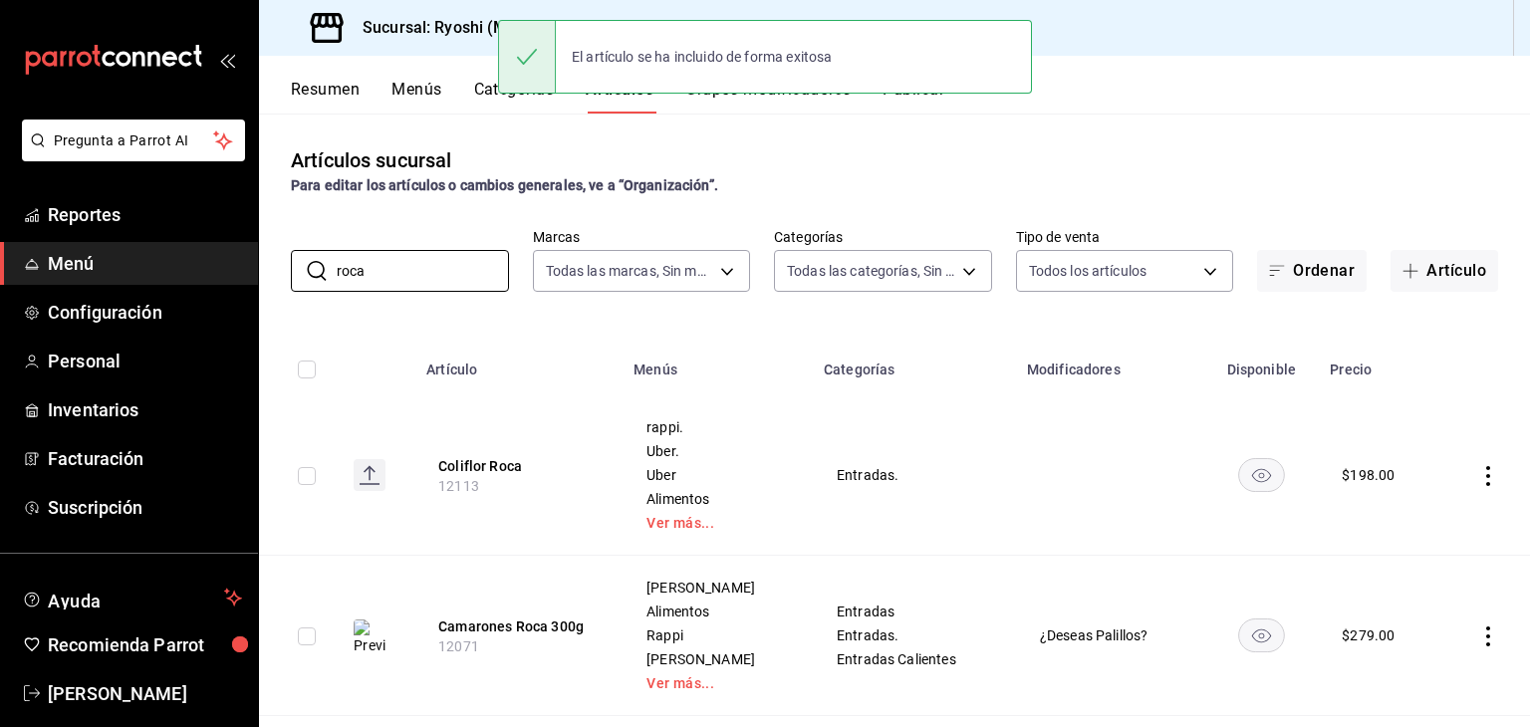
drag, startPoint x: 400, startPoint y: 260, endPoint x: 199, endPoint y: 250, distance: 201.4
click at [208, 256] on div "Pregunta a Parrot AI Reportes Menú Configuración Personal Inventarios Facturaci…" at bounding box center [765, 363] width 1530 height 727
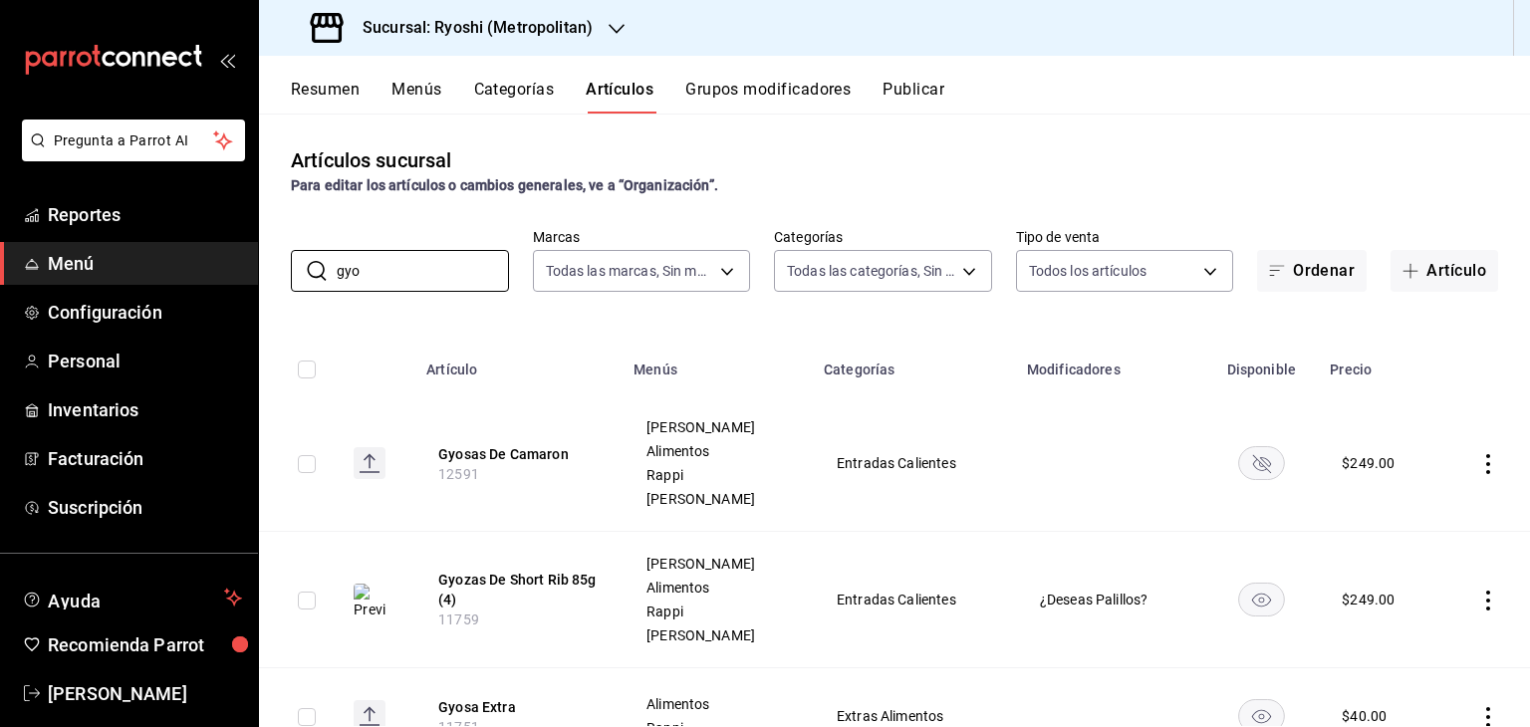
scroll to position [85, 0]
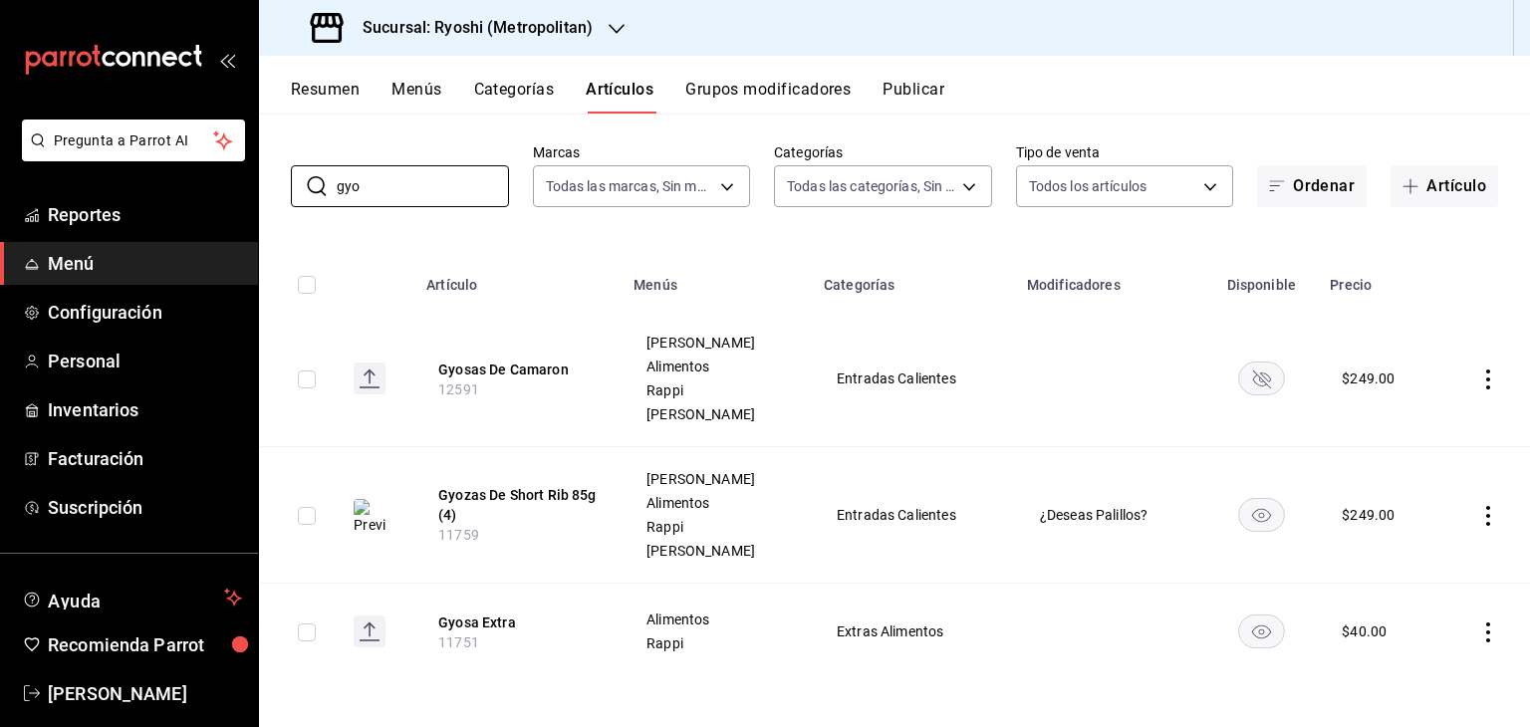
click at [1172, 341] on td at bounding box center [1109, 379] width 189 height 136
click at [1246, 377] on rect "availability-product" at bounding box center [1261, 377] width 46 height 33
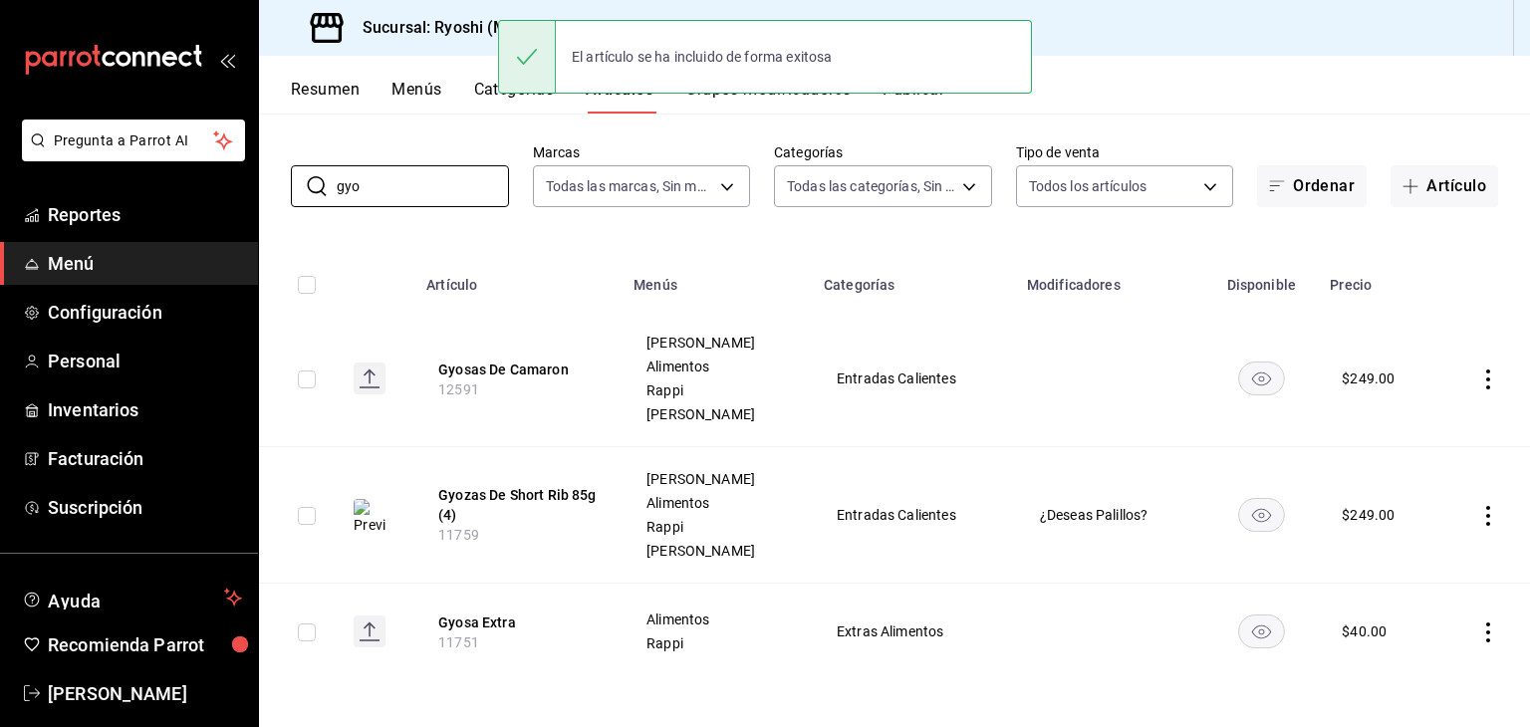
drag, startPoint x: 434, startPoint y: 193, endPoint x: 48, endPoint y: 192, distance: 386.4
click at [48, 192] on div "Pregunta a Parrot AI Reportes Menú Configuración Personal Inventarios Facturaci…" at bounding box center [765, 363] width 1530 height 727
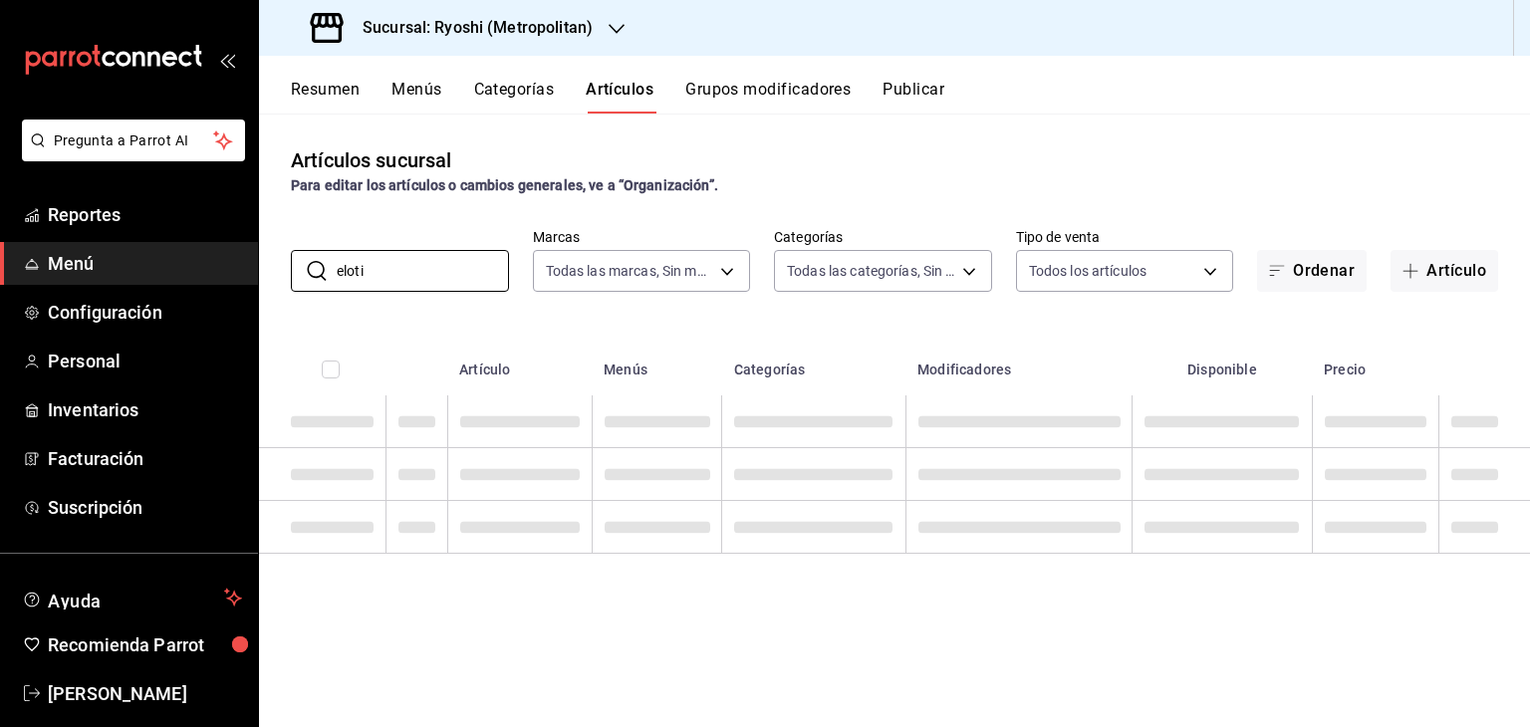
scroll to position [0, 0]
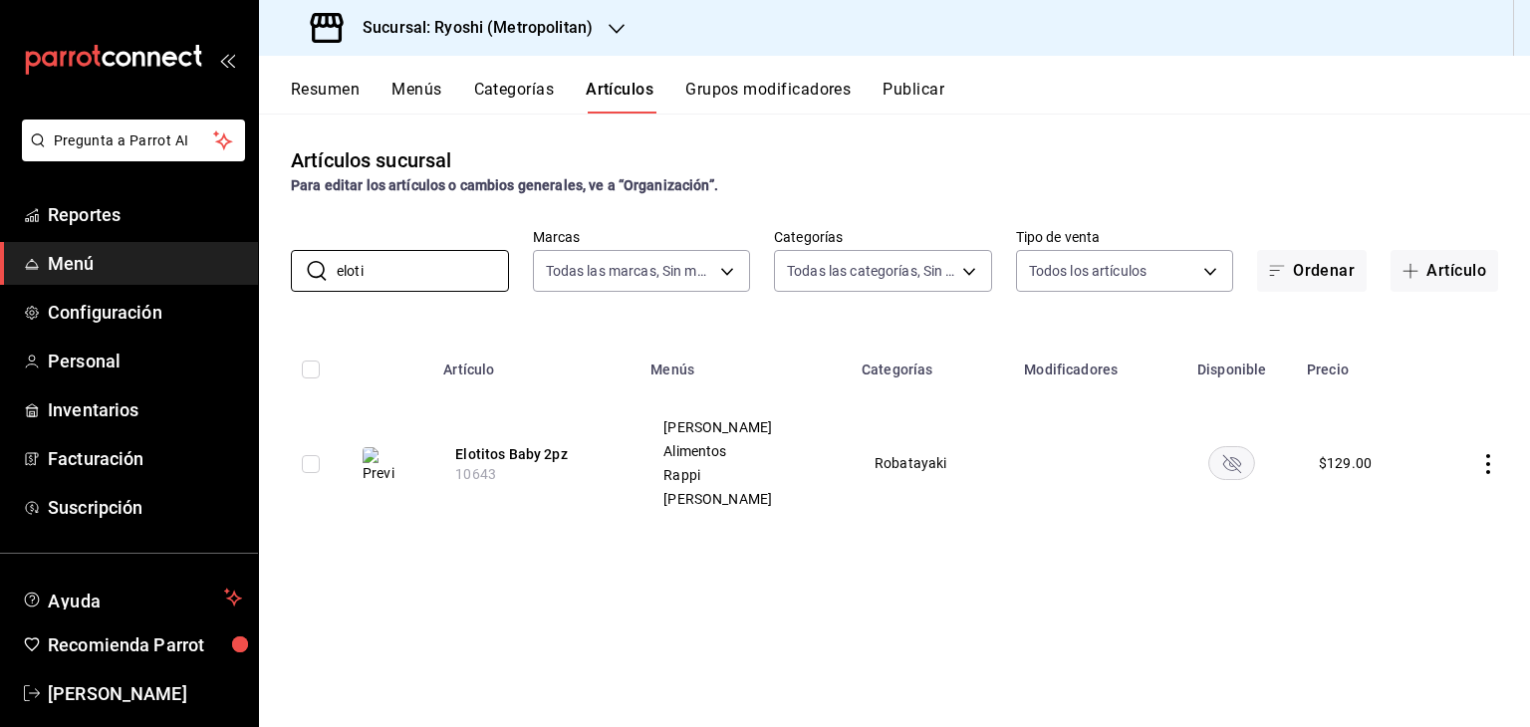
click at [1211, 461] on rect "availability-product" at bounding box center [1232, 462] width 46 height 33
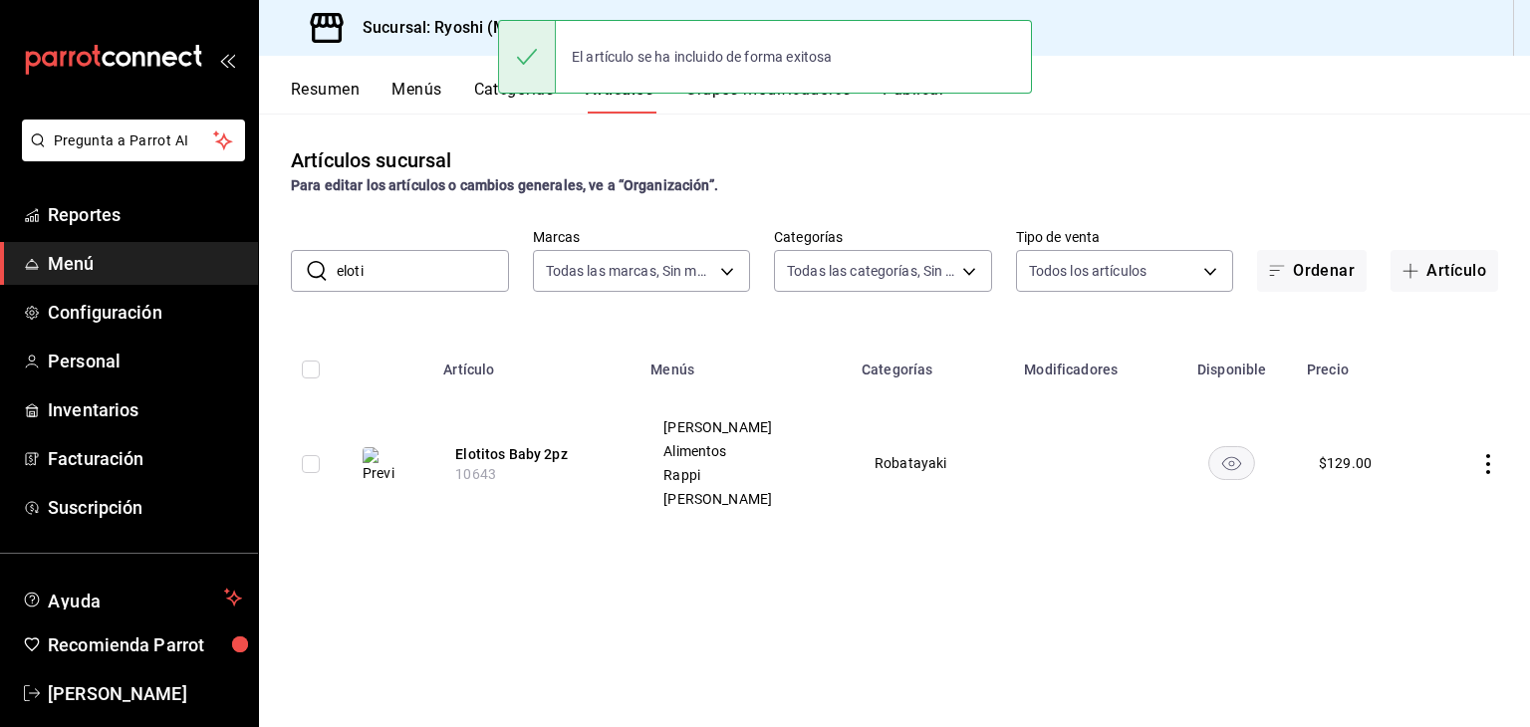
drag, startPoint x: 414, startPoint y: 273, endPoint x: 142, endPoint y: 277, distance: 271.9
click at [142, 277] on div "Pregunta a Parrot AI Reportes Menú Configuración Personal Inventarios Facturaci…" at bounding box center [765, 363] width 1530 height 727
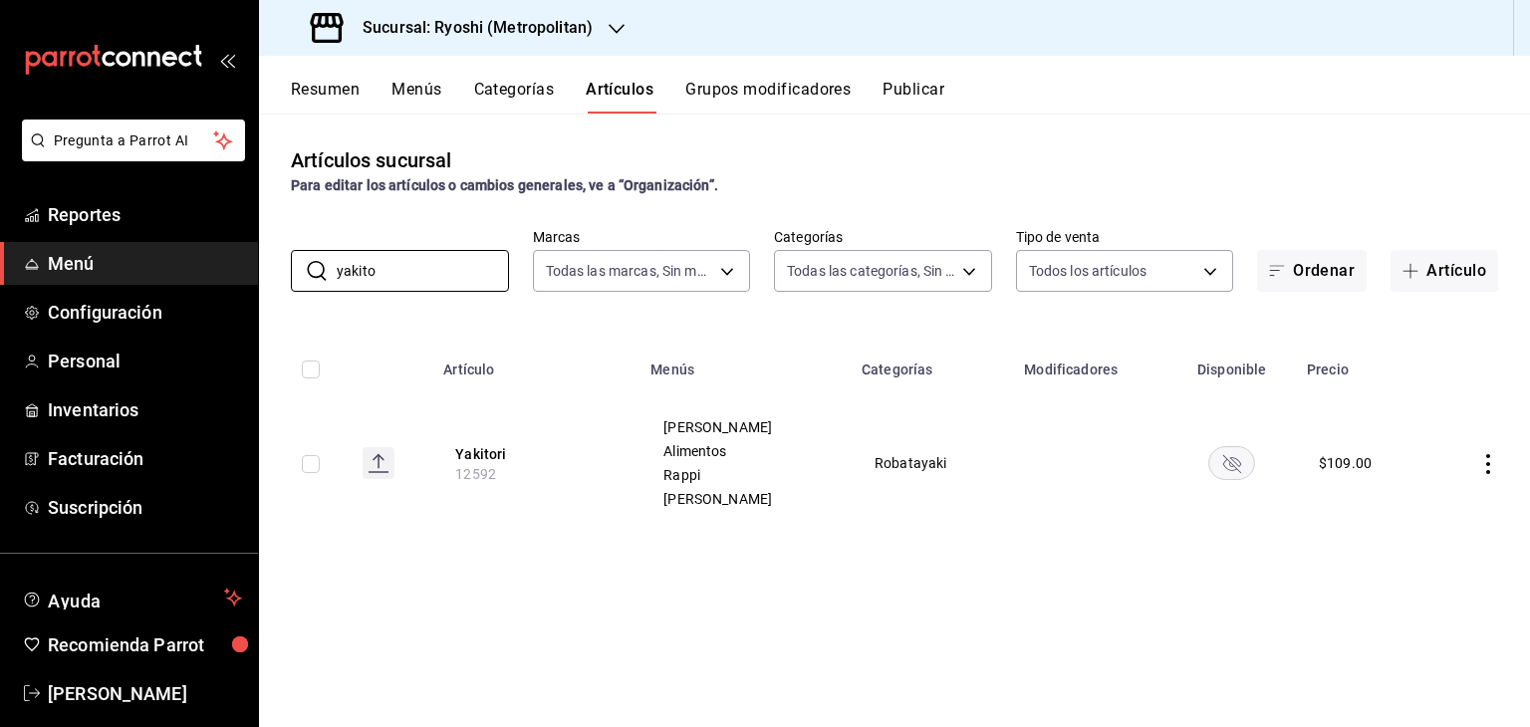
click at [1244, 463] on td at bounding box center [1231, 462] width 126 height 135
click at [1232, 464] on rect "availability-product" at bounding box center [1232, 462] width 46 height 33
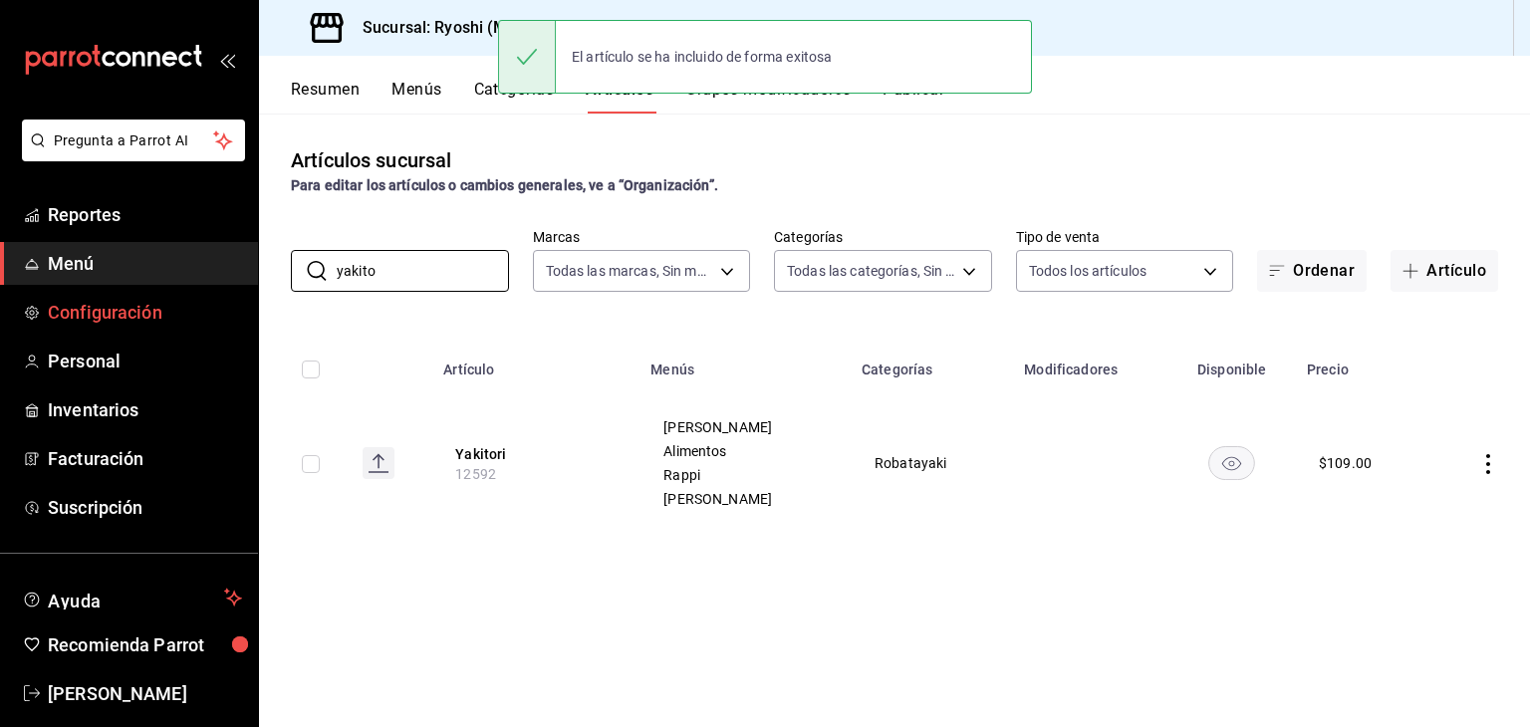
drag, startPoint x: 445, startPoint y: 283, endPoint x: 161, endPoint y: 300, distance: 284.3
click at [161, 300] on div "Pregunta a Parrot AI Reportes Menú Configuración Personal Inventarios Facturaci…" at bounding box center [765, 363] width 1530 height 727
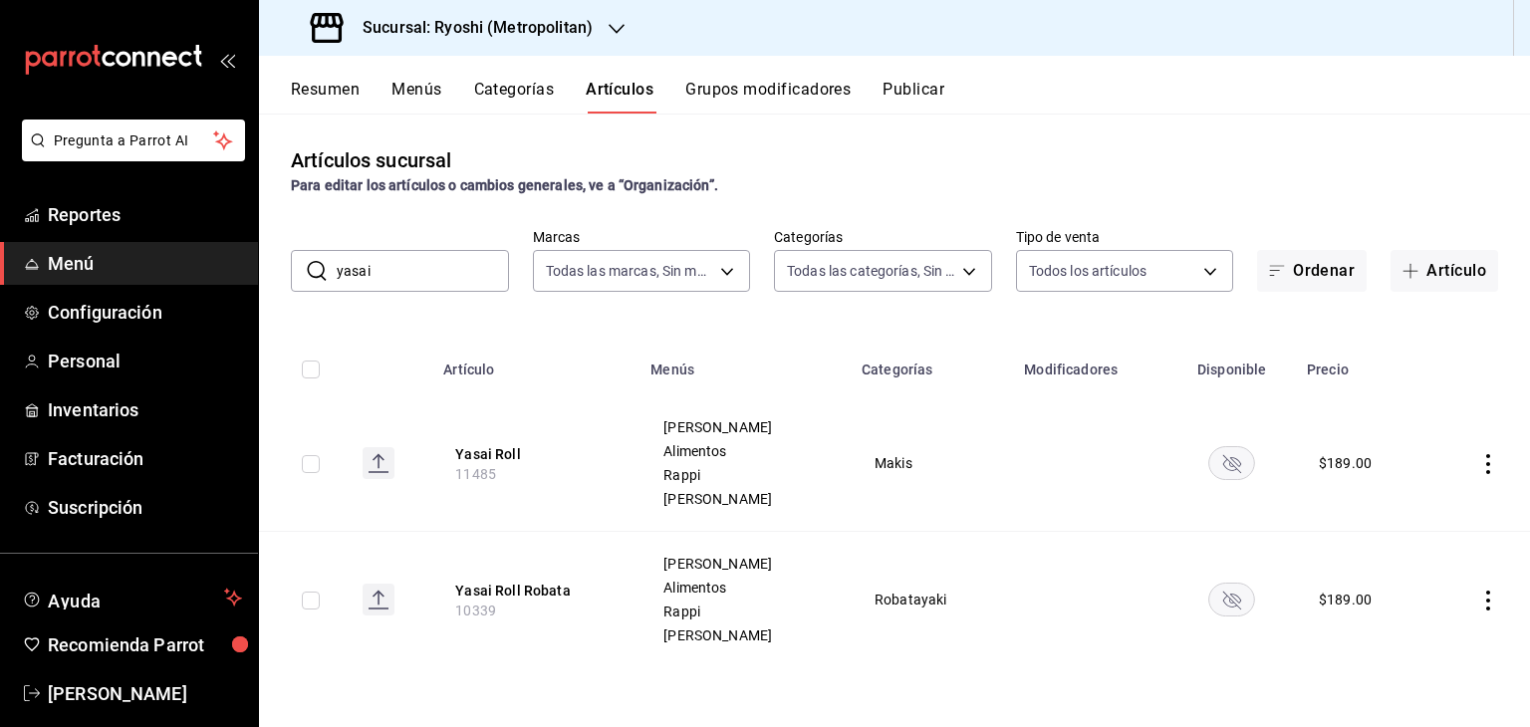
click at [1220, 465] on rect "availability-product" at bounding box center [1232, 462] width 46 height 33
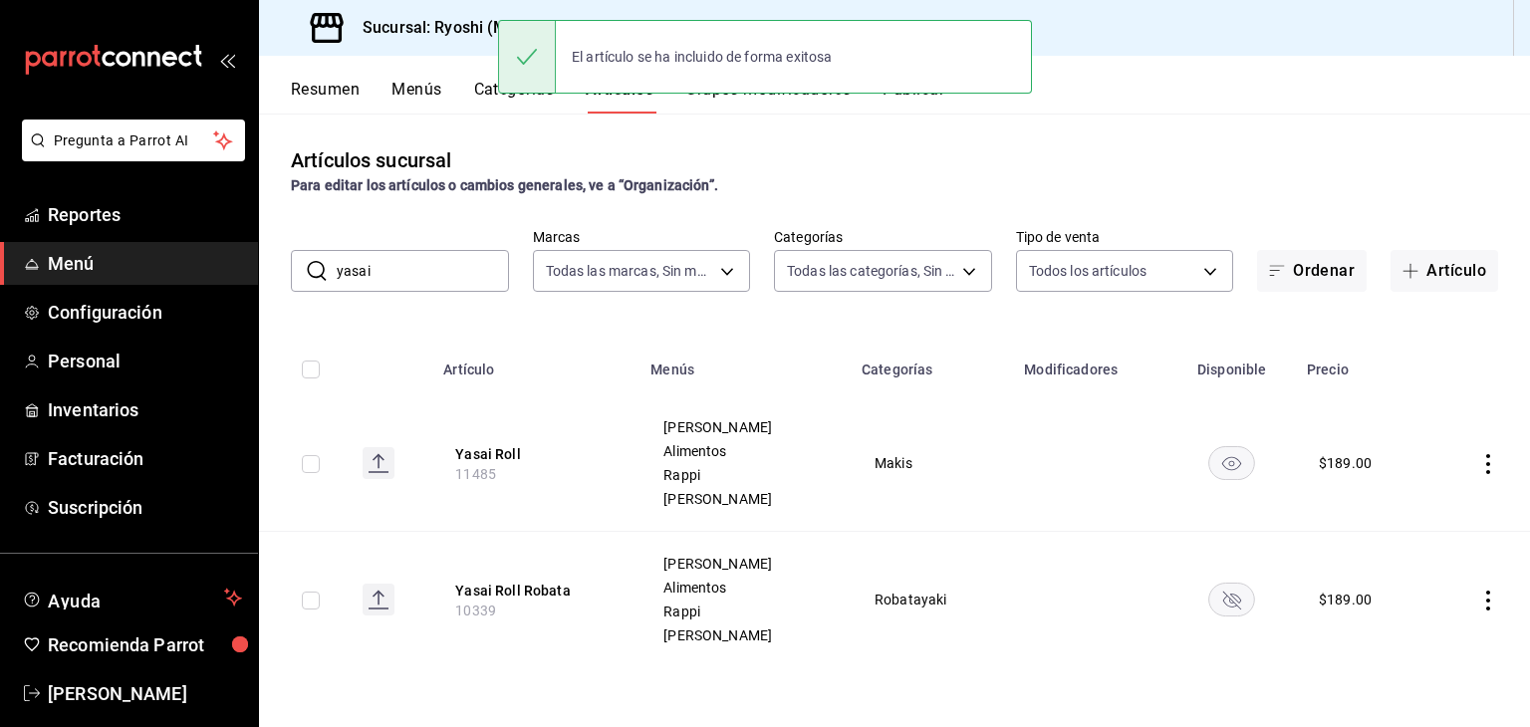
click at [1228, 598] on rect "availability-product" at bounding box center [1232, 599] width 46 height 33
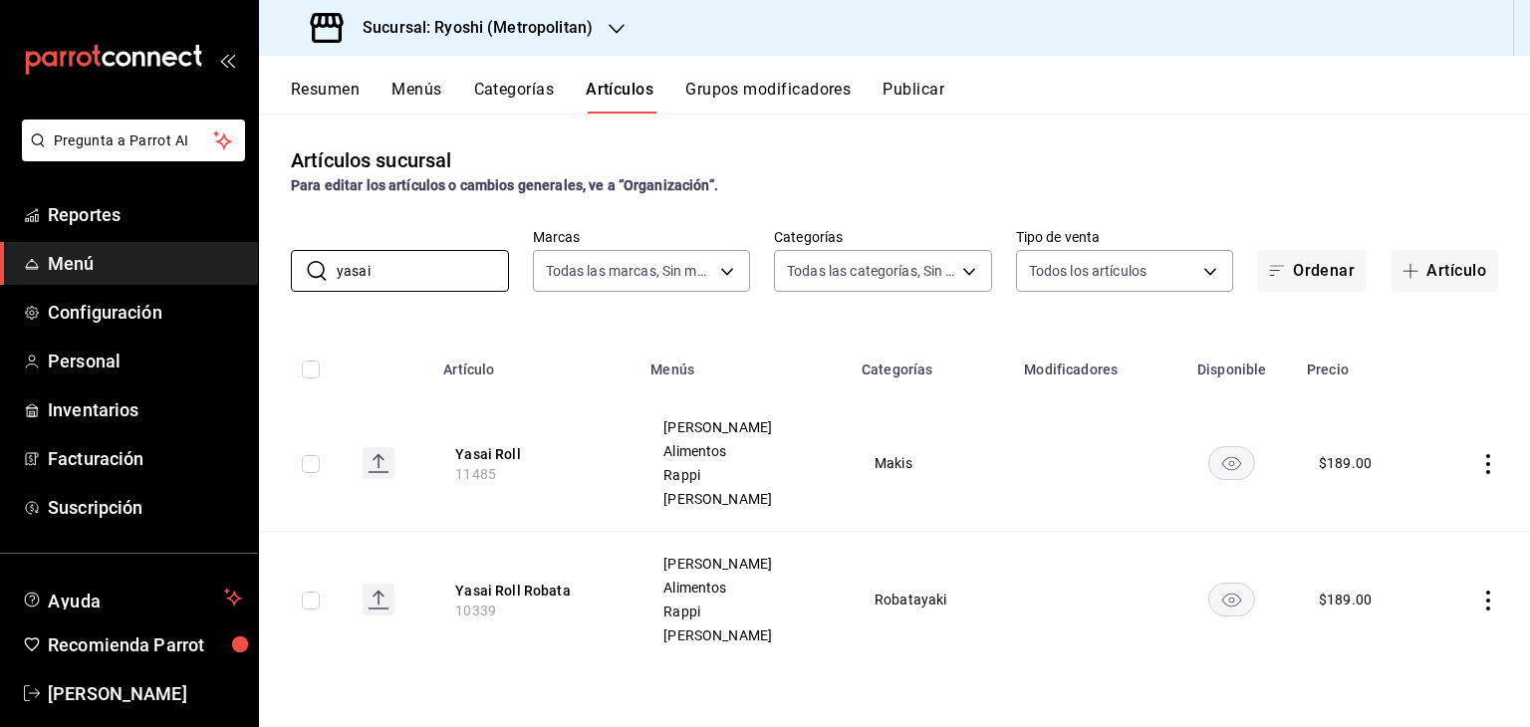
drag, startPoint x: 457, startPoint y: 267, endPoint x: 164, endPoint y: 270, distance: 292.8
click at [164, 270] on div "Pregunta a Parrot AI Reportes Menú Configuración Personal Inventarios Facturaci…" at bounding box center [765, 363] width 1530 height 727
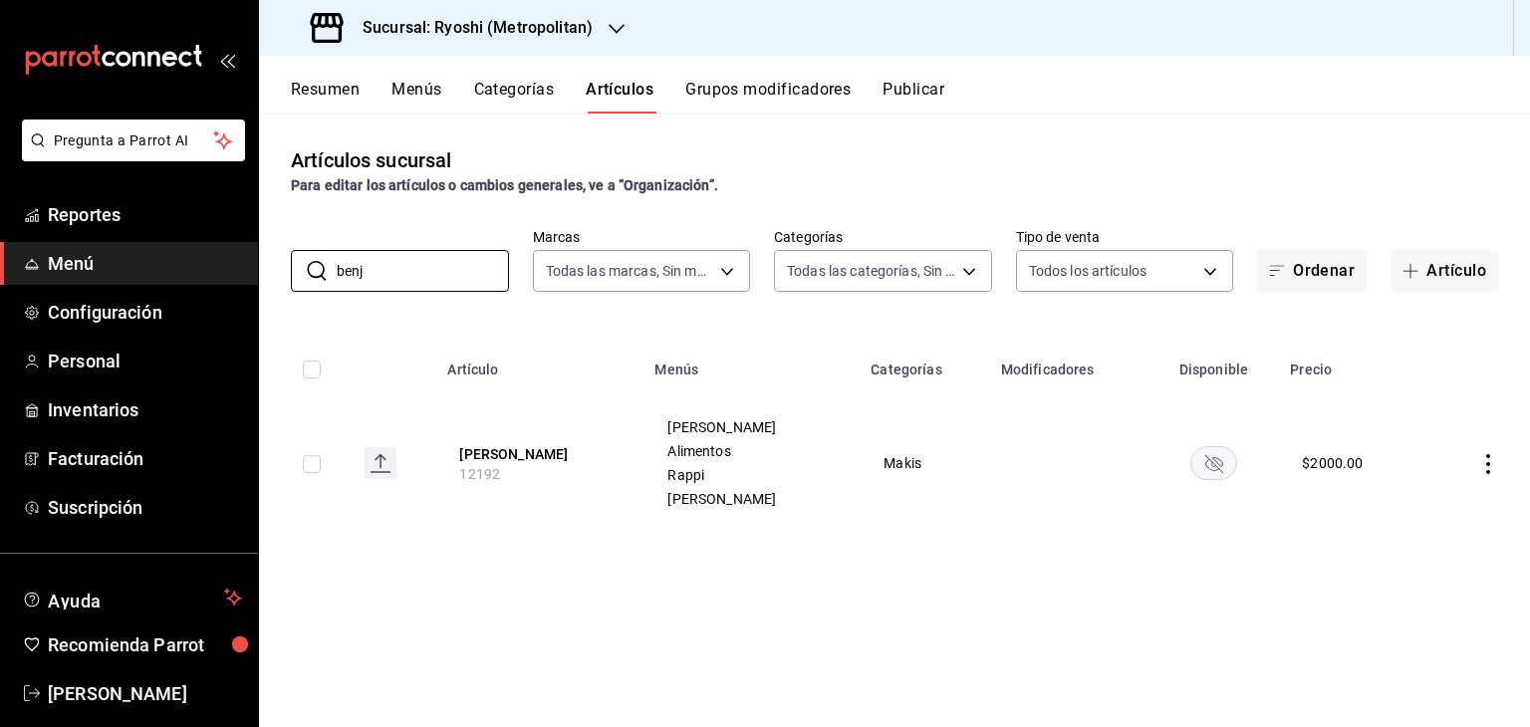
click at [1211, 461] on rect "availability-product" at bounding box center [1214, 462] width 46 height 33
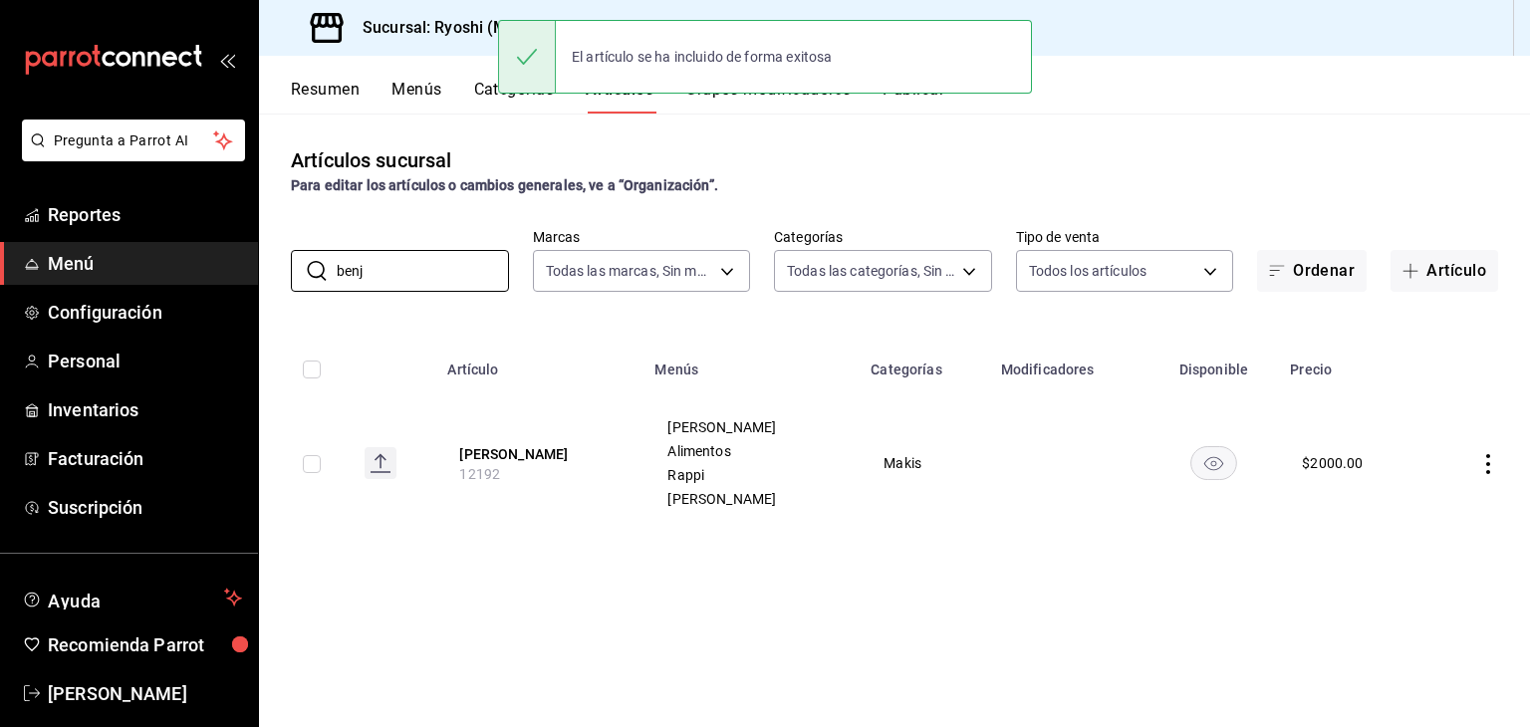
drag, startPoint x: 402, startPoint y: 279, endPoint x: 34, endPoint y: 268, distance: 368.6
click at [34, 268] on div "Pregunta a Parrot AI Reportes Menú Configuración Personal Inventarios Facturaci…" at bounding box center [765, 363] width 1530 height 727
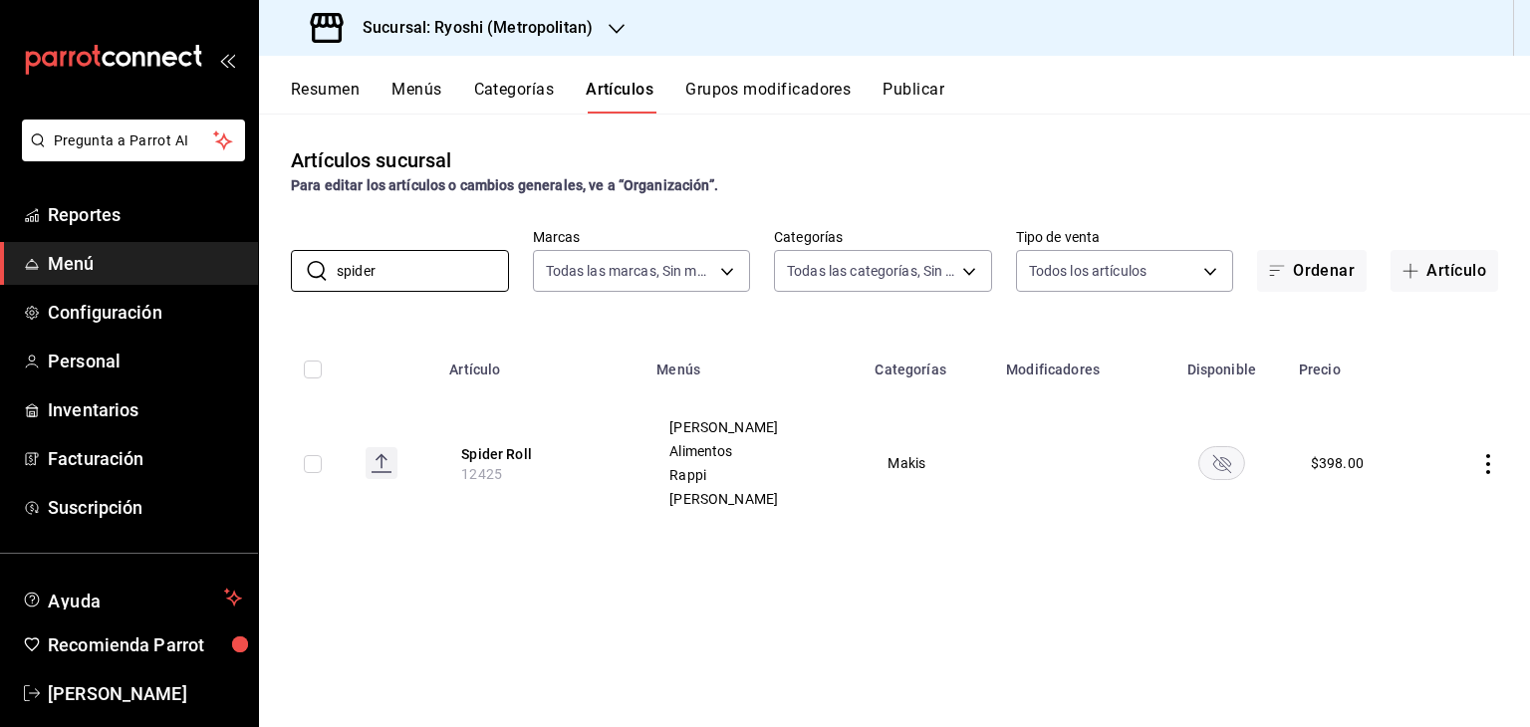
click at [1203, 456] on rect "availability-product" at bounding box center [1221, 462] width 46 height 33
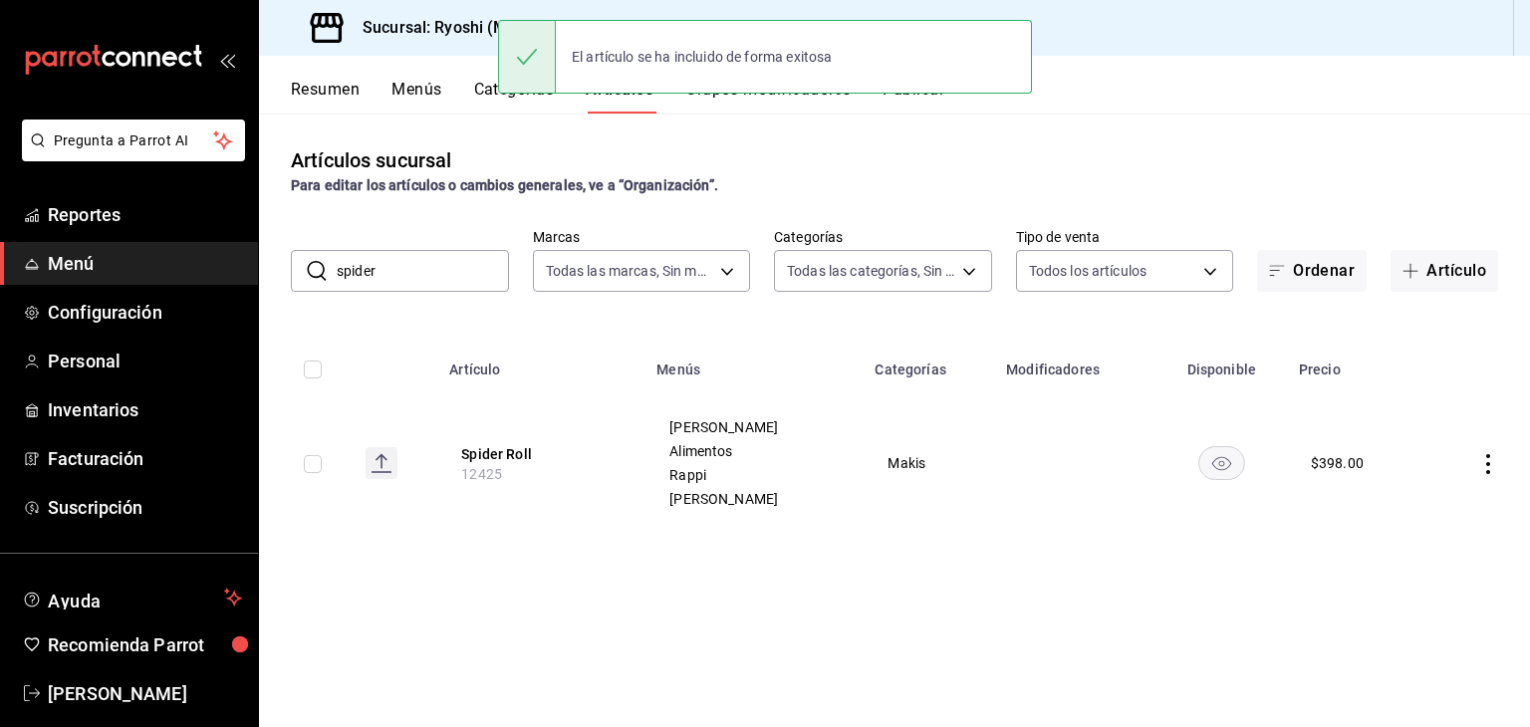
drag, startPoint x: 316, startPoint y: 269, endPoint x: 253, endPoint y: 268, distance: 62.7
click at [253, 268] on div "Pregunta a Parrot AI Reportes Menú Configuración Personal Inventarios Facturaci…" at bounding box center [765, 363] width 1530 height 727
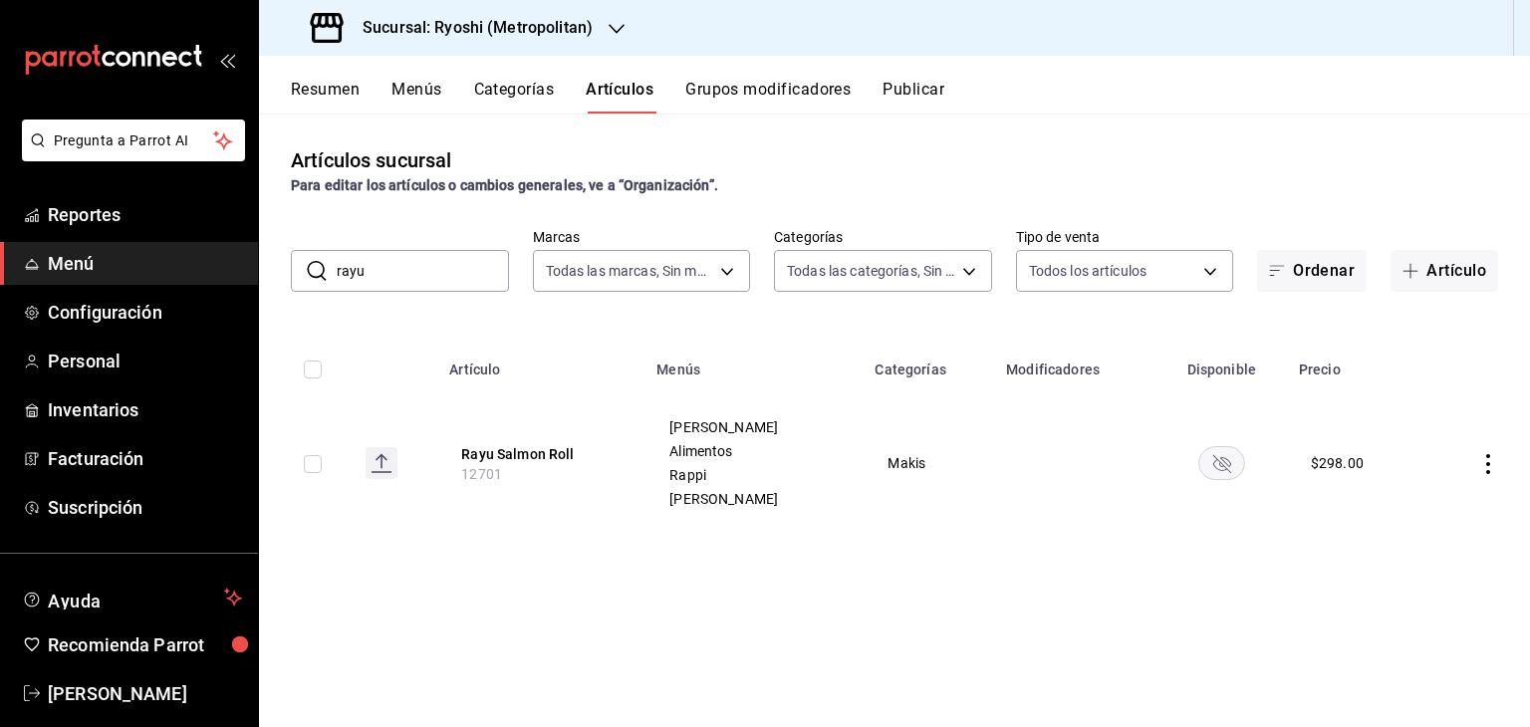
click at [1205, 460] on rect "availability-product" at bounding box center [1221, 462] width 46 height 33
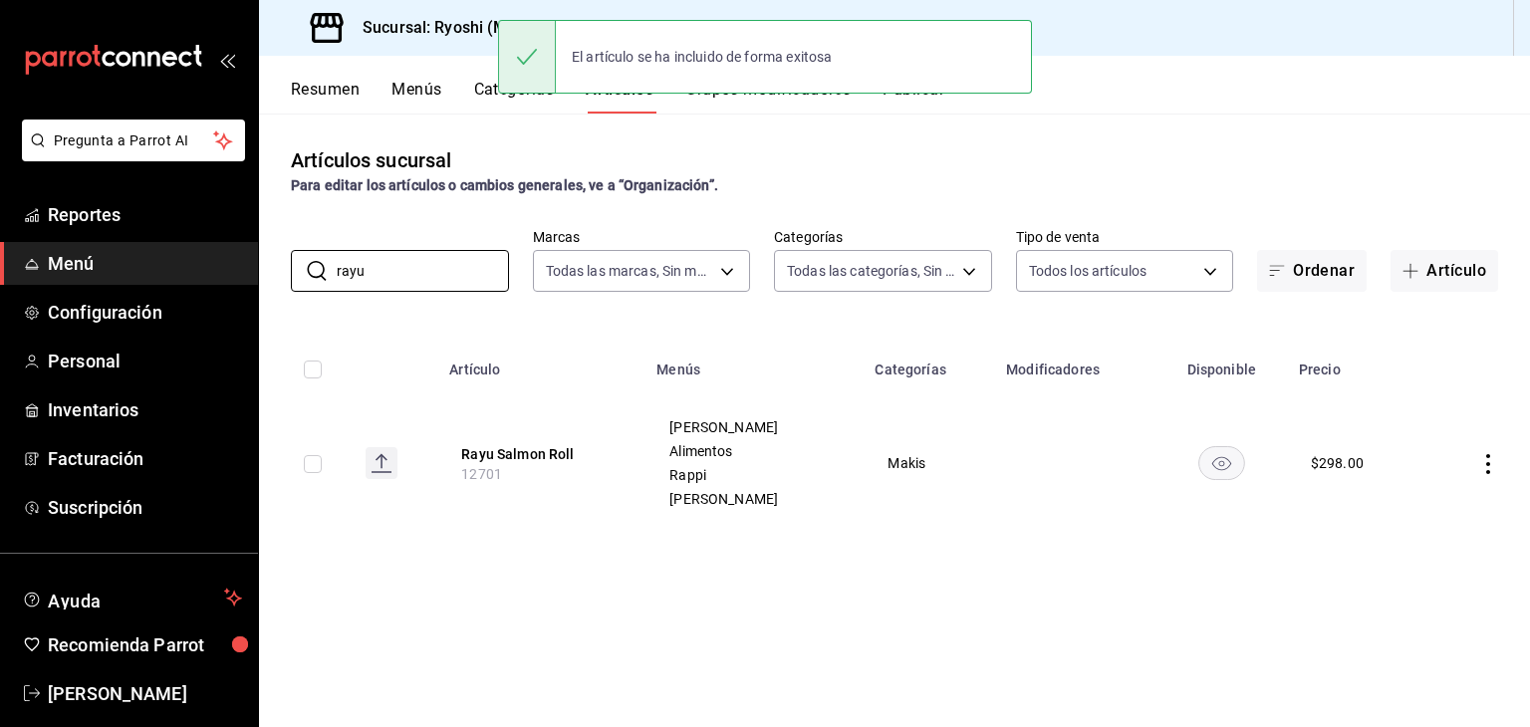
drag, startPoint x: 460, startPoint y: 264, endPoint x: 28, endPoint y: 270, distance: 432.2
click at [28, 270] on div "Pregunta a Parrot AI Reportes Menú Configuración Personal Inventarios Facturaci…" at bounding box center [765, 363] width 1530 height 727
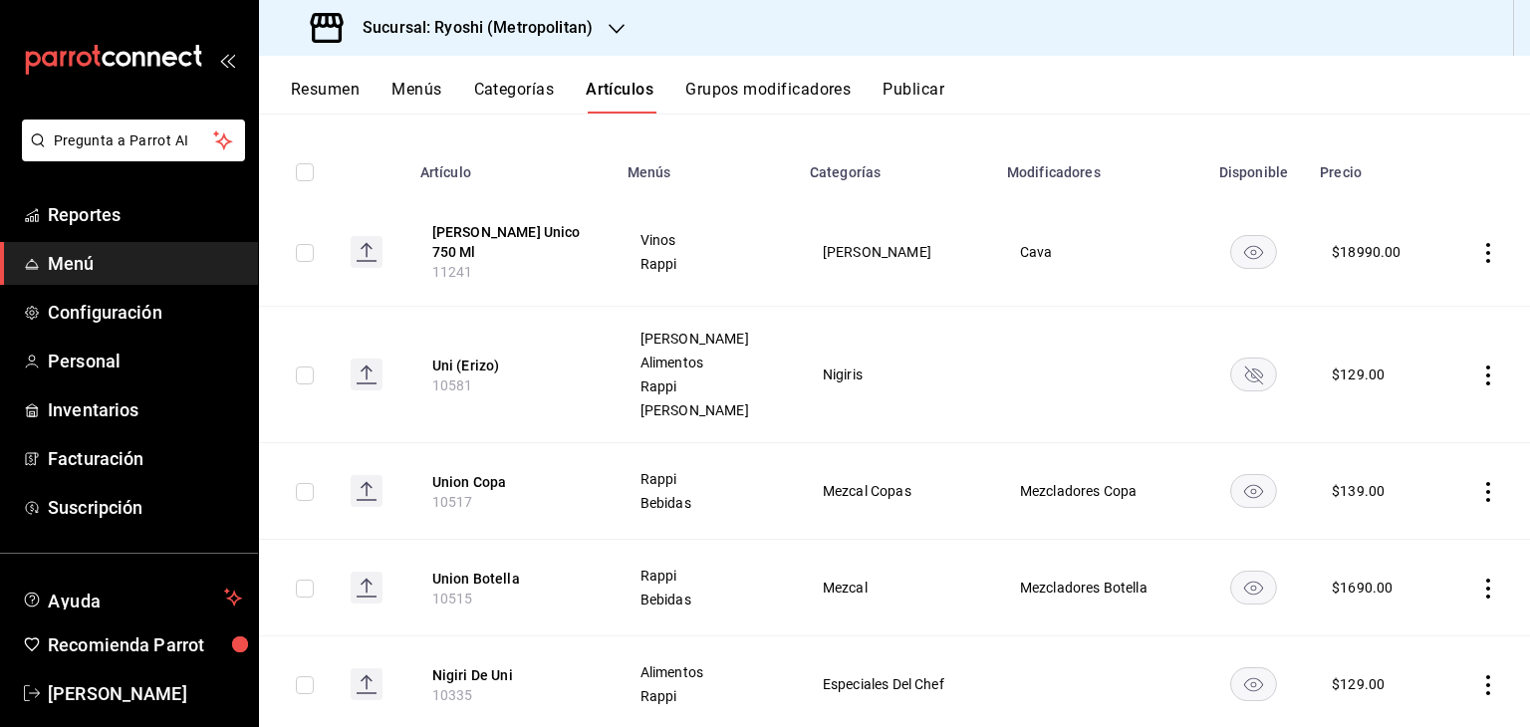
scroll to position [199, 0]
click at [1245, 372] on icon "availability-product" at bounding box center [1254, 373] width 18 height 18
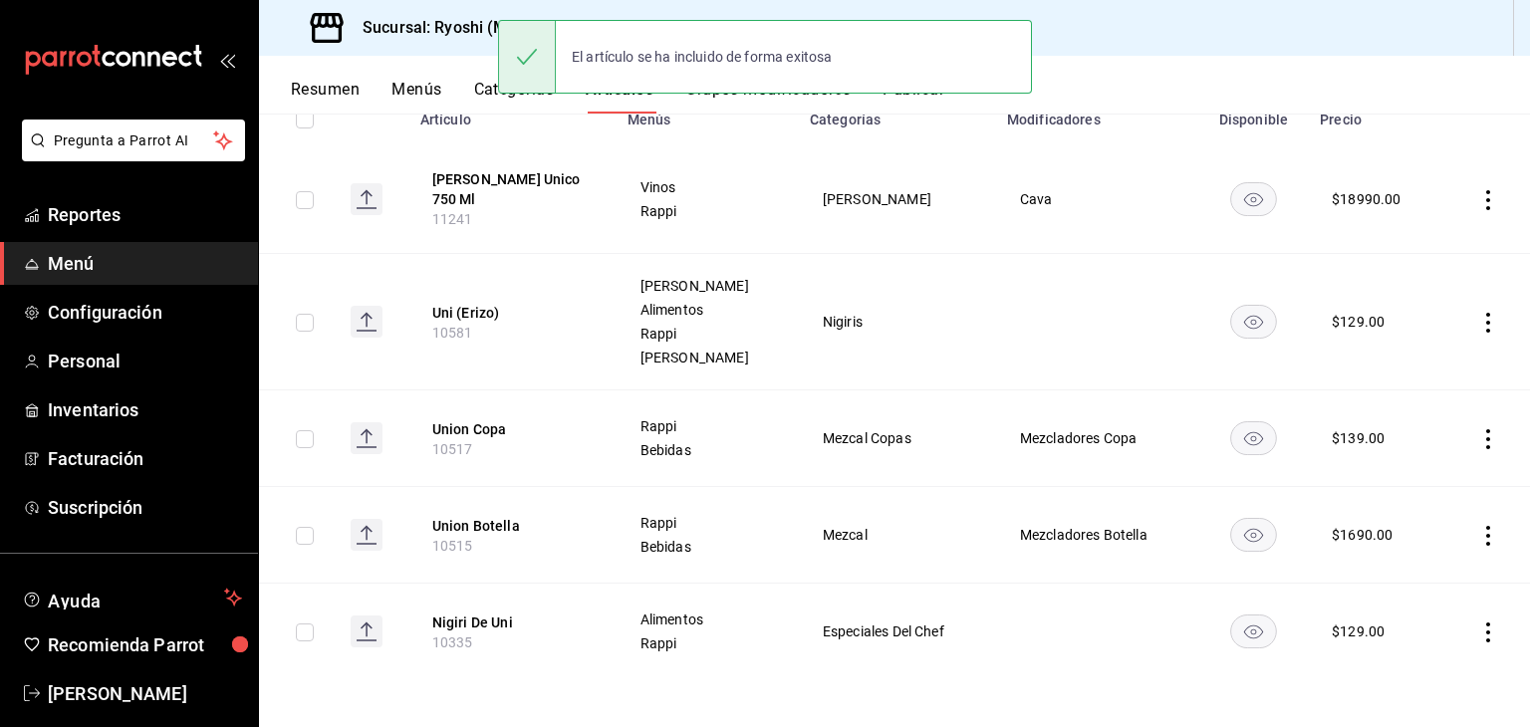
scroll to position [0, 0]
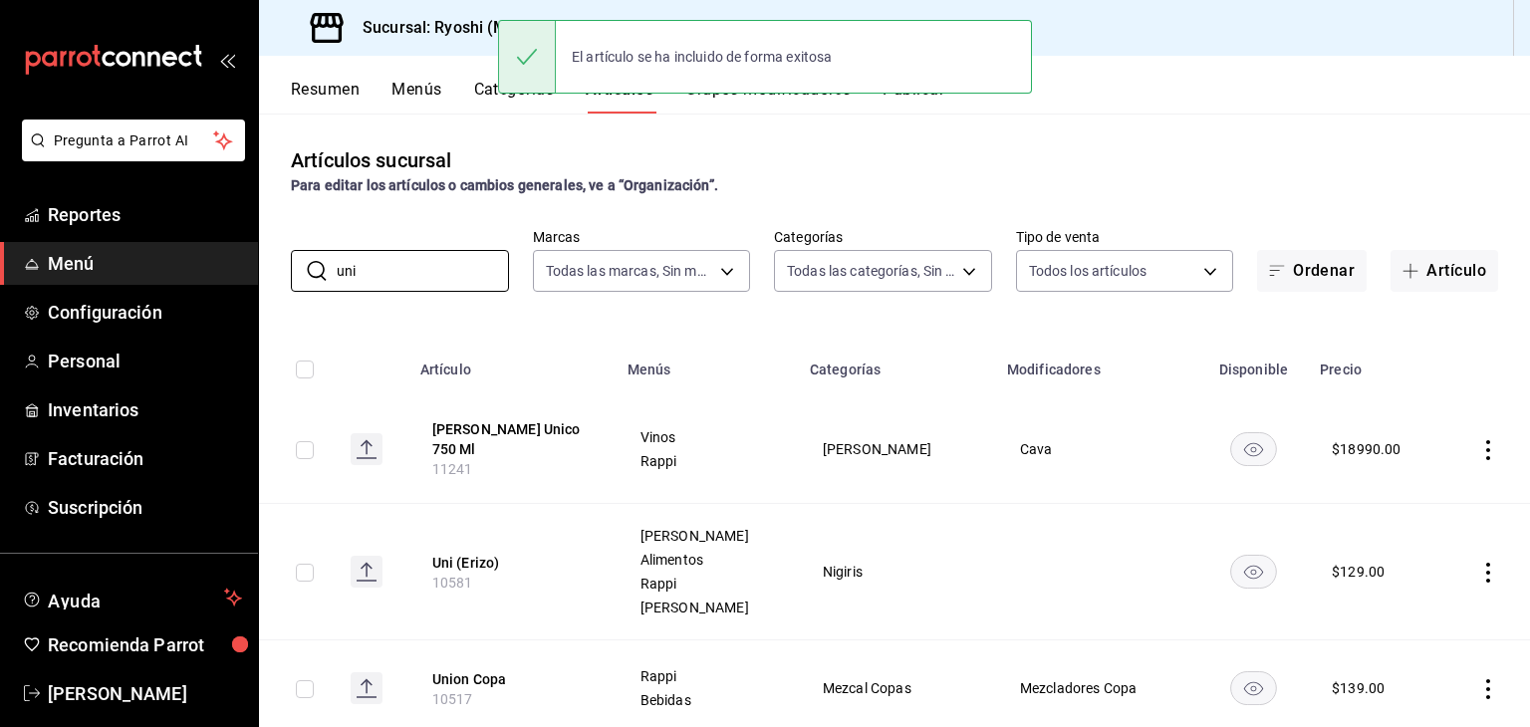
drag, startPoint x: 442, startPoint y: 284, endPoint x: 104, endPoint y: 283, distance: 338.6
click at [106, 288] on div "Pregunta a Parrot AI Reportes Menú Configuración Personal Inventarios Facturaci…" at bounding box center [765, 363] width 1530 height 727
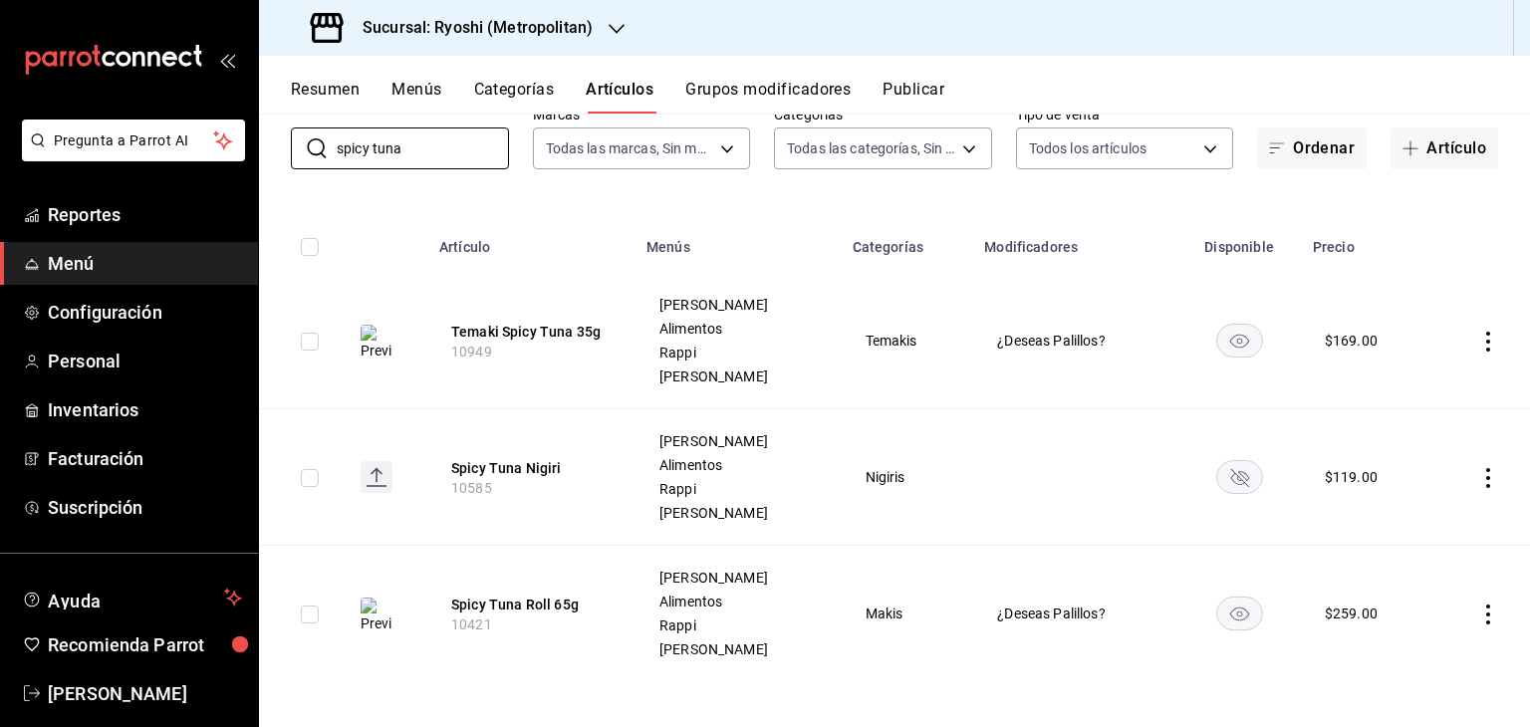
scroll to position [124, 0]
click at [1194, 469] on td at bounding box center [1238, 475] width 122 height 136
click at [1216, 475] on rect "availability-product" at bounding box center [1239, 474] width 46 height 33
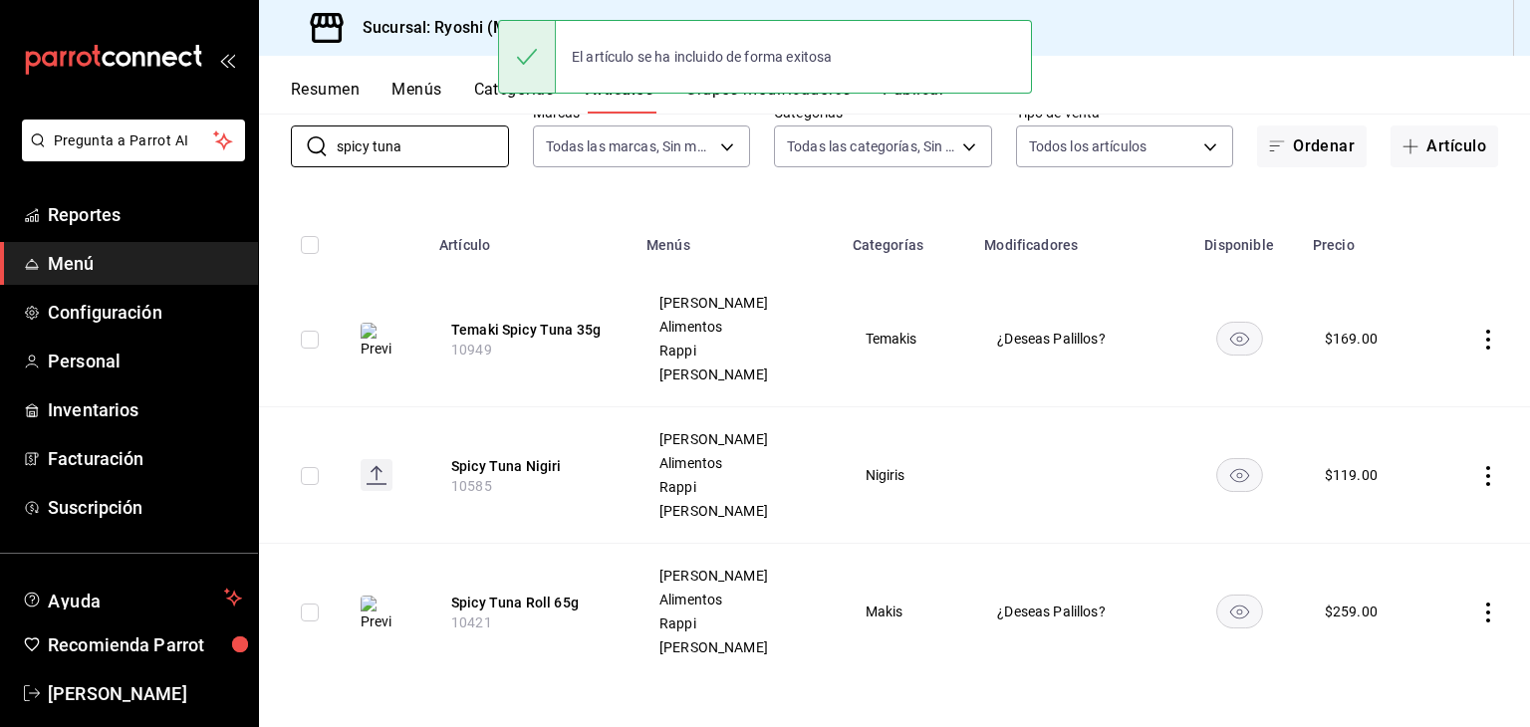
drag, startPoint x: 421, startPoint y: 132, endPoint x: 0, endPoint y: 136, distance: 421.2
click at [0, 136] on div "Pregunta a Parrot AI Reportes Menú Configuración Personal Inventarios Facturaci…" at bounding box center [765, 363] width 1530 height 727
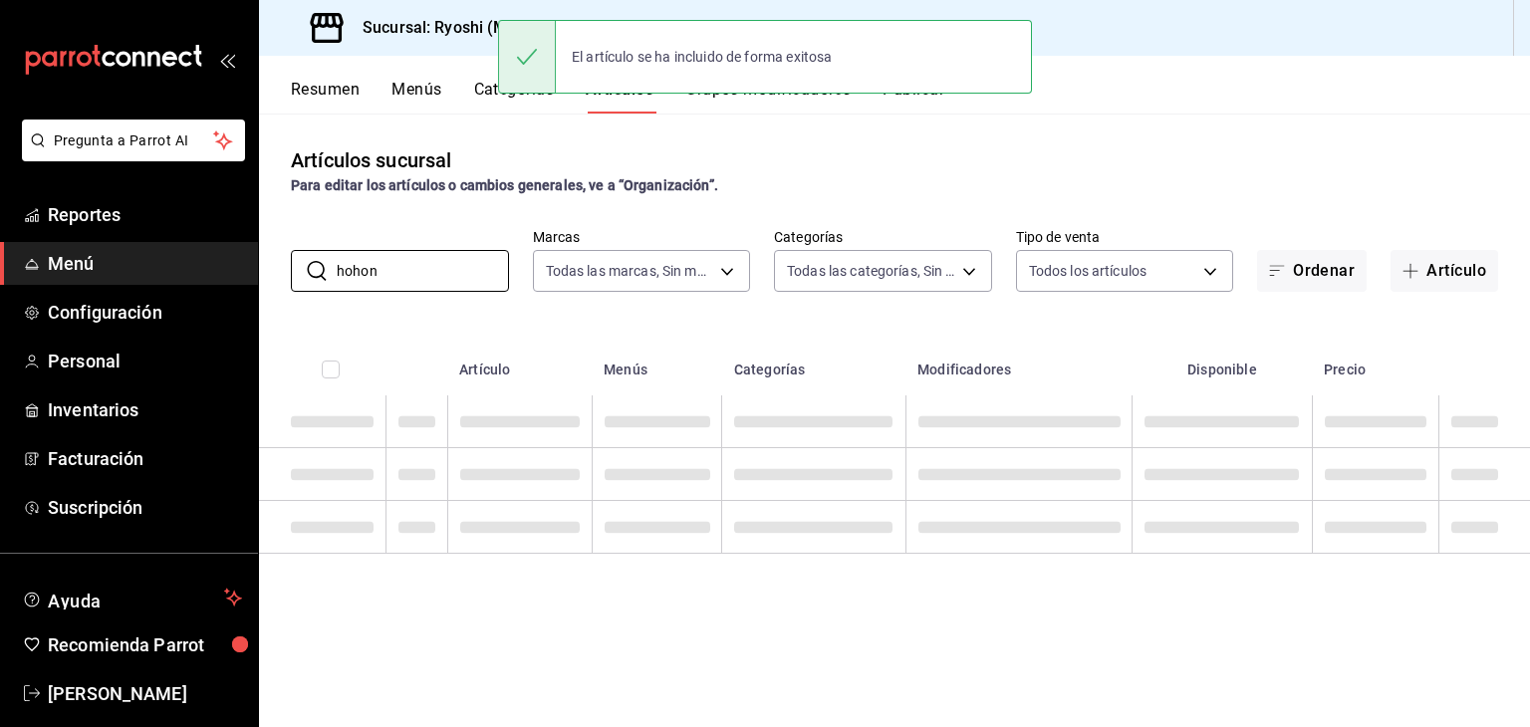
scroll to position [0, 0]
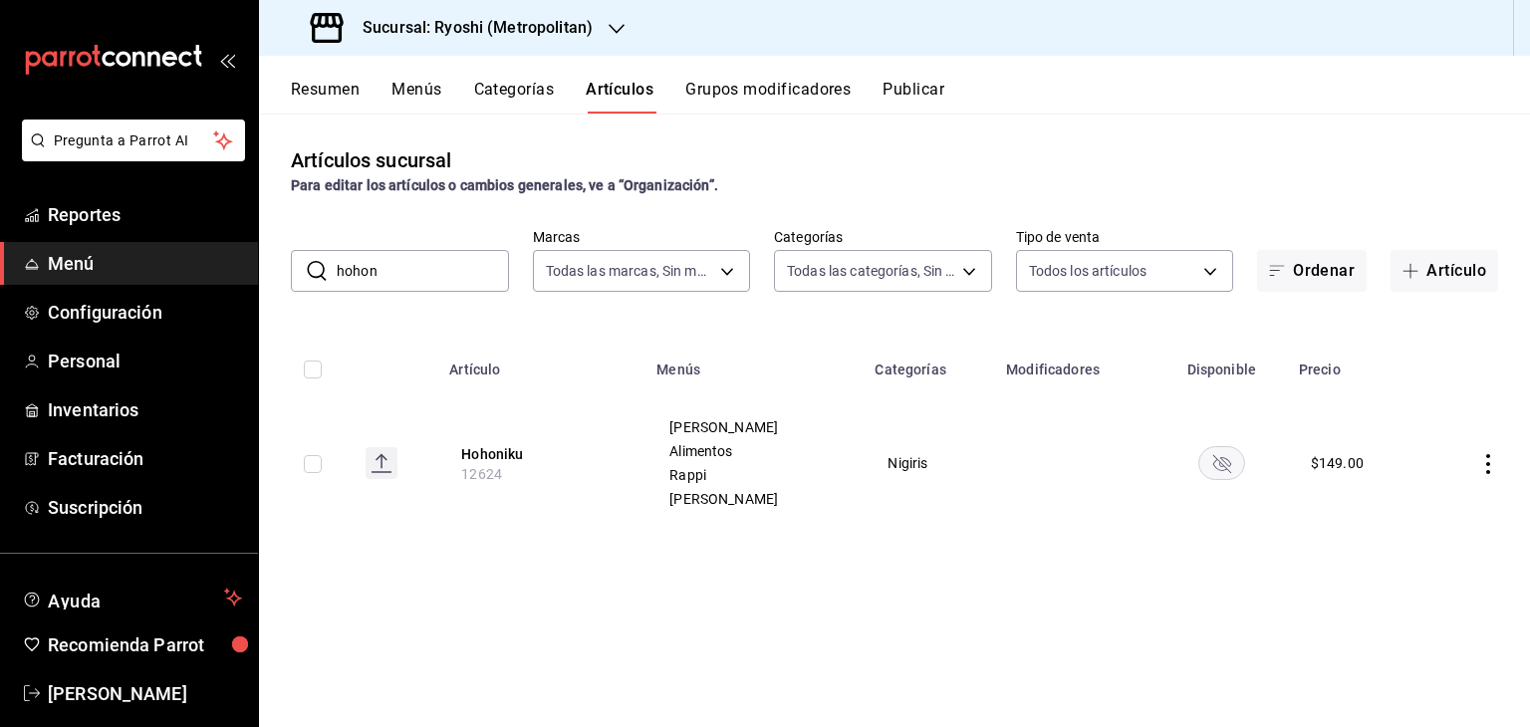
click at [1218, 455] on rect "availability-product" at bounding box center [1221, 462] width 46 height 33
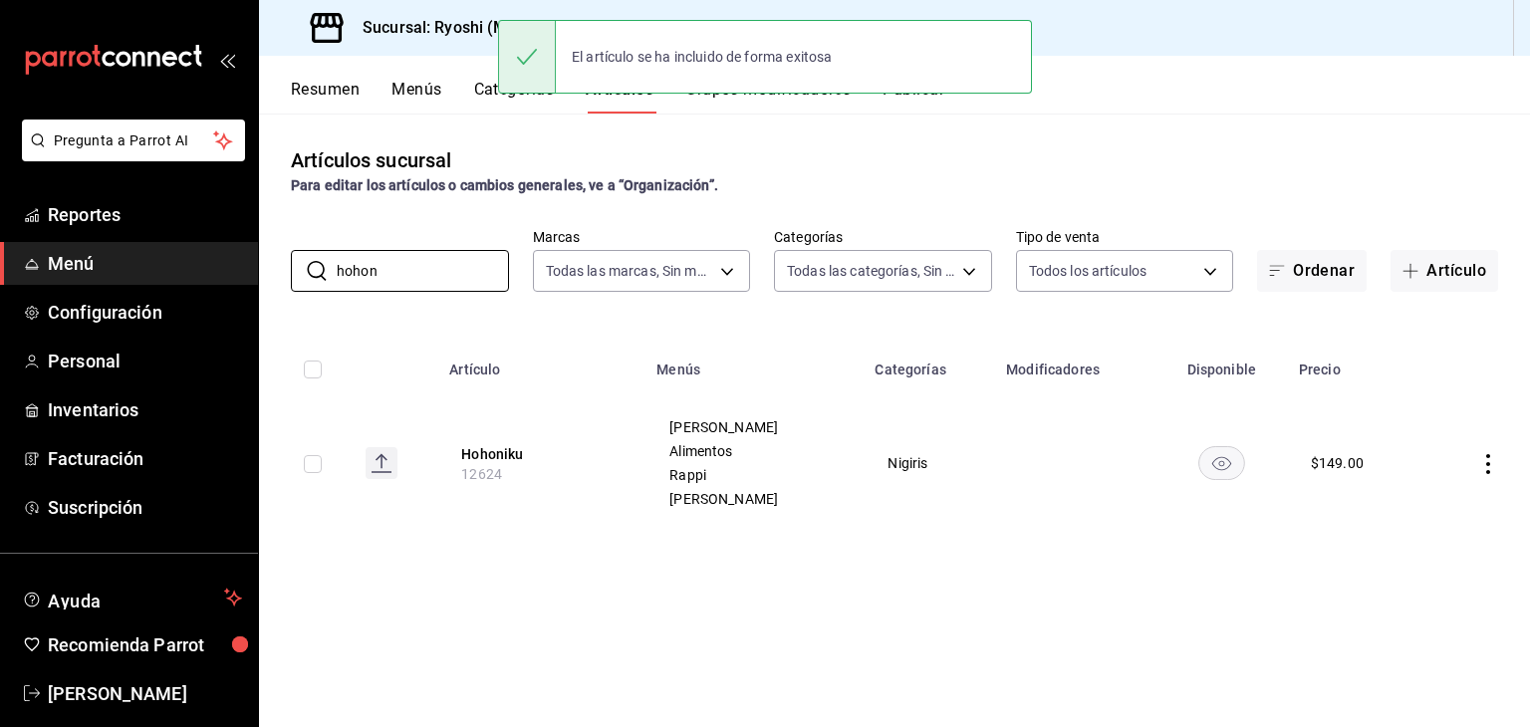
drag, startPoint x: 302, startPoint y: 272, endPoint x: 119, endPoint y: 272, distance: 182.2
click at [119, 272] on div "Pregunta a Parrot AI Reportes Menú Configuración Personal Inventarios Facturaci…" at bounding box center [765, 363] width 1530 height 727
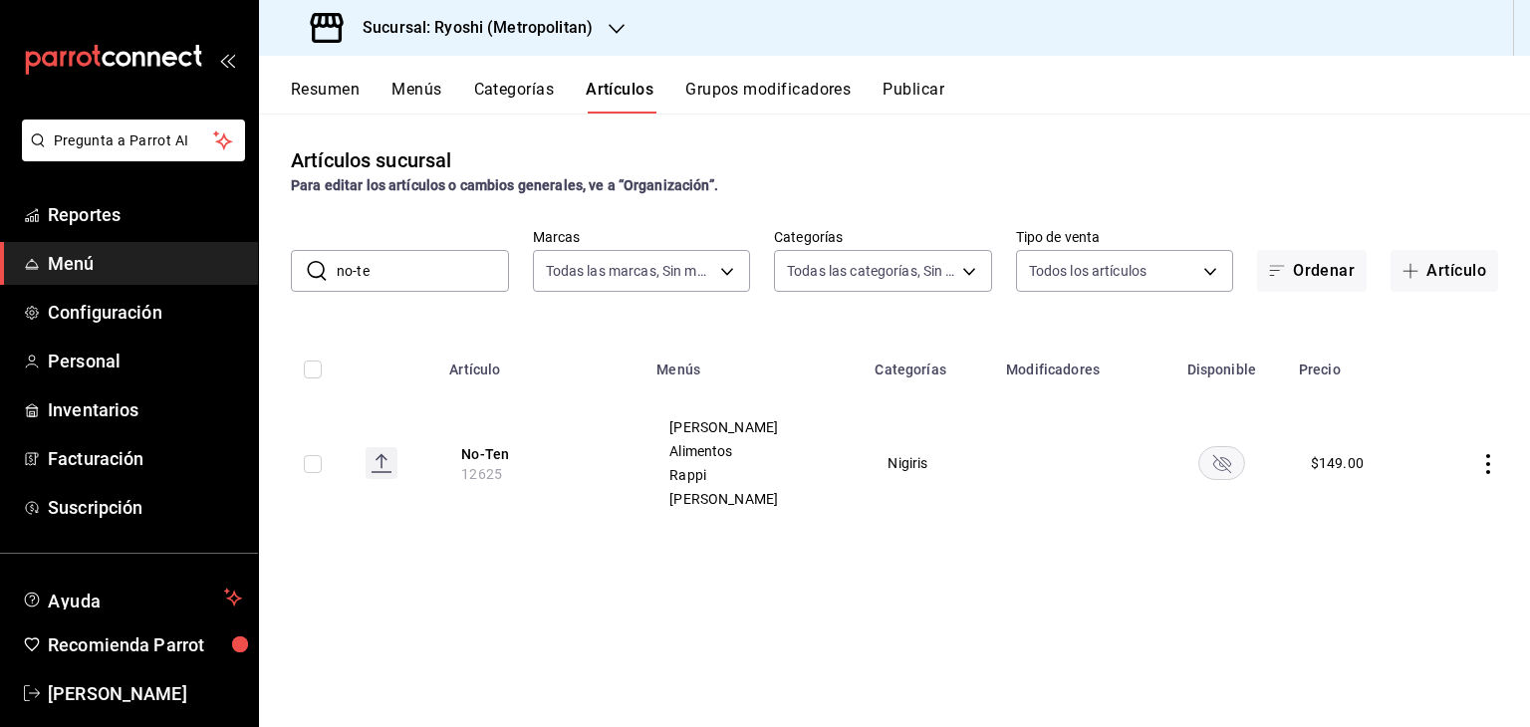
click at [1202, 463] on rect "availability-product" at bounding box center [1221, 462] width 46 height 33
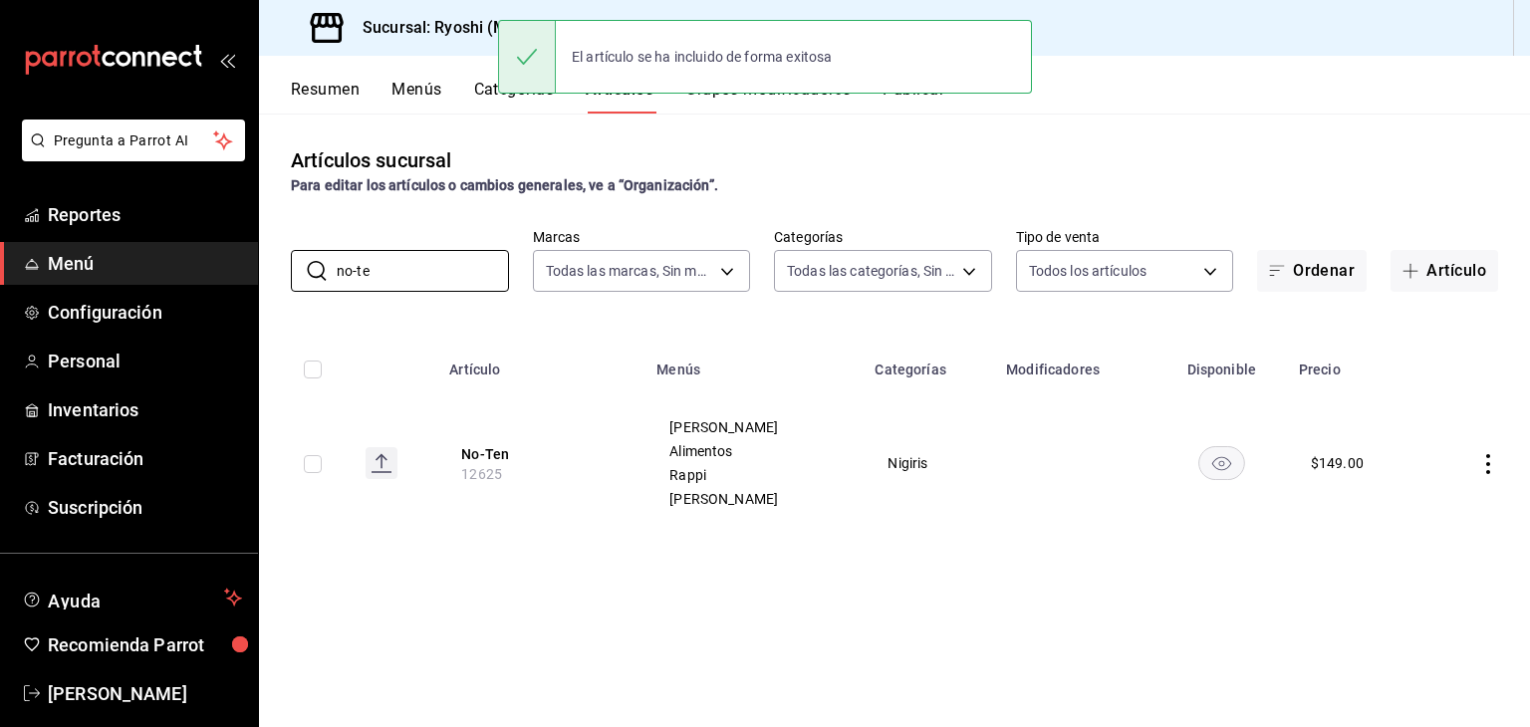
drag, startPoint x: 410, startPoint y: 277, endPoint x: 172, endPoint y: 280, distance: 238.0
click at [172, 280] on div "Pregunta a Parrot AI Reportes Menú Configuración Personal Inventarios Facturaci…" at bounding box center [765, 363] width 1530 height 727
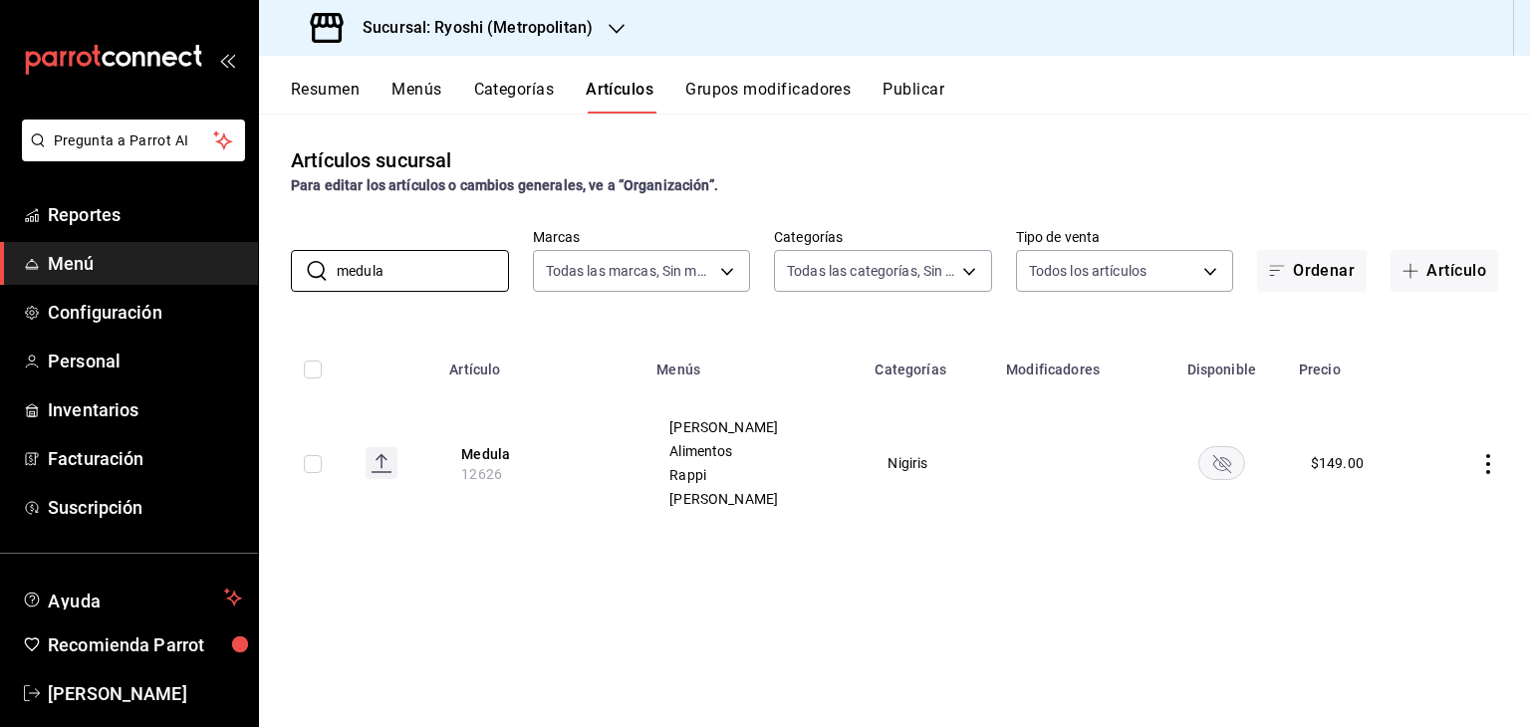
click at [1223, 452] on rect "availability-product" at bounding box center [1221, 462] width 46 height 33
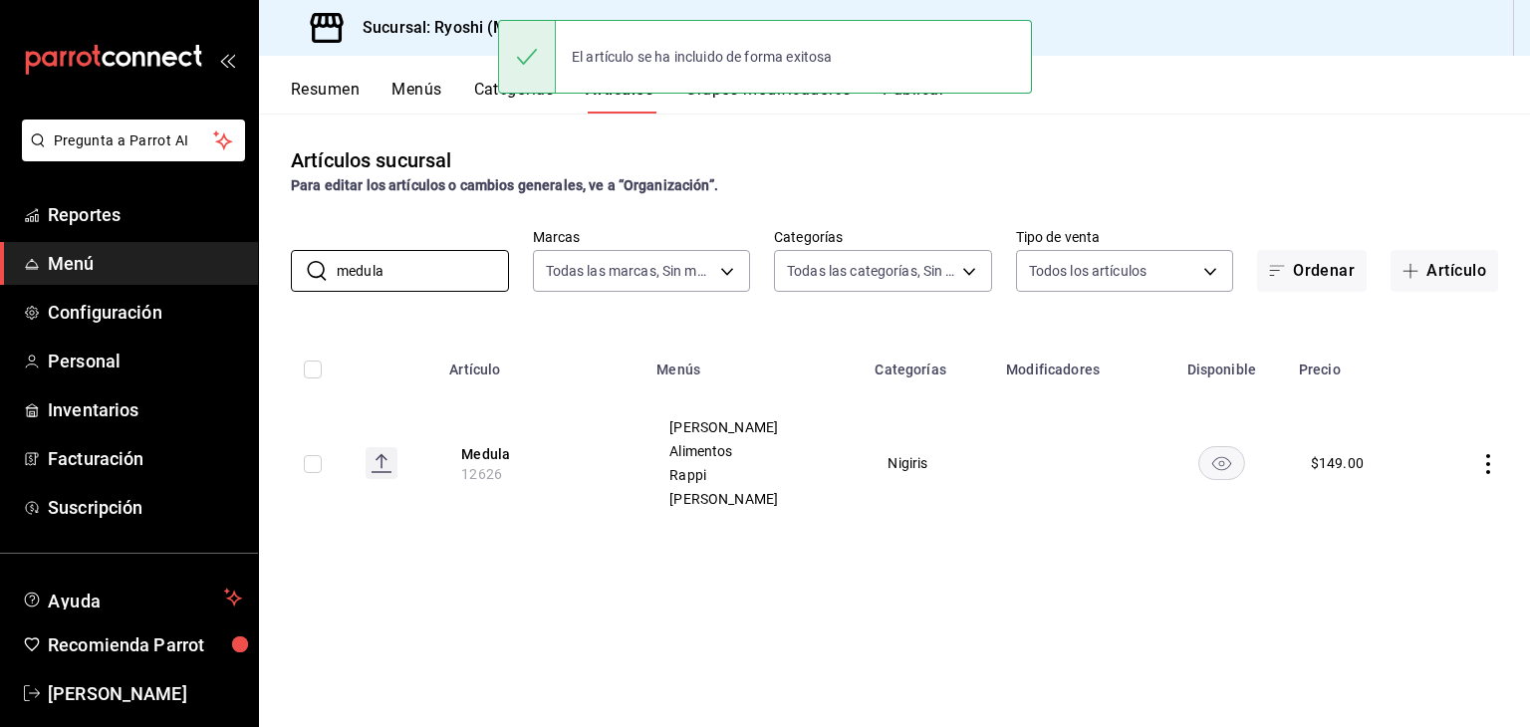
drag, startPoint x: 349, startPoint y: 268, endPoint x: 161, endPoint y: 273, distance: 187.3
click at [161, 273] on div "Pregunta a Parrot AI Reportes Menú Configuración Personal Inventarios Facturaci…" at bounding box center [765, 363] width 1530 height 727
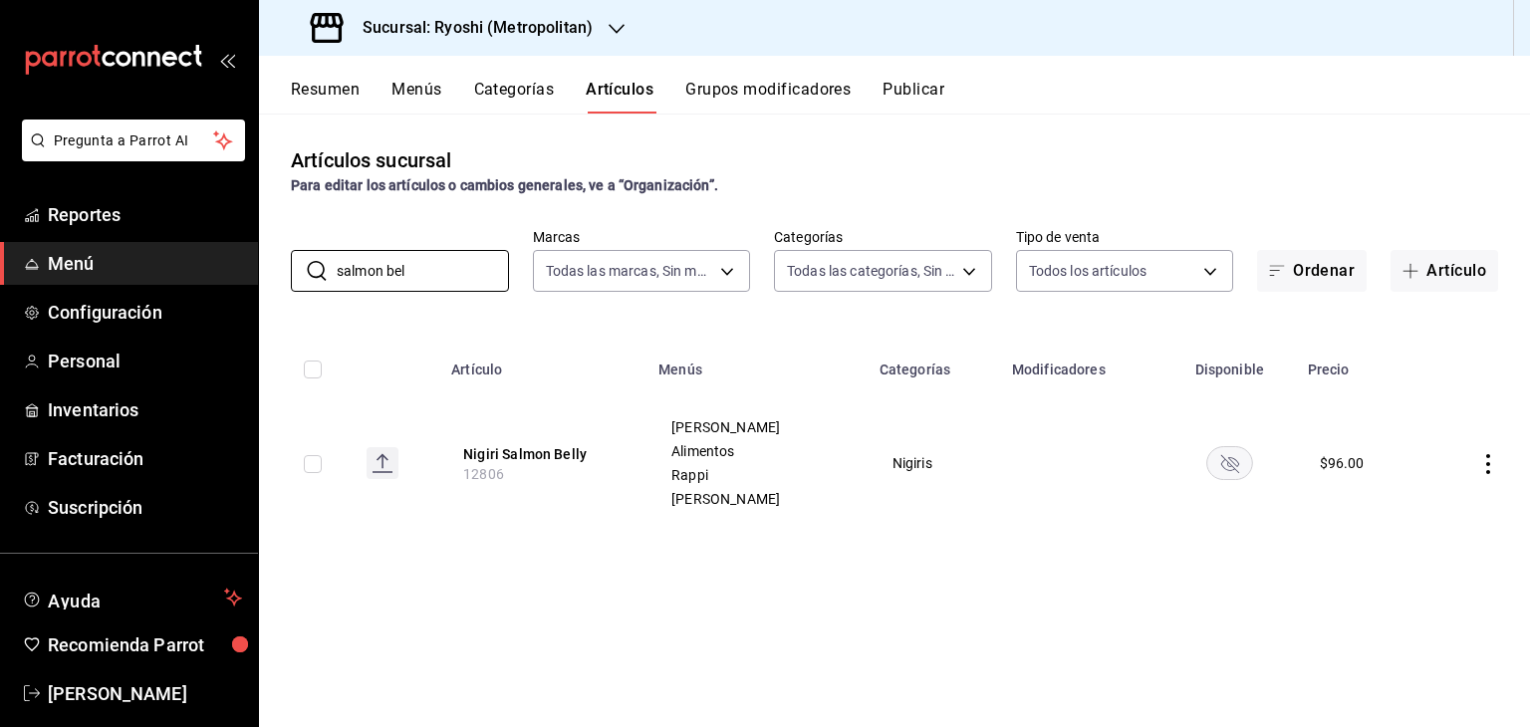
click at [1221, 460] on icon "availability-product" at bounding box center [1230, 464] width 18 height 18
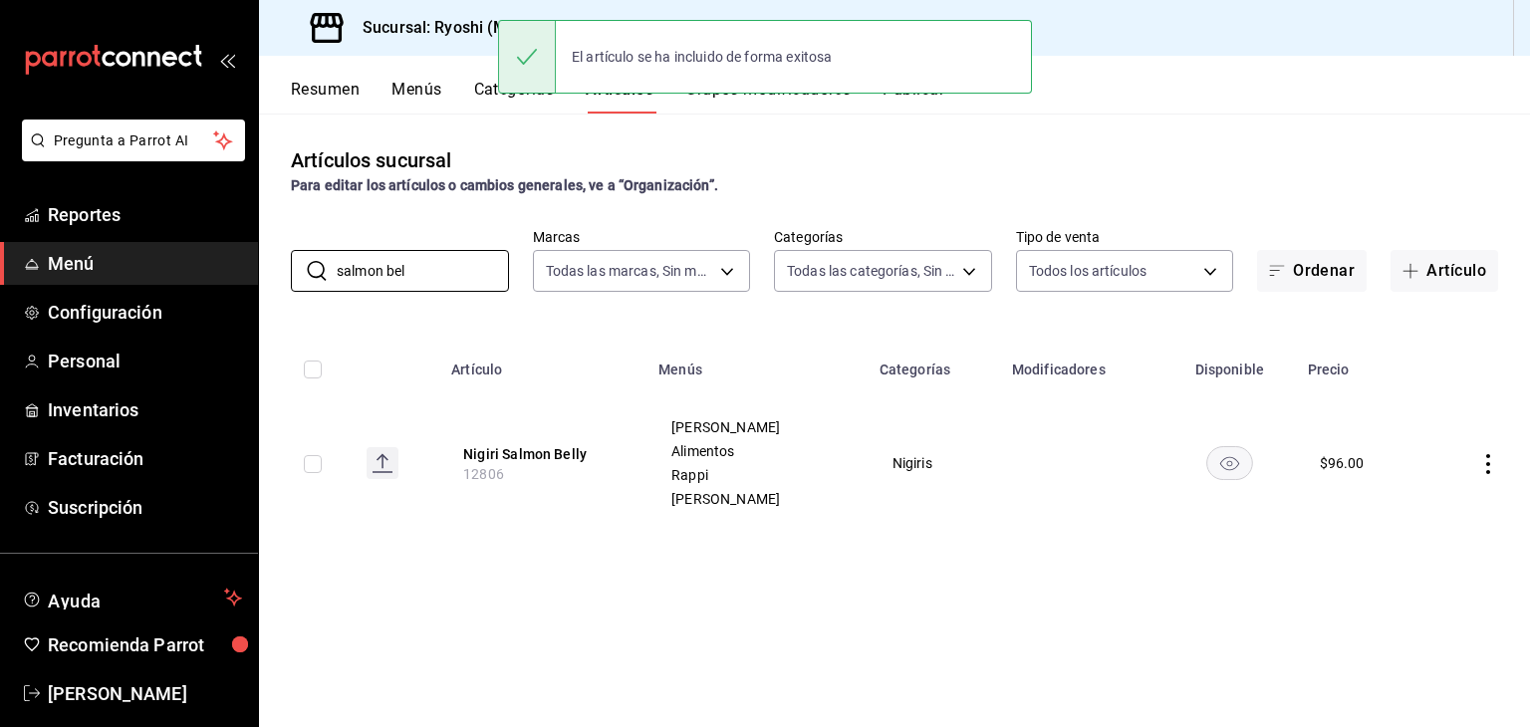
drag, startPoint x: 431, startPoint y: 268, endPoint x: 0, endPoint y: 278, distance: 431.3
click at [0, 278] on div "Pregunta a Parrot AI Reportes Menú Configuración Personal Inventarios Facturaci…" at bounding box center [765, 363] width 1530 height 727
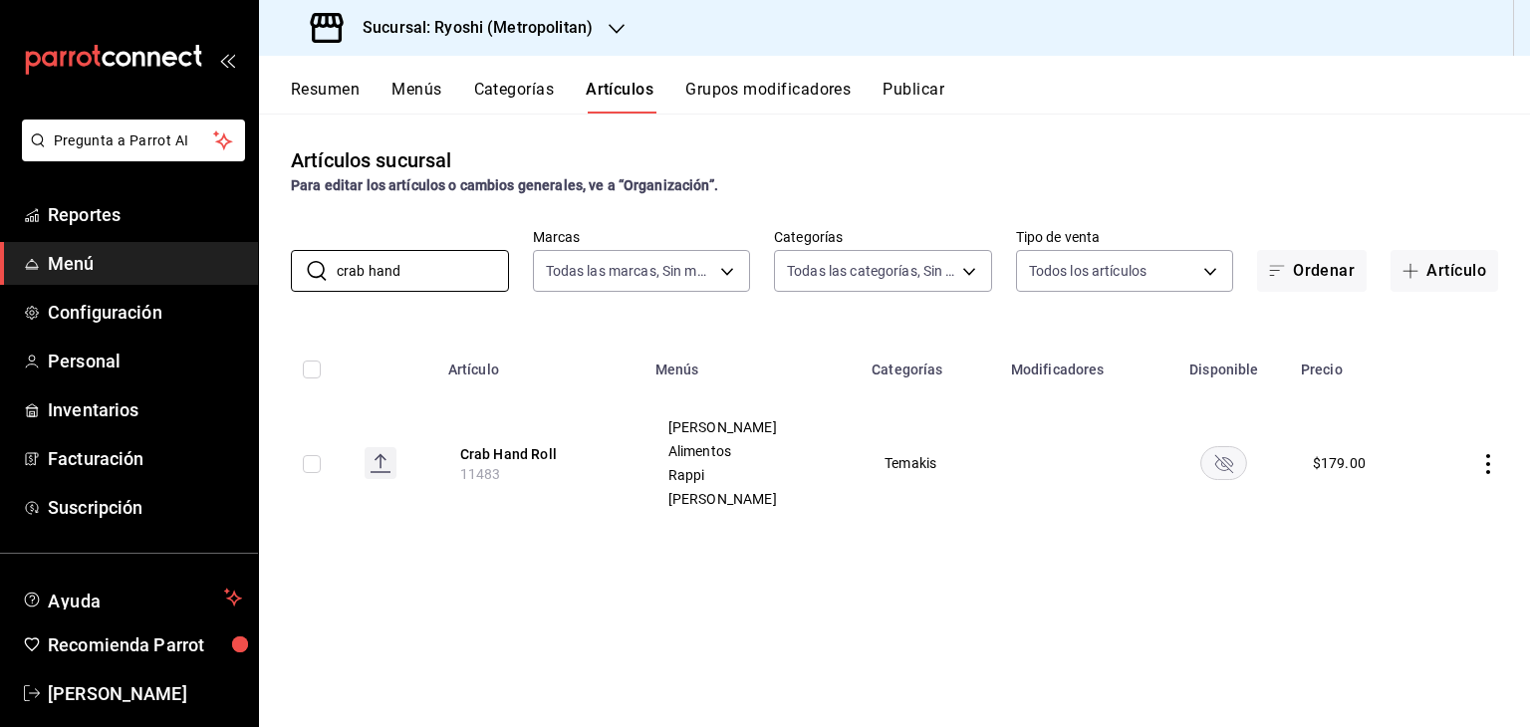
drag, startPoint x: 1219, startPoint y: 460, endPoint x: 1187, endPoint y: 316, distance: 147.9
click at [1219, 460] on rect "availability-product" at bounding box center [1224, 462] width 46 height 33
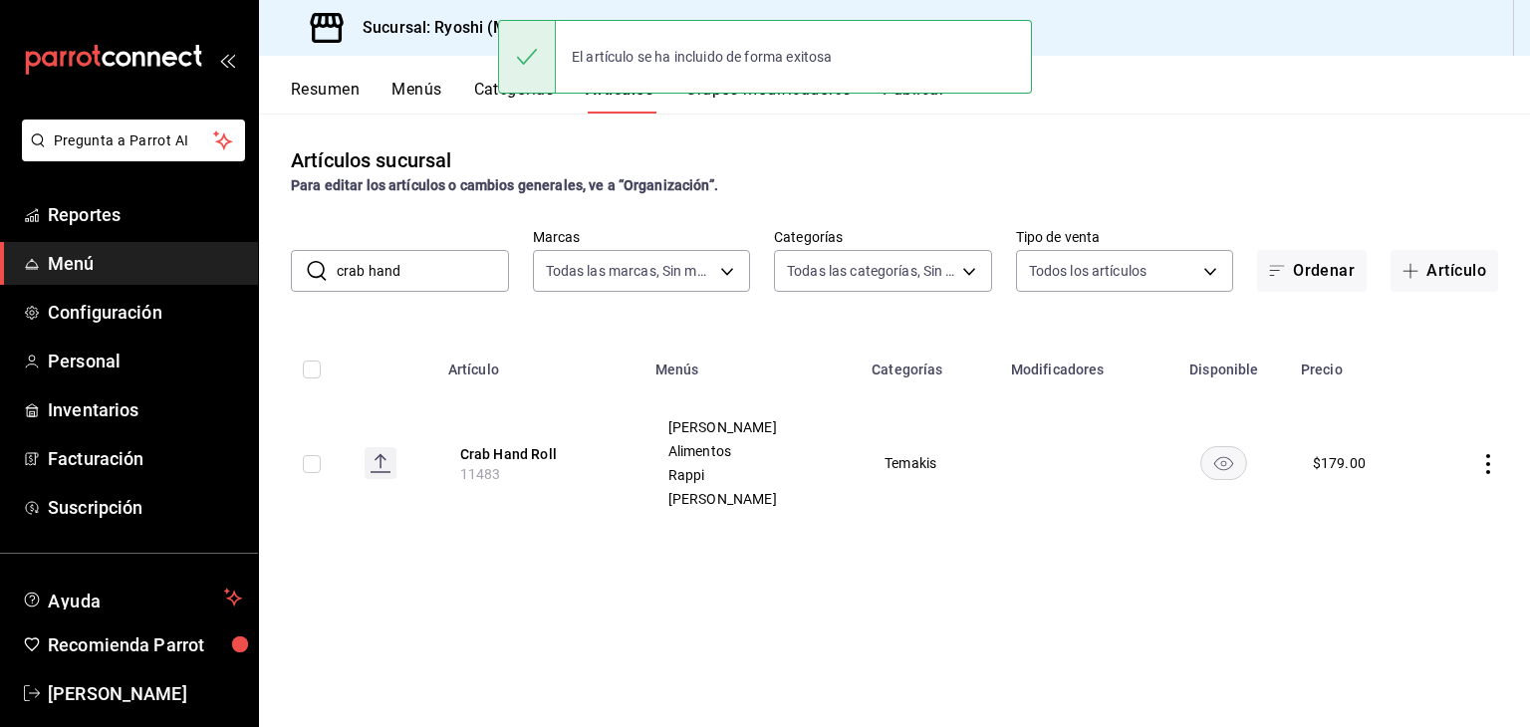
click at [925, 92] on div "El artículo se ha incluido de forma exitosa" at bounding box center [765, 57] width 534 height 74
click at [919, 104] on button "Publicar" at bounding box center [913, 97] width 62 height 34
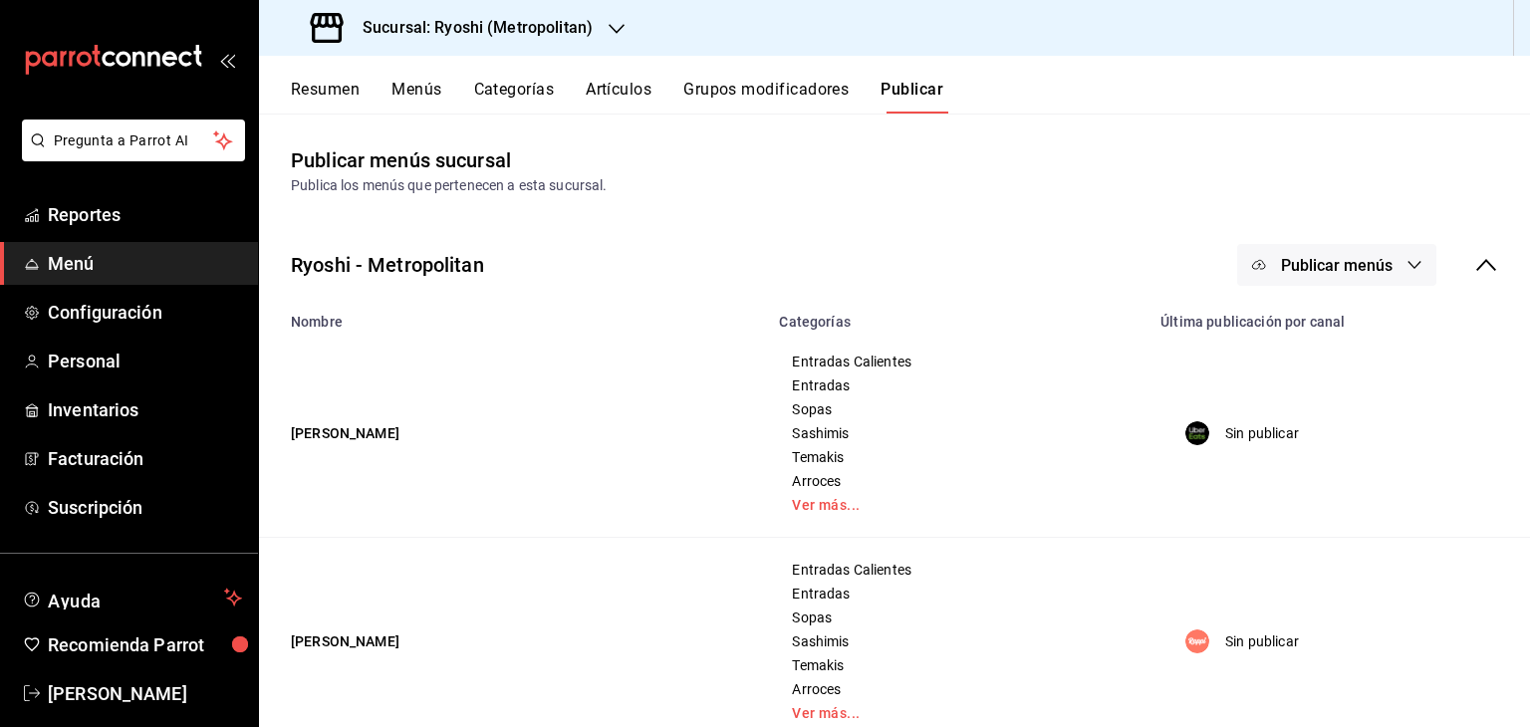
click at [1314, 262] on span "Publicar menús" at bounding box center [1337, 265] width 112 height 19
click at [1361, 434] on span "Punto de venta" at bounding box center [1351, 441] width 96 height 21
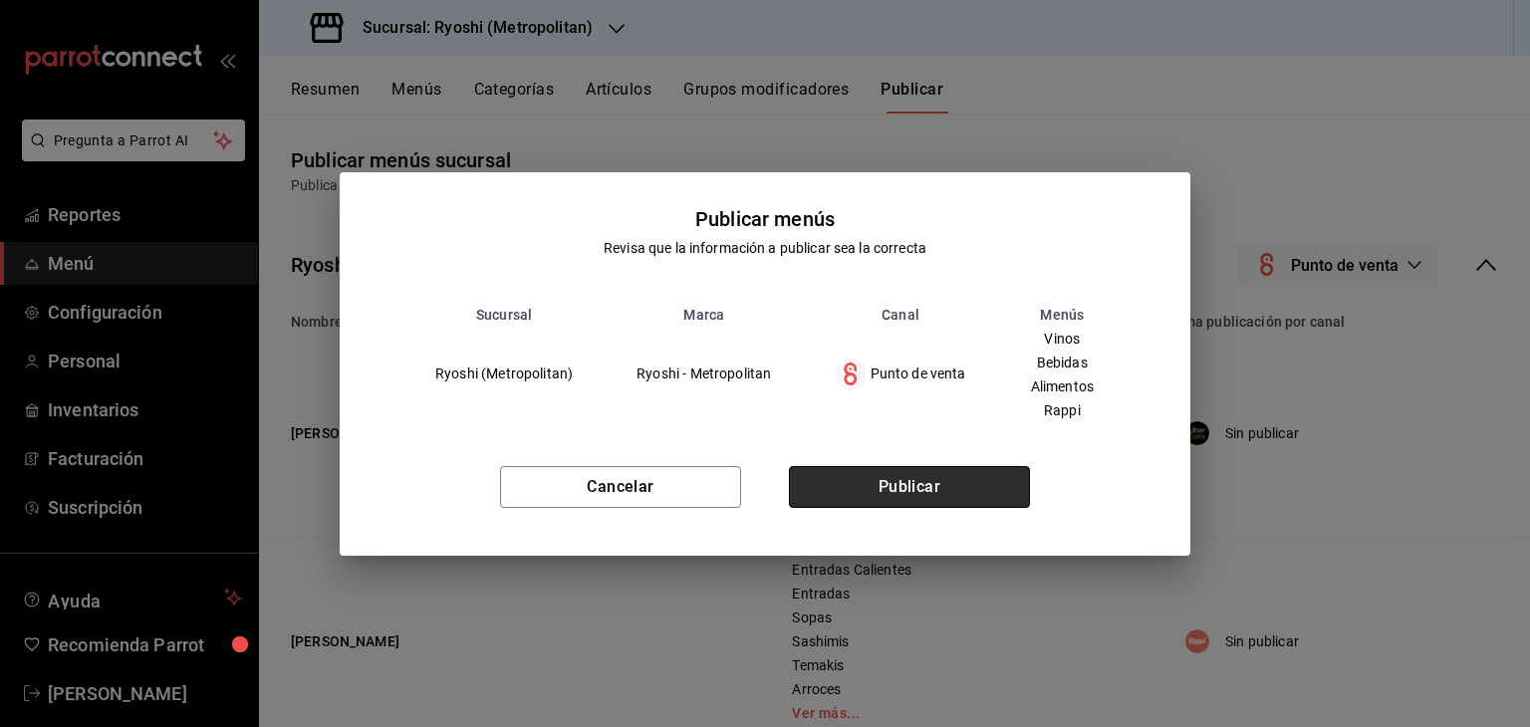
click at [913, 483] on button "Publicar" at bounding box center [909, 487] width 241 height 42
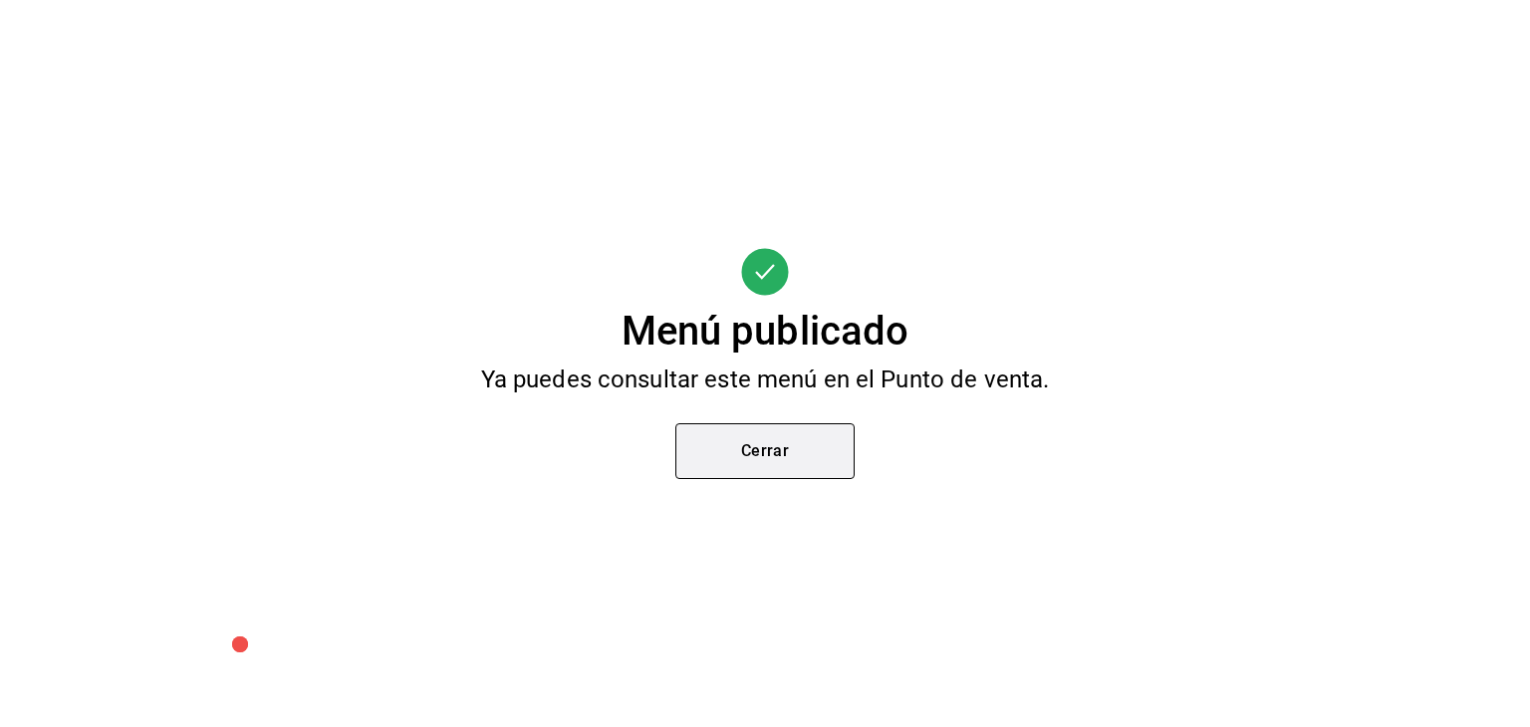
click at [802, 445] on button "Cerrar" at bounding box center [764, 451] width 179 height 56
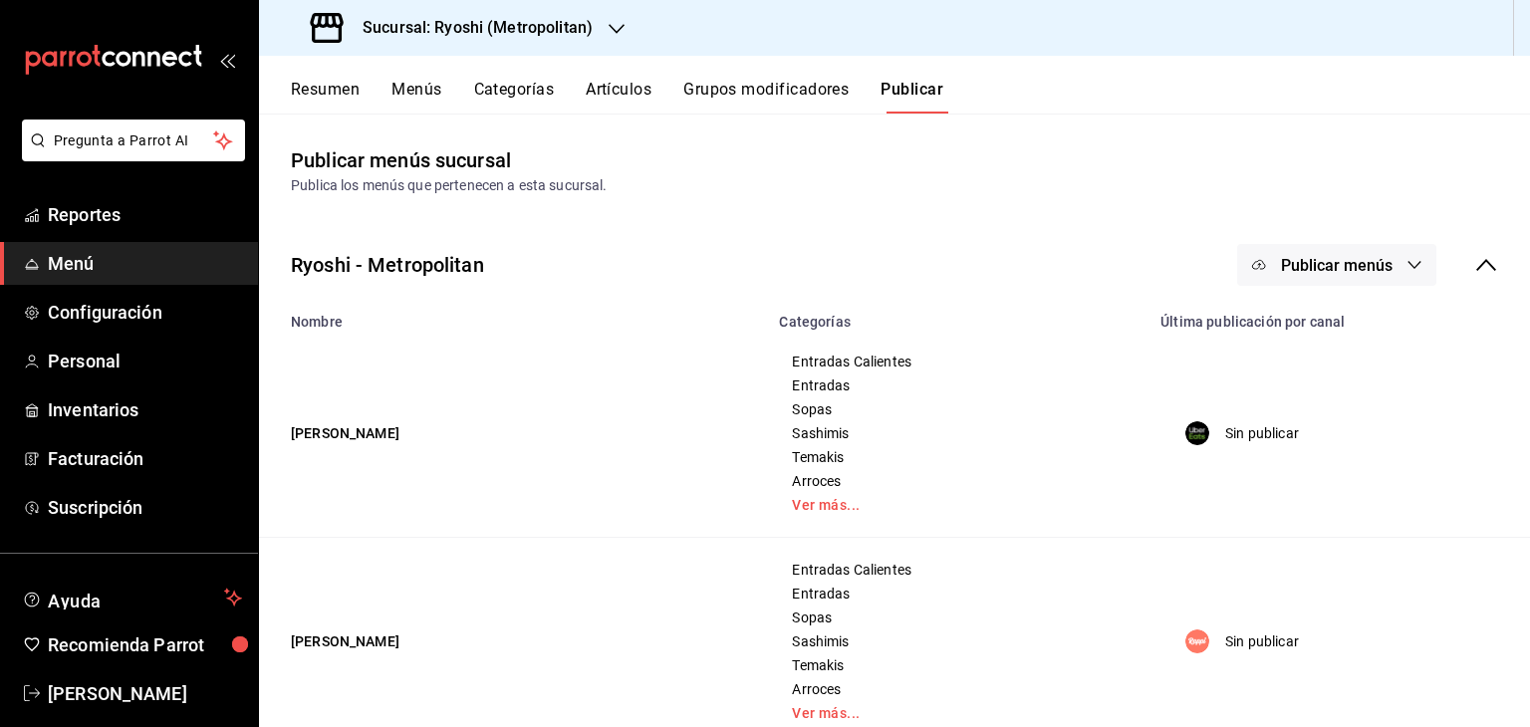
click at [334, 94] on button "Resumen" at bounding box center [325, 97] width 69 height 34
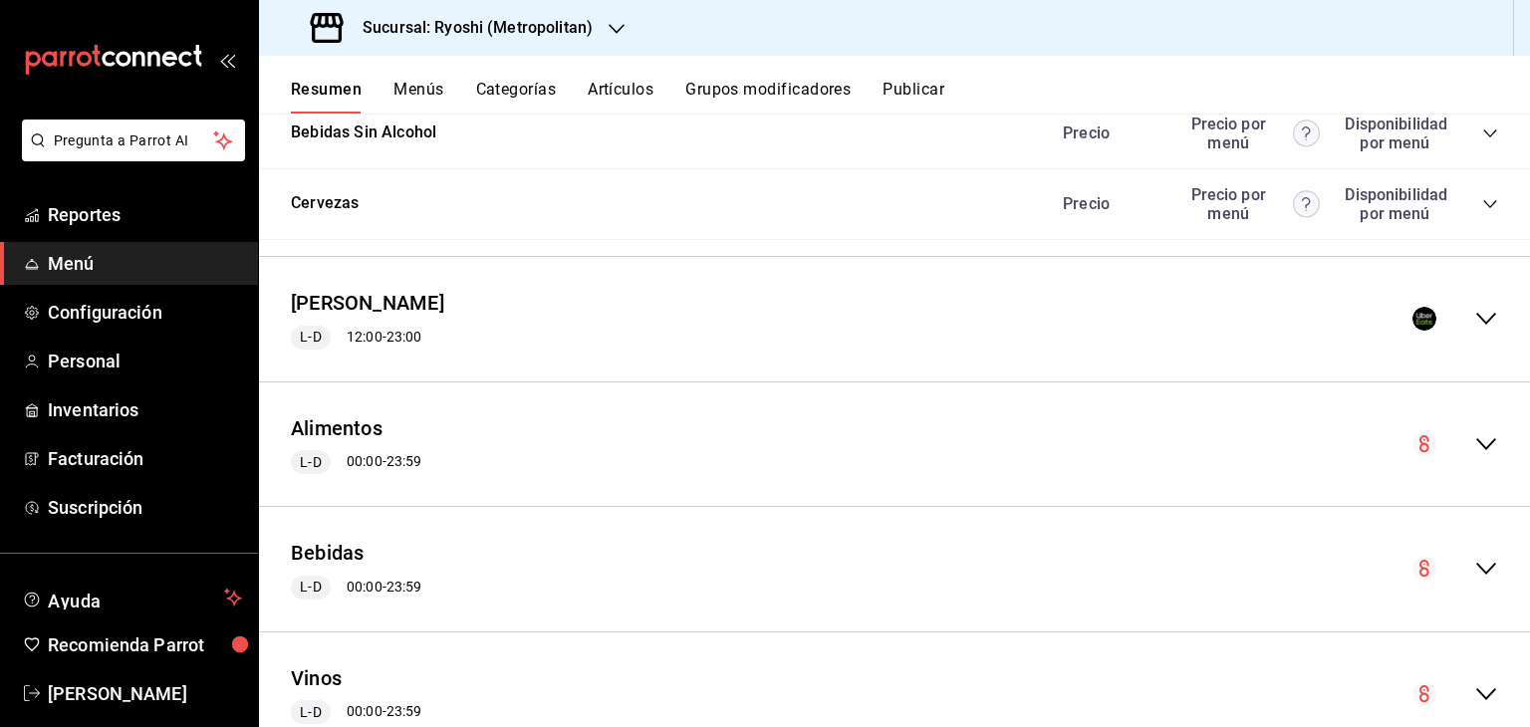
scroll to position [3286, 0]
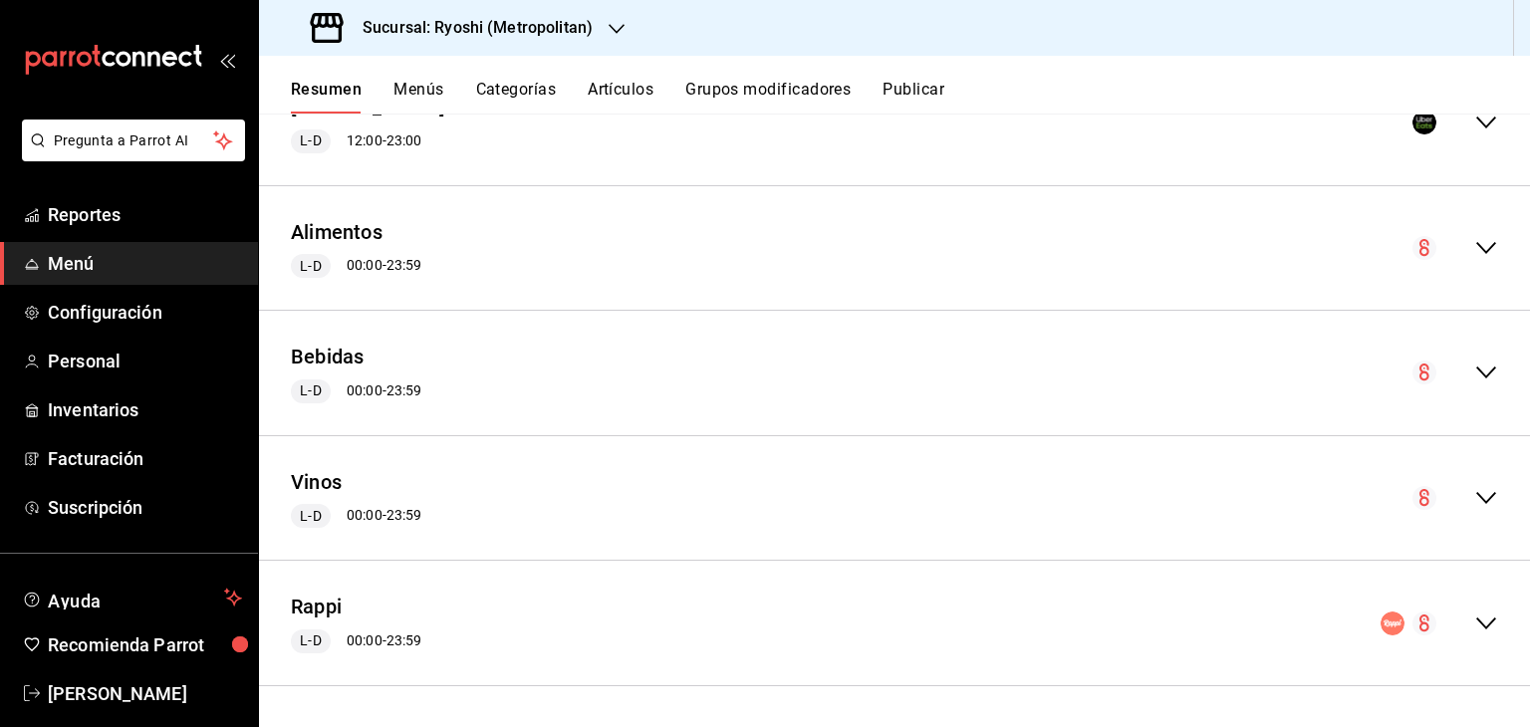
click at [578, 17] on h3 "Sucursal: Ryoshi (Metropolitan)" at bounding box center [470, 28] width 246 height 24
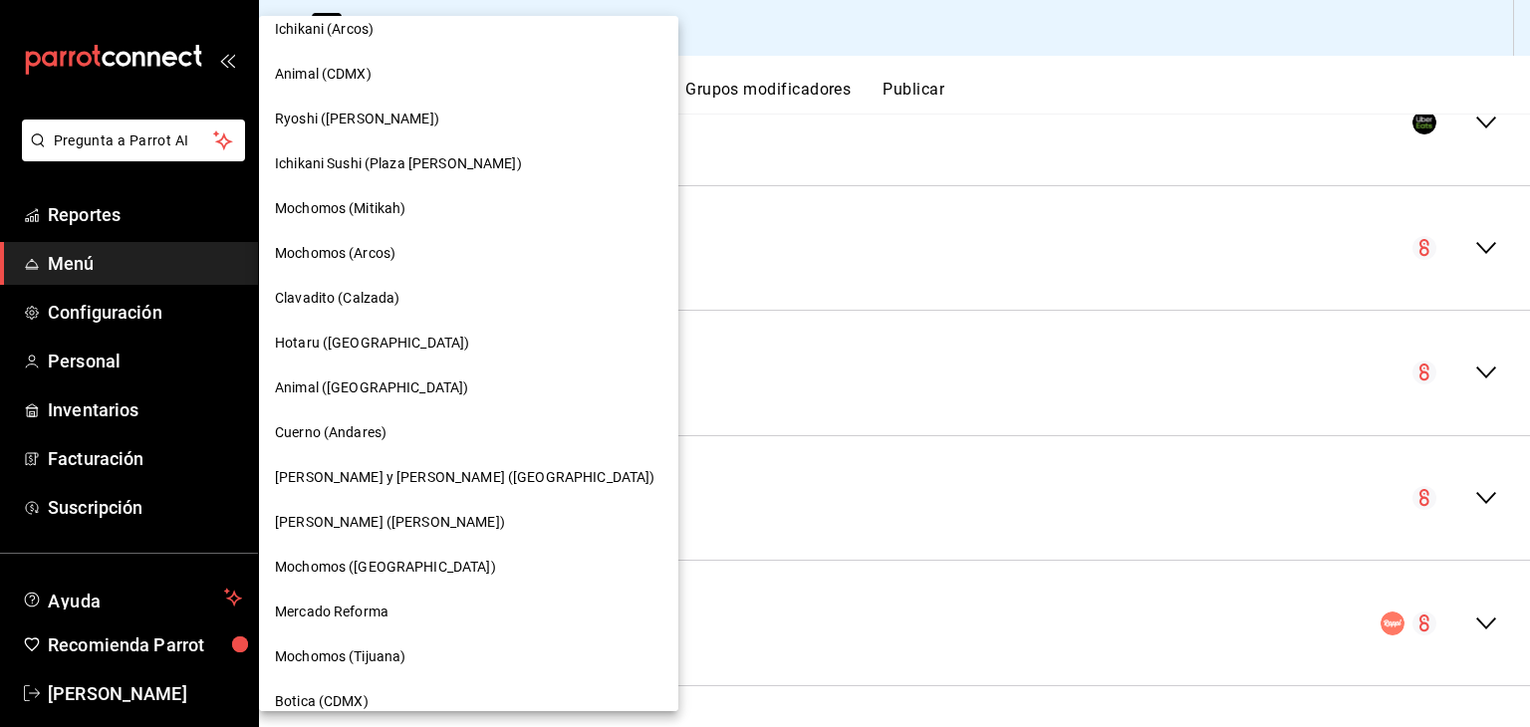
scroll to position [1095, 0]
click at [429, 153] on span "Ichikani Sushi (Plaza [PERSON_NAME])" at bounding box center [398, 160] width 247 height 21
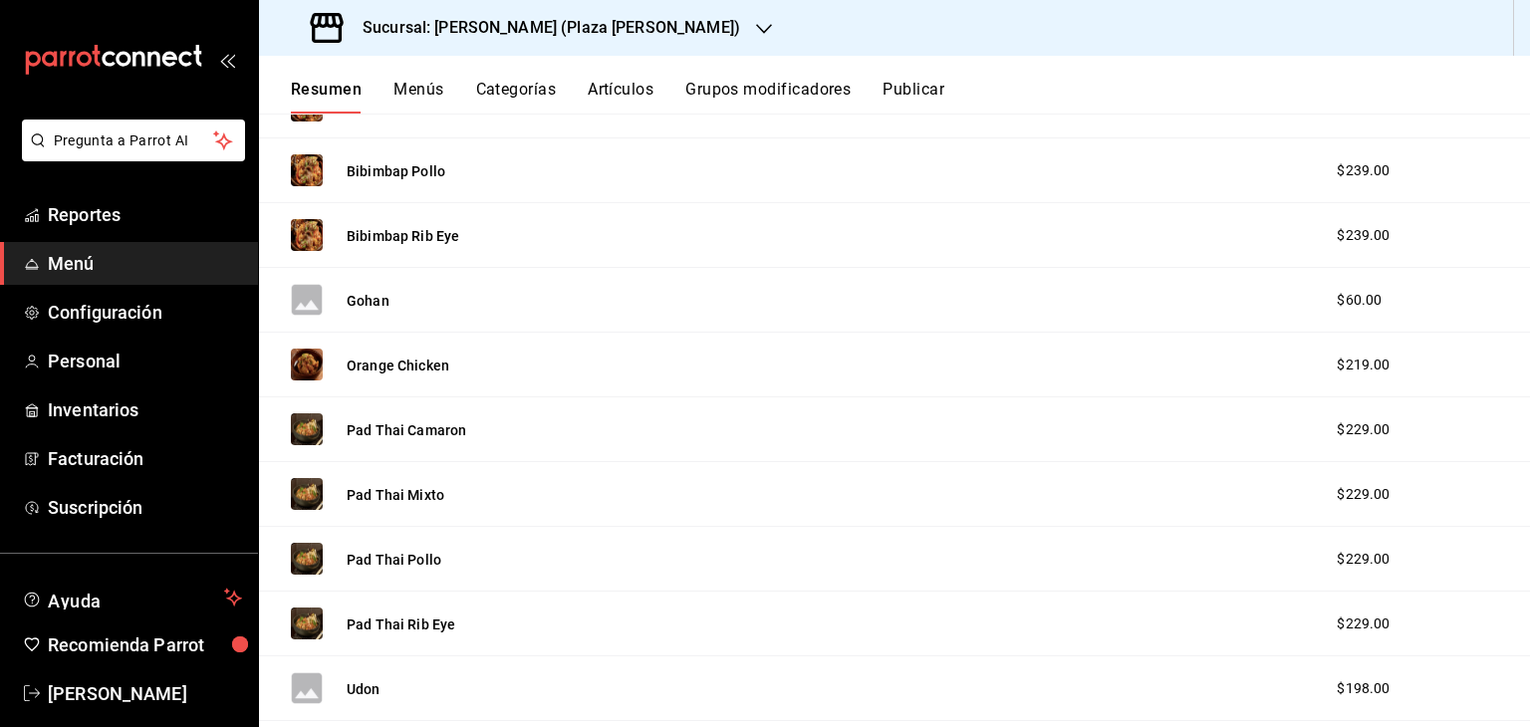
scroll to position [0, 0]
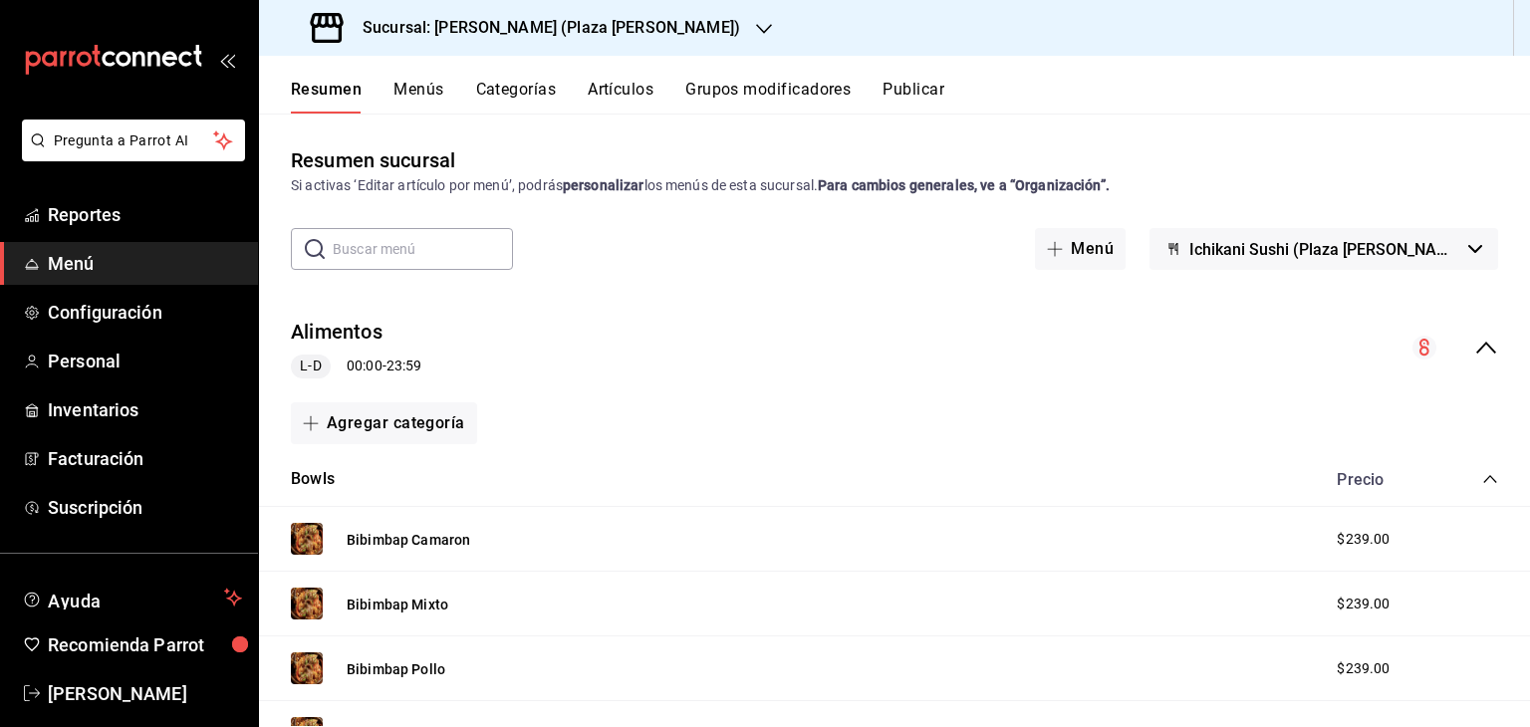
click at [614, 90] on button "Artículos" at bounding box center [621, 97] width 66 height 34
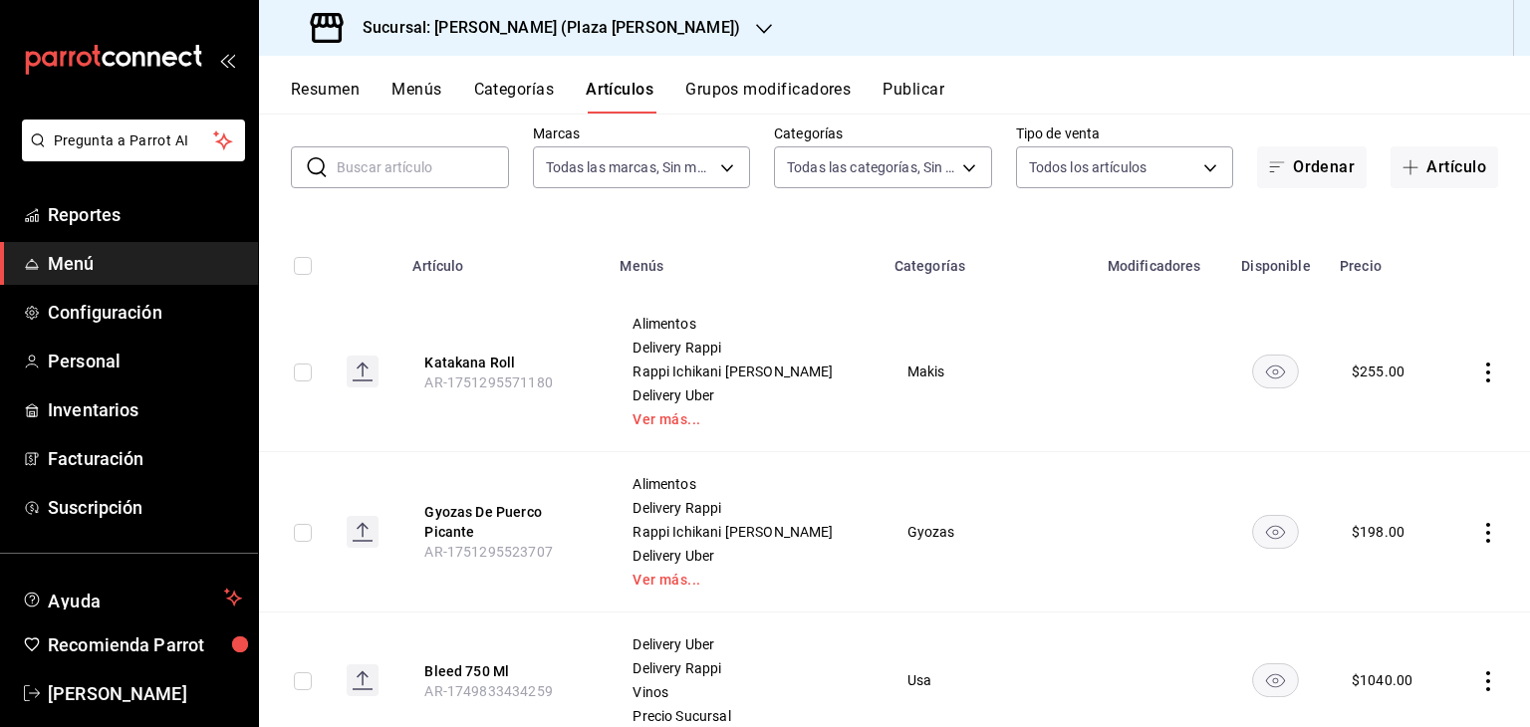
scroll to position [199, 0]
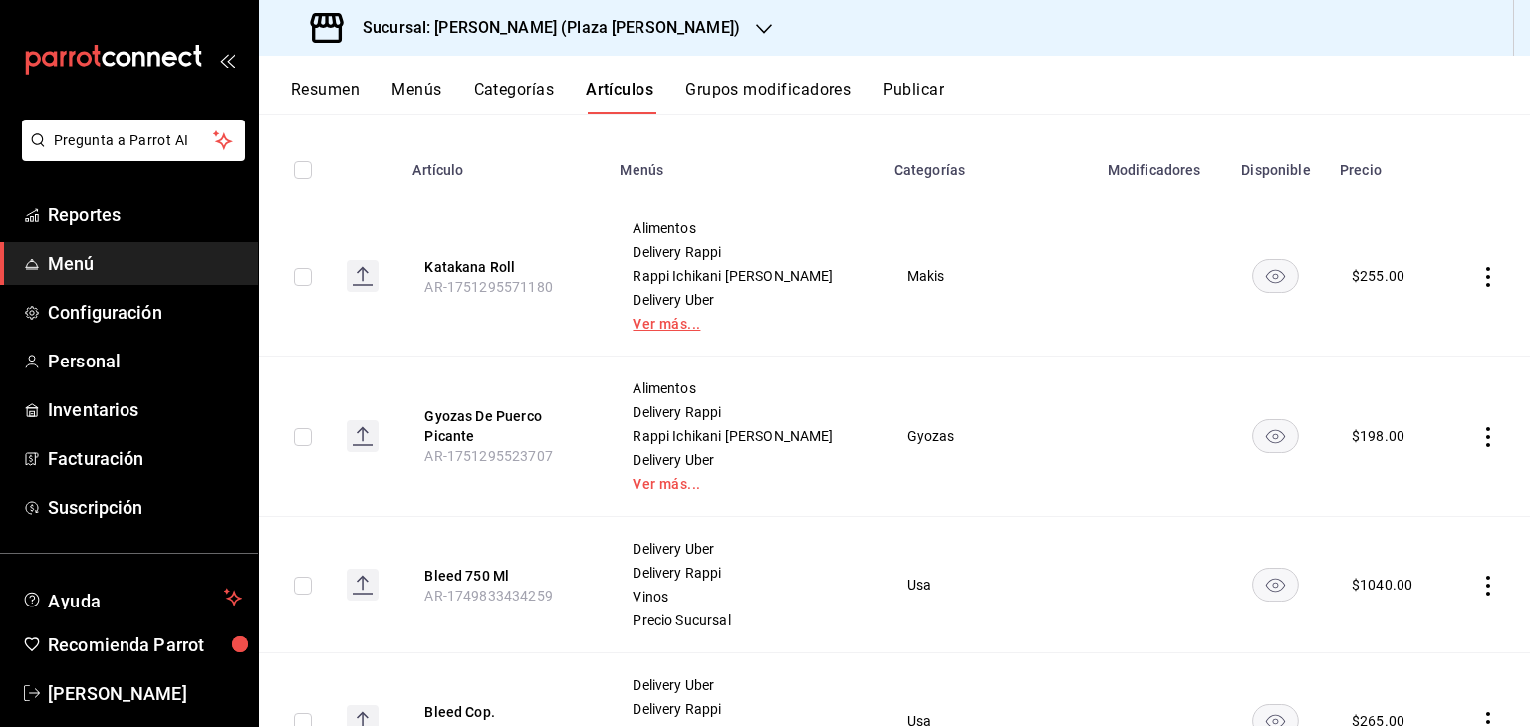
click at [669, 329] on link "Ver más..." at bounding box center [744, 324] width 224 height 14
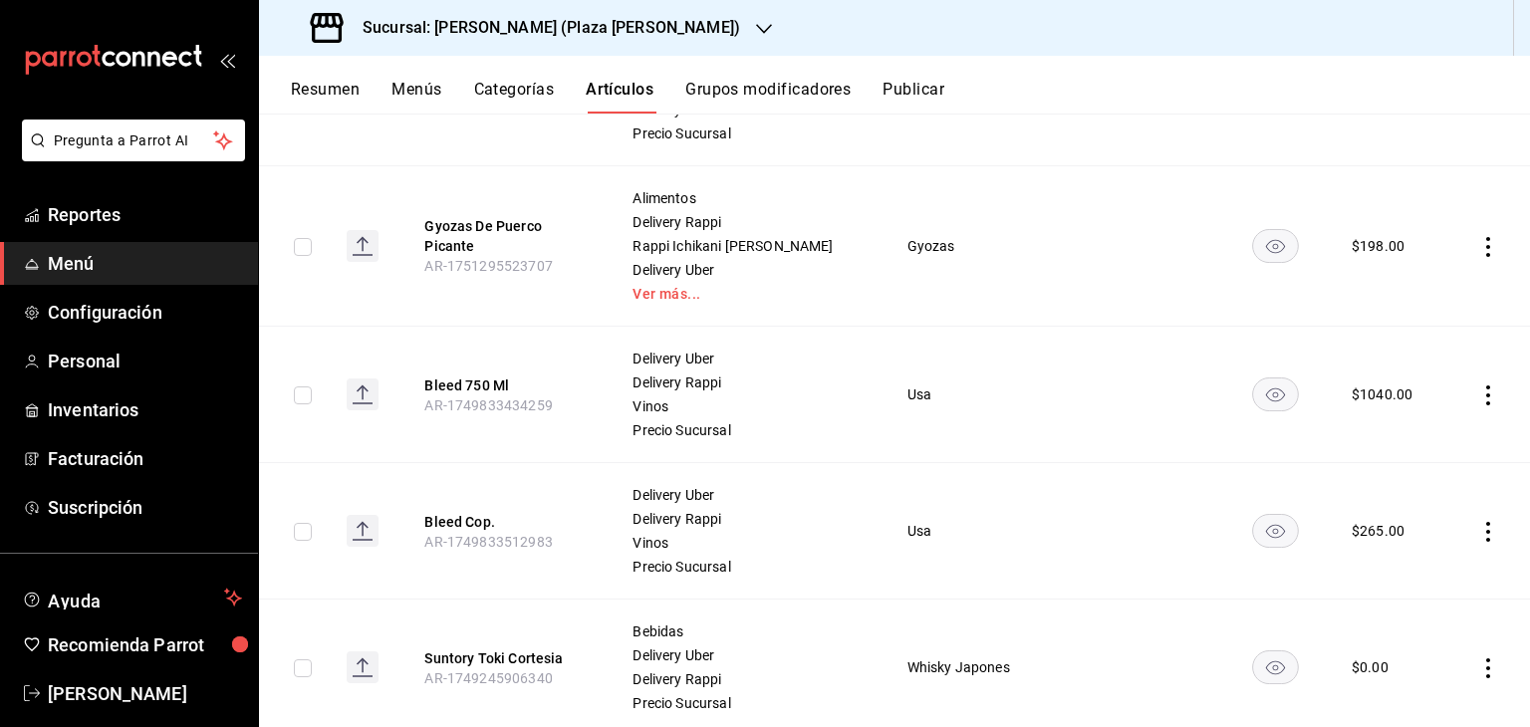
scroll to position [398, 0]
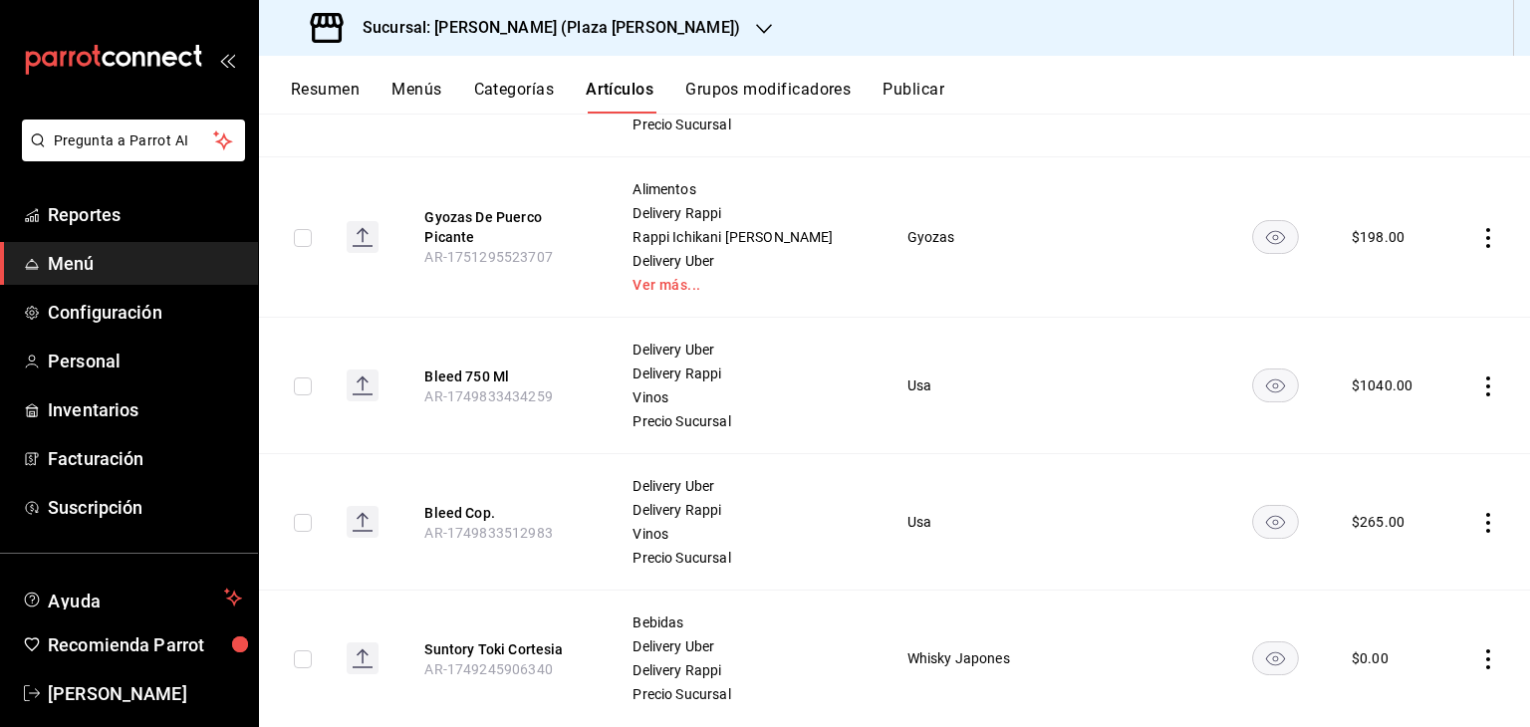
click at [1478, 522] on icon "actions" at bounding box center [1488, 523] width 20 height 20
click at [1383, 568] on div at bounding box center [1369, 569] width 36 height 24
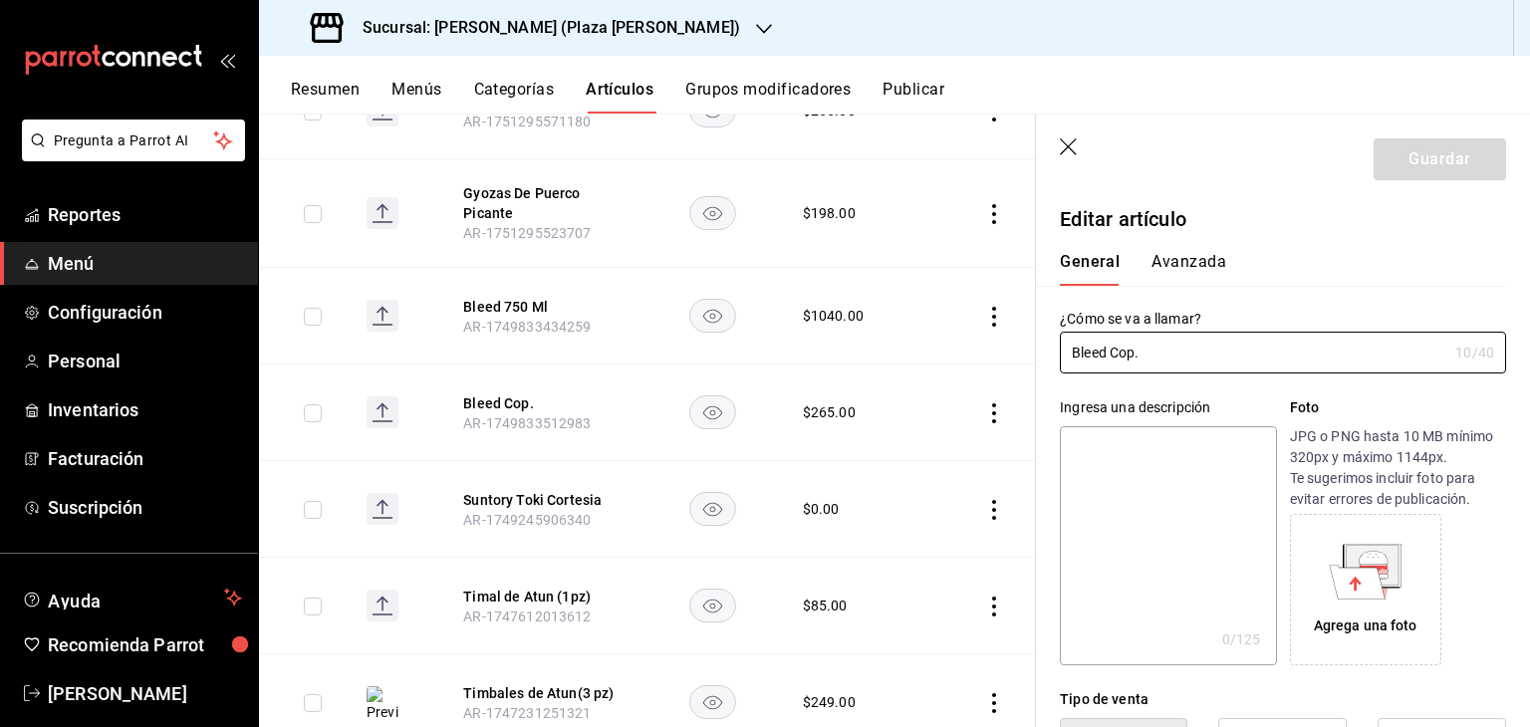
scroll to position [299, 0]
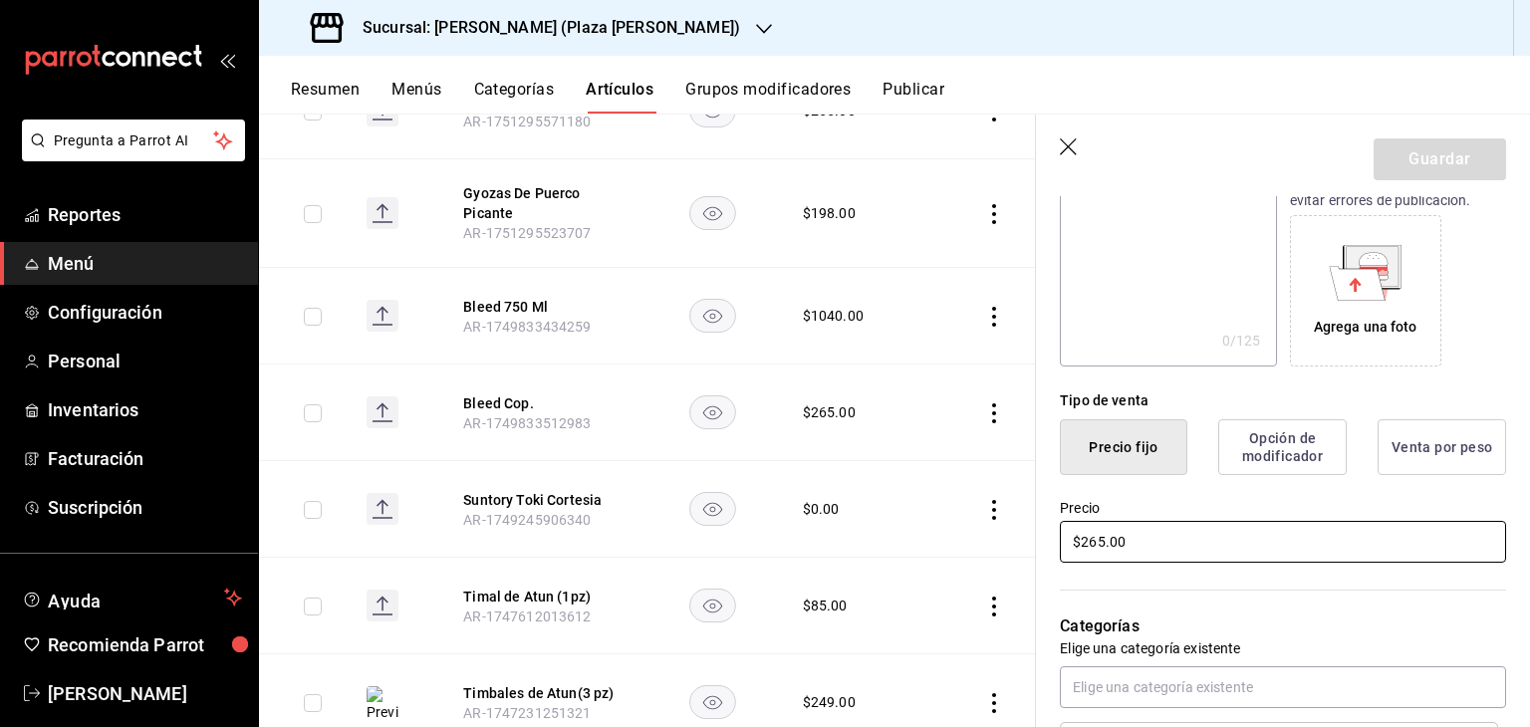
drag, startPoint x: 1183, startPoint y: 531, endPoint x: 778, endPoint y: 535, distance: 405.3
click at [780, 540] on main "Artículos sucursal Para editar los artículos o cambios generales, ve a “Organiz…" at bounding box center [894, 420] width 1271 height 613
drag, startPoint x: 1171, startPoint y: 534, endPoint x: 1029, endPoint y: 535, distance: 142.4
click at [1029, 535] on main "Artículos sucursal Para editar los artículos o cambios generales, ve a “Organiz…" at bounding box center [894, 420] width 1271 height 613
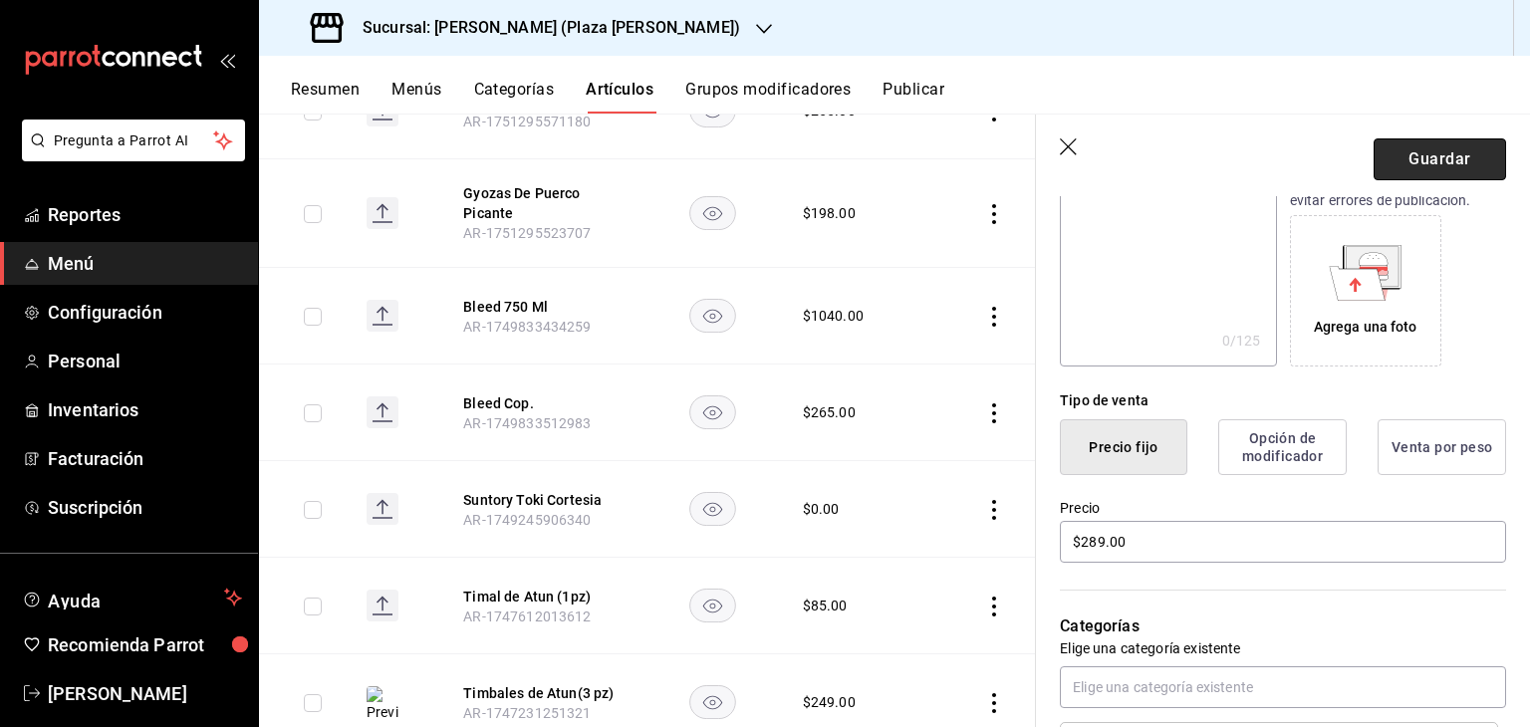
click at [1462, 170] on button "Guardar" at bounding box center [1439, 159] width 132 height 42
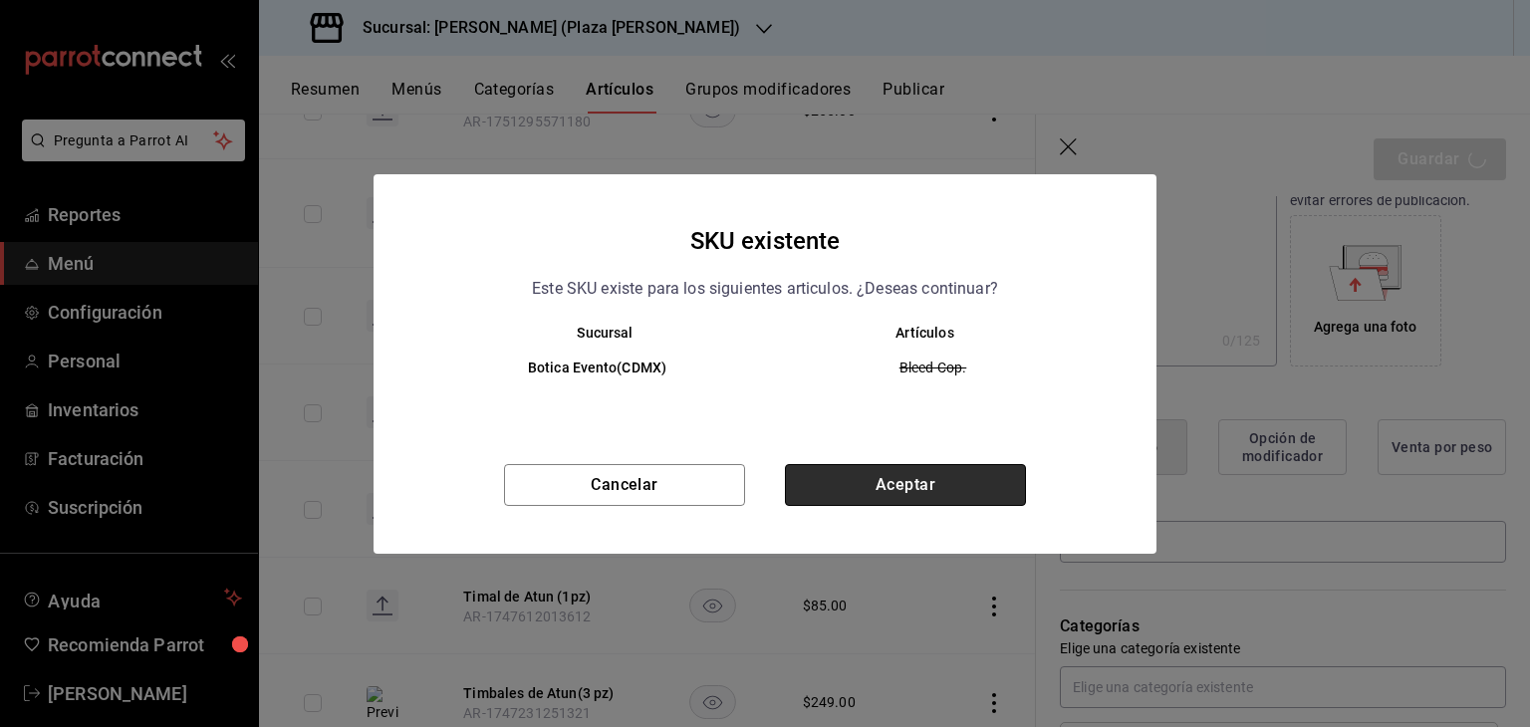
click at [929, 473] on button "Aceptar" at bounding box center [905, 485] width 241 height 42
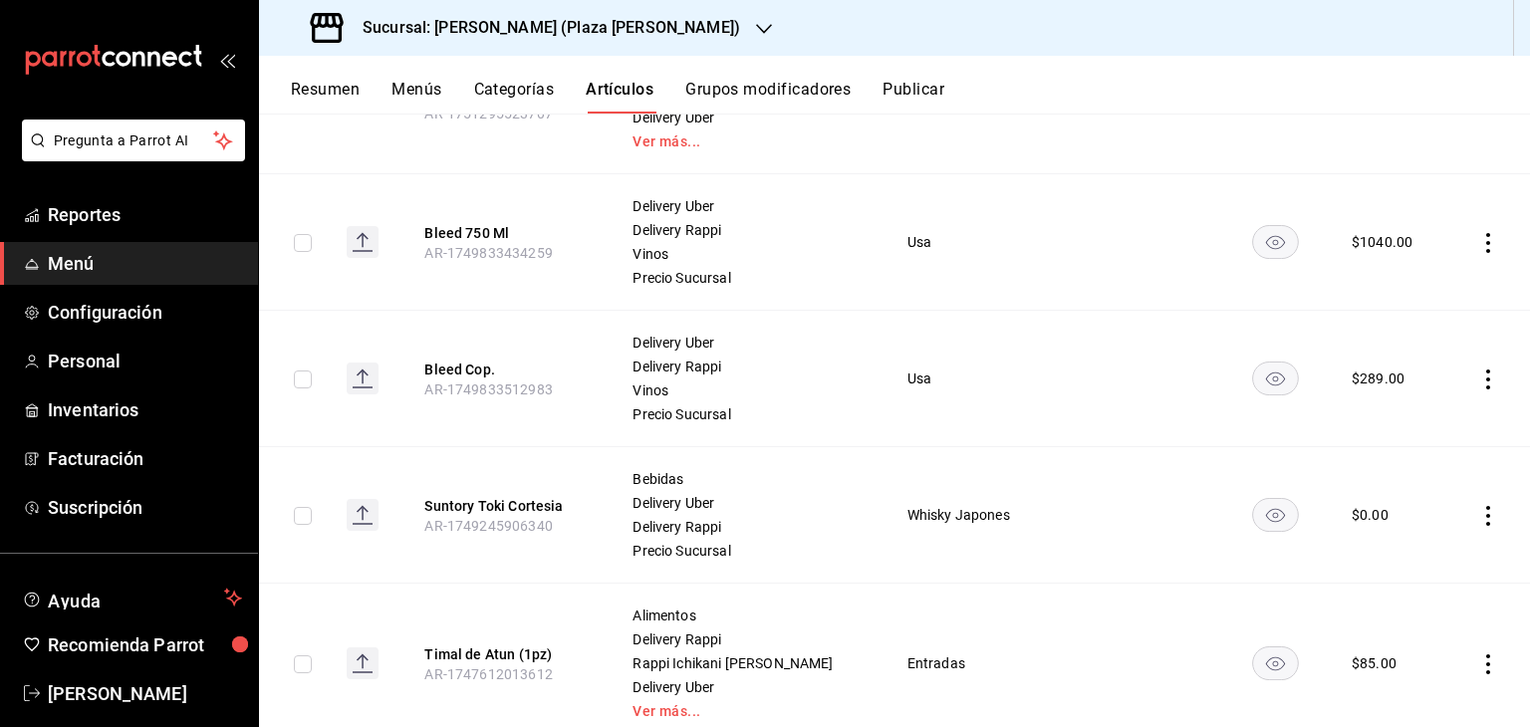
scroll to position [597, 0]
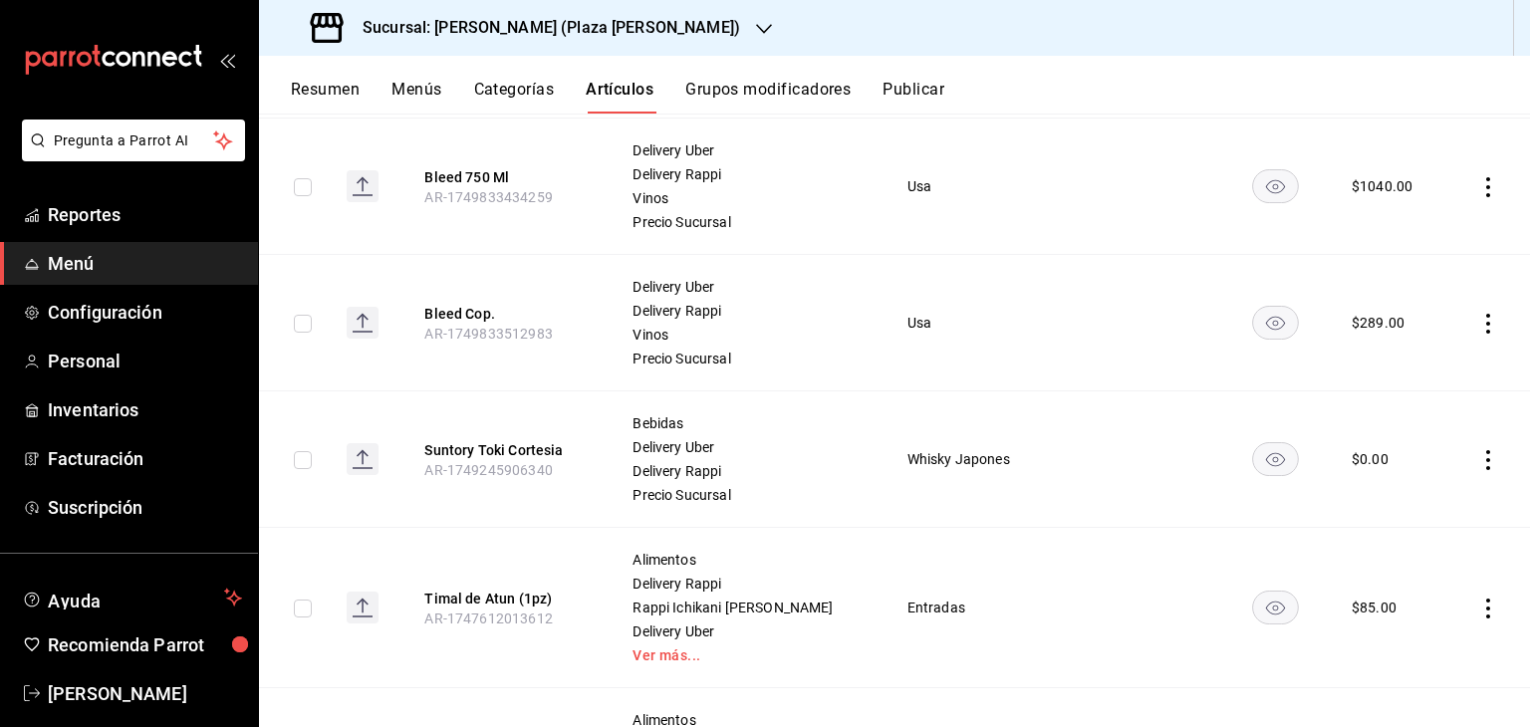
click at [1462, 184] on td at bounding box center [1488, 186] width 83 height 136
click at [1486, 185] on icon "actions" at bounding box center [1488, 187] width 4 height 20
click at [1397, 236] on span "Editar" at bounding box center [1413, 232] width 52 height 21
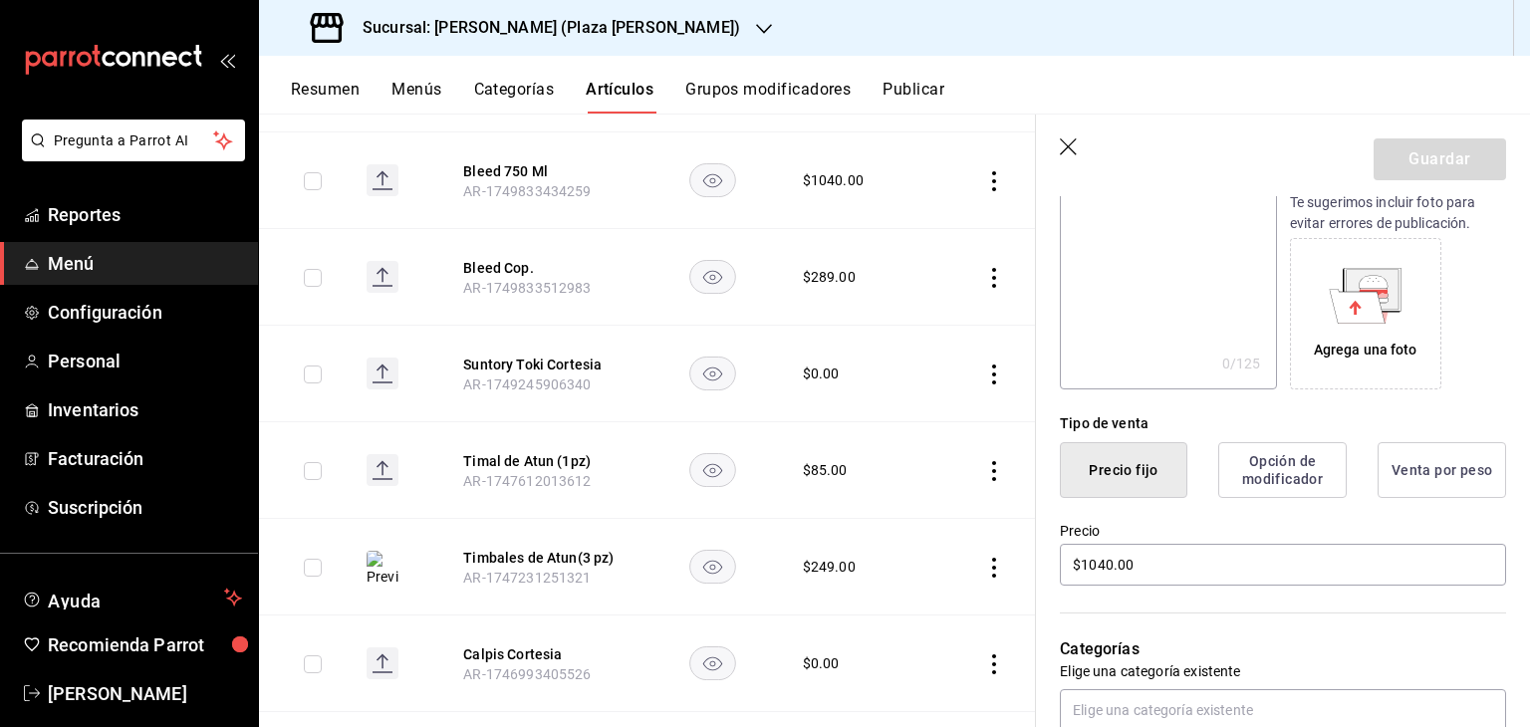
scroll to position [498, 0]
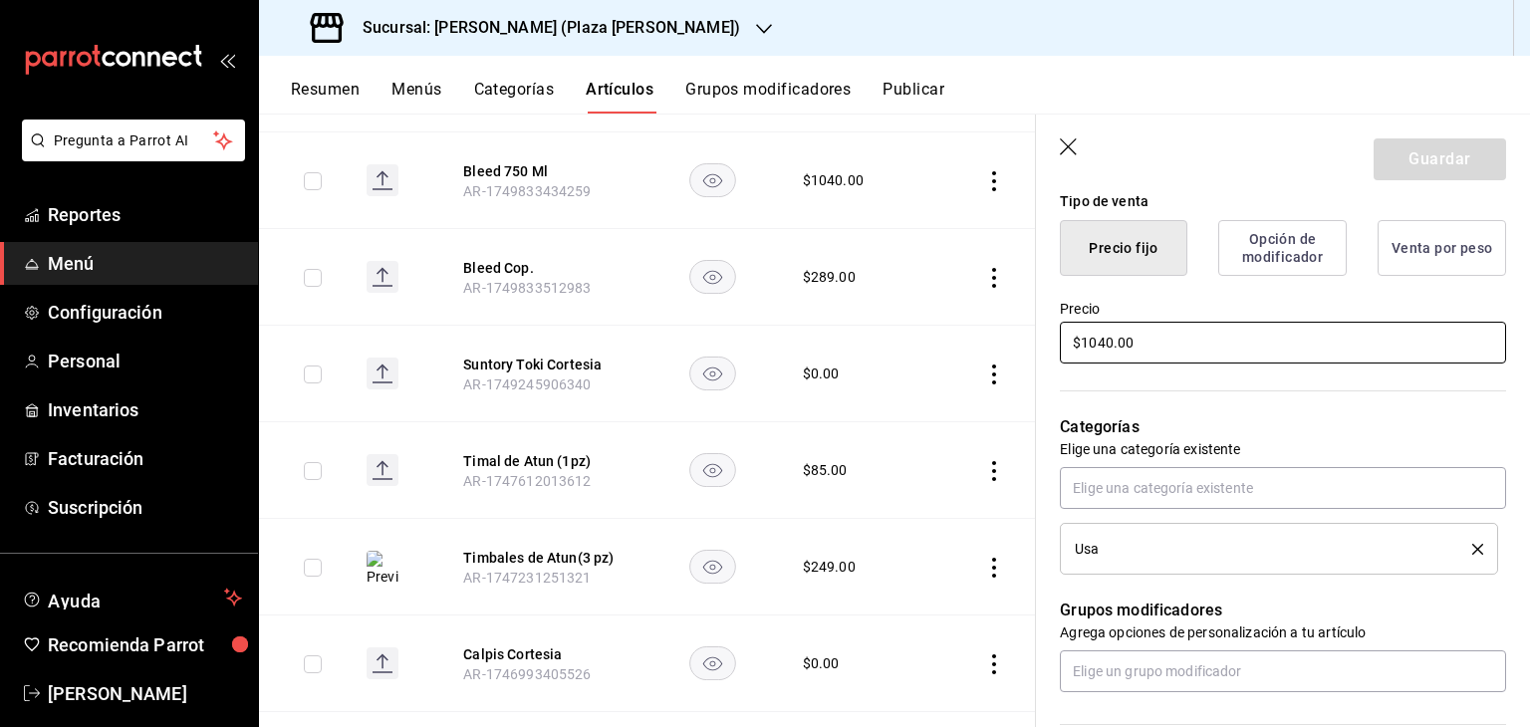
drag, startPoint x: 1164, startPoint y: 334, endPoint x: 831, endPoint y: 354, distance: 333.2
click at [832, 354] on main "Artículos sucursal Para editar los artículos o cambios generales, ve a “Organiz…" at bounding box center [894, 420] width 1271 height 613
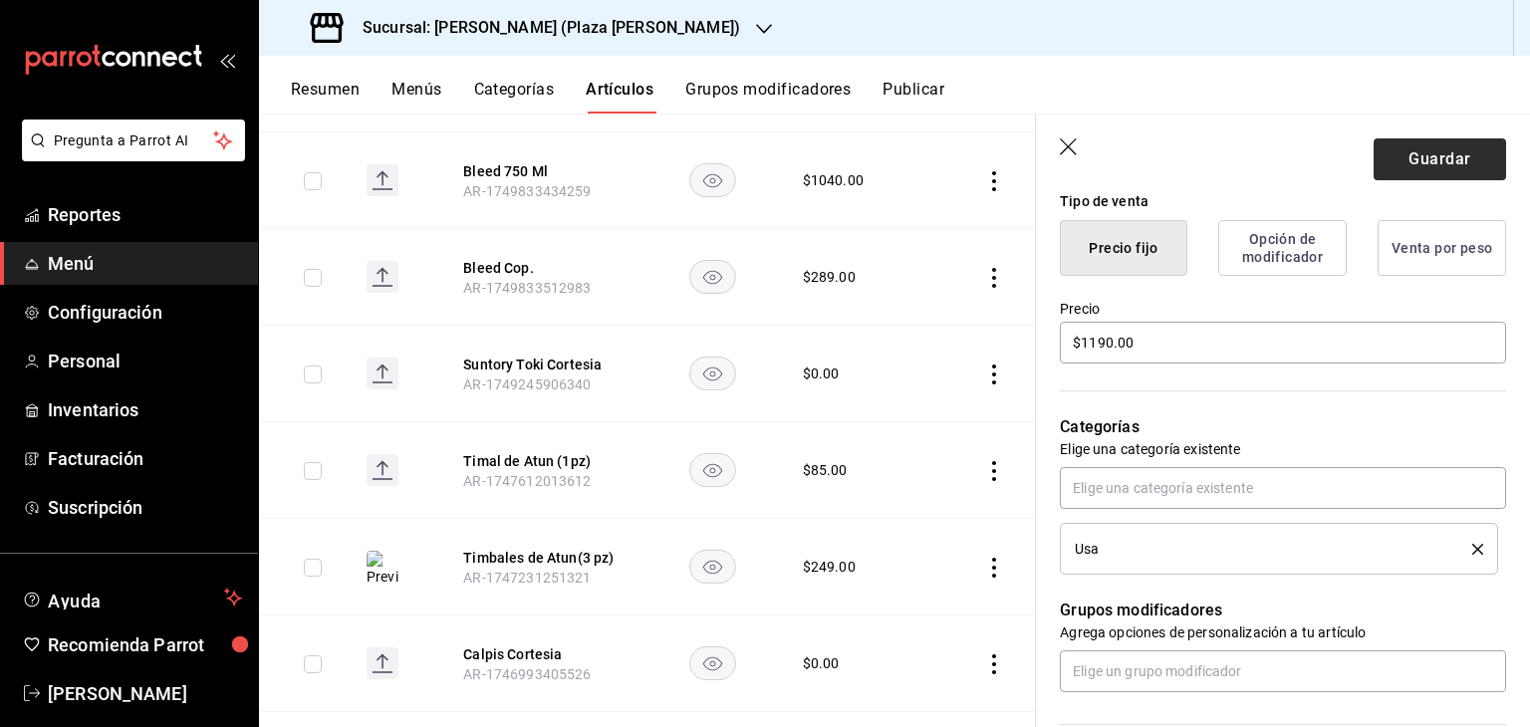
drag, startPoint x: 1415, startPoint y: 133, endPoint x: 1412, endPoint y: 147, distance: 14.3
click at [1415, 136] on header "Guardar" at bounding box center [1283, 156] width 494 height 82
click at [1410, 153] on button "Guardar" at bounding box center [1439, 159] width 132 height 42
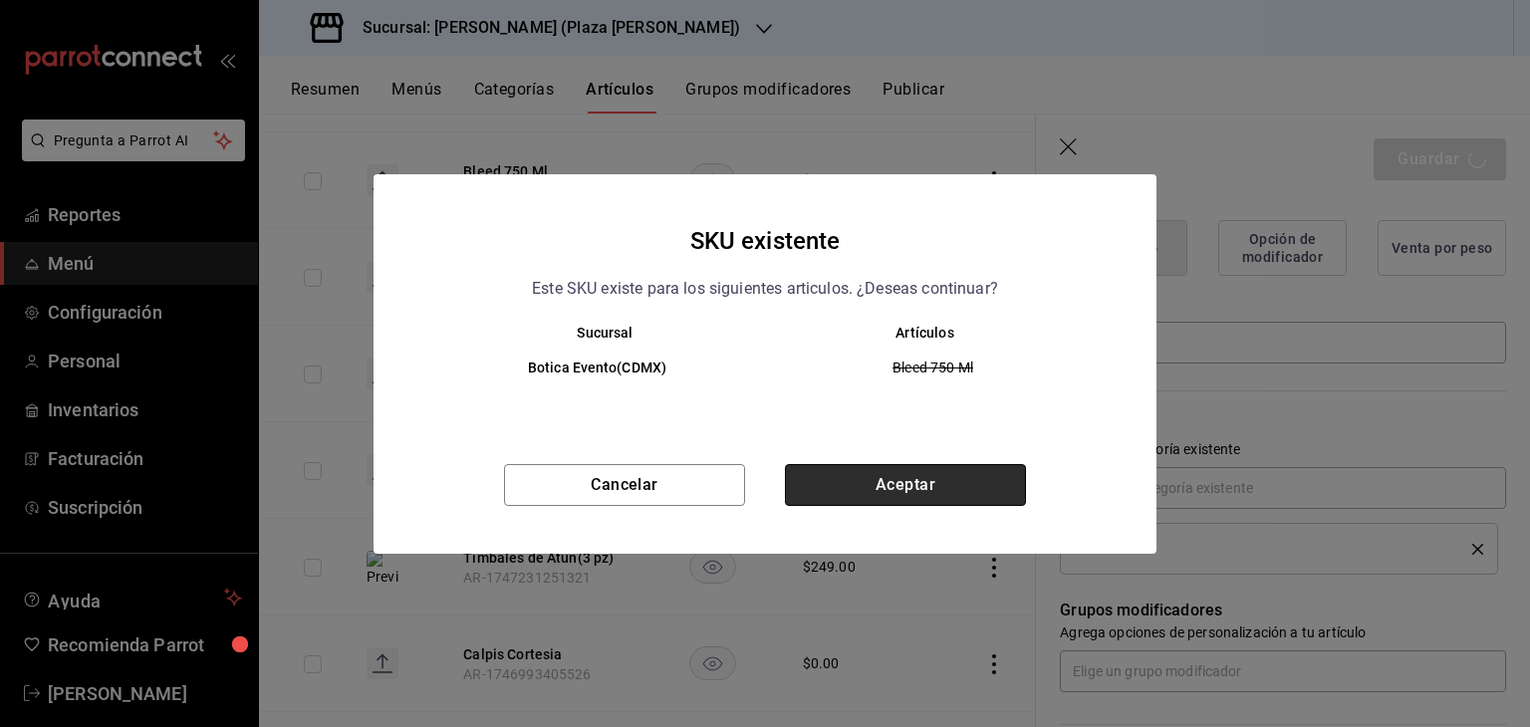
click at [888, 482] on button "Aceptar" at bounding box center [905, 485] width 241 height 42
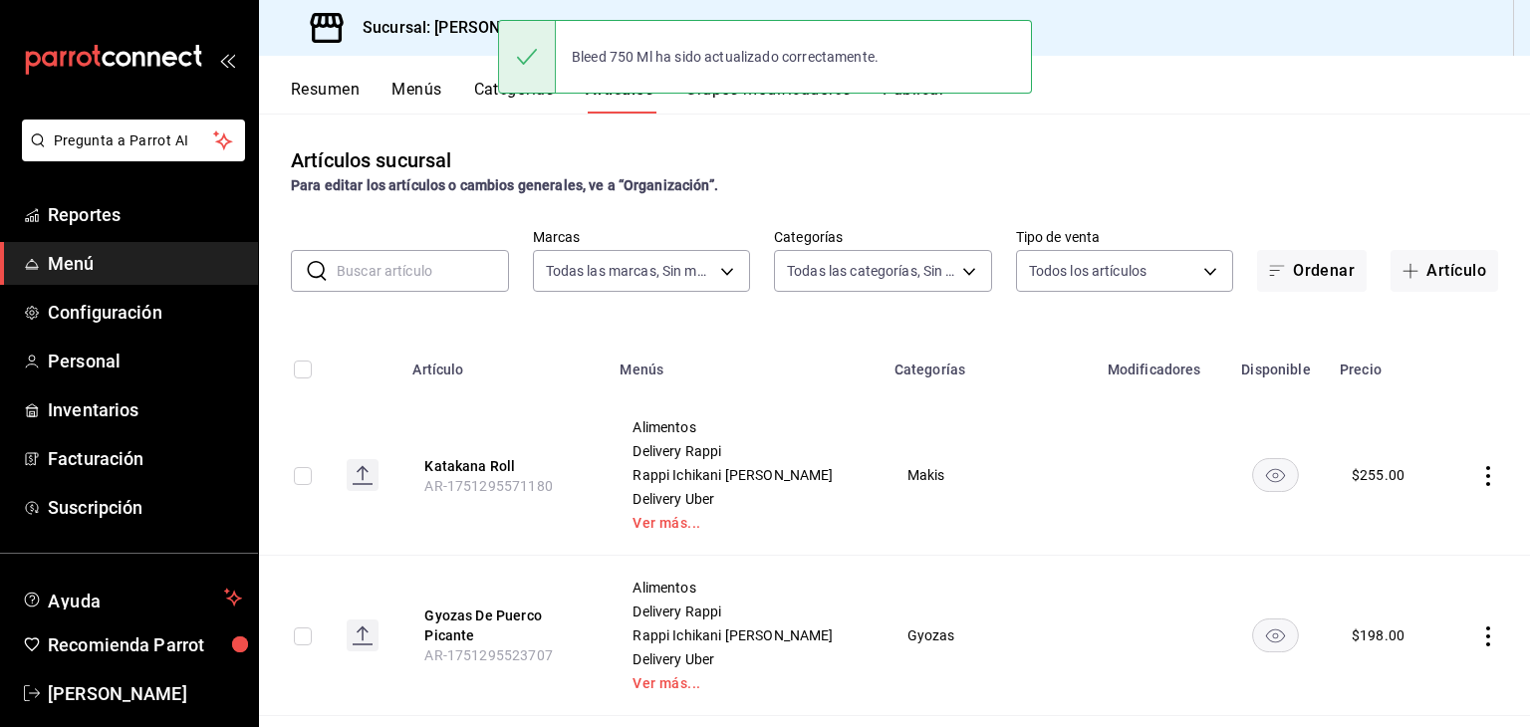
click at [925, 103] on button "Publicar" at bounding box center [913, 97] width 62 height 34
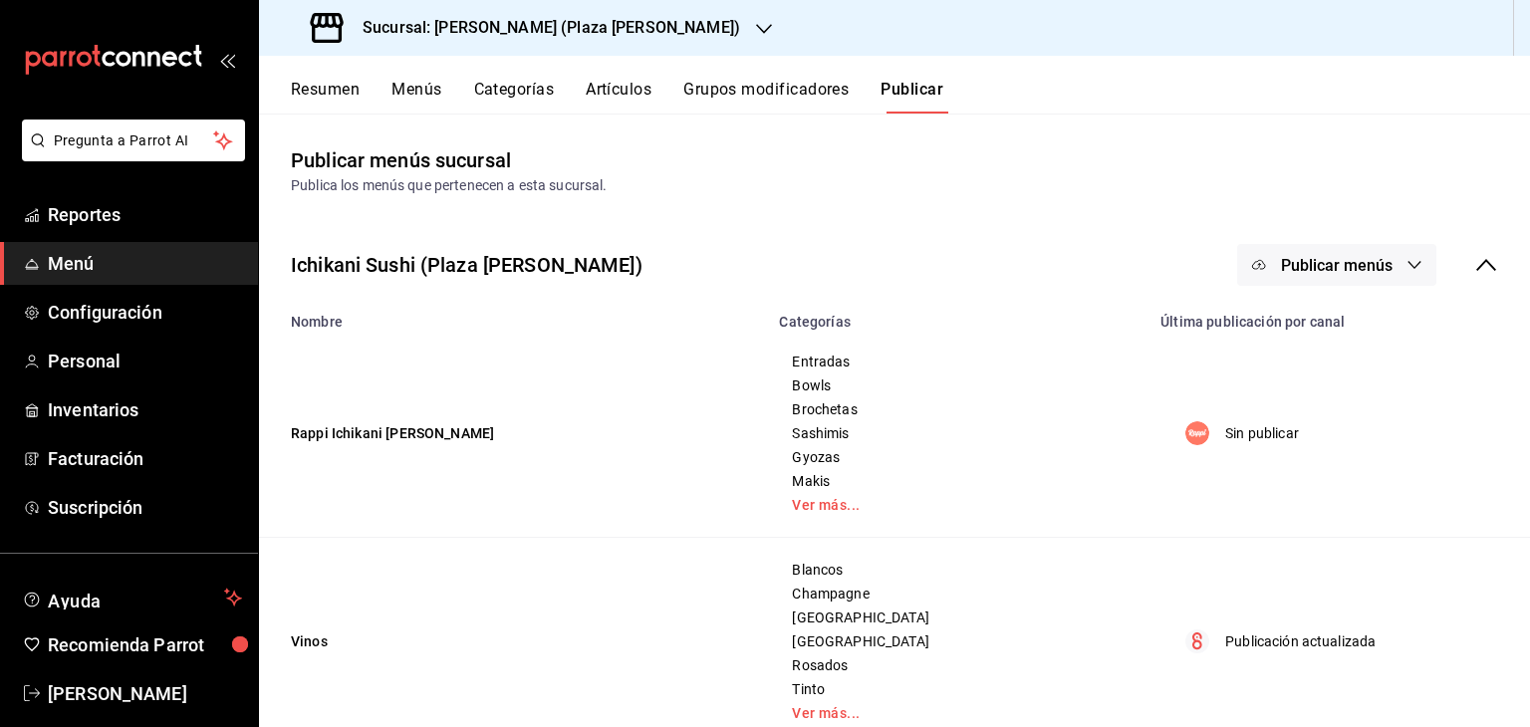
click at [1281, 264] on span "Publicar menús" at bounding box center [1337, 265] width 112 height 19
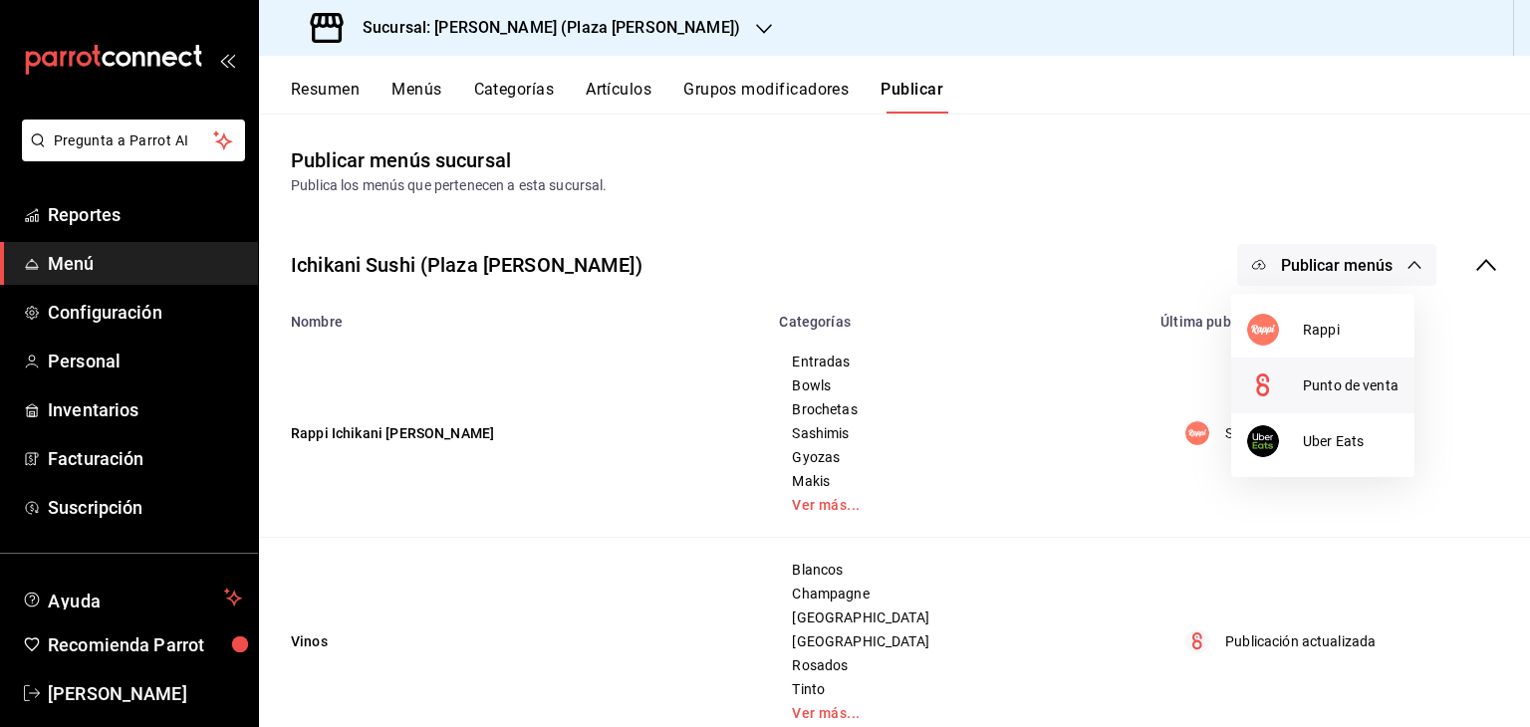
click at [1296, 370] on div at bounding box center [1275, 385] width 56 height 32
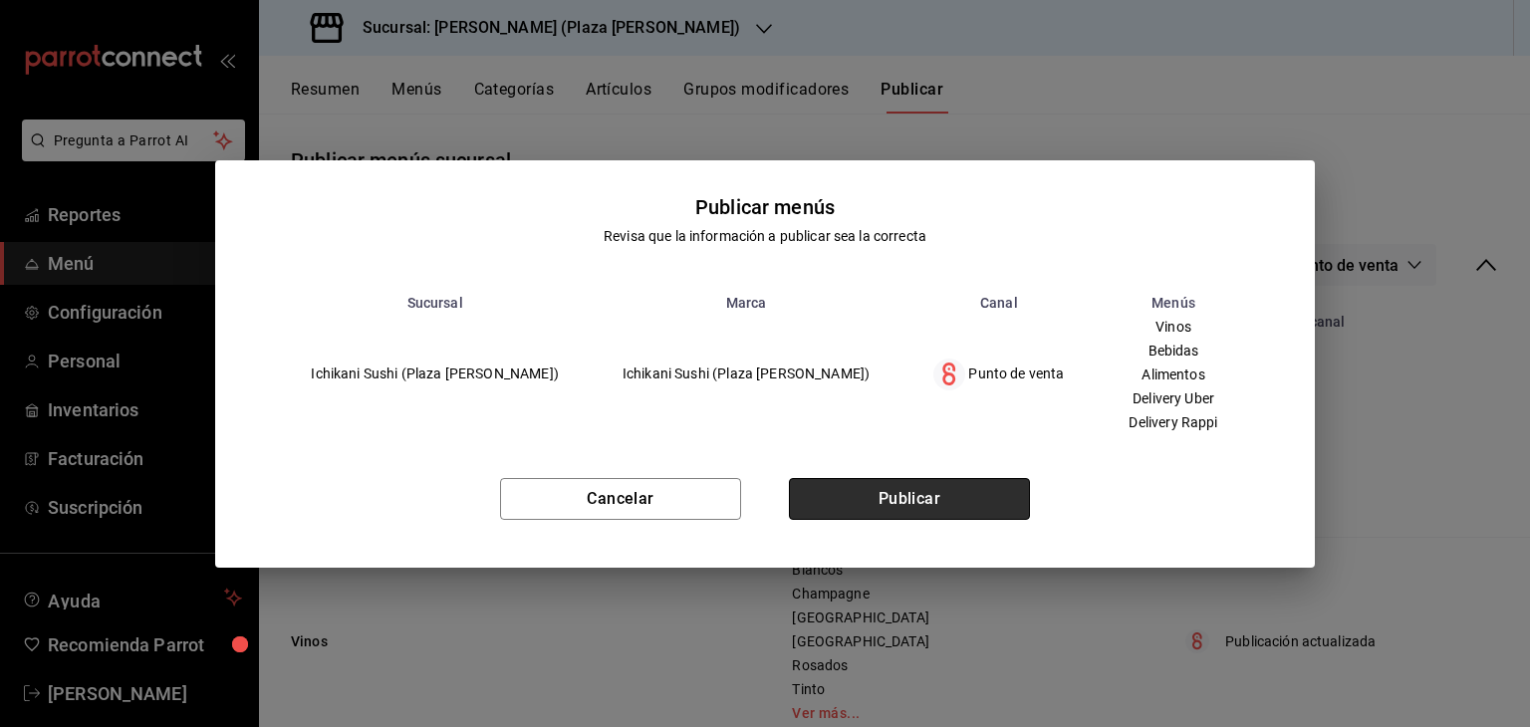
click at [884, 508] on button "Publicar" at bounding box center [909, 499] width 241 height 42
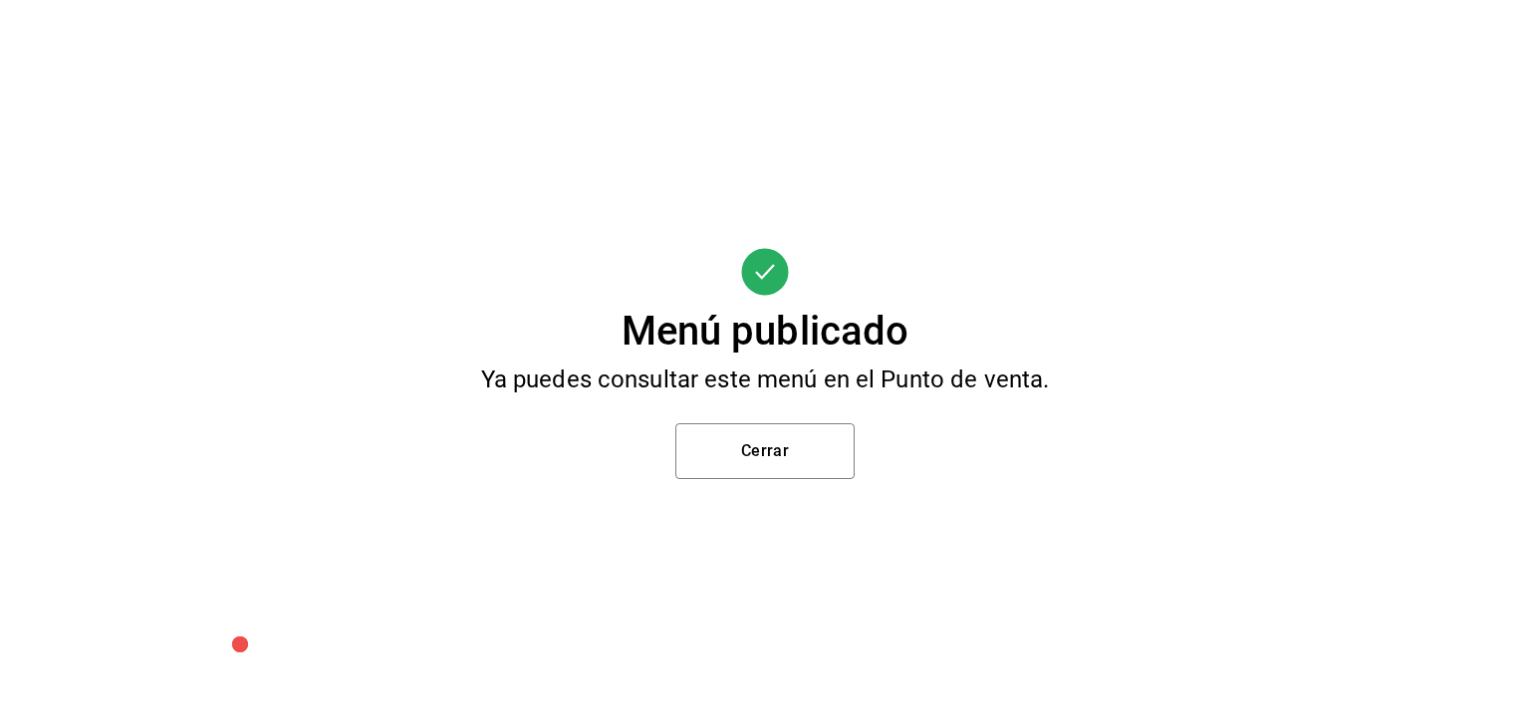
drag, startPoint x: 969, startPoint y: 458, endPoint x: 761, endPoint y: 479, distance: 209.2
click at [761, 479] on div "Menú publicado Ya puedes consultar este menú en el Punto de venta. Cerrar" at bounding box center [765, 363] width 1530 height 727
click at [769, 454] on button "Cerrar" at bounding box center [764, 451] width 179 height 56
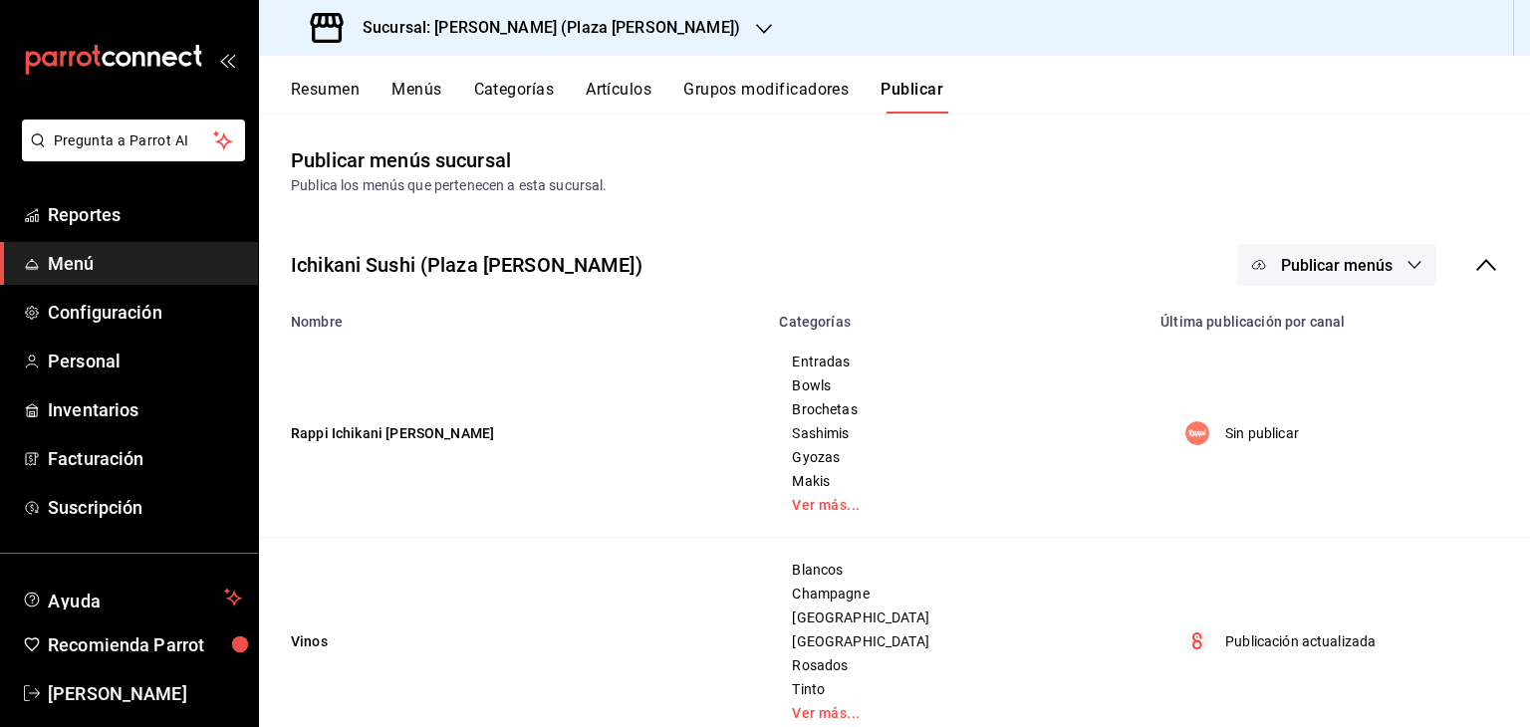
click at [638, 88] on button "Artículos" at bounding box center [619, 97] width 66 height 34
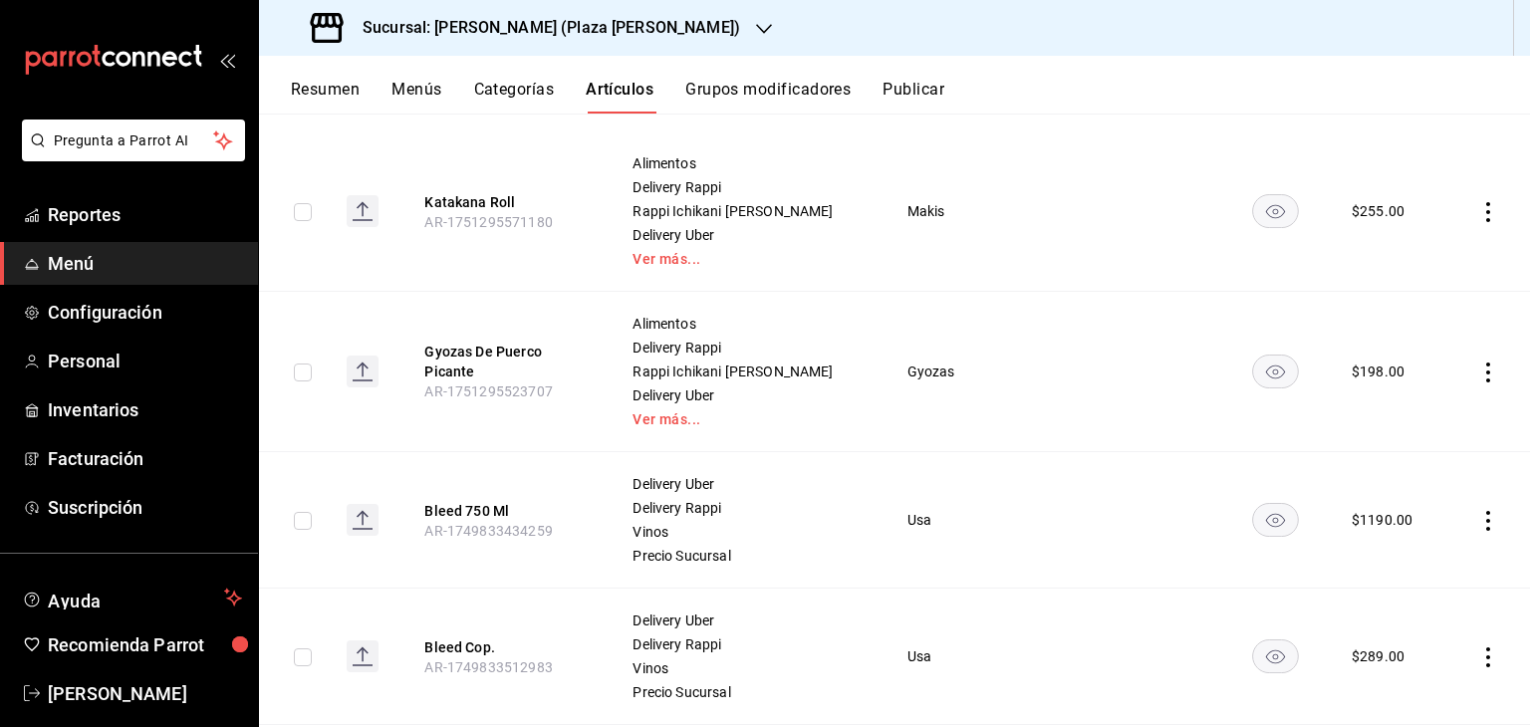
scroll to position [398, 0]
